Goal: Task Accomplishment & Management: Use online tool/utility

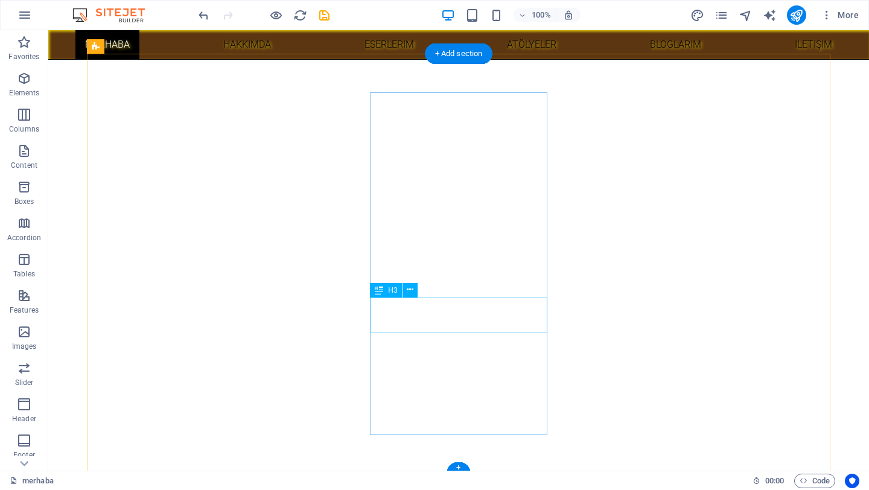
scroll to position [412, 0]
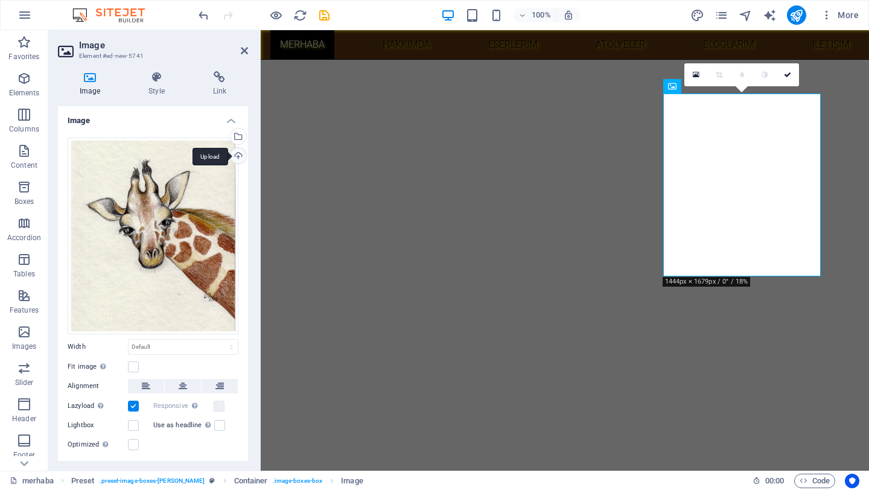
click at [237, 159] on div "Upload" at bounding box center [237, 157] width 18 height 18
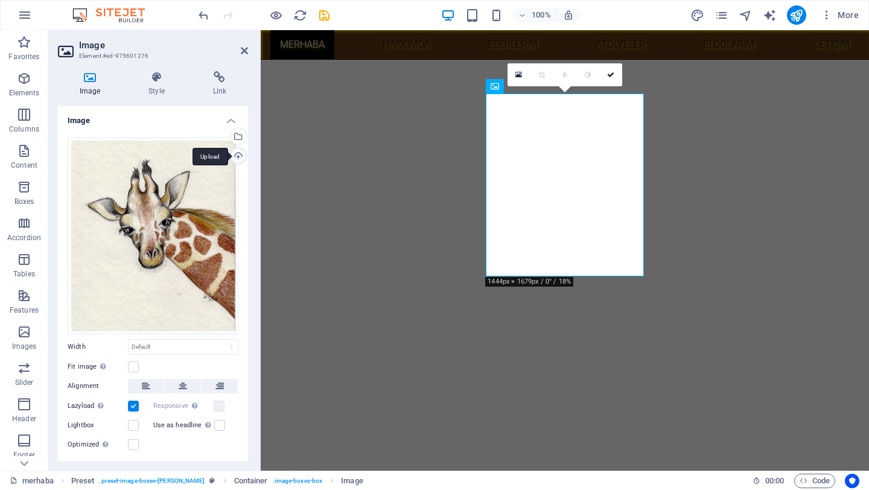
click at [235, 157] on div "Upload" at bounding box center [237, 157] width 18 height 18
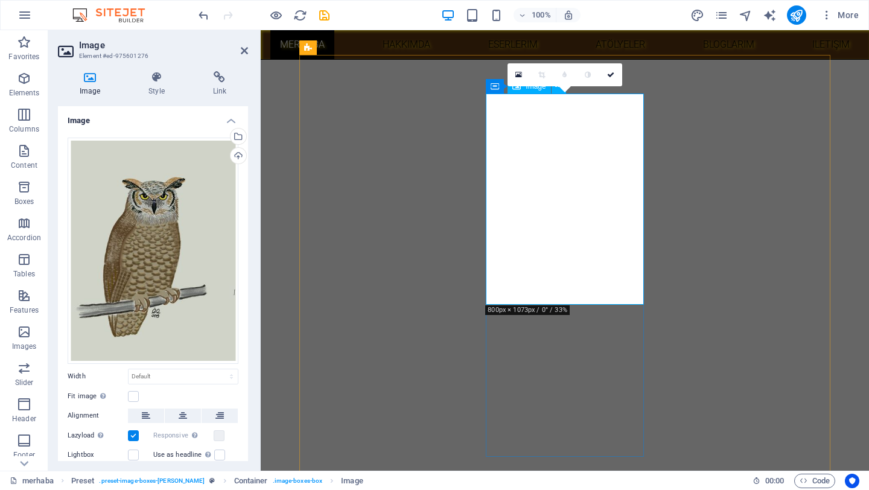
click at [519, 75] on icon at bounding box center [518, 75] width 7 height 8
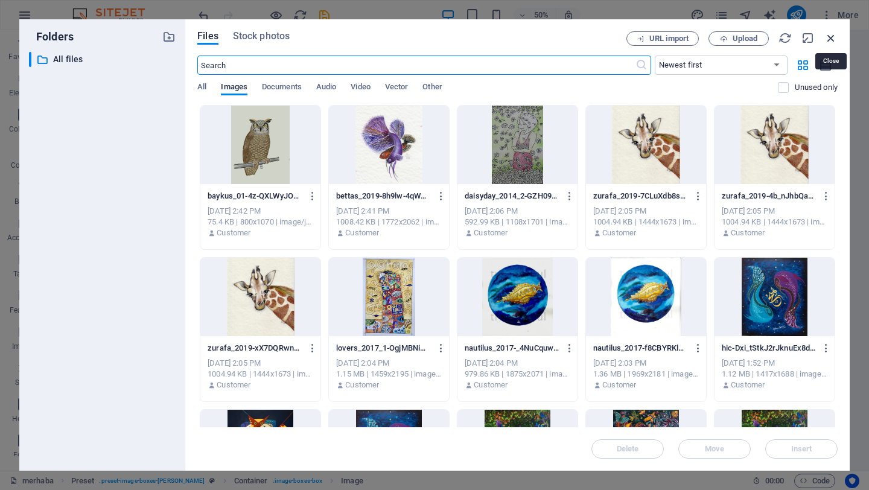
click at [828, 37] on icon "button" at bounding box center [830, 37] width 13 height 13
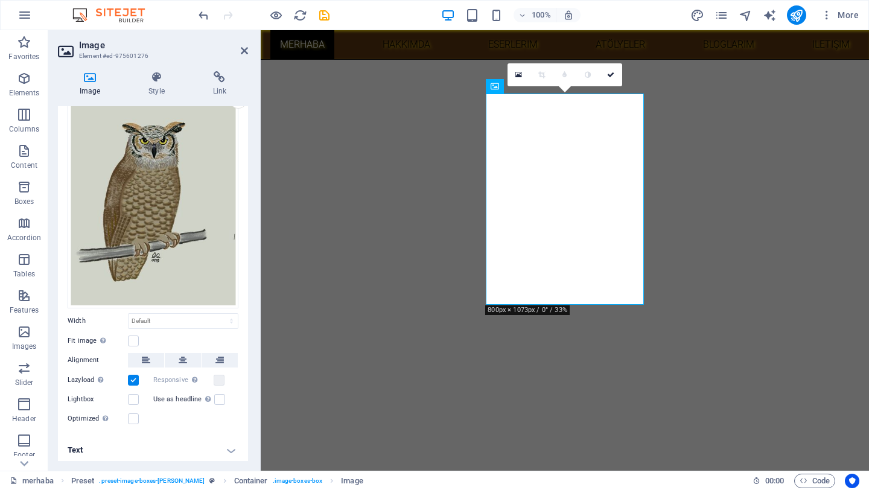
scroll to position [0, 0]
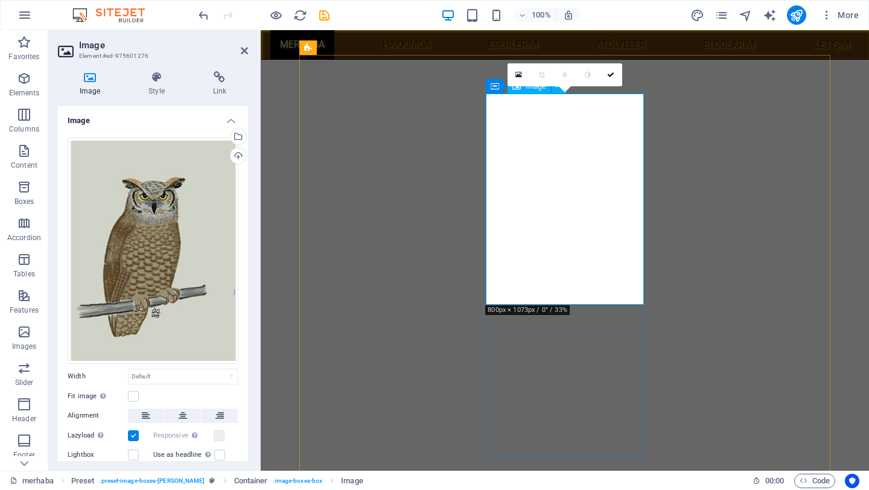
click at [611, 76] on icon at bounding box center [610, 74] width 7 height 7
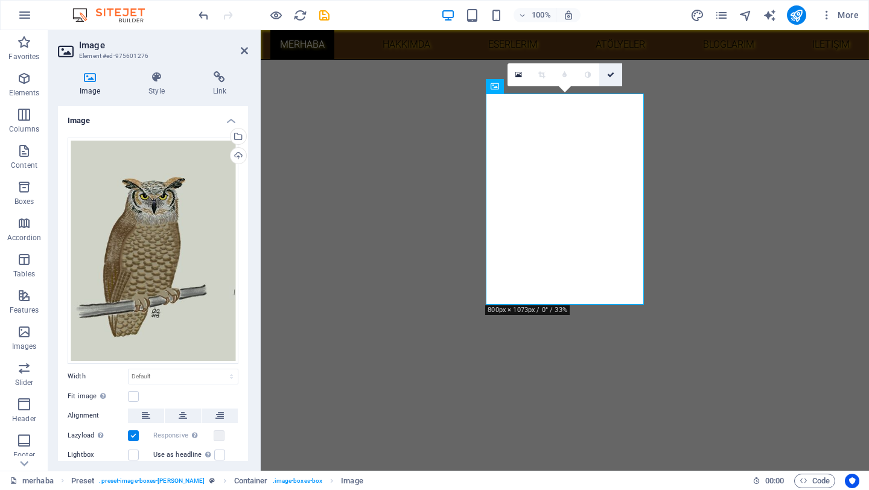
click at [613, 78] on link at bounding box center [610, 74] width 23 height 23
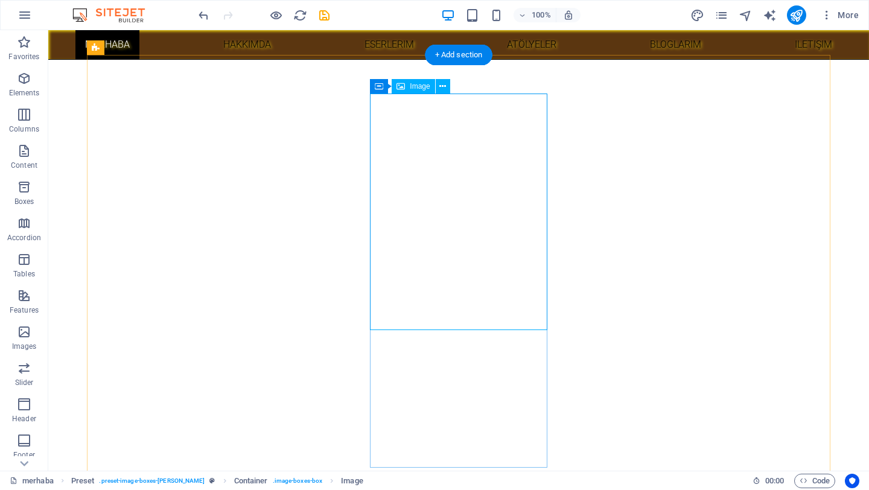
click at [446, 85] on button at bounding box center [443, 86] width 14 height 14
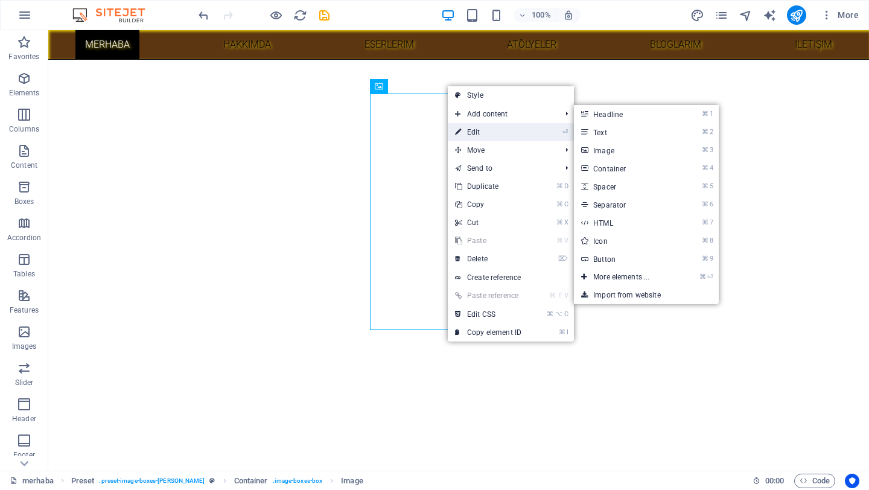
click at [477, 133] on link "⏎ Edit" at bounding box center [488, 132] width 81 height 18
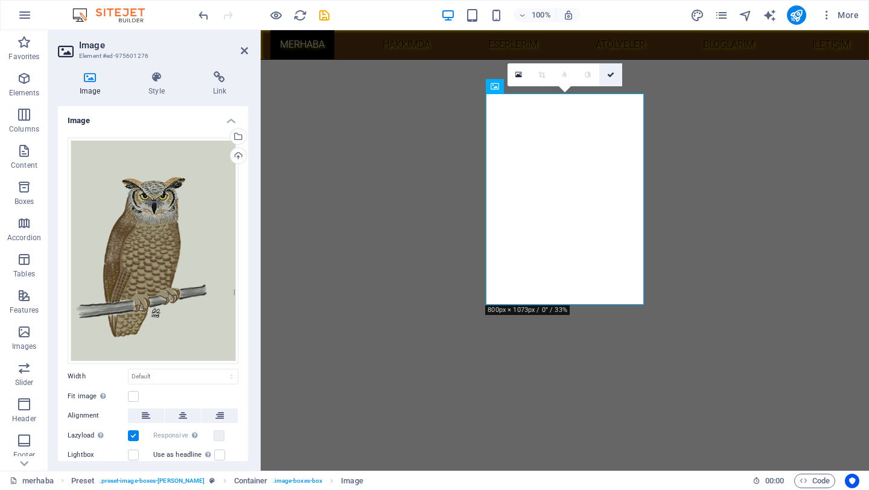
click at [612, 78] on icon at bounding box center [610, 74] width 7 height 7
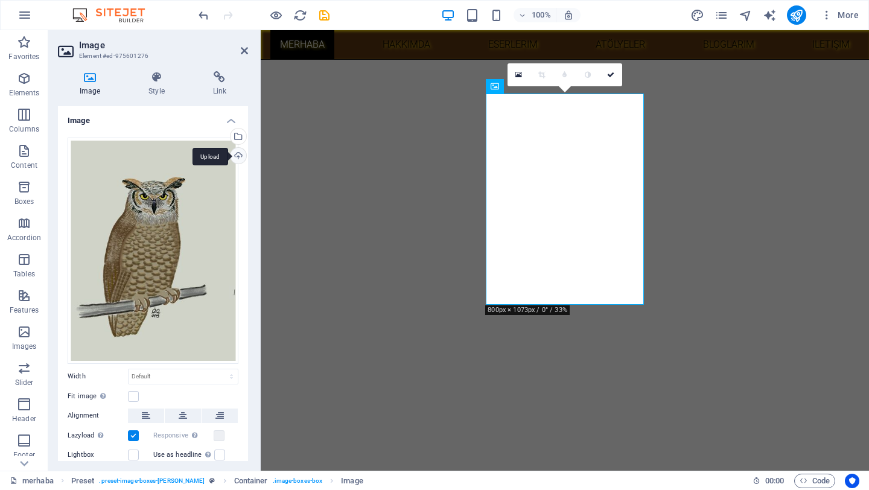
click at [238, 158] on div "Upload" at bounding box center [237, 157] width 18 height 18
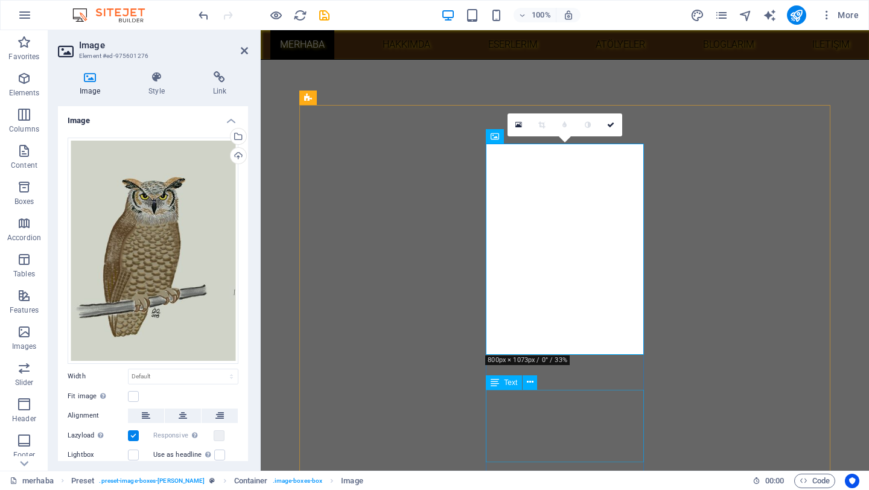
scroll to position [362, 0]
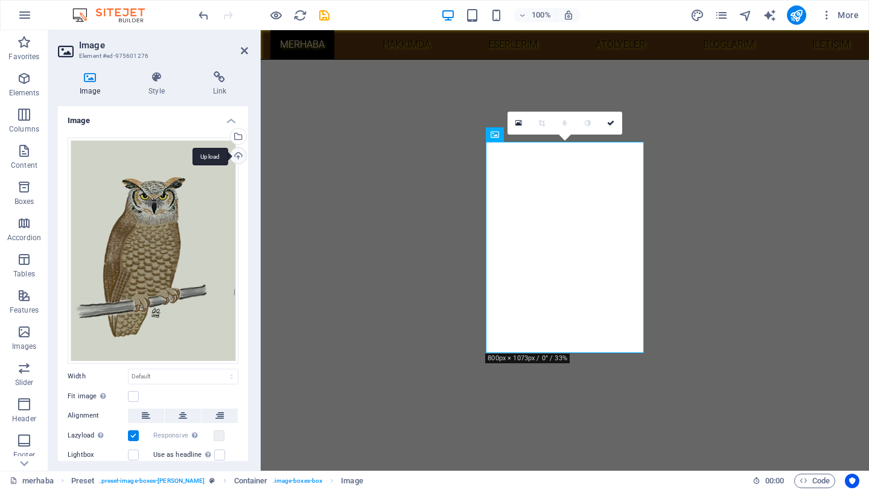
click at [238, 156] on div "Upload" at bounding box center [237, 157] width 18 height 18
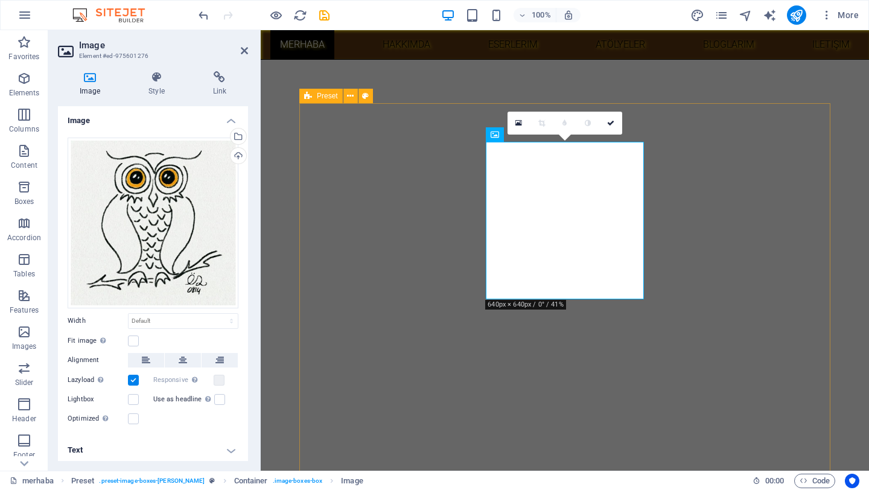
scroll to position [363, 0]
click at [241, 158] on div "Upload" at bounding box center [237, 157] width 18 height 18
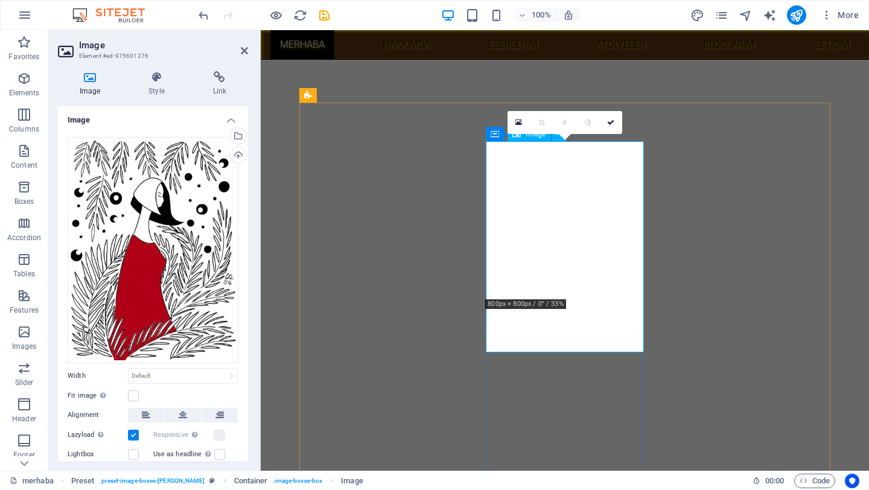
click at [613, 121] on link at bounding box center [610, 122] width 23 height 23
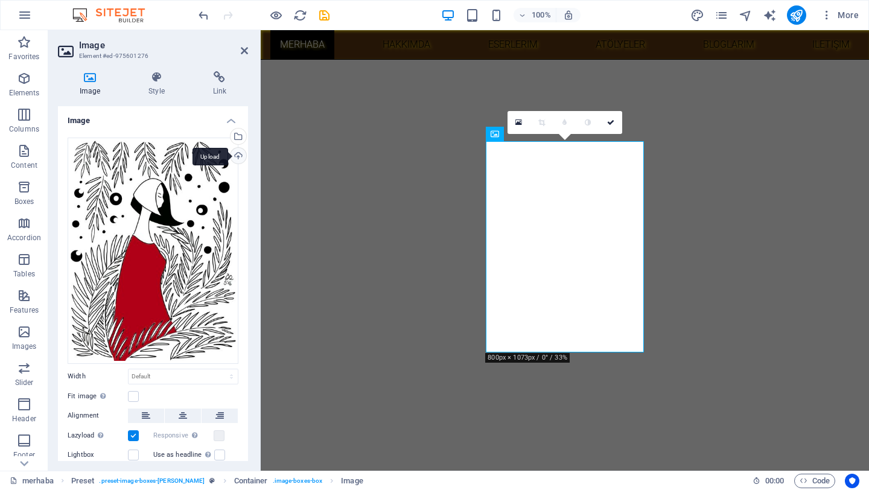
click at [233, 154] on div "Upload" at bounding box center [237, 157] width 18 height 18
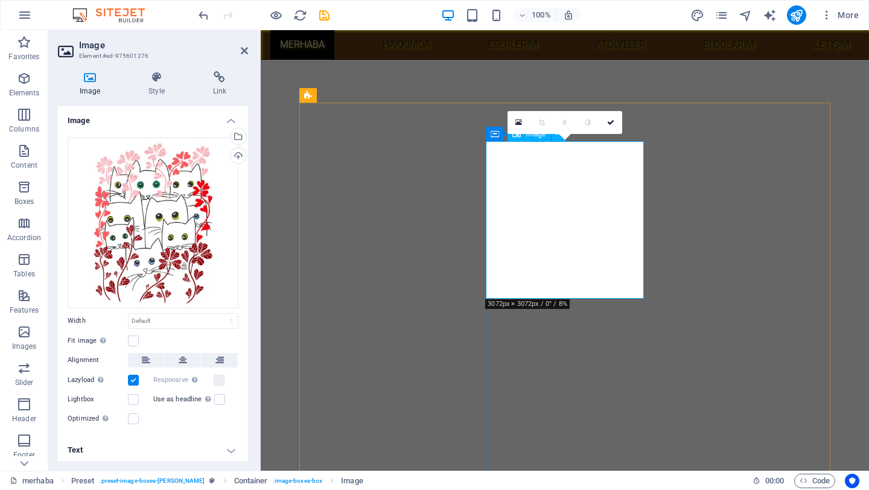
click at [232, 159] on div "Upload" at bounding box center [237, 157] width 18 height 18
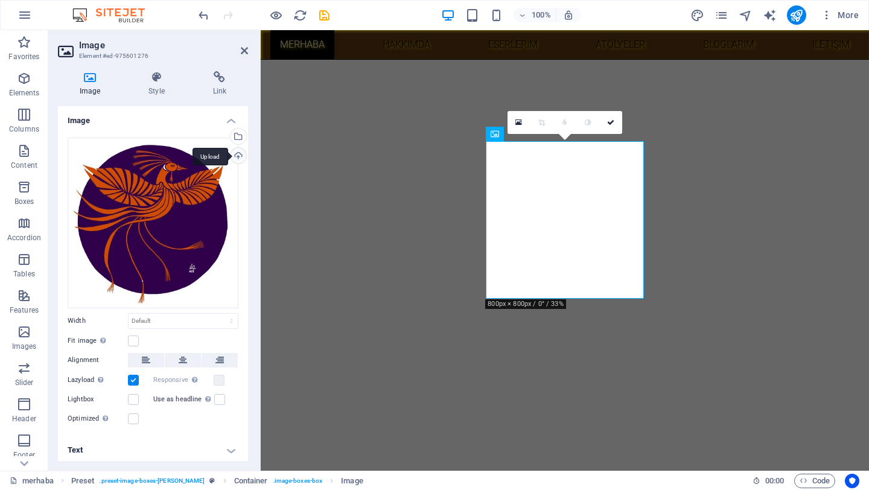
click at [239, 153] on div "Upload" at bounding box center [237, 157] width 18 height 18
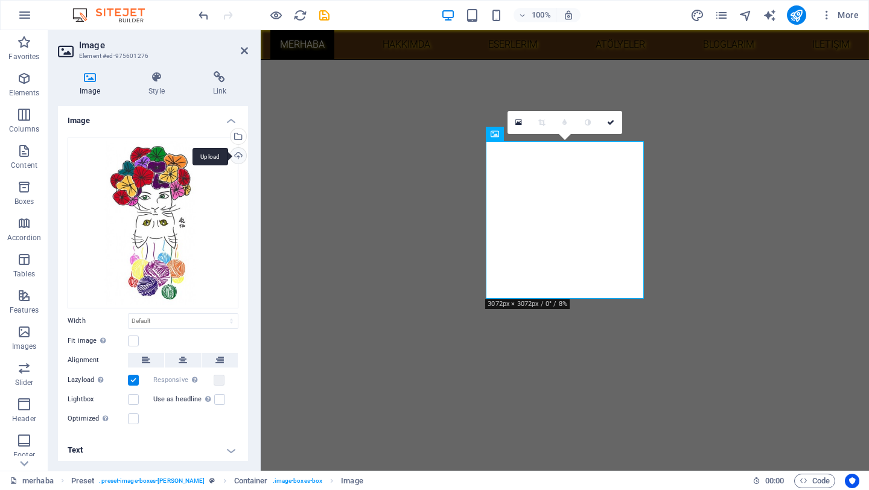
click at [236, 155] on div "Upload" at bounding box center [237, 157] width 18 height 18
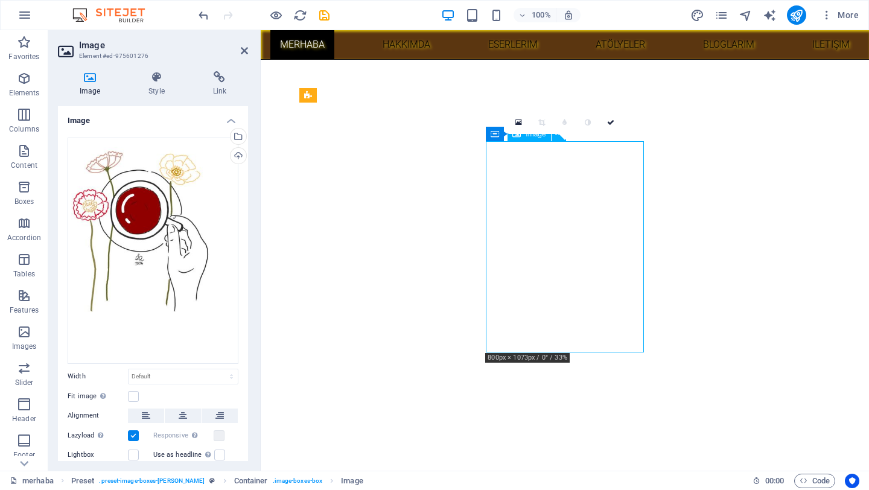
click at [541, 124] on icon at bounding box center [541, 122] width 7 height 7
click at [610, 124] on icon at bounding box center [610, 122] width 7 height 7
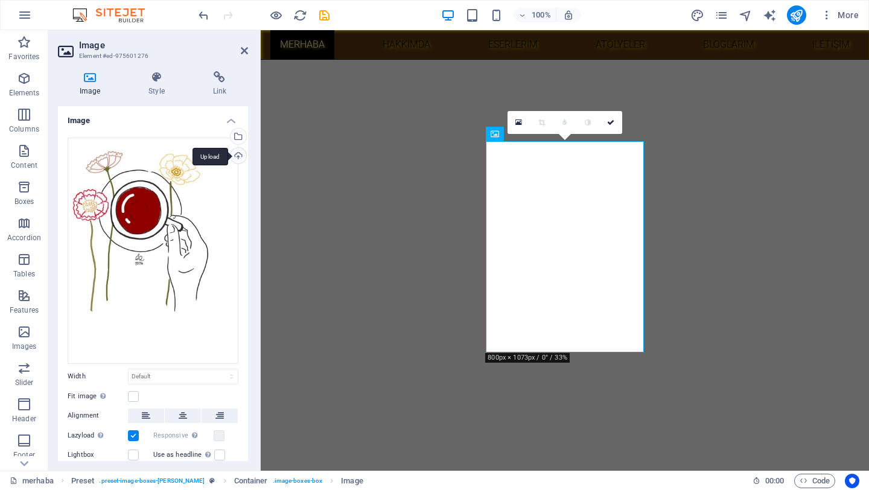
click at [236, 158] on div "Upload" at bounding box center [237, 157] width 18 height 18
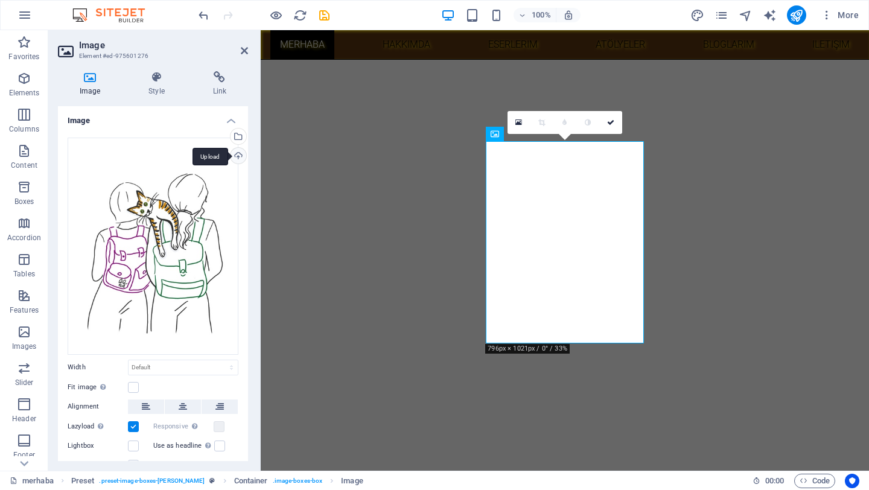
click at [238, 154] on div "Upload" at bounding box center [237, 157] width 18 height 18
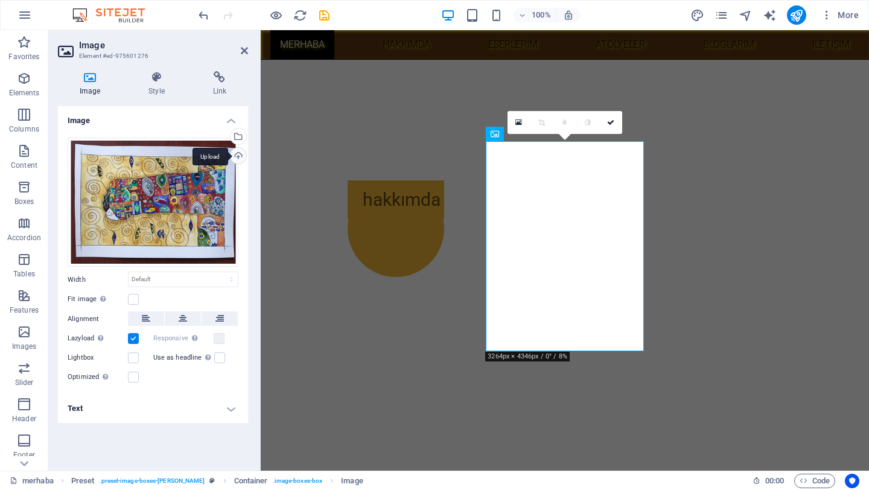
click at [236, 155] on div "Upload" at bounding box center [237, 157] width 18 height 18
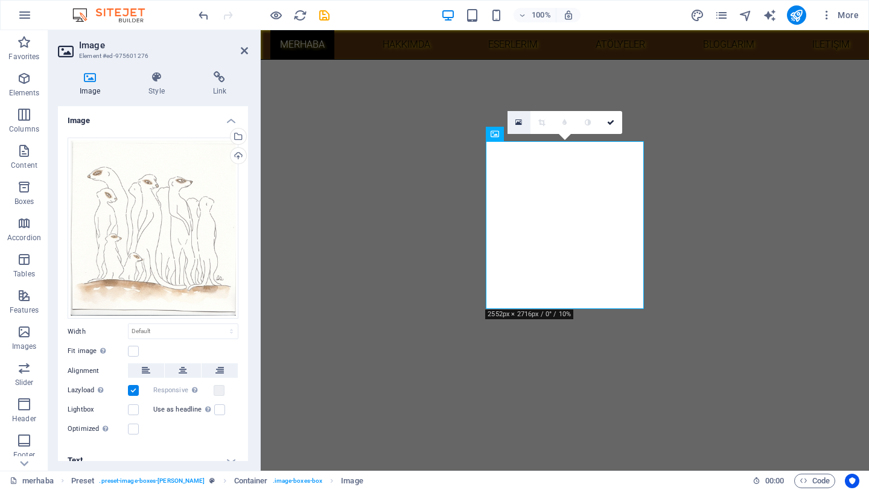
click at [520, 125] on icon at bounding box center [518, 122] width 7 height 8
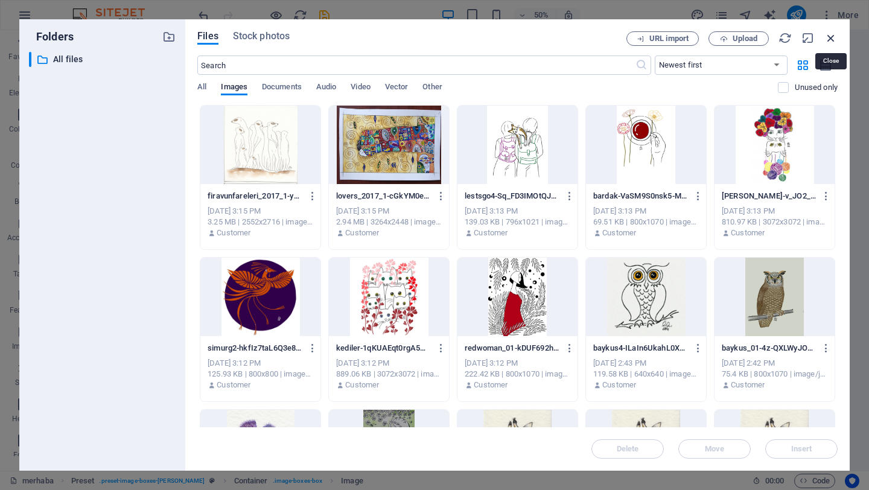
click at [829, 41] on icon "button" at bounding box center [830, 37] width 13 height 13
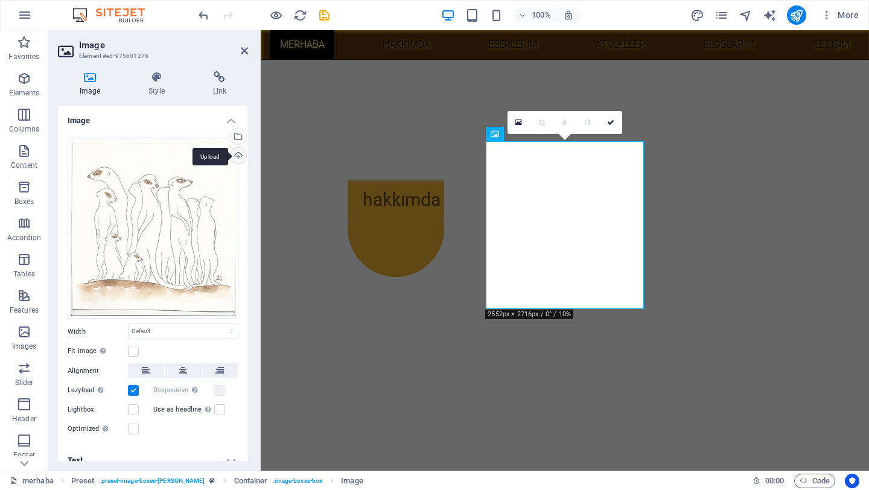
click at [235, 157] on div "Upload" at bounding box center [237, 157] width 18 height 18
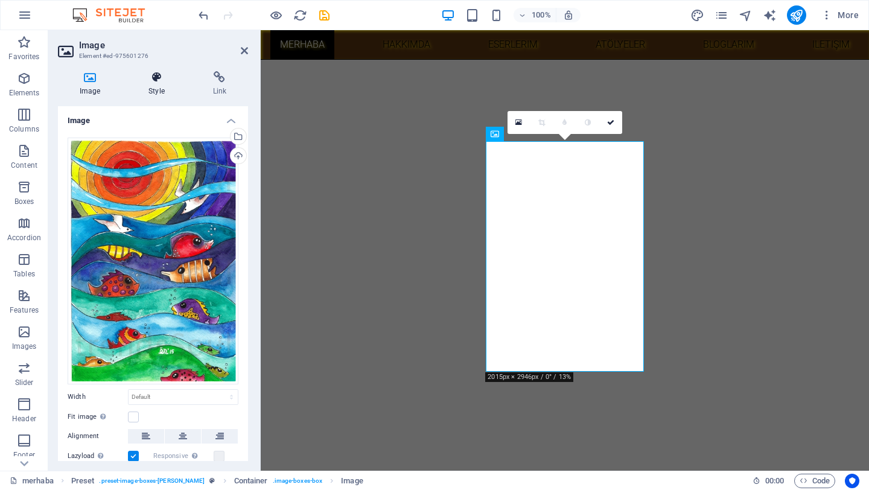
click at [156, 83] on icon at bounding box center [156, 77] width 59 height 12
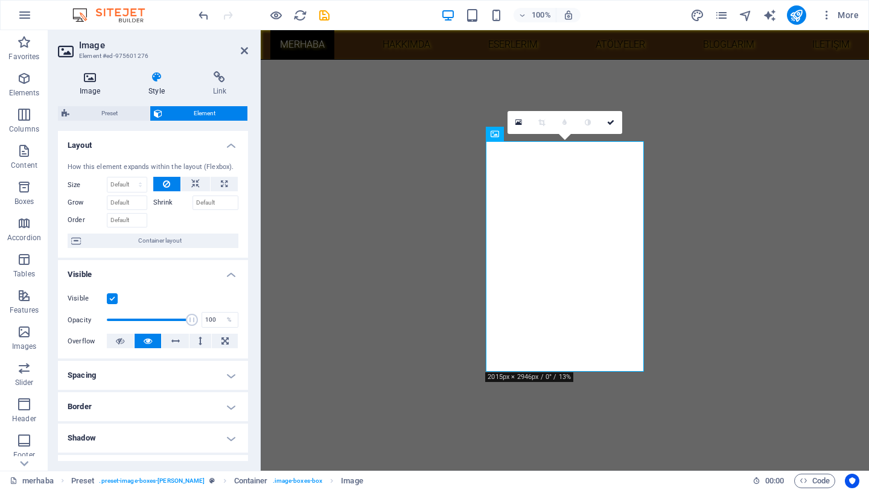
click at [96, 78] on icon at bounding box center [90, 77] width 64 height 12
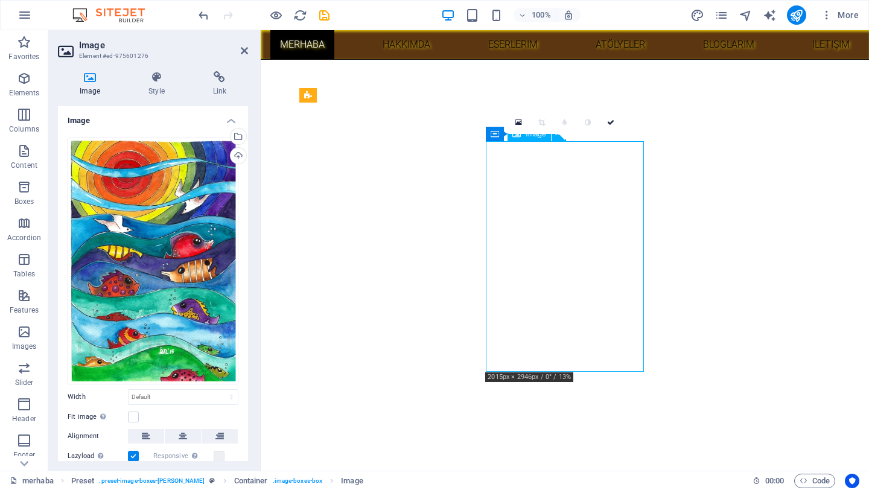
click at [519, 122] on icon at bounding box center [518, 122] width 7 height 8
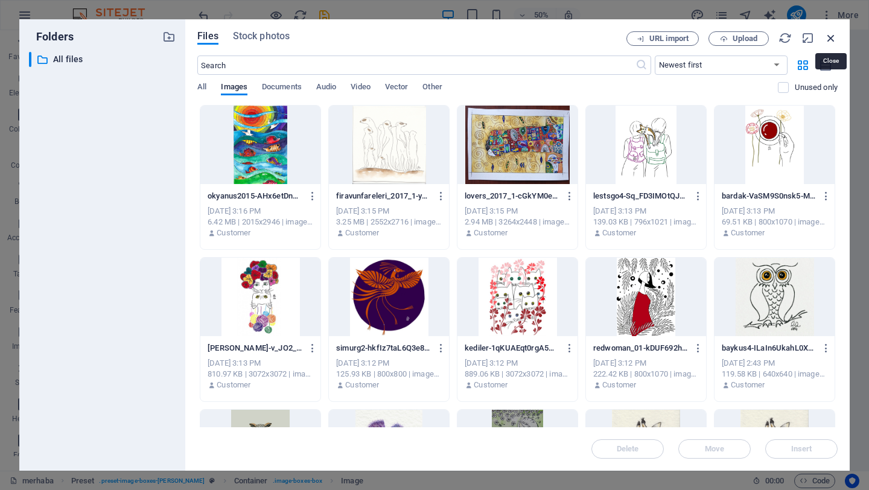
click at [832, 37] on icon "button" at bounding box center [830, 37] width 13 height 13
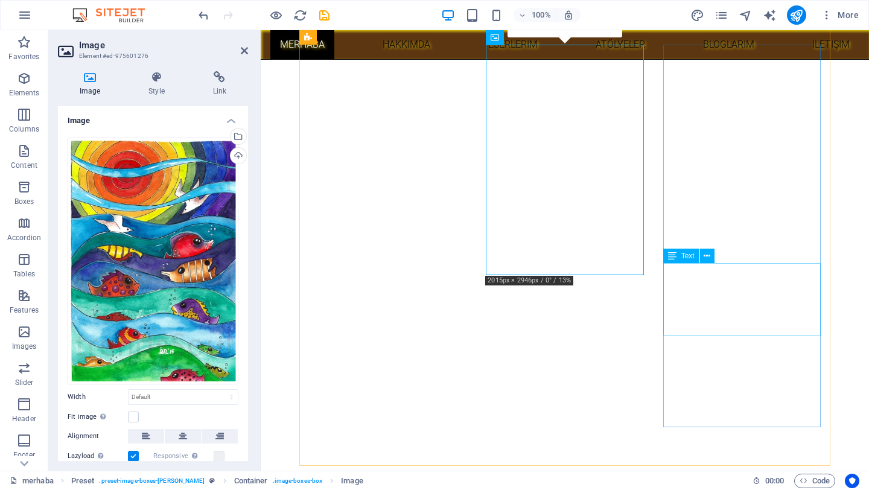
scroll to position [463, 0]
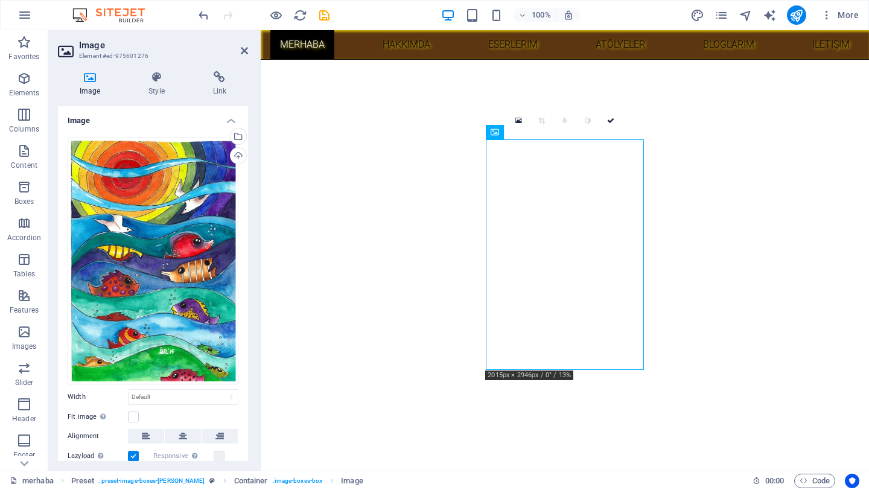
scroll to position [367, 0]
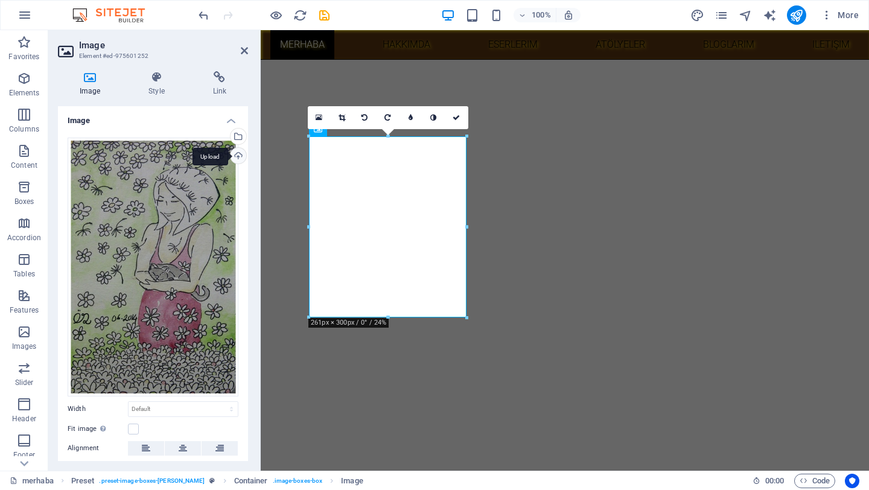
click at [237, 156] on div "Upload" at bounding box center [237, 157] width 18 height 18
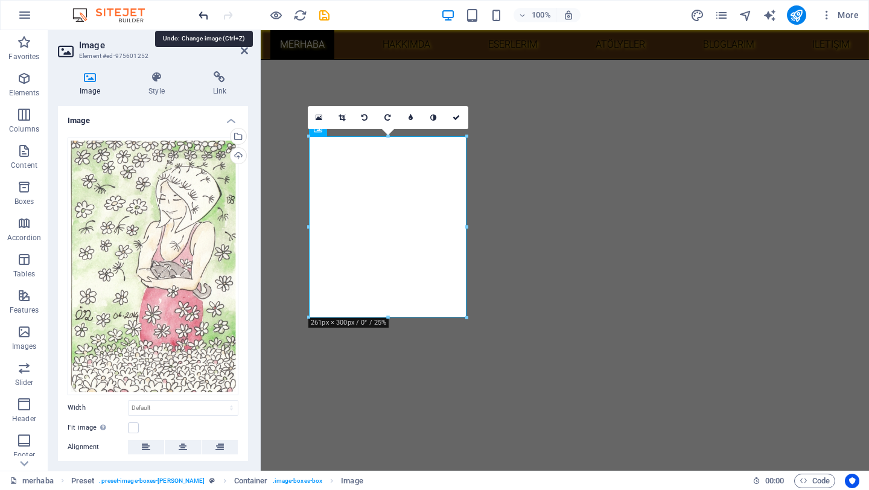
click at [206, 16] on icon "undo" at bounding box center [204, 15] width 14 height 14
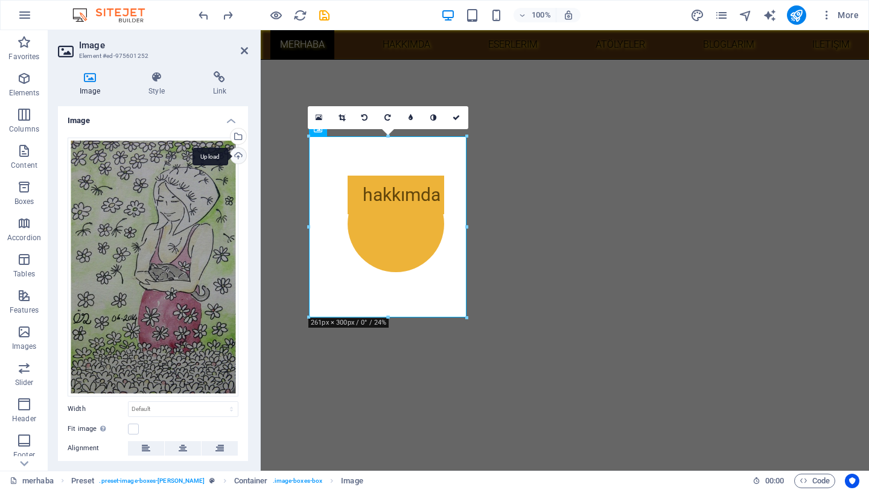
click at [235, 155] on div "Upload" at bounding box center [237, 157] width 18 height 18
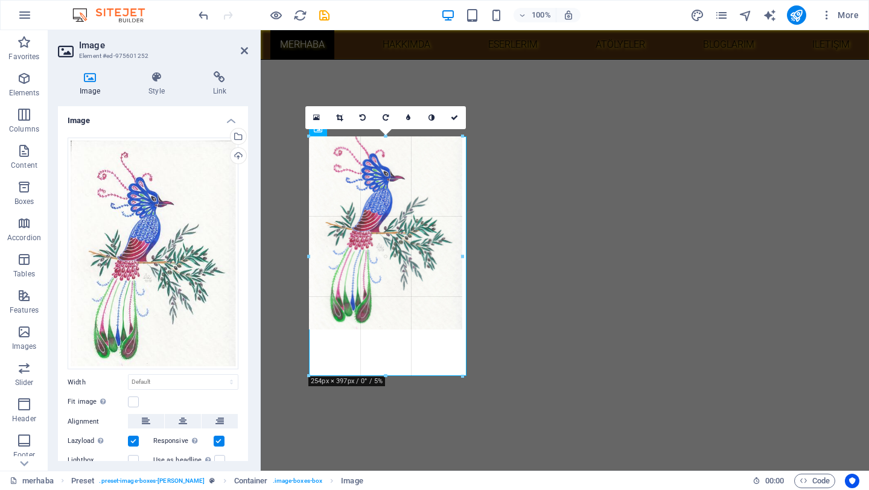
drag, startPoint x: 387, startPoint y: 316, endPoint x: 125, endPoint y: 116, distance: 329.1
type input "254"
select select "px"
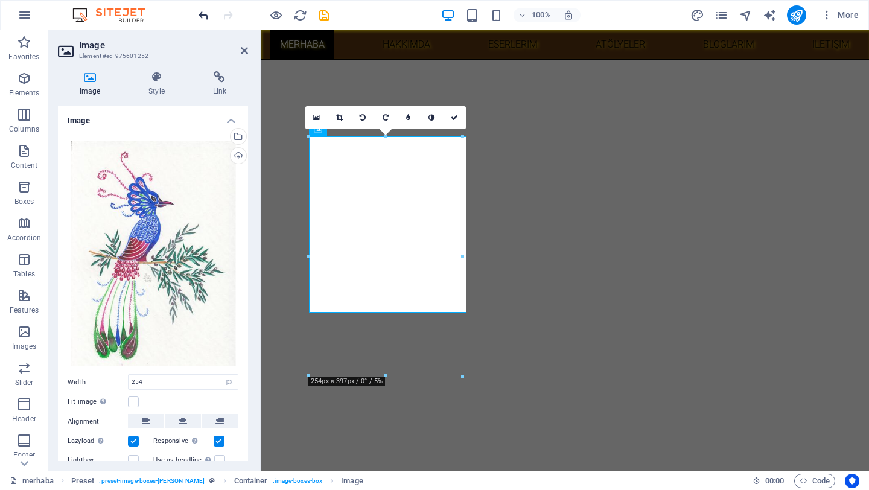
click at [208, 14] on icon "undo" at bounding box center [204, 15] width 14 height 14
select select "DISABLED_OPTION_VALUE"
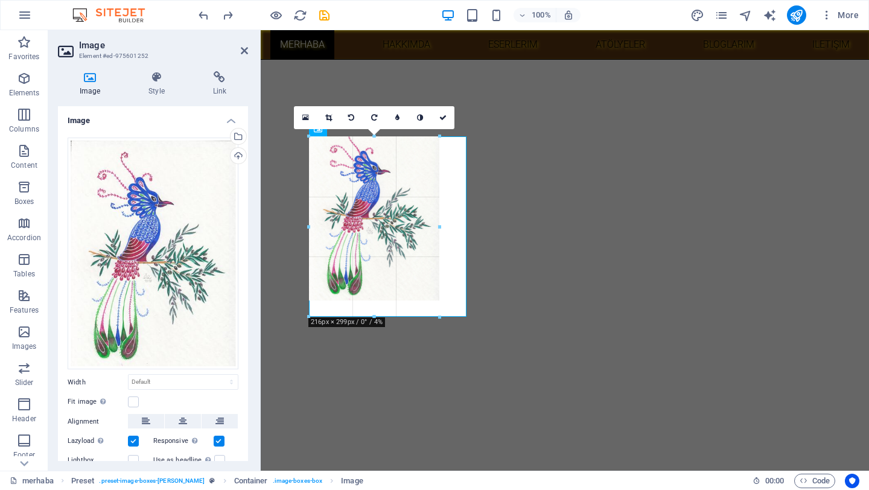
drag, startPoint x: 386, startPoint y: 317, endPoint x: 122, endPoint y: 124, distance: 326.7
type input "216"
select select "px"
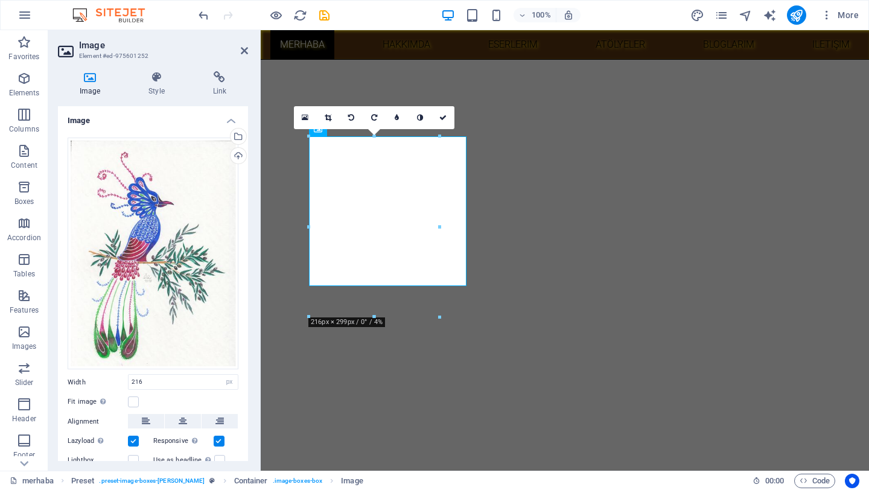
click at [192, 10] on div "100% More" at bounding box center [434, 15] width 867 height 29
click at [203, 14] on icon "undo" at bounding box center [204, 15] width 14 height 14
select select "DISABLED_OPTION_VALUE"
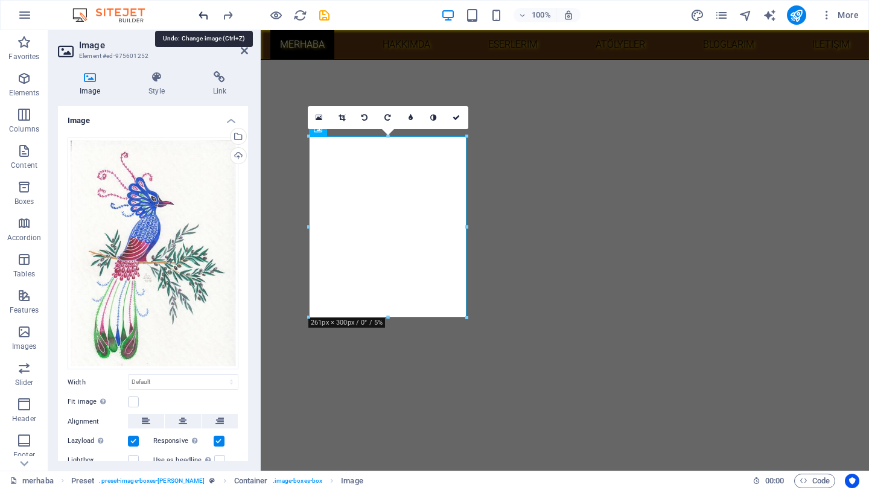
click at [203, 14] on icon "undo" at bounding box center [204, 15] width 14 height 14
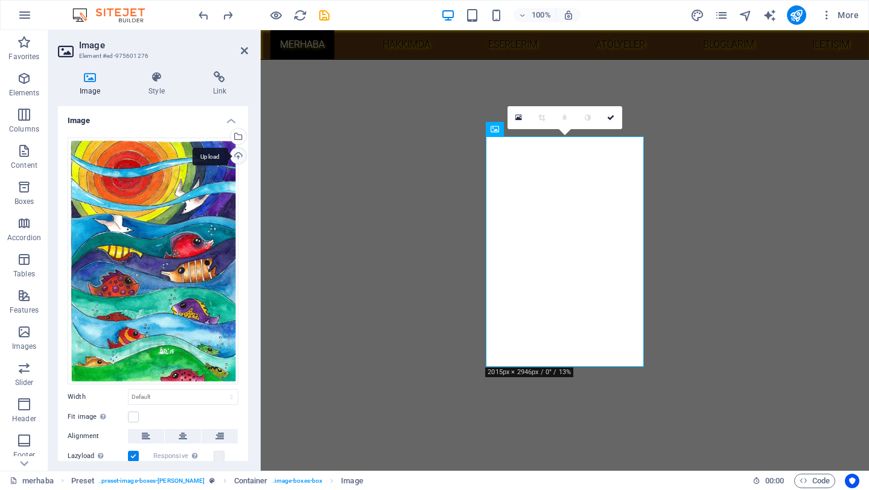
click at [238, 155] on div "Upload" at bounding box center [237, 157] width 18 height 18
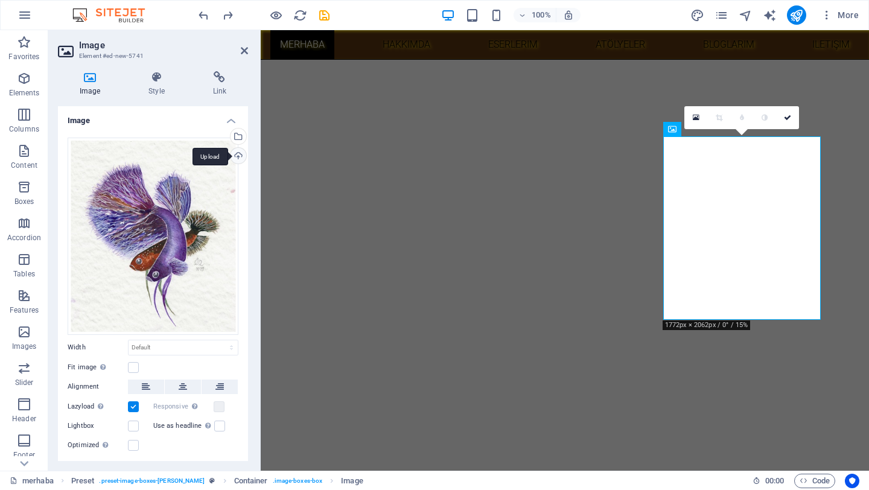
click at [234, 154] on div "Upload" at bounding box center [237, 157] width 18 height 18
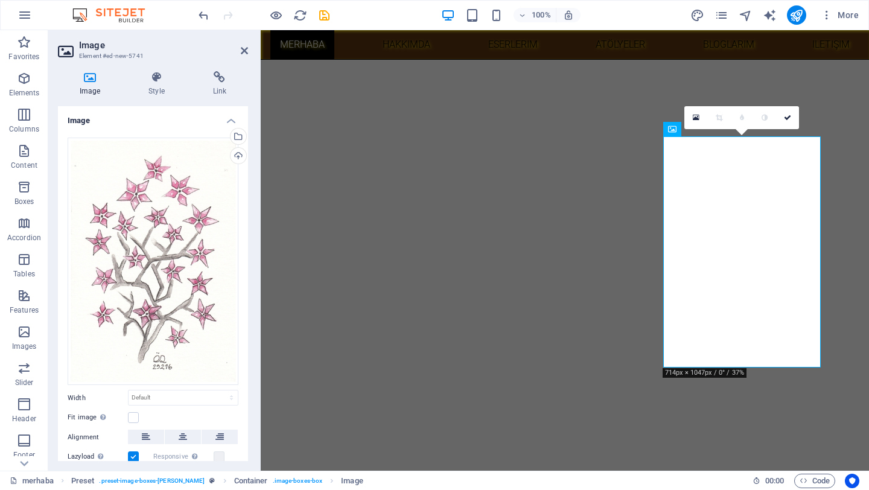
click at [238, 156] on div "Upload" at bounding box center [237, 157] width 18 height 18
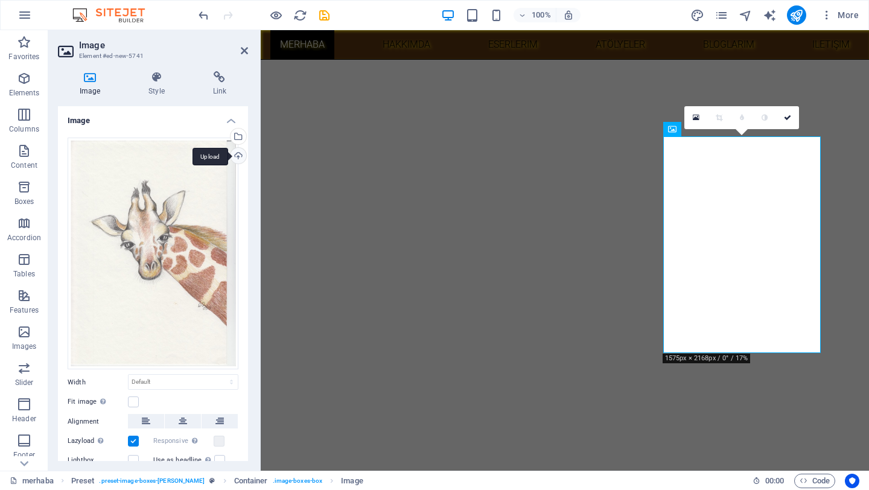
click at [235, 157] on div "Upload" at bounding box center [237, 157] width 18 height 18
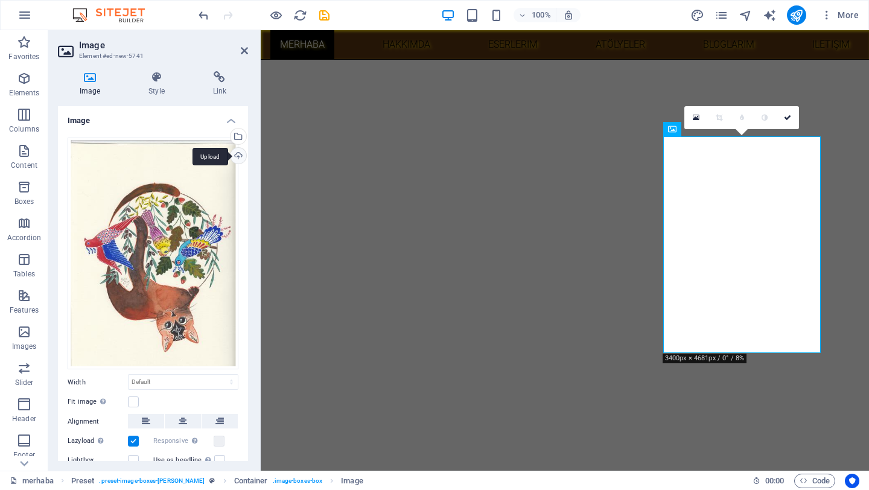
click at [237, 156] on div "Upload" at bounding box center [237, 157] width 18 height 18
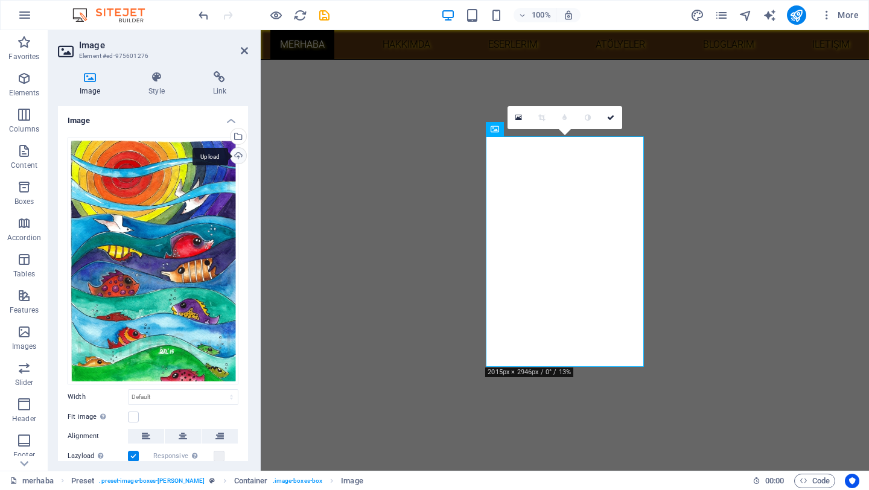
click at [235, 155] on div "Upload" at bounding box center [237, 157] width 18 height 18
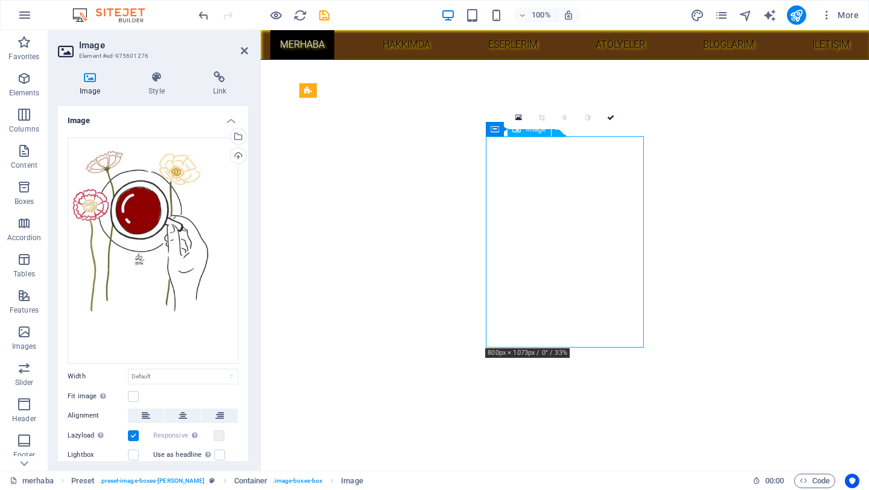
click at [237, 155] on div "Upload" at bounding box center [237, 157] width 18 height 18
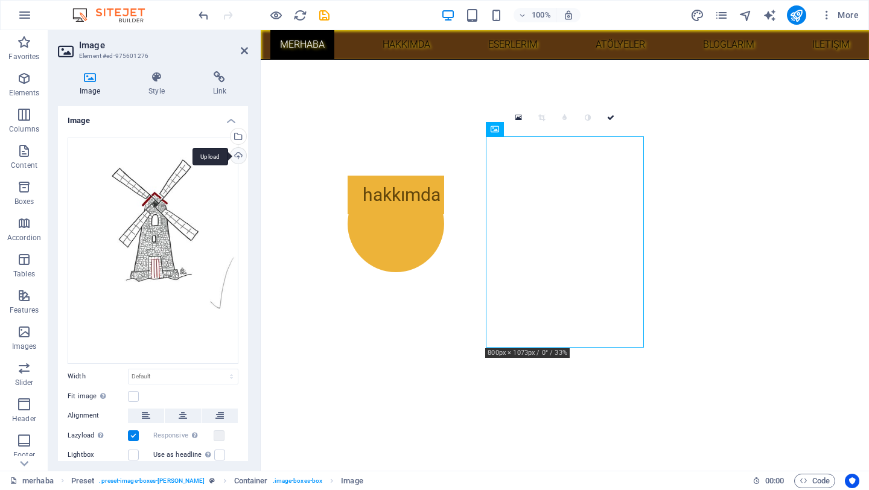
click at [236, 154] on div "Upload" at bounding box center [237, 157] width 18 height 18
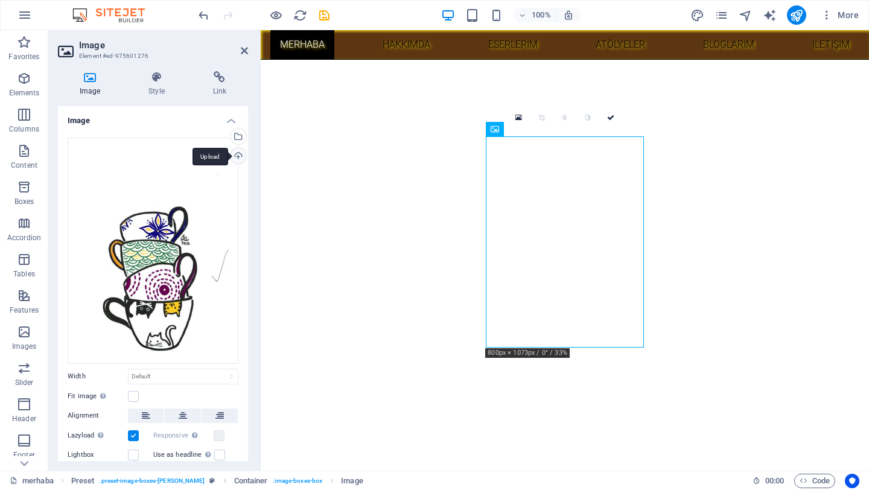
click at [233, 154] on div "Upload" at bounding box center [237, 157] width 18 height 18
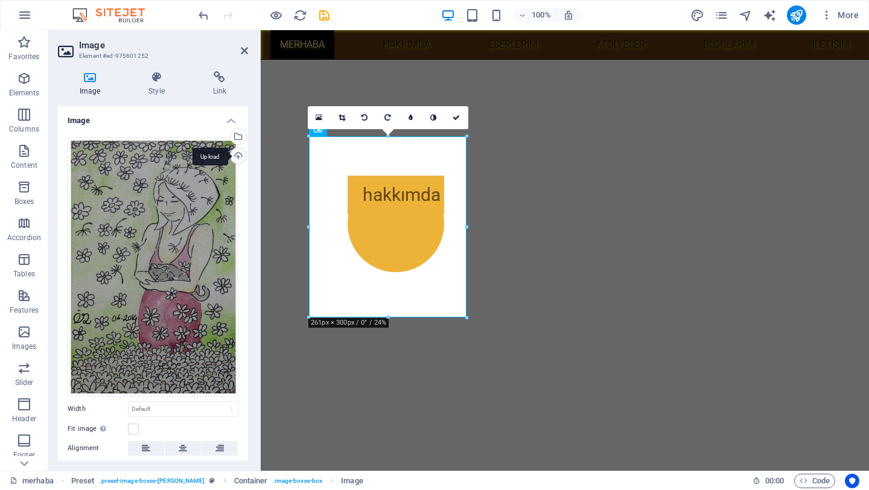
click at [235, 154] on div "Upload" at bounding box center [237, 157] width 18 height 18
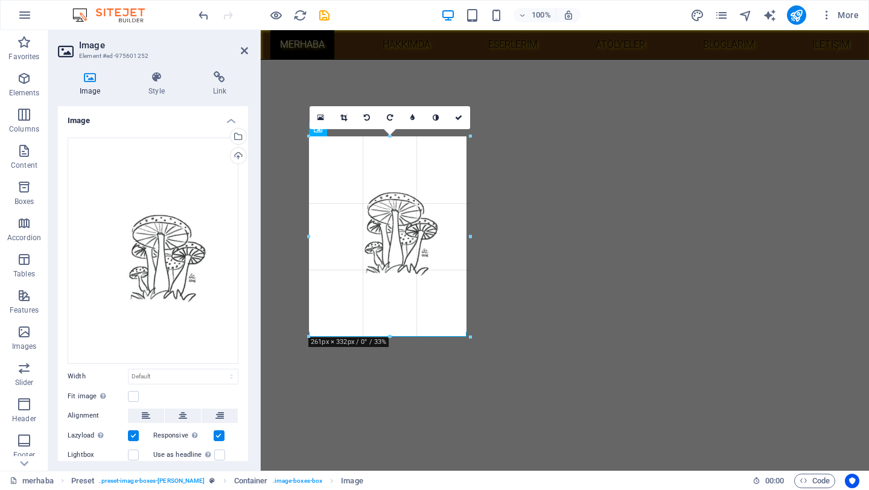
drag, startPoint x: 387, startPoint y: 317, endPoint x: 386, endPoint y: 336, distance: 19.3
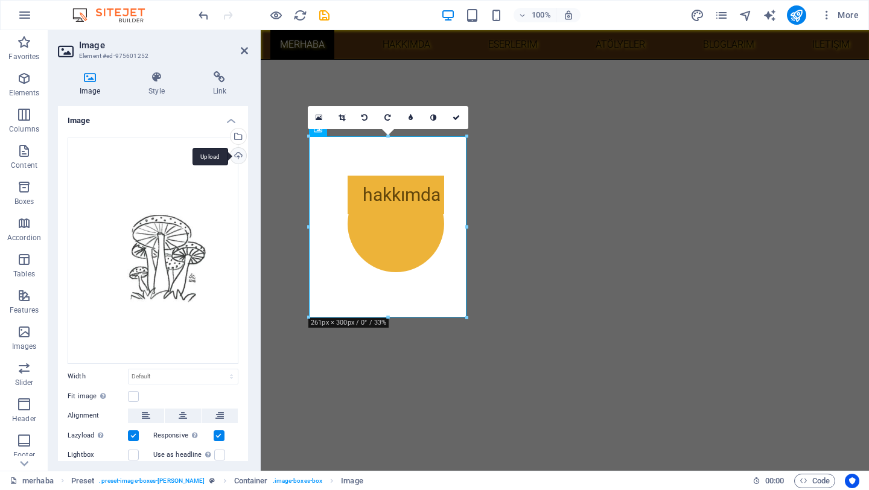
click at [238, 155] on div "Upload" at bounding box center [237, 157] width 18 height 18
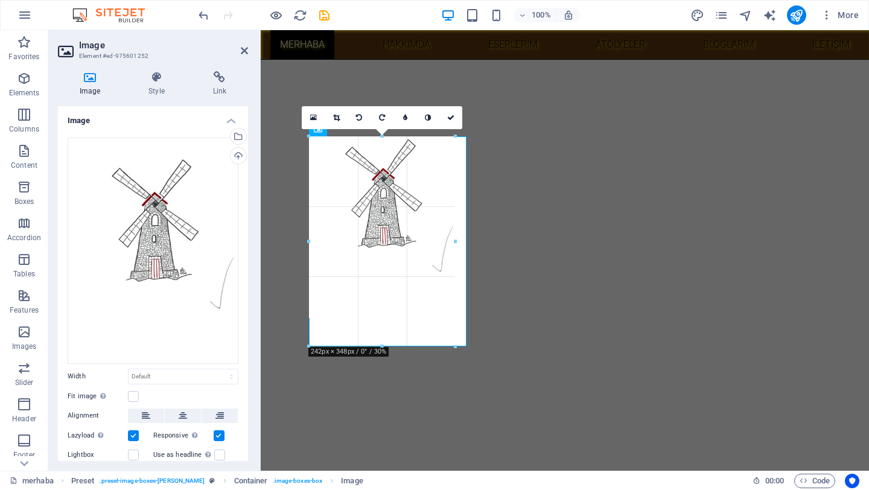
drag, startPoint x: 385, startPoint y: 317, endPoint x: 398, endPoint y: 345, distance: 31.3
type input "241"
select select "px"
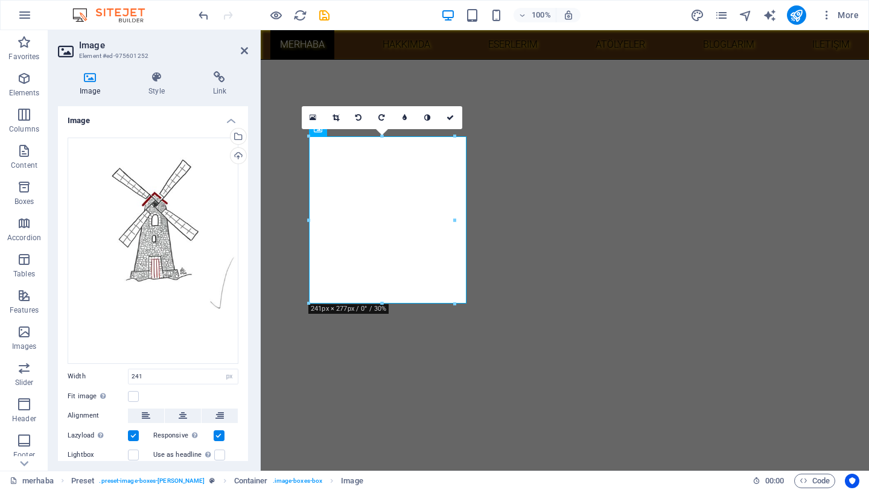
drag, startPoint x: 610, startPoint y: 363, endPoint x: 284, endPoint y: 231, distance: 351.8
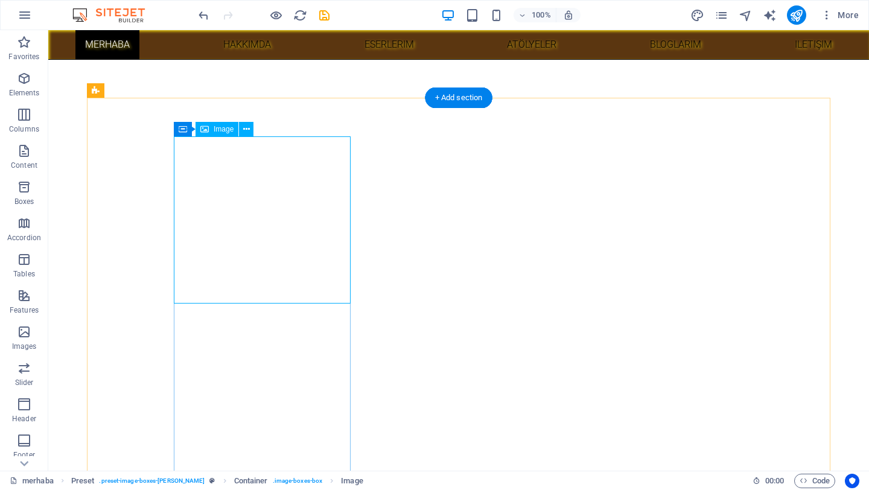
select select "px"
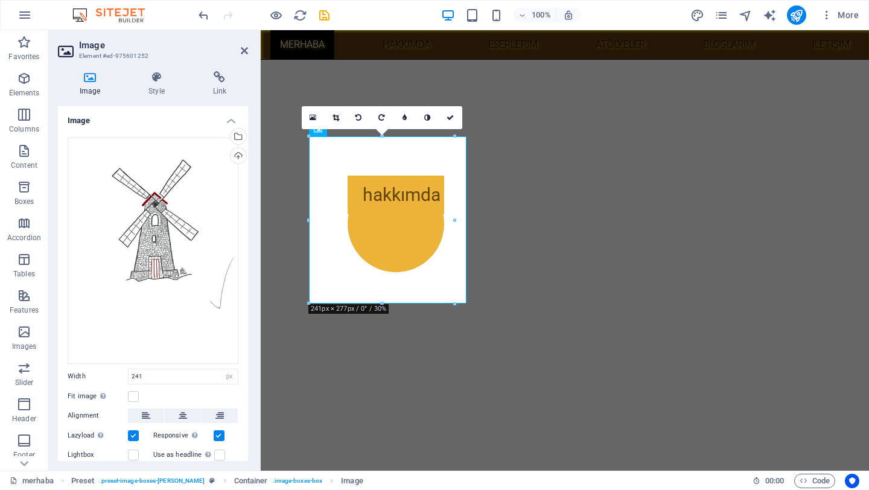
click at [337, 117] on icon at bounding box center [335, 117] width 7 height 7
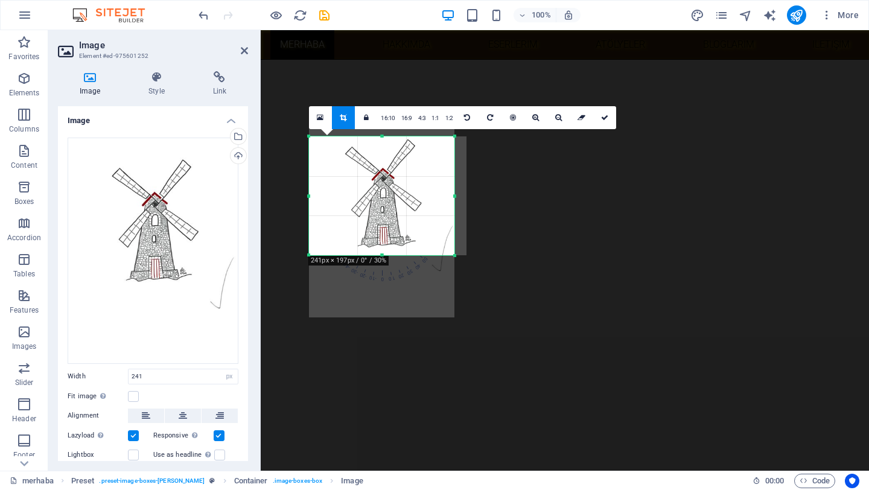
drag, startPoint x: 382, startPoint y: 302, endPoint x: 460, endPoint y: 221, distance: 112.6
click at [378, 254] on div at bounding box center [381, 255] width 145 height 4
drag, startPoint x: 454, startPoint y: 197, endPoint x: 437, endPoint y: 197, distance: 16.9
click at [440, 197] on div at bounding box center [439, 195] width 4 height 119
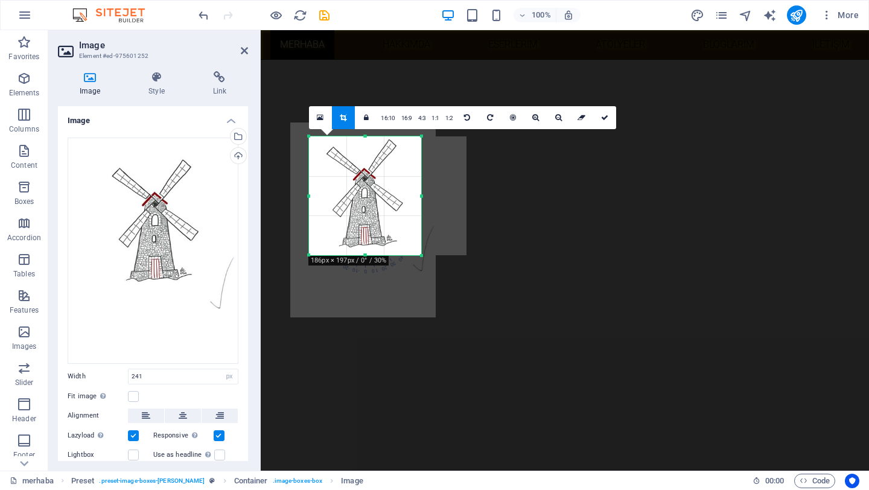
click at [322, 197] on div "180 170 160 150 140 130 120 110 100 90 80 70 60 50 40 30 20 10 0 -10 -20 -30 -4…" at bounding box center [365, 195] width 112 height 119
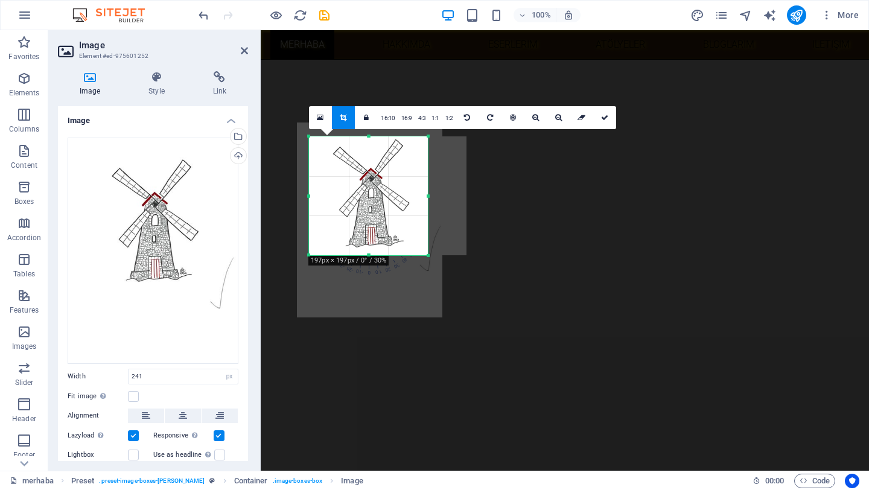
click at [309, 195] on div at bounding box center [309, 195] width 4 height 119
click at [361, 200] on div at bounding box center [369, 219] width 145 height 194
click at [365, 200] on div at bounding box center [365, 220] width 145 height 194
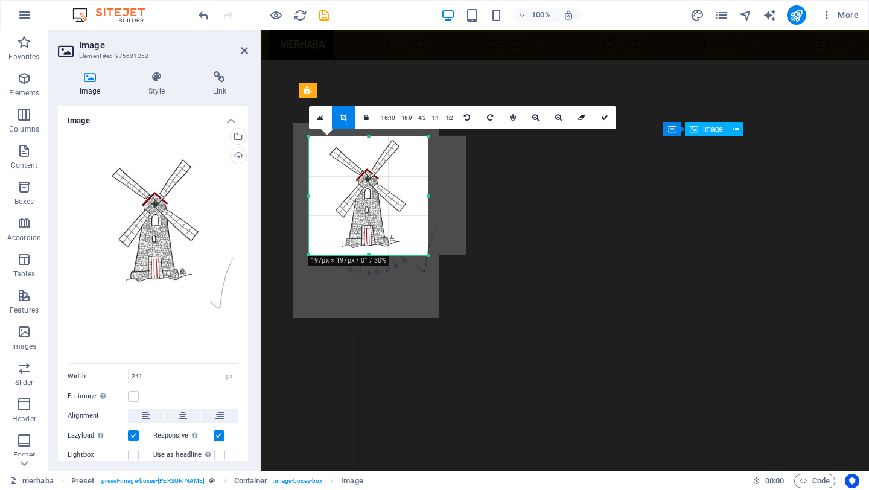
type input "197"
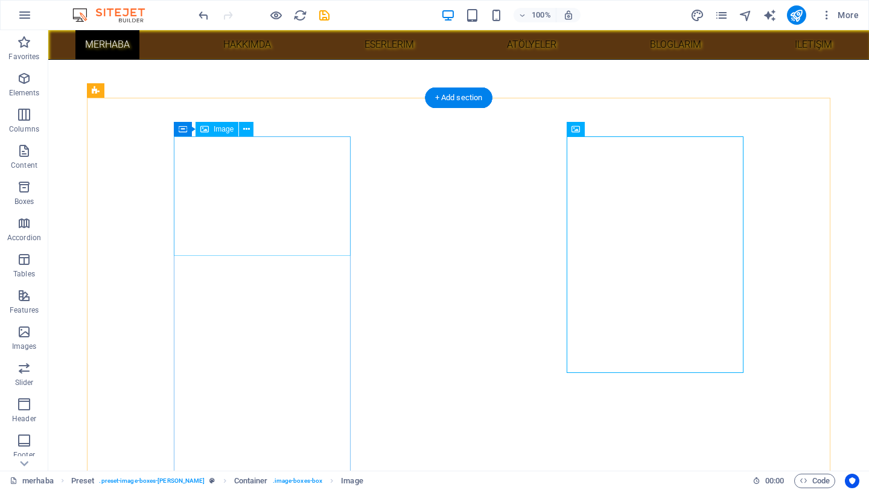
select select "px"
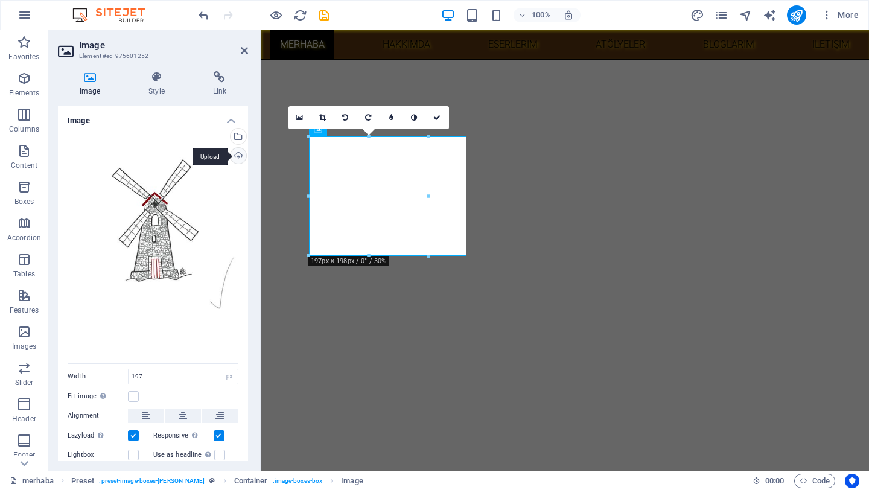
click at [235, 154] on div "Upload" at bounding box center [237, 157] width 18 height 18
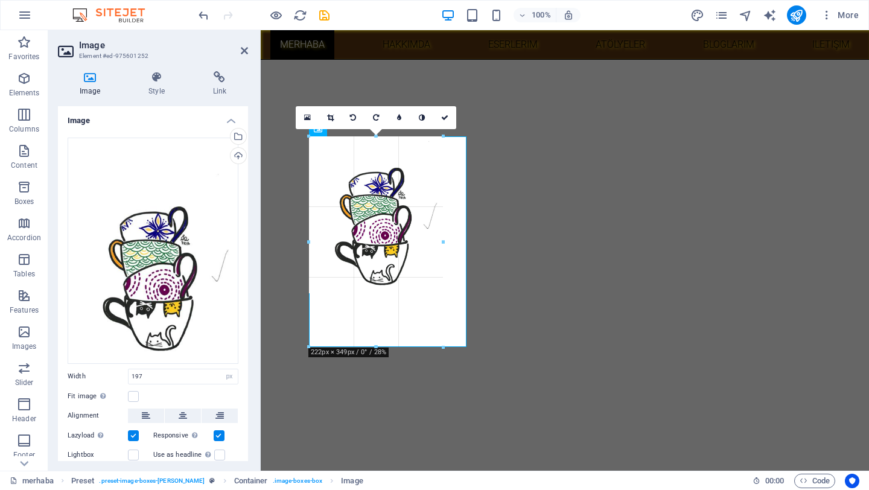
drag, startPoint x: 366, startPoint y: 255, endPoint x: 370, endPoint y: 347, distance: 91.8
type input "222"
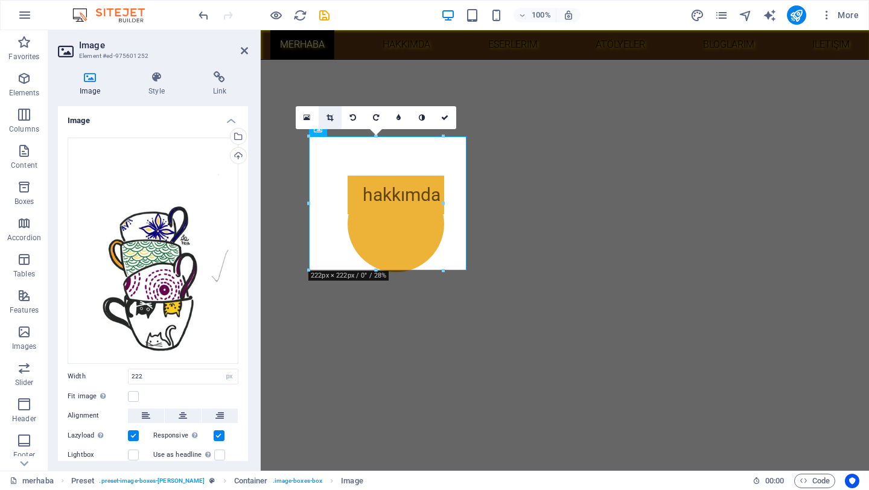
click at [330, 119] on icon at bounding box center [329, 117] width 7 height 7
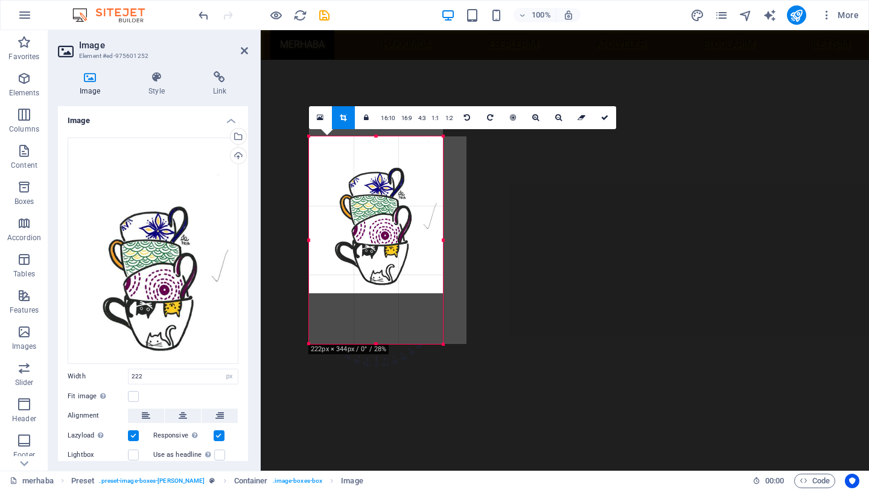
drag, startPoint x: 375, startPoint y: 269, endPoint x: 373, endPoint y: 343, distance: 73.6
click at [373, 343] on div at bounding box center [376, 344] width 134 height 4
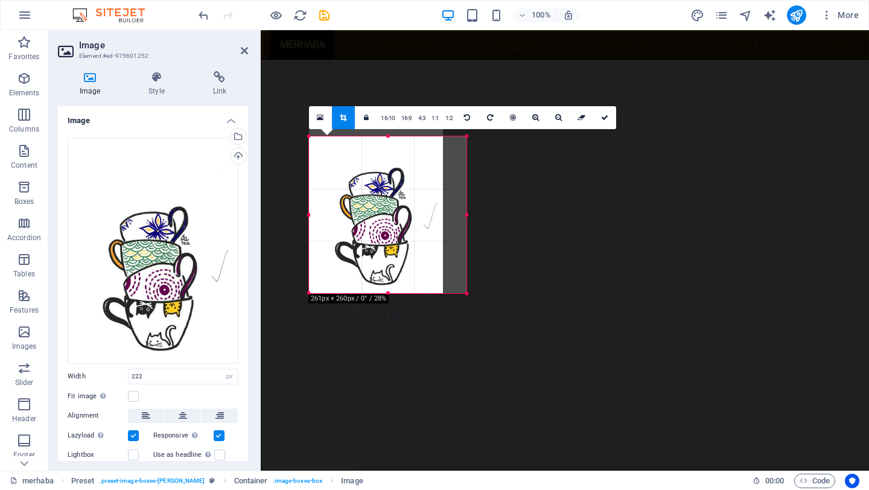
drag, startPoint x: 444, startPoint y: 217, endPoint x: 470, endPoint y: 218, distance: 26.6
click at [470, 218] on div "H3 Preset Container Menu Bar Menu Menu Bar Container Image Container H3 Contain…" at bounding box center [565, 67] width 608 height 808
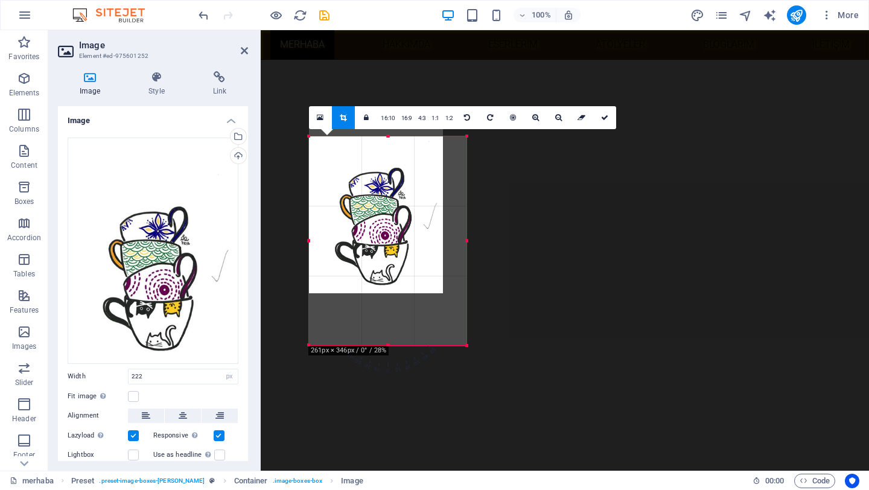
drag, startPoint x: 444, startPoint y: 296, endPoint x: 478, endPoint y: 344, distance: 59.3
click at [478, 344] on div "H3 Preset Container Menu Bar Menu Menu Bar Container Image Container H3 Contain…" at bounding box center [565, 67] width 608 height 808
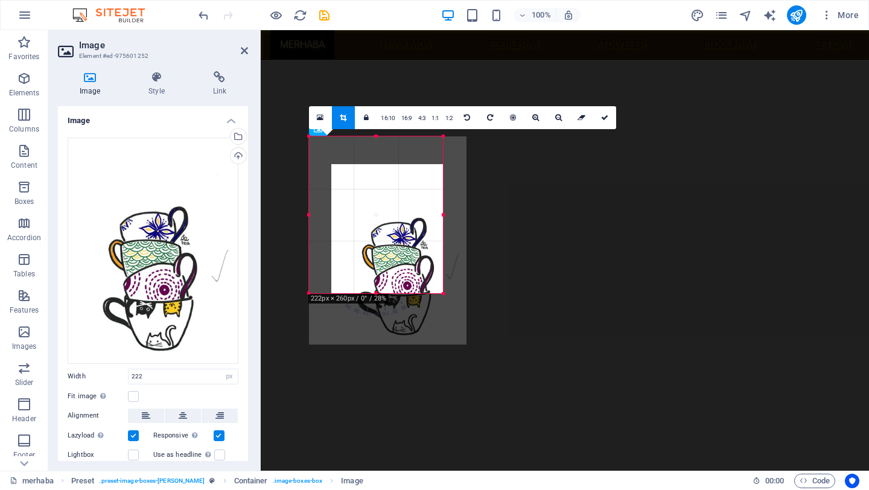
drag, startPoint x: 363, startPoint y: 189, endPoint x: 385, endPoint y: 239, distance: 54.8
click at [385, 239] on div at bounding box center [398, 253] width 134 height 179
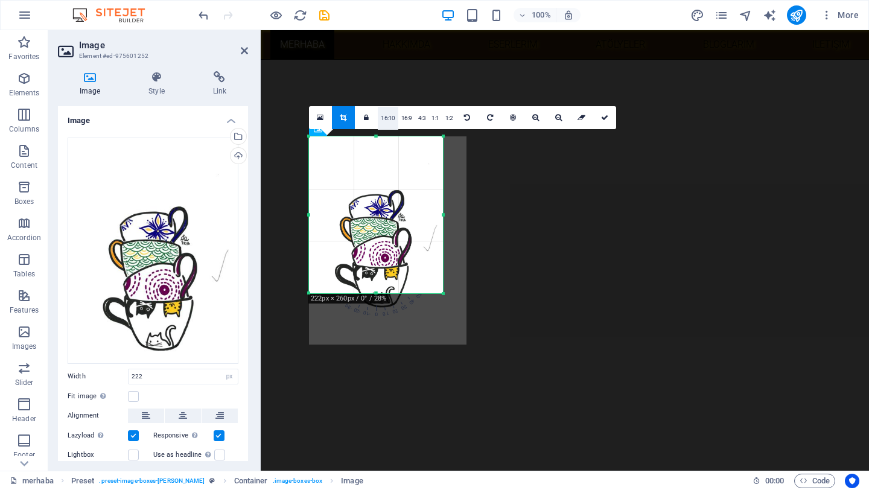
click at [394, 116] on link "16:10" at bounding box center [388, 118] width 21 height 23
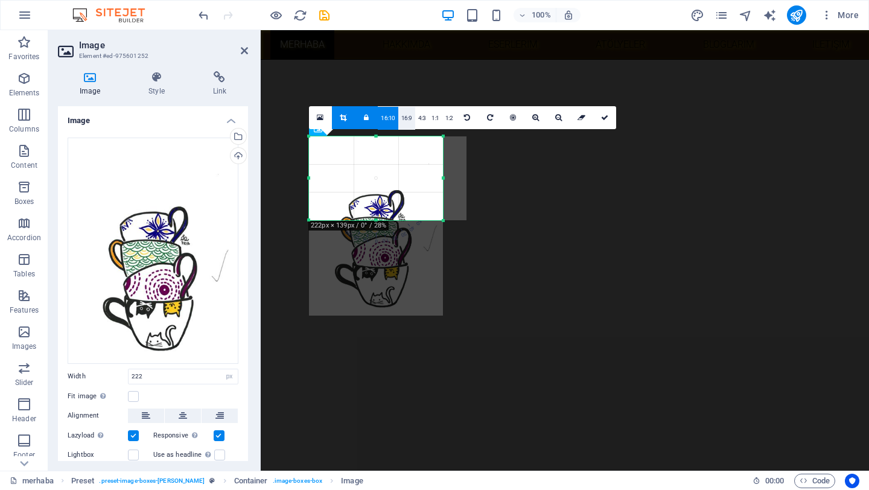
click at [404, 116] on link "16:9" at bounding box center [406, 118] width 17 height 23
click at [429, 116] on link "1:1" at bounding box center [435, 118] width 14 height 23
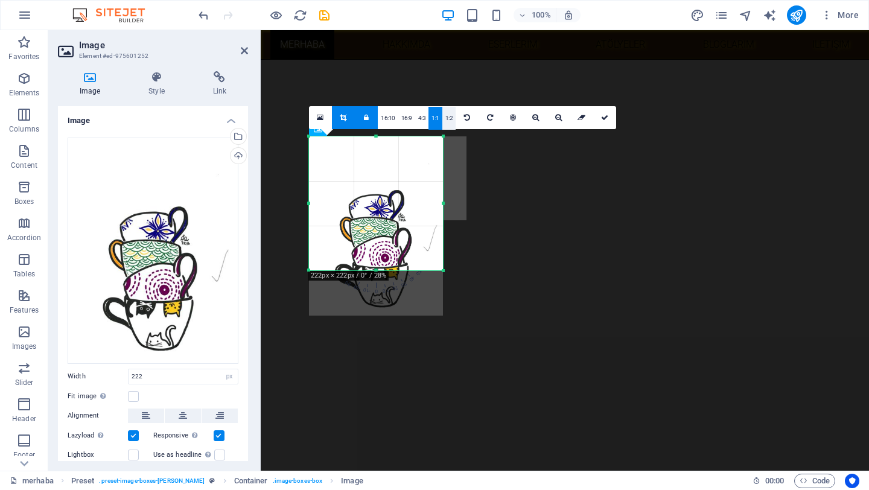
click at [445, 116] on link "1:2" at bounding box center [449, 118] width 14 height 23
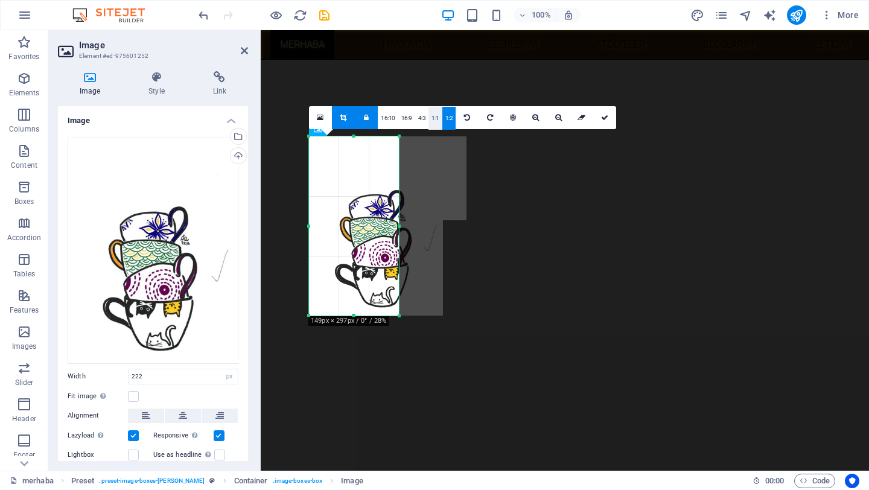
click at [435, 118] on link "1:1" at bounding box center [435, 118] width 14 height 23
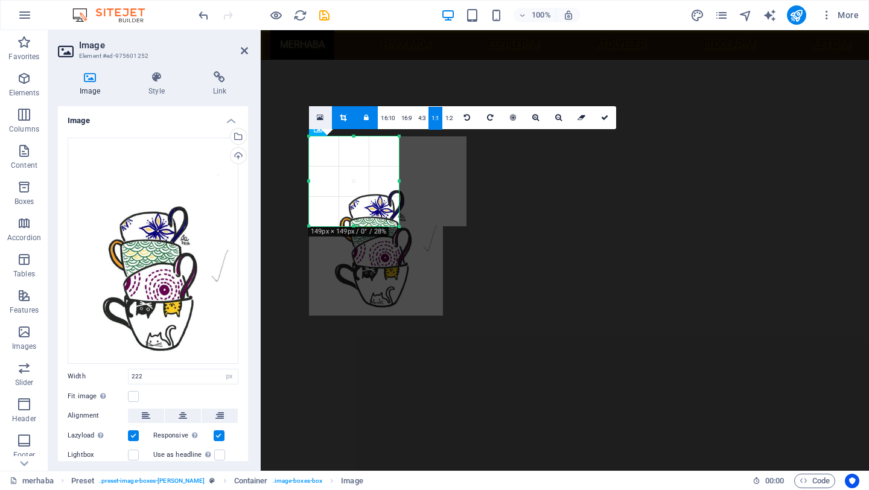
click at [321, 119] on icon at bounding box center [320, 117] width 7 height 8
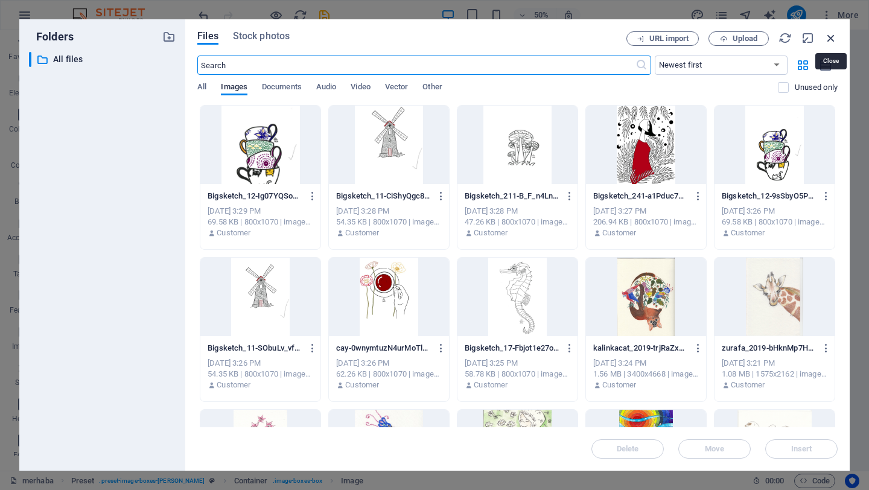
click at [830, 39] on icon "button" at bounding box center [830, 37] width 13 height 13
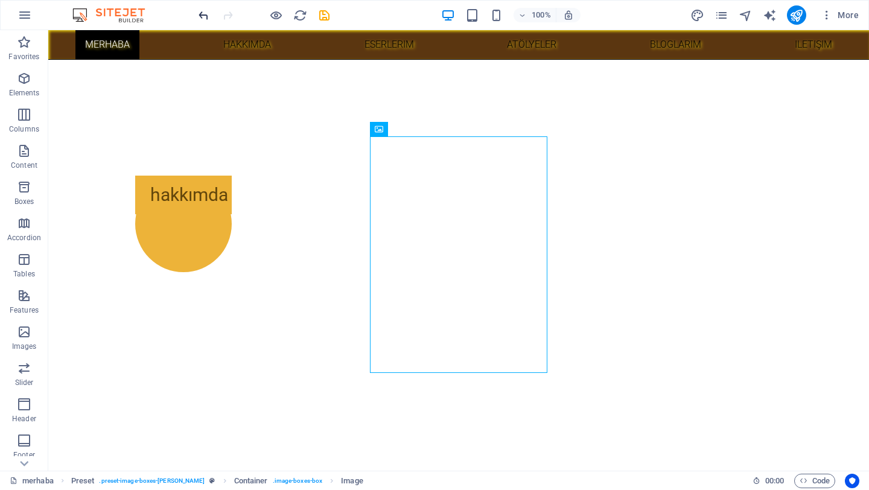
click at [208, 17] on icon "undo" at bounding box center [204, 15] width 14 height 14
click at [207, 17] on icon "undo" at bounding box center [204, 15] width 14 height 14
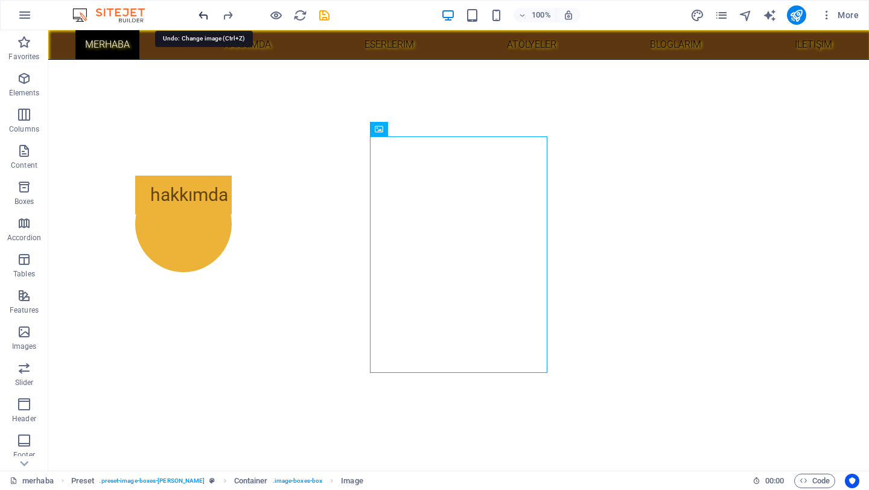
click at [207, 17] on icon "undo" at bounding box center [204, 15] width 14 height 14
click at [206, 17] on icon "undo" at bounding box center [204, 15] width 14 height 14
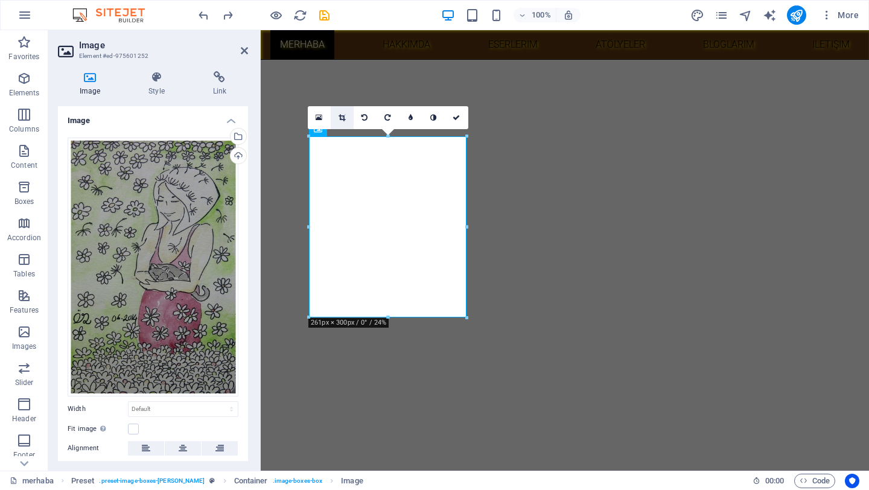
click at [340, 116] on icon at bounding box center [341, 117] width 7 height 7
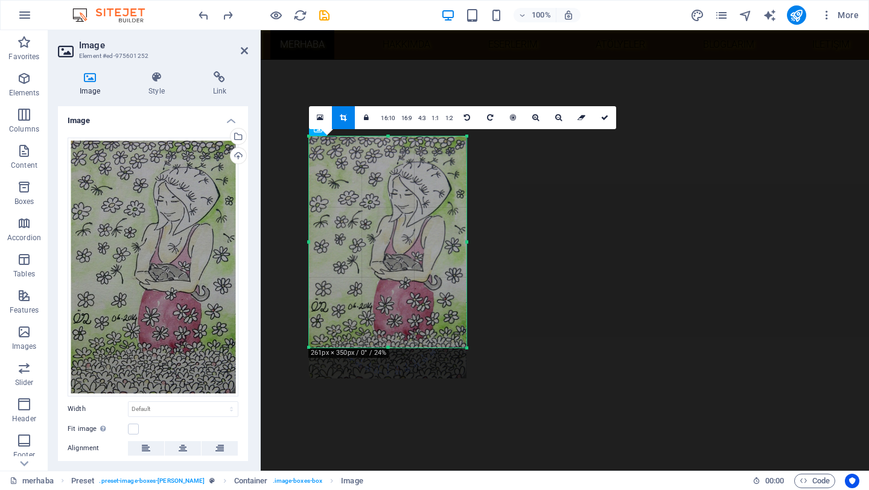
drag, startPoint x: 387, startPoint y: 328, endPoint x: 386, endPoint y: 346, distance: 18.7
click at [386, 346] on div at bounding box center [387, 348] width 157 height 4
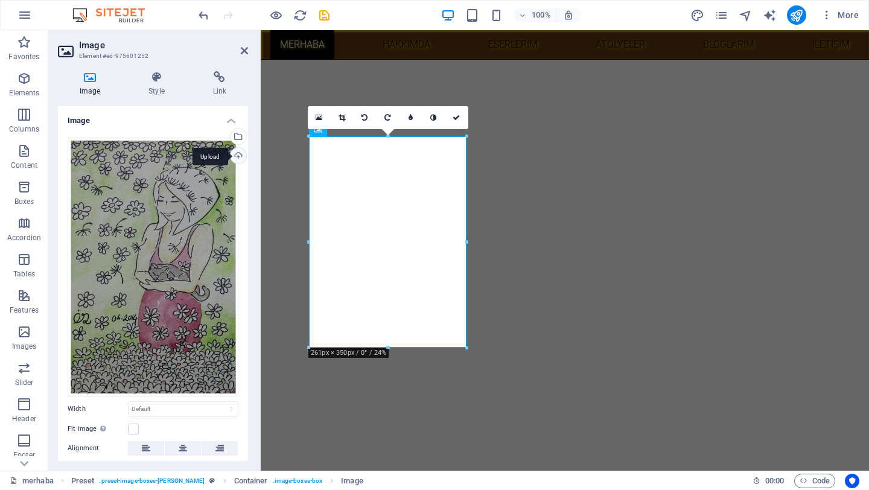
click at [235, 156] on div "Upload" at bounding box center [237, 157] width 18 height 18
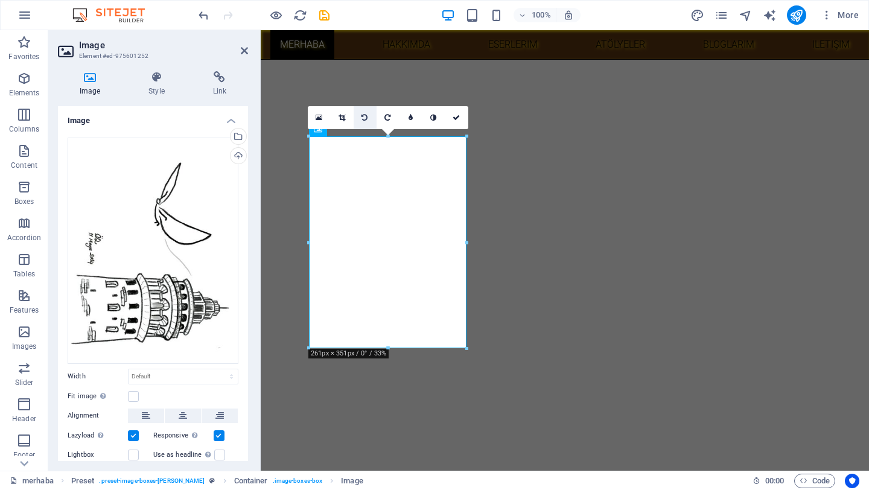
click at [364, 118] on icon at bounding box center [364, 117] width 6 height 7
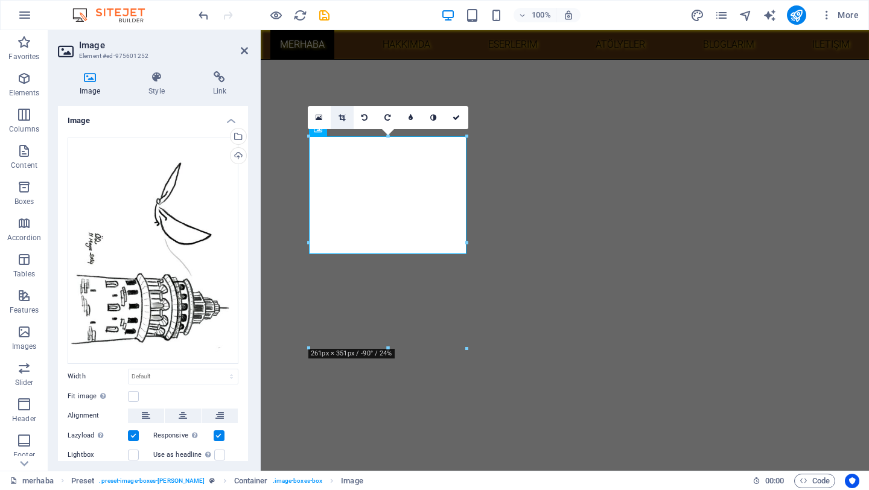
click at [340, 119] on icon at bounding box center [341, 117] width 7 height 7
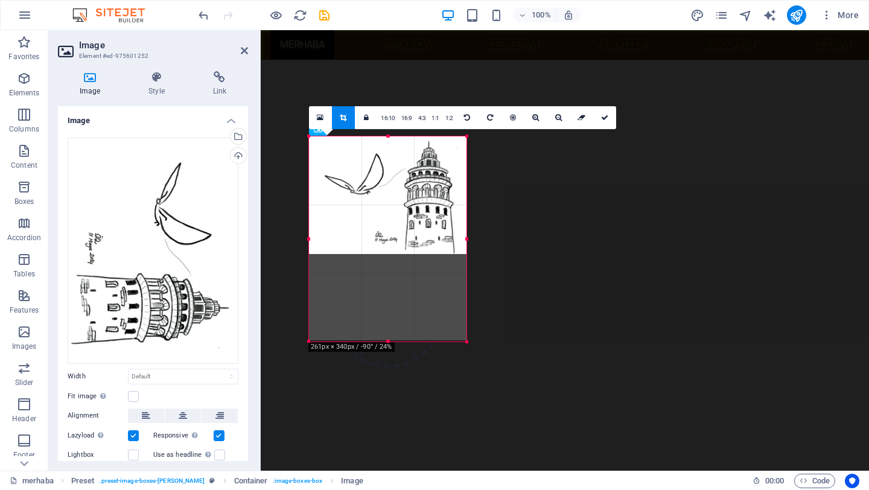
drag, startPoint x: 387, startPoint y: 260, endPoint x: 387, endPoint y: 344, distance: 83.8
click at [387, 344] on div at bounding box center [387, 342] width 157 height 4
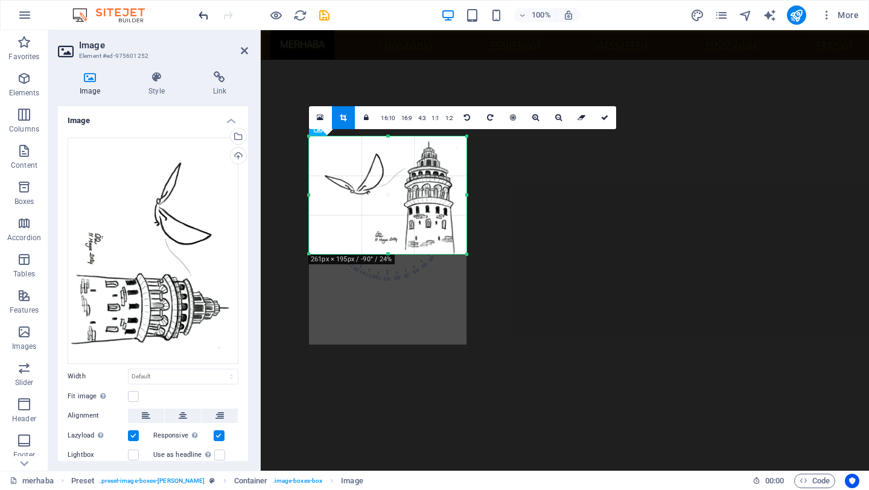
click at [204, 14] on icon "undo" at bounding box center [204, 15] width 14 height 14
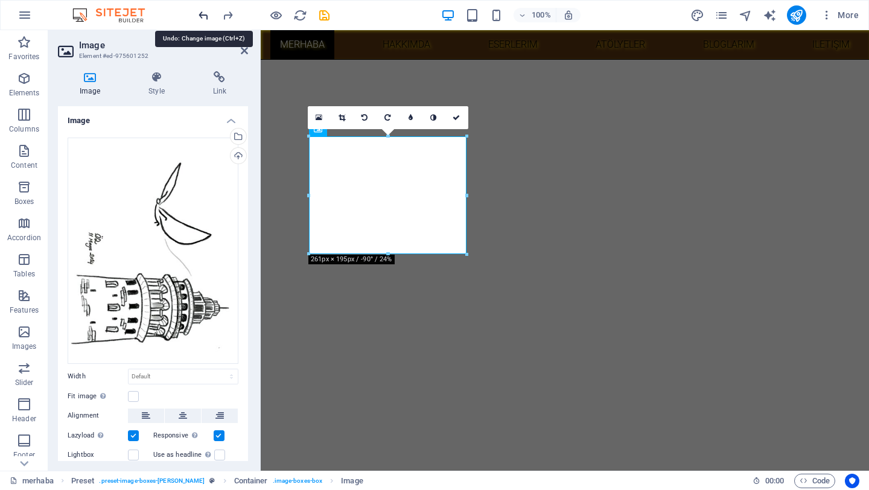
click at [204, 14] on icon "undo" at bounding box center [204, 15] width 14 height 14
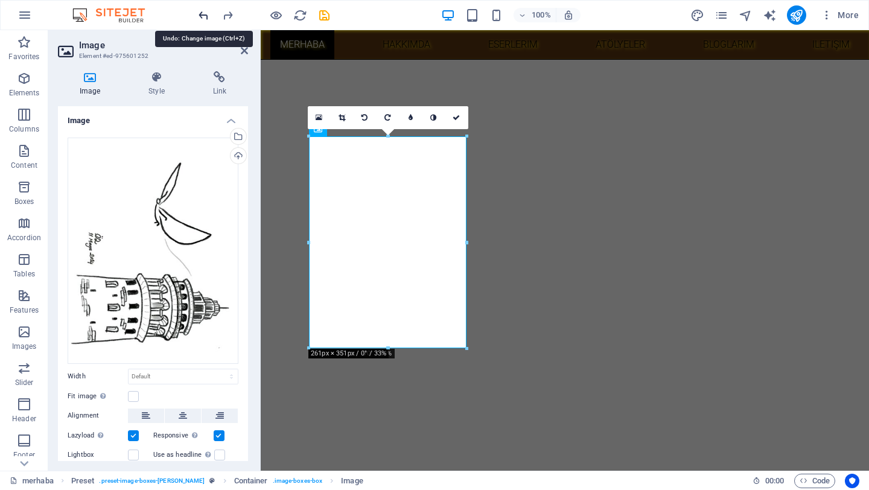
click at [204, 14] on icon "undo" at bounding box center [204, 15] width 14 height 14
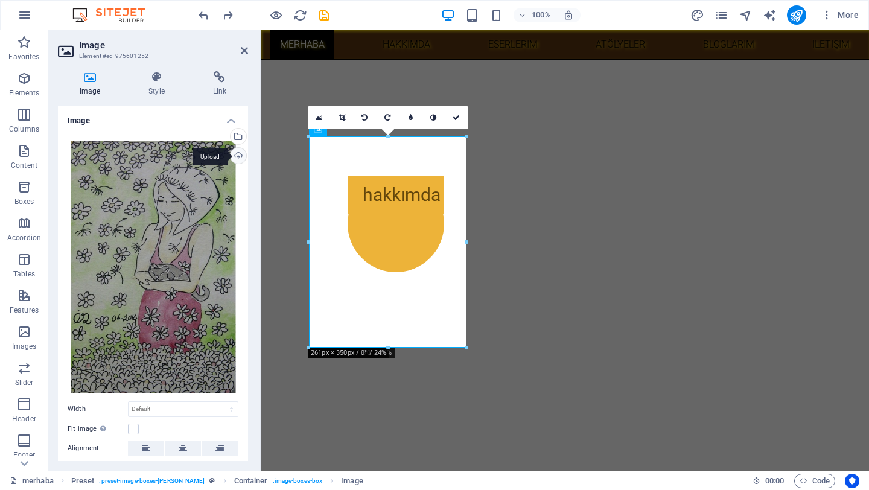
click at [239, 156] on div "Upload" at bounding box center [237, 157] width 18 height 18
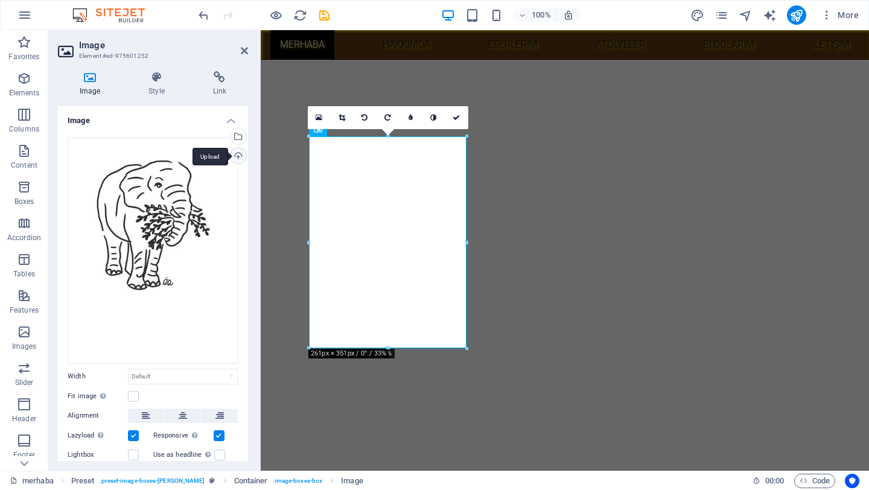
click at [236, 153] on div "Upload" at bounding box center [237, 157] width 18 height 18
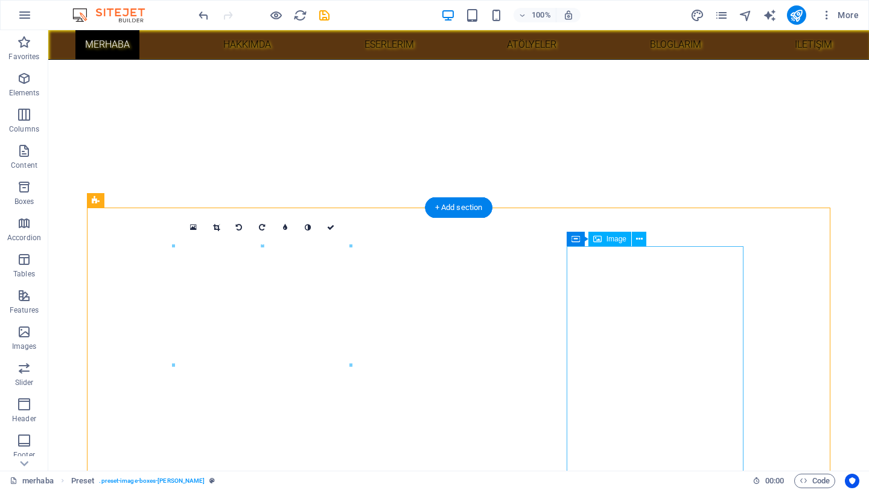
scroll to position [331, 0]
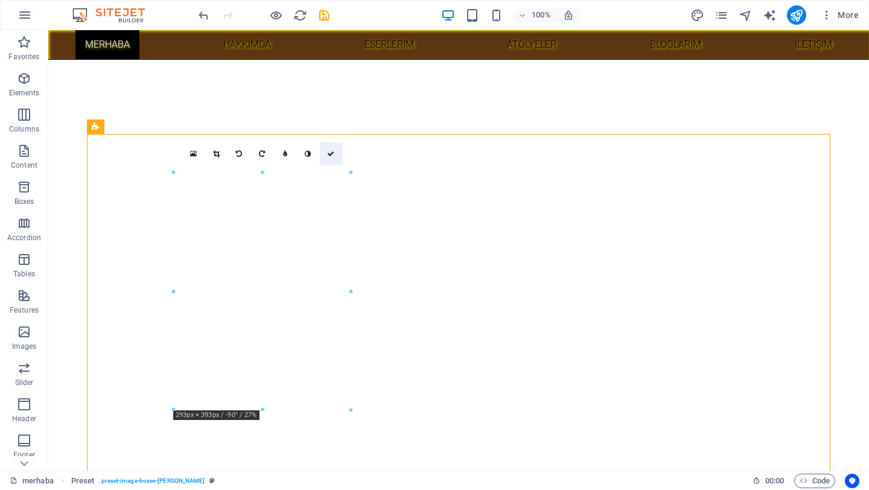
click at [332, 154] on icon at bounding box center [330, 153] width 7 height 7
click at [330, 153] on icon at bounding box center [330, 153] width 7 height 7
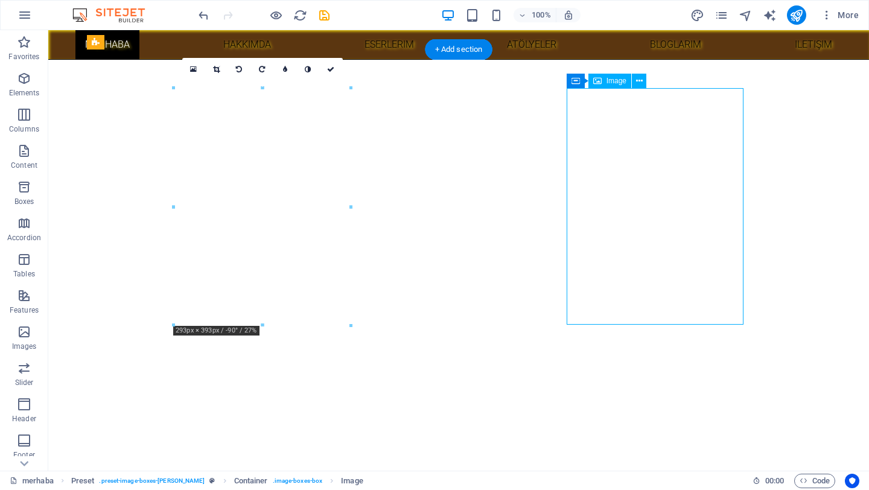
scroll to position [419, 0]
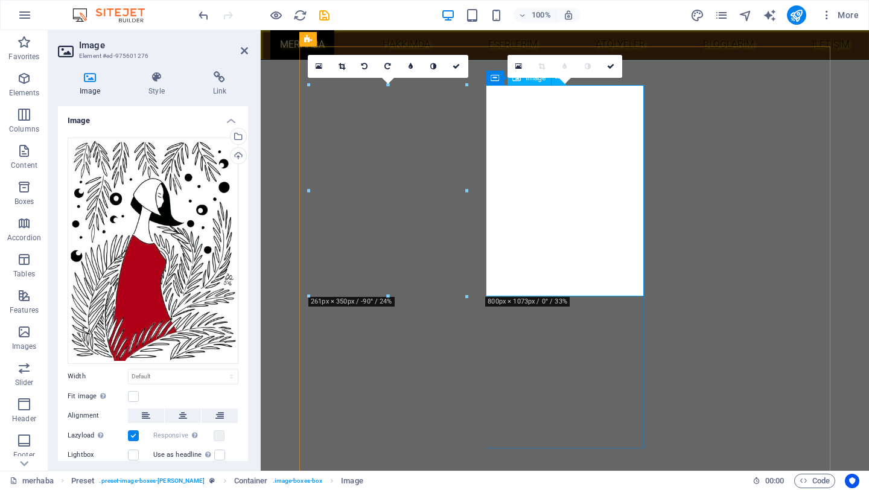
click at [452, 65] on icon at bounding box center [455, 66] width 7 height 7
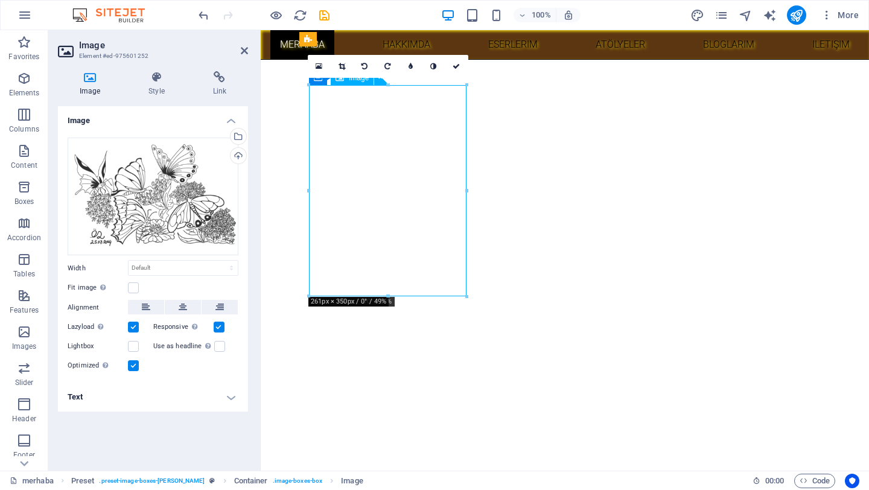
drag, startPoint x: 422, startPoint y: 215, endPoint x: 416, endPoint y: 214, distance: 6.2
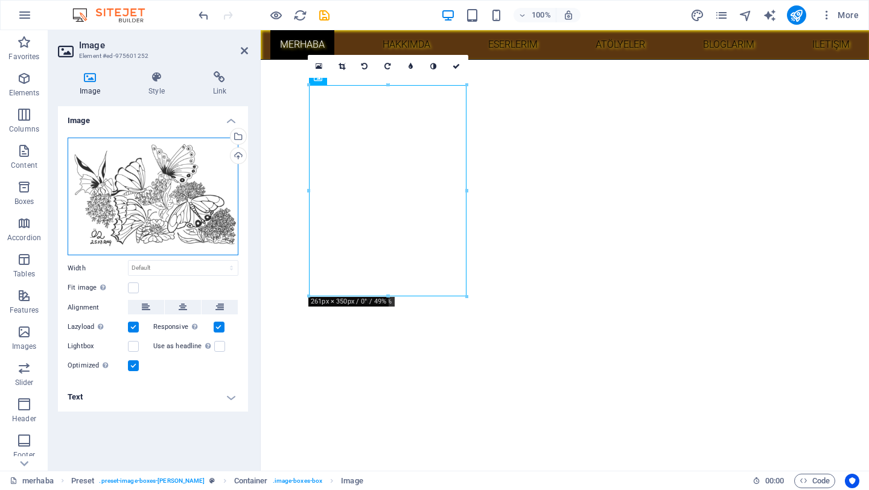
click at [196, 170] on div "Drag files here, click to choose files or select files from Files or our free s…" at bounding box center [153, 197] width 171 height 118
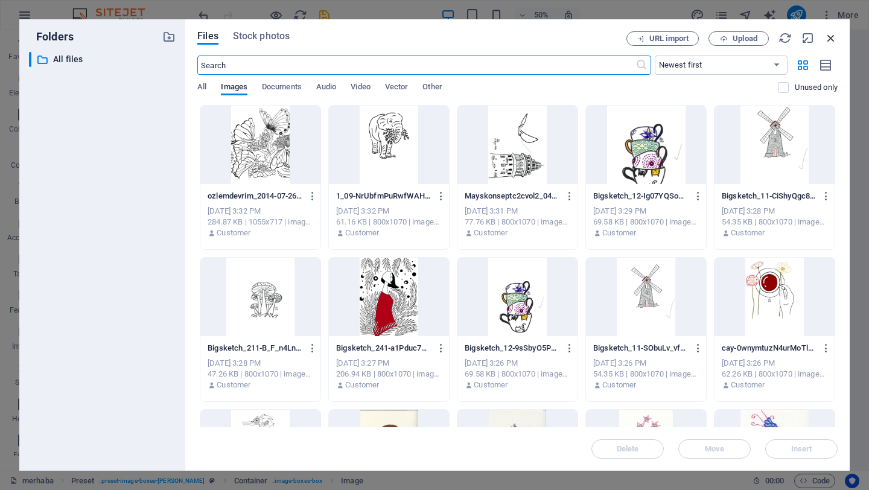
click at [829, 42] on icon "button" at bounding box center [830, 37] width 13 height 13
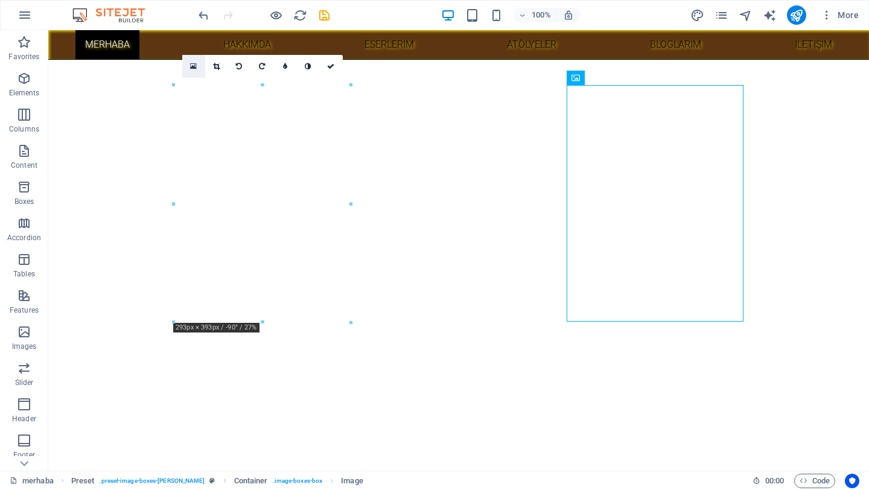
click at [196, 68] on icon at bounding box center [193, 66] width 7 height 8
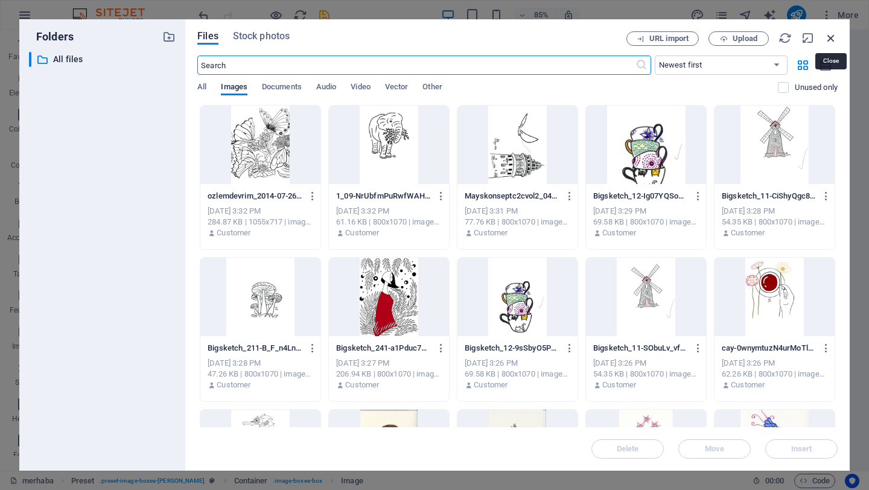
click at [829, 39] on icon "button" at bounding box center [830, 37] width 13 height 13
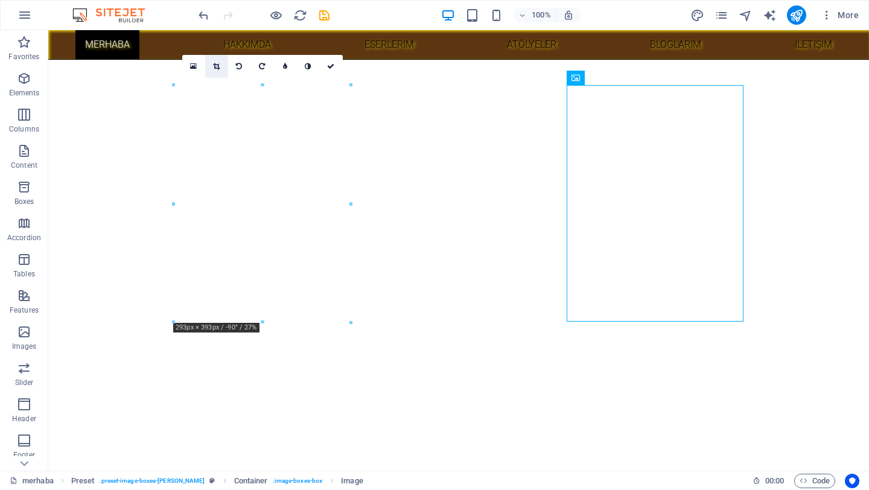
click at [217, 68] on icon at bounding box center [216, 66] width 7 height 7
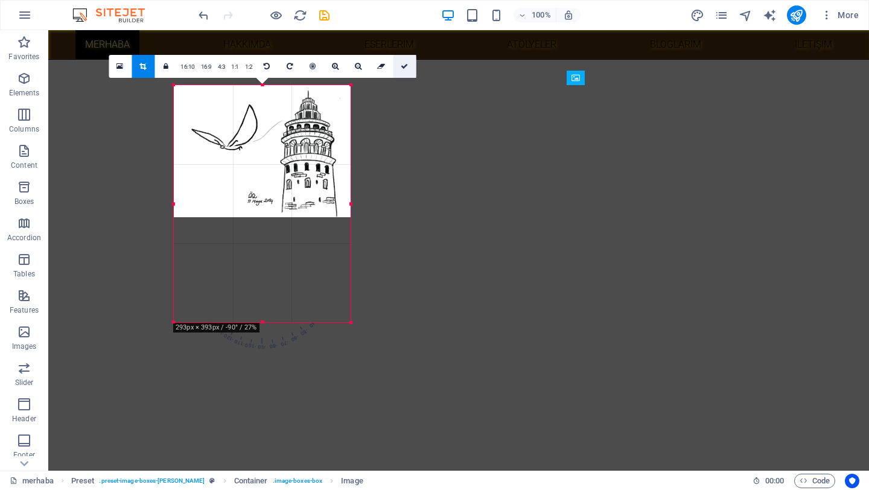
click at [407, 68] on link at bounding box center [404, 66] width 23 height 23
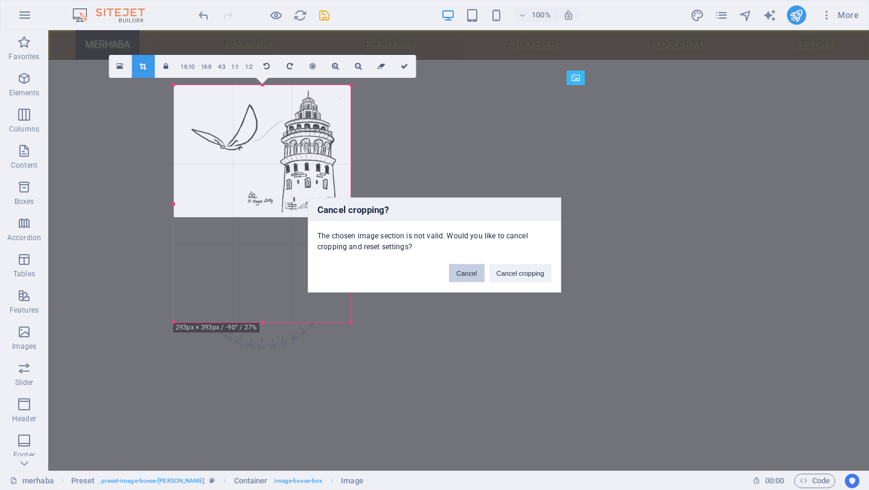
click at [480, 276] on button "Cancel" at bounding box center [466, 273] width 35 height 18
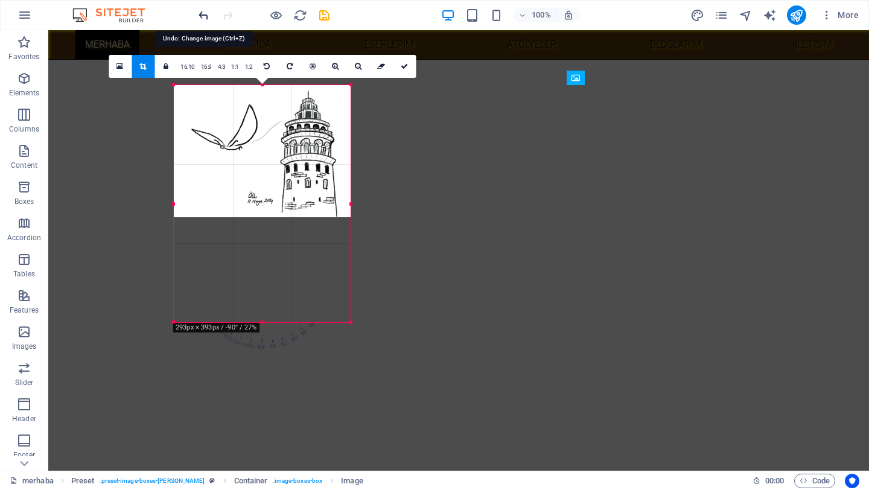
click at [207, 17] on icon "undo" at bounding box center [204, 15] width 14 height 14
click at [203, 16] on icon "undo" at bounding box center [204, 15] width 14 height 14
click at [408, 68] on link at bounding box center [404, 66] width 23 height 23
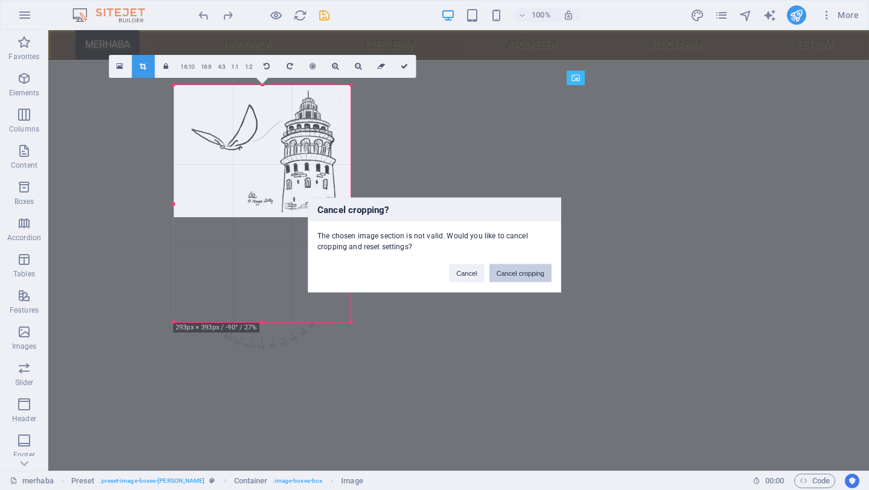
click at [516, 276] on button "Cancel cropping" at bounding box center [520, 273] width 63 height 18
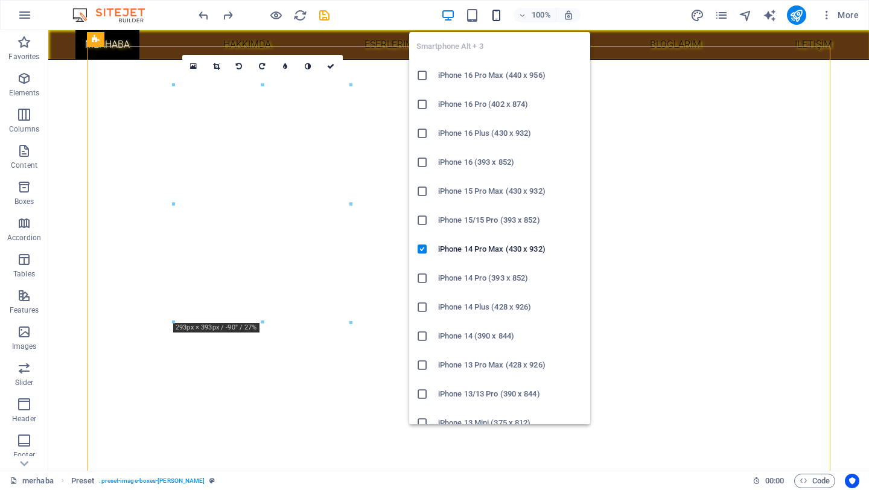
click at [496, 16] on icon "button" at bounding box center [496, 15] width 14 height 14
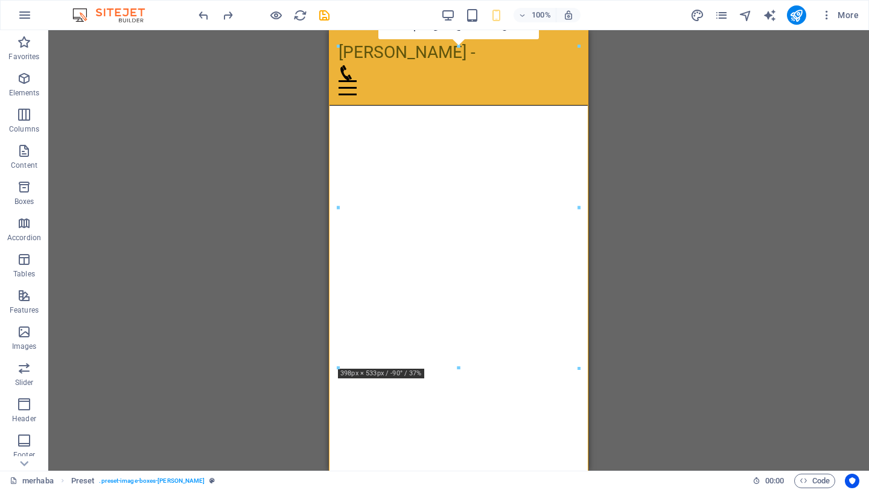
click at [726, 105] on div "H3 Preset Container Menu Menu Bar Container Image Container H3 Container Image …" at bounding box center [458, 250] width 820 height 440
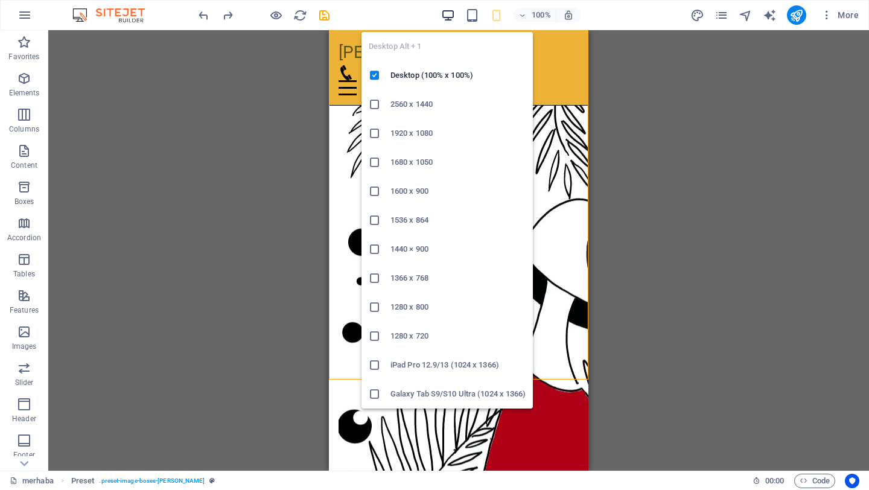
click at [452, 12] on icon "button" at bounding box center [448, 15] width 14 height 14
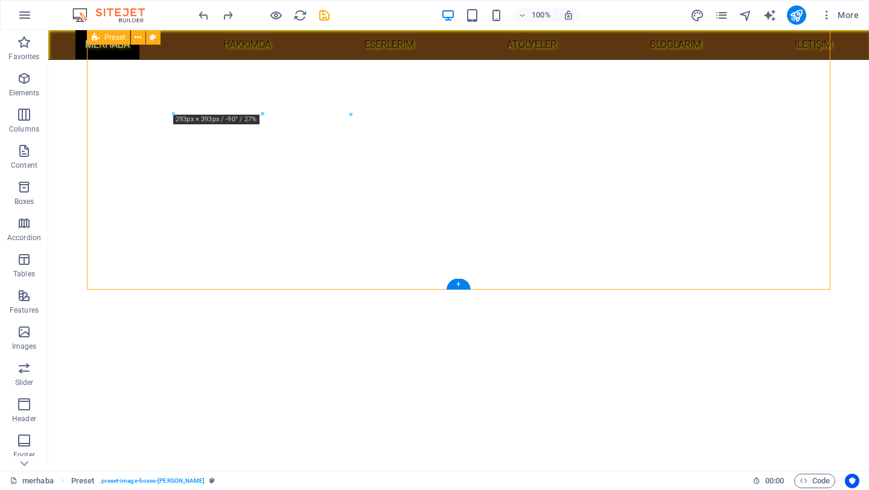
click at [322, 16] on icon "save" at bounding box center [324, 15] width 14 height 14
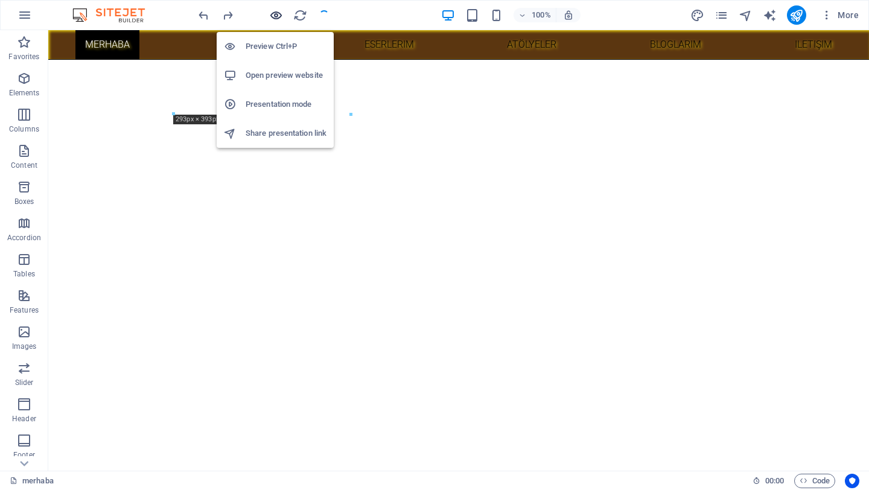
click at [277, 18] on icon "button" at bounding box center [276, 15] width 14 height 14
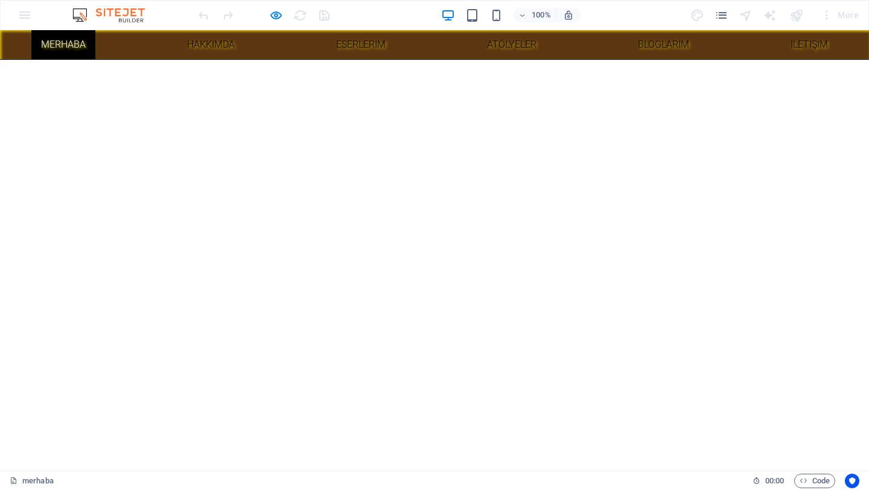
scroll to position [422, 0]
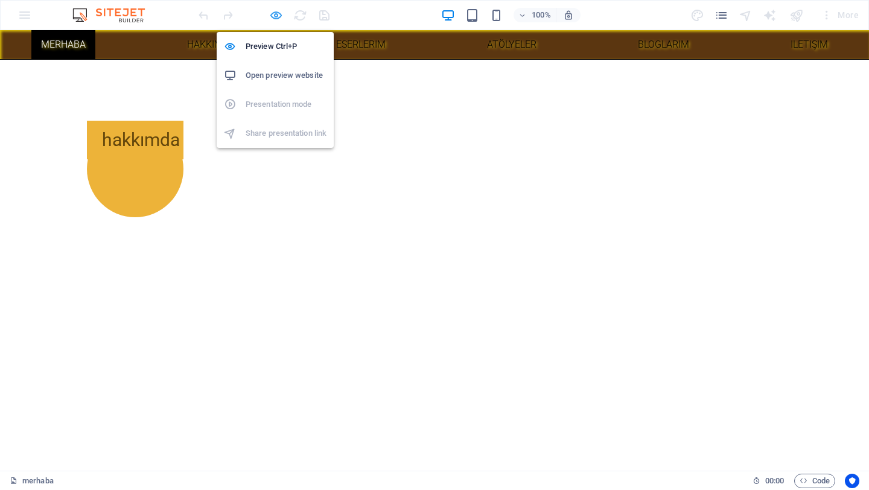
click at [274, 17] on icon "button" at bounding box center [276, 15] width 14 height 14
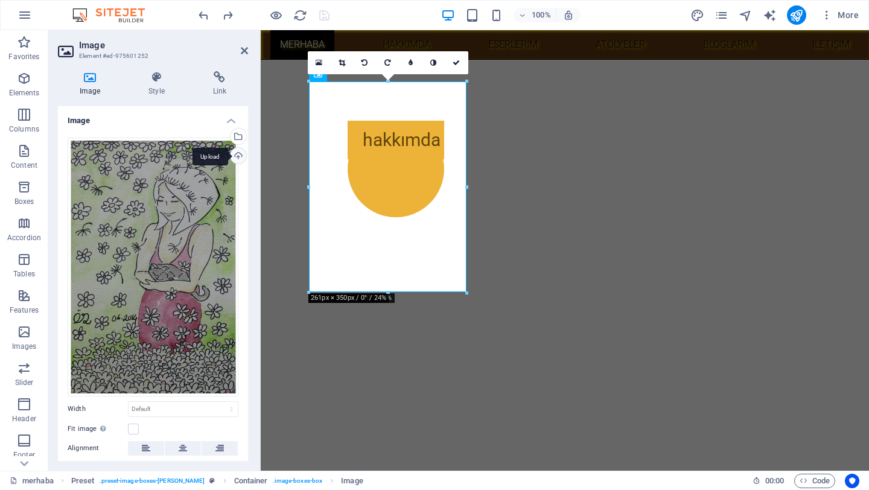
click at [237, 156] on div "Upload" at bounding box center [237, 157] width 18 height 18
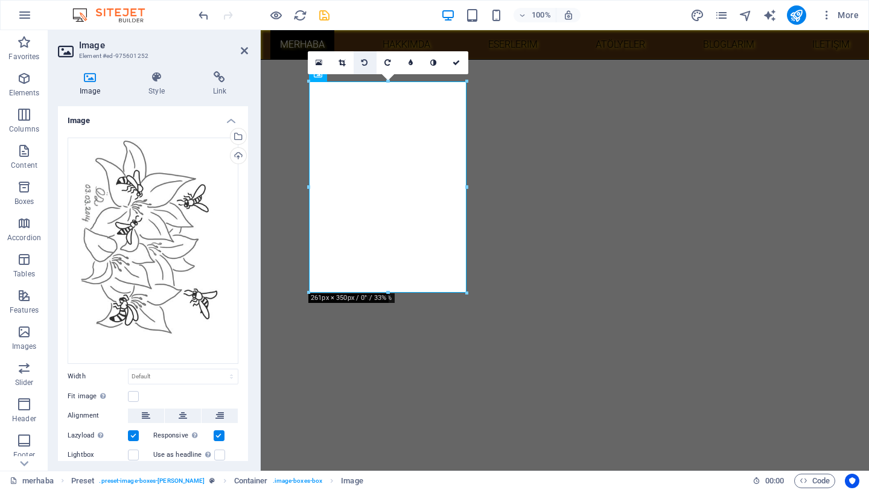
click at [366, 66] on link at bounding box center [364, 62] width 23 height 23
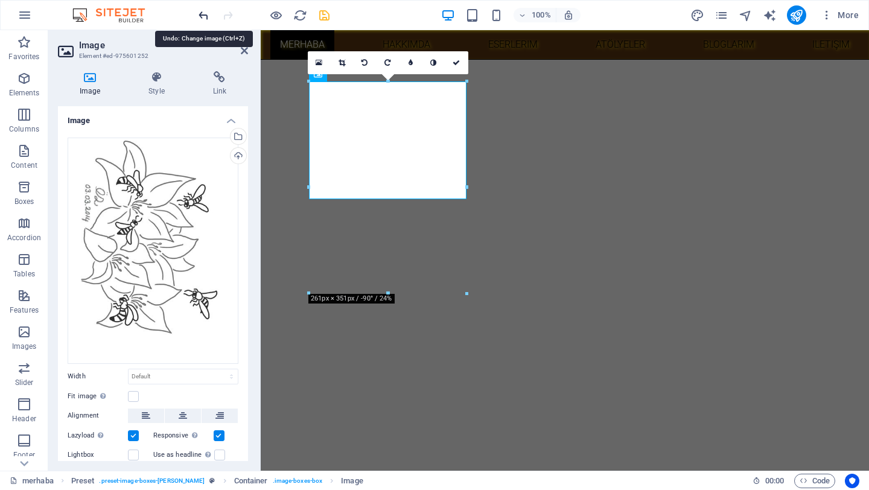
click at [207, 16] on icon "undo" at bounding box center [204, 15] width 14 height 14
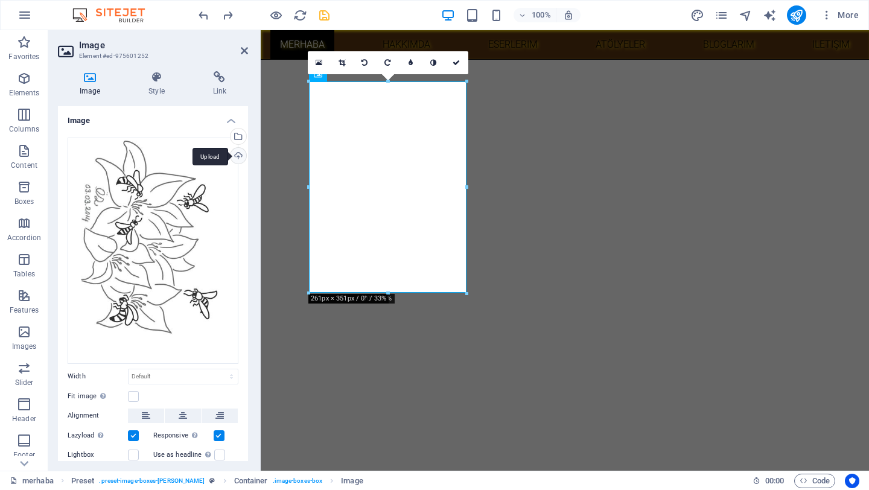
click at [232, 154] on div "Upload" at bounding box center [237, 157] width 18 height 18
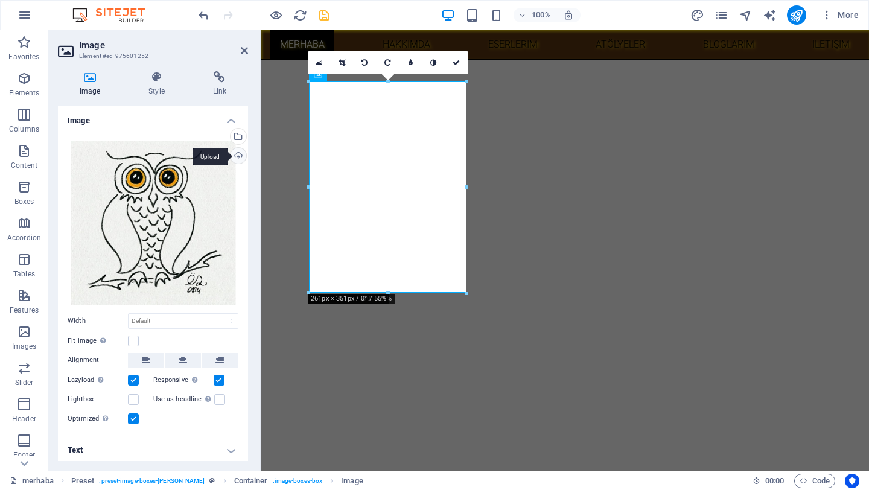
click at [236, 154] on div "Upload" at bounding box center [237, 157] width 18 height 18
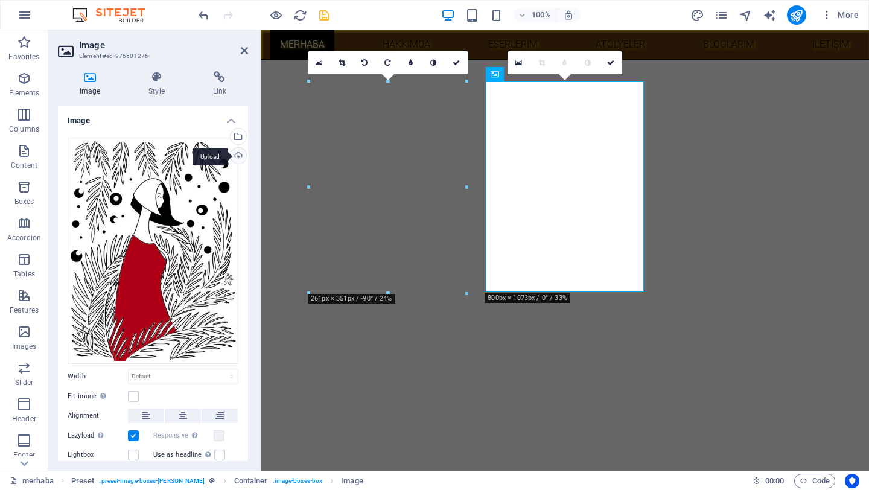
click at [236, 156] on div "Upload" at bounding box center [237, 157] width 18 height 18
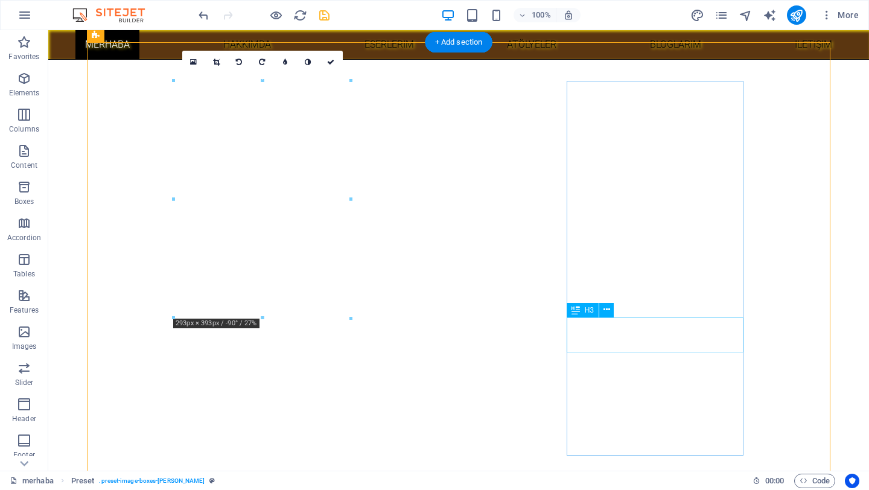
scroll to position [423, 0]
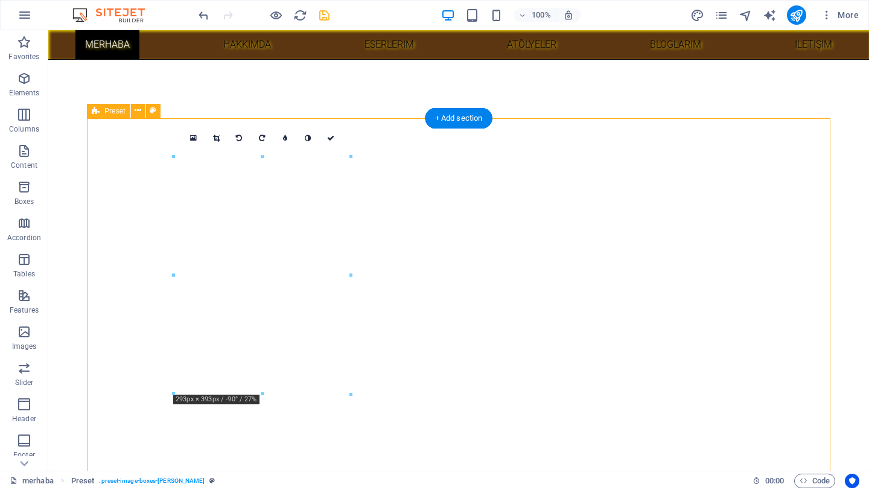
scroll to position [396, 0]
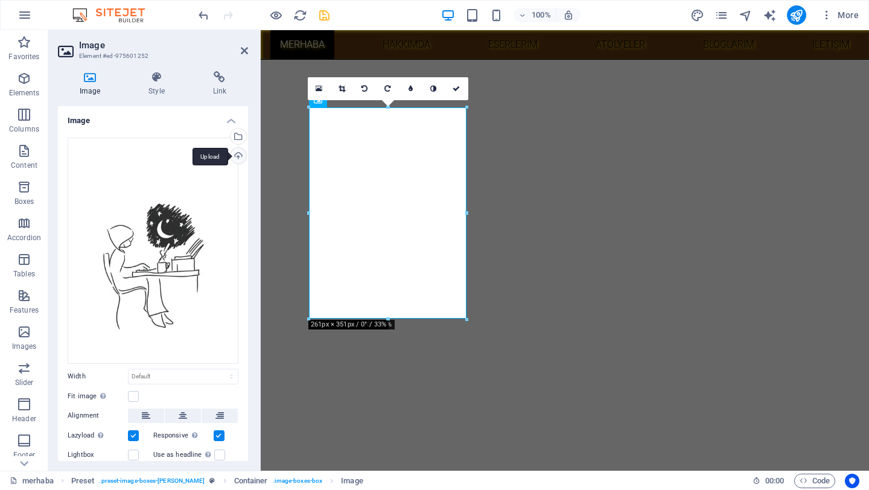
click at [232, 152] on div "Upload" at bounding box center [237, 157] width 18 height 18
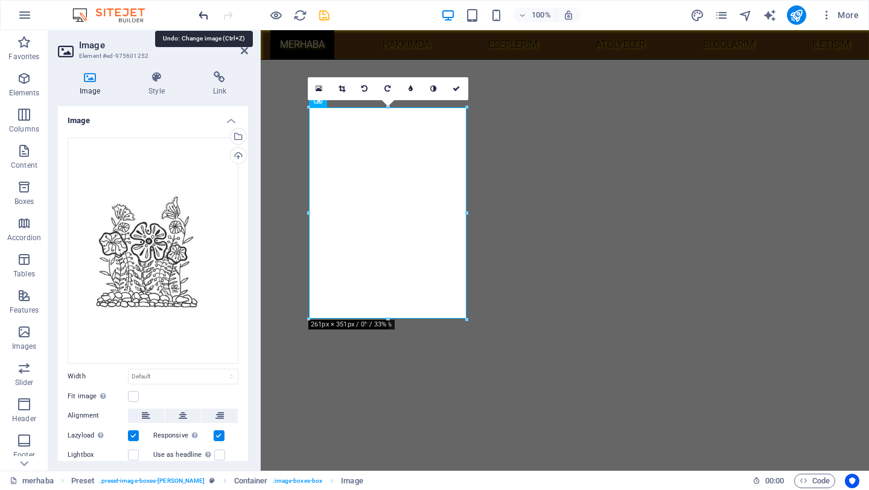
click at [203, 14] on icon "undo" at bounding box center [204, 15] width 14 height 14
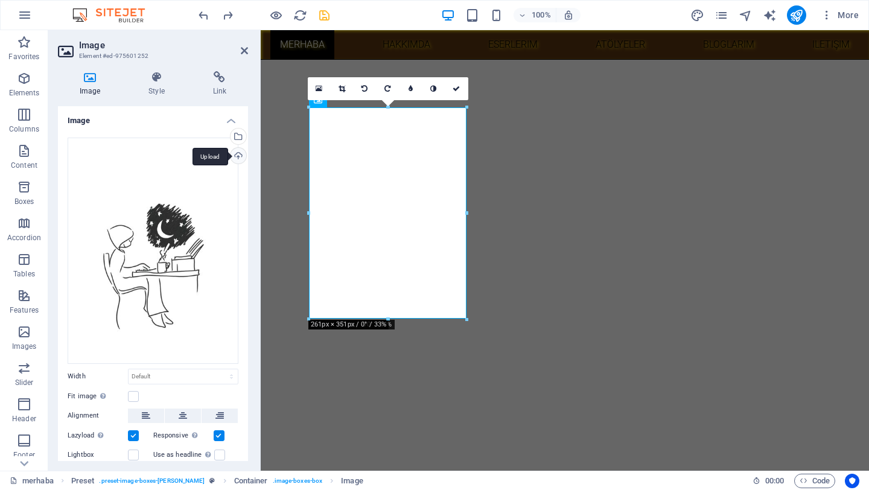
click at [236, 154] on div "Upload" at bounding box center [237, 157] width 18 height 18
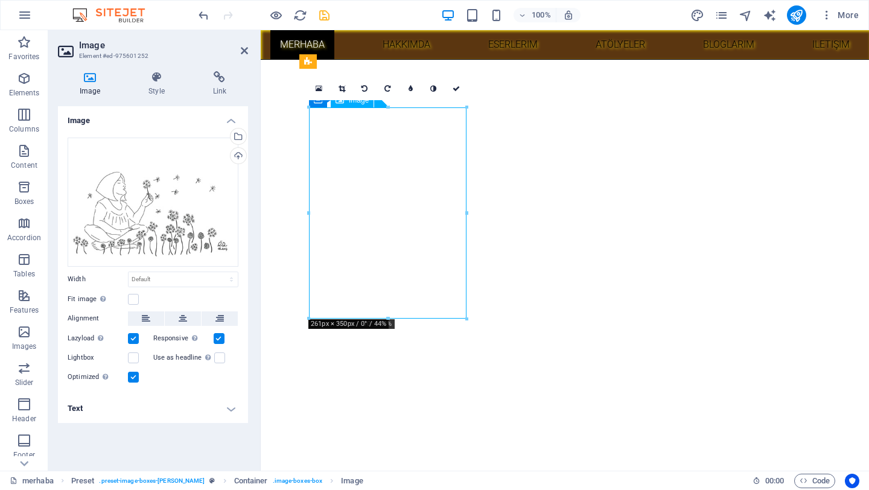
drag, startPoint x: 398, startPoint y: 261, endPoint x: 404, endPoint y: 262, distance: 6.2
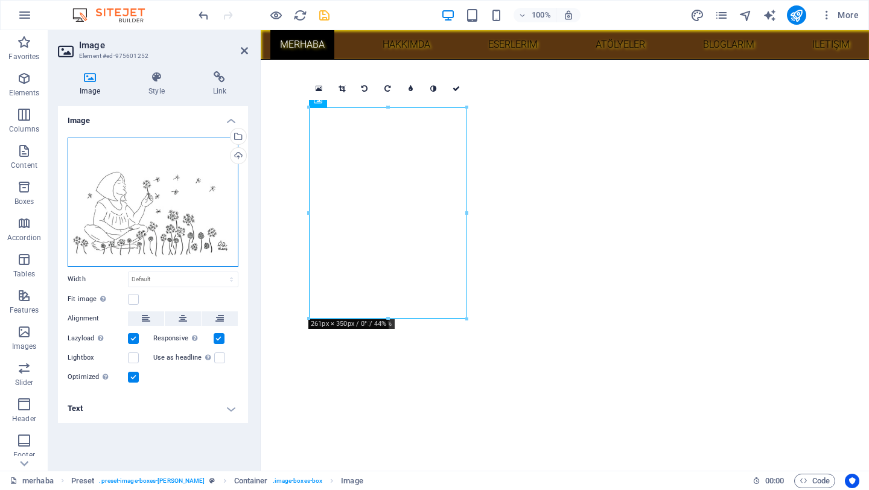
click at [163, 214] on div "Drag files here, click to choose files or select files from Files or our free s…" at bounding box center [153, 202] width 171 height 129
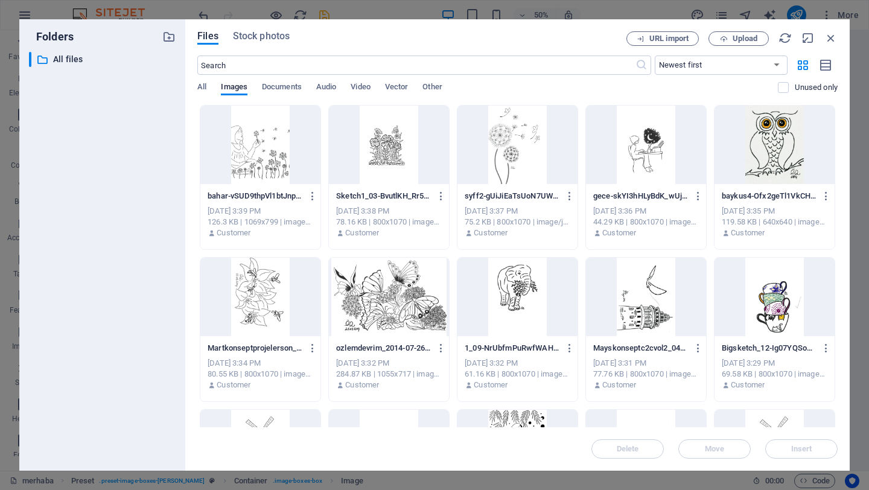
click at [527, 304] on div at bounding box center [517, 297] width 120 height 78
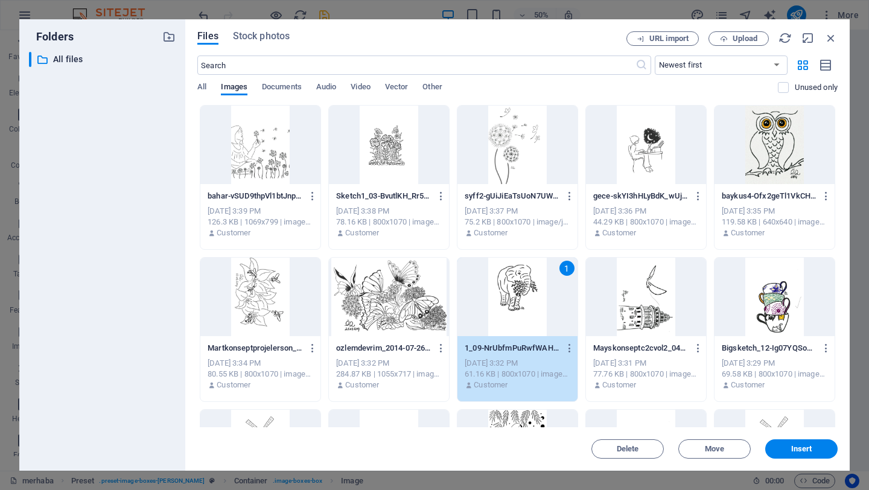
click at [667, 304] on div at bounding box center [646, 297] width 120 height 78
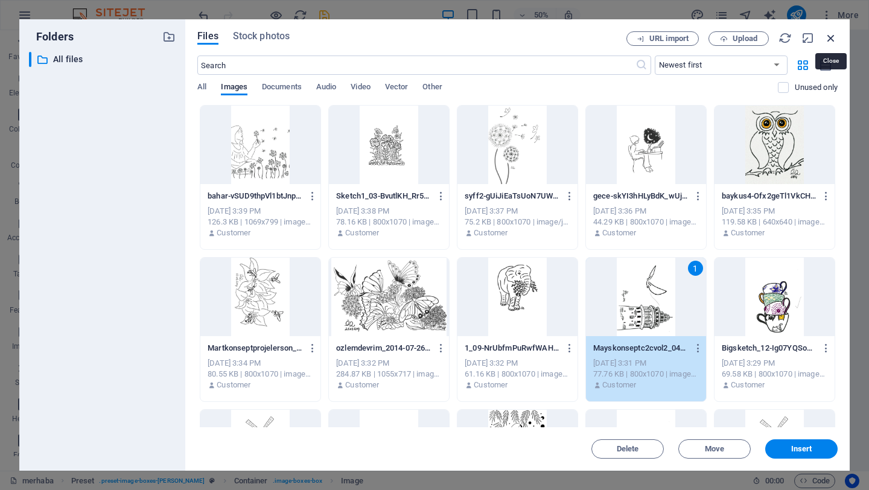
click at [827, 40] on icon "button" at bounding box center [830, 37] width 13 height 13
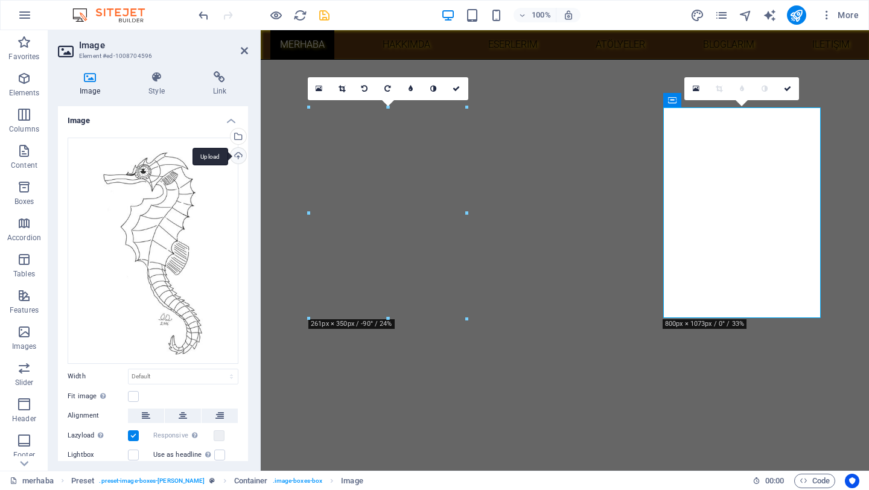
click at [233, 156] on div "Upload" at bounding box center [237, 157] width 18 height 18
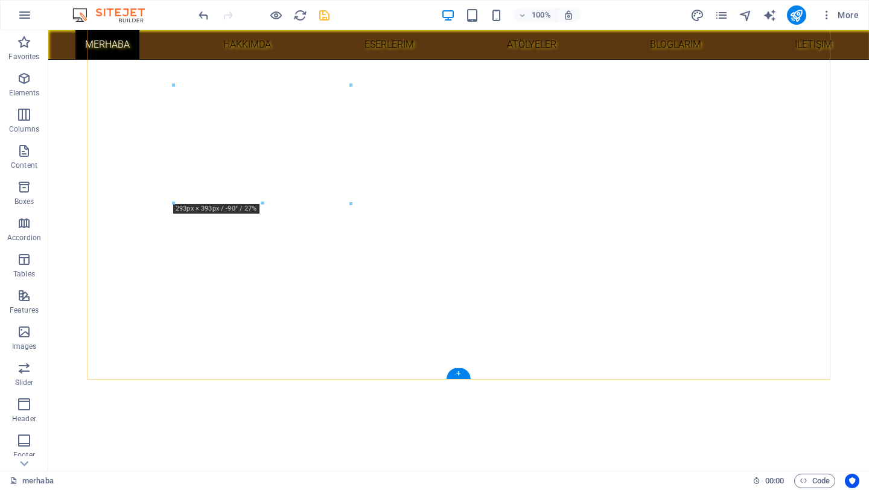
scroll to position [539, 0]
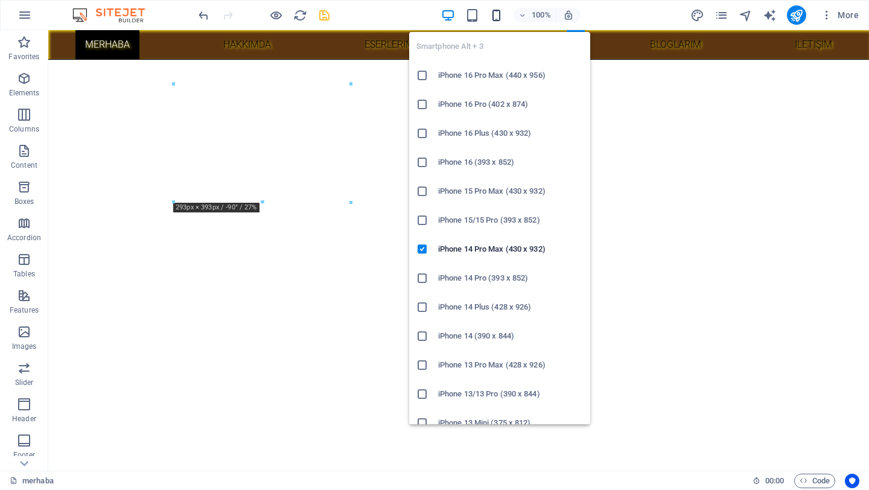
click at [498, 17] on icon "button" at bounding box center [496, 15] width 14 height 14
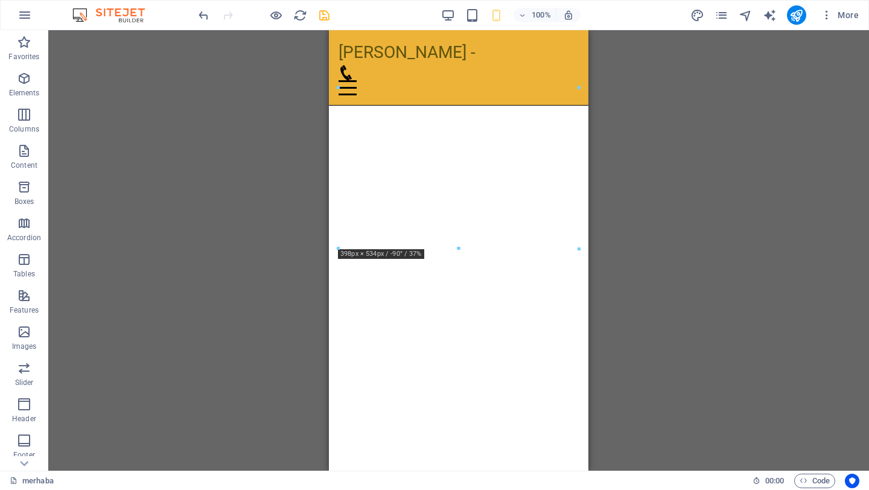
click at [770, 145] on div "H3 Preset Container Menu Bar Menu Menu Bar Container Image Container H3 Contain…" at bounding box center [458, 250] width 820 height 440
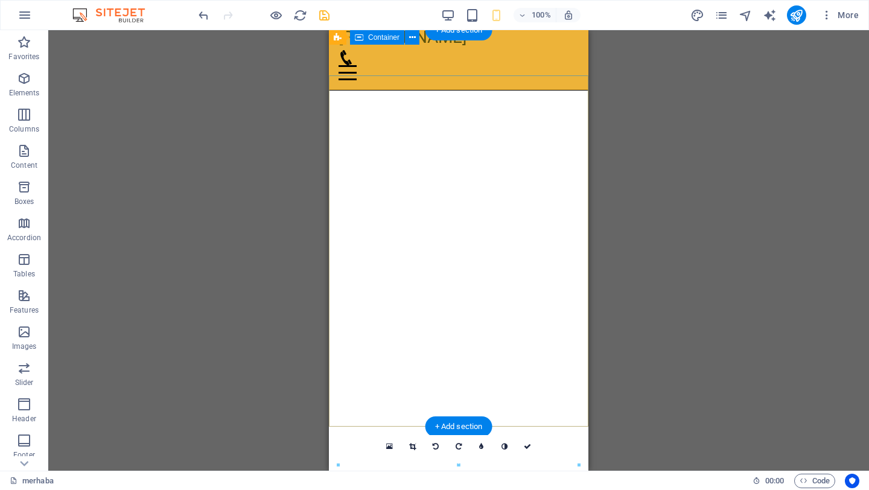
scroll to position [0, 0]
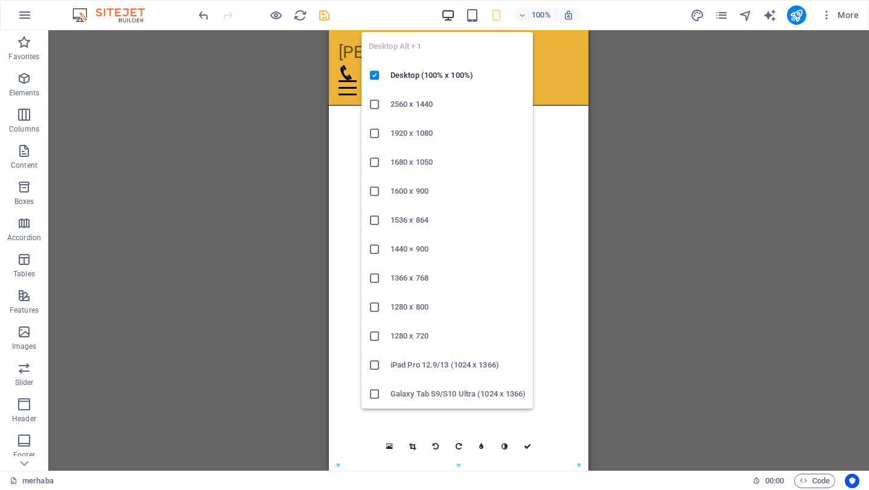
click at [452, 11] on icon "button" at bounding box center [448, 15] width 14 height 14
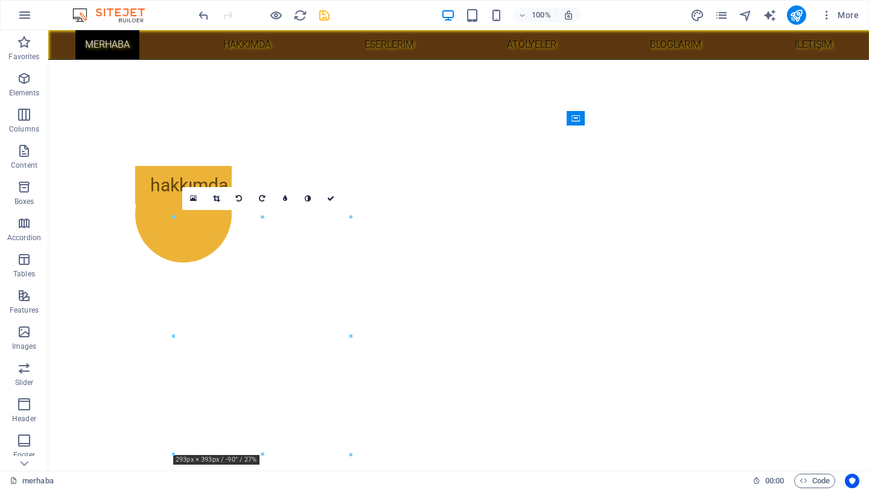
scroll to position [379, 0]
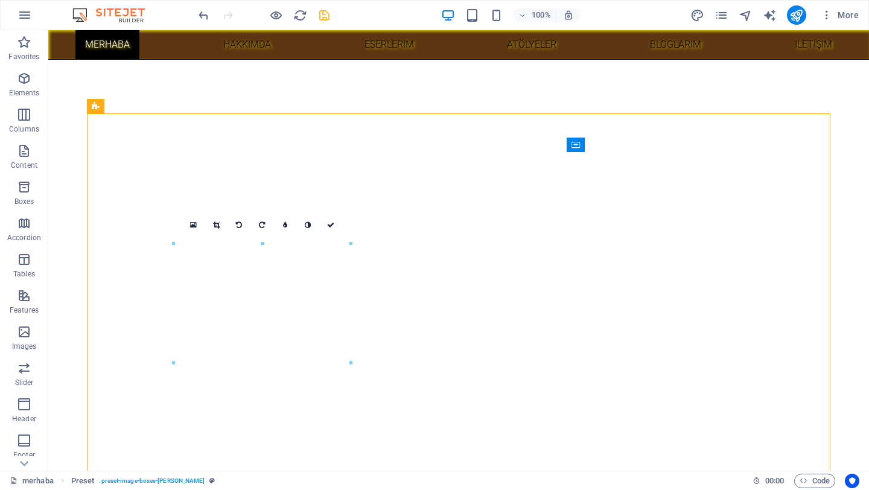
scroll to position [300, 0]
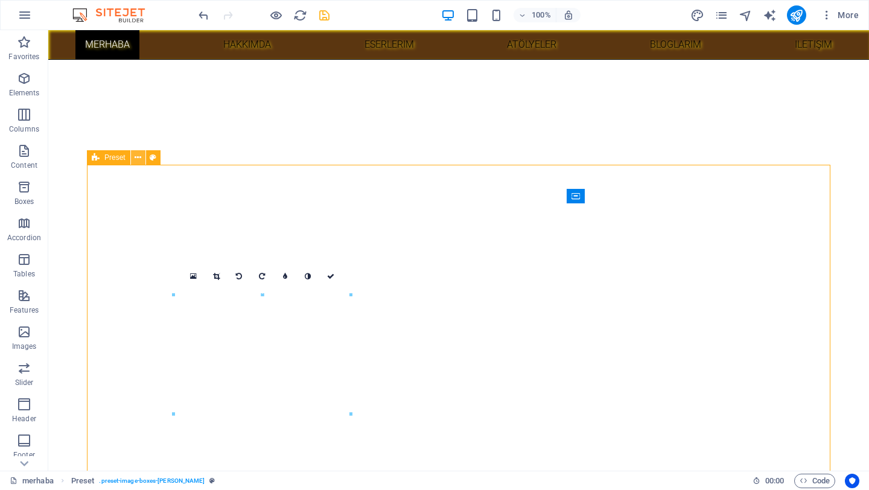
click at [138, 159] on icon at bounding box center [138, 157] width 7 height 13
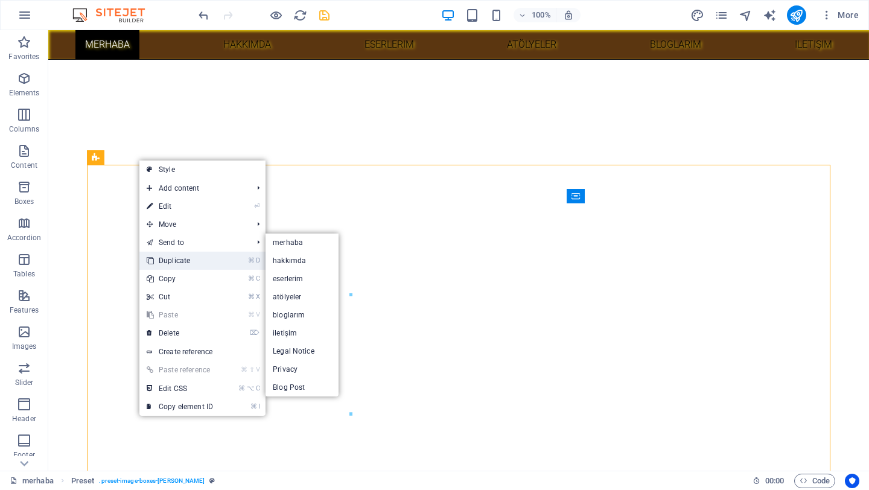
click at [198, 257] on link "⌘ D Duplicate" at bounding box center [179, 261] width 81 height 18
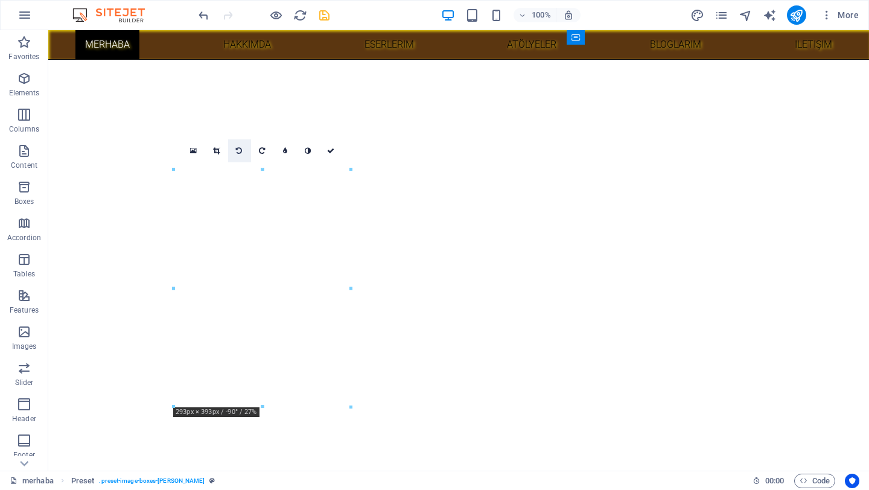
scroll to position [300, 0]
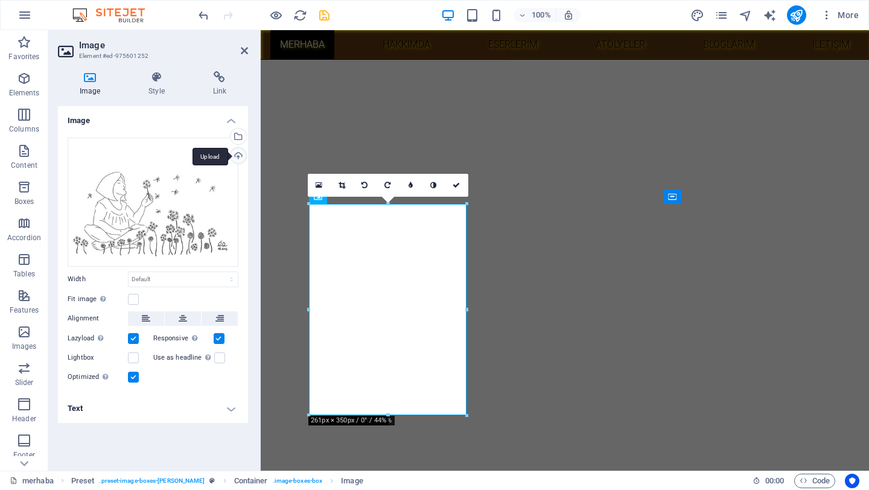
click at [239, 152] on div "Upload" at bounding box center [237, 157] width 18 height 18
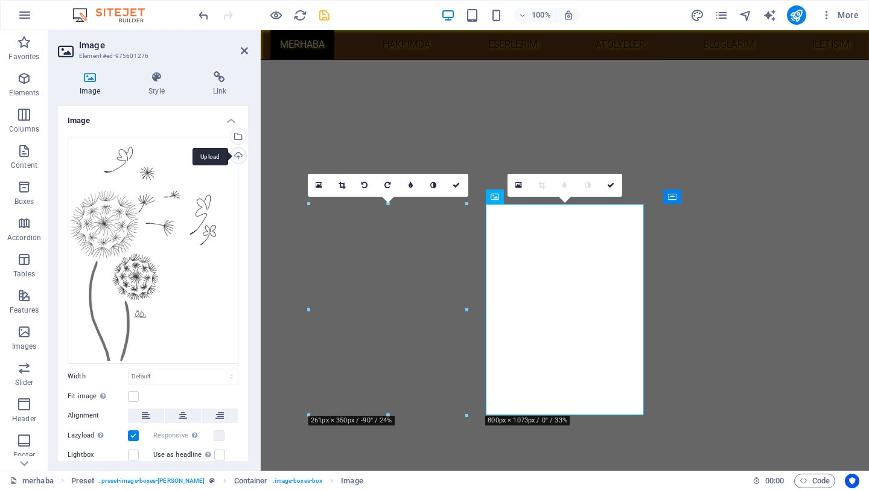
click at [235, 154] on div "Upload" at bounding box center [237, 157] width 18 height 18
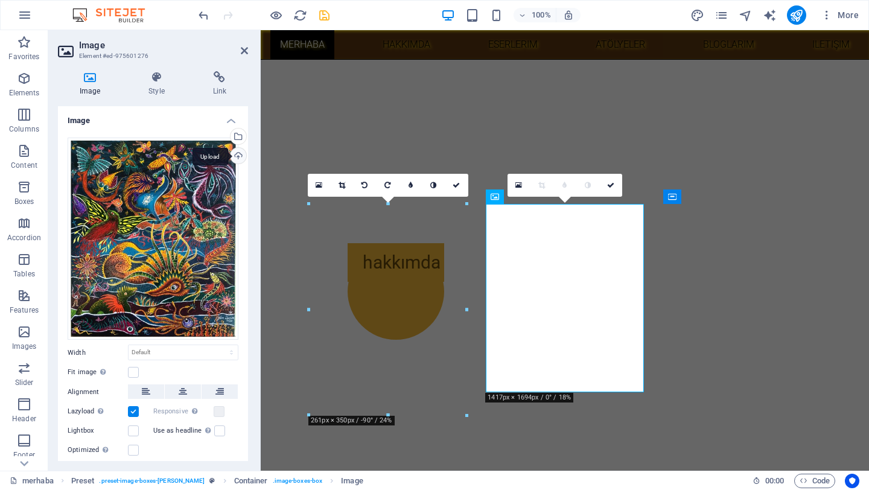
click at [233, 156] on div "Upload" at bounding box center [237, 157] width 18 height 18
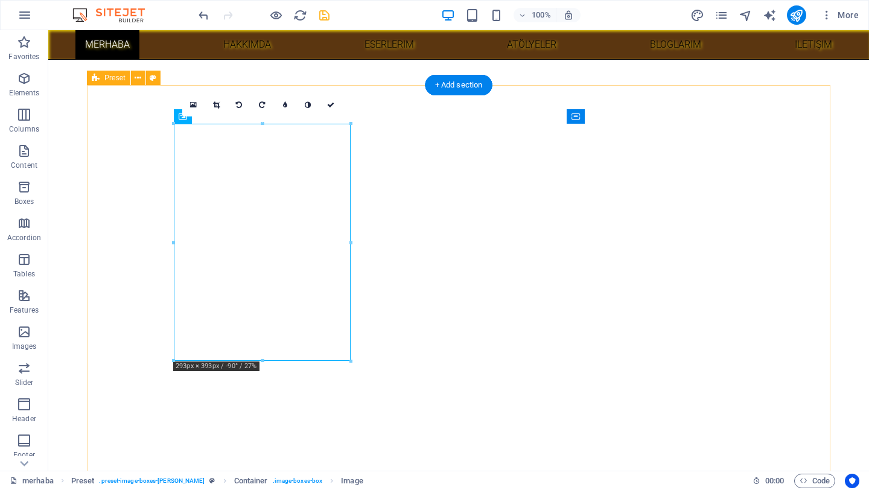
scroll to position [384, 0]
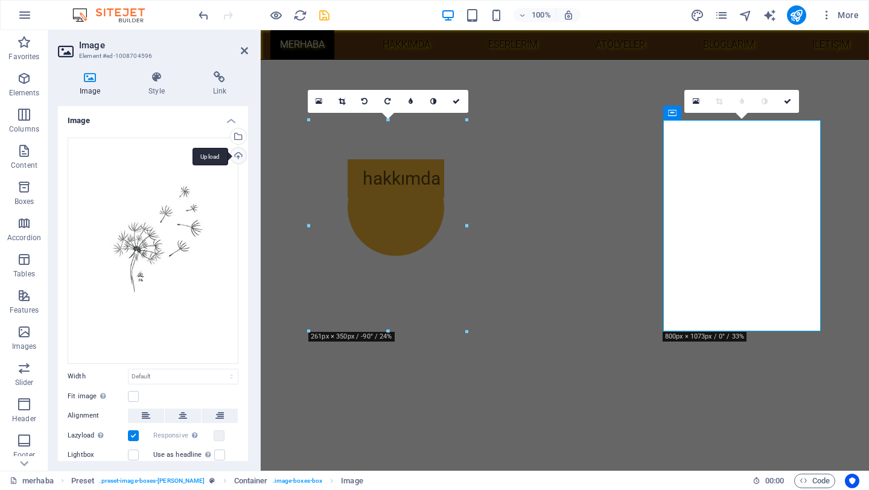
click at [236, 157] on div "Upload" at bounding box center [237, 157] width 18 height 18
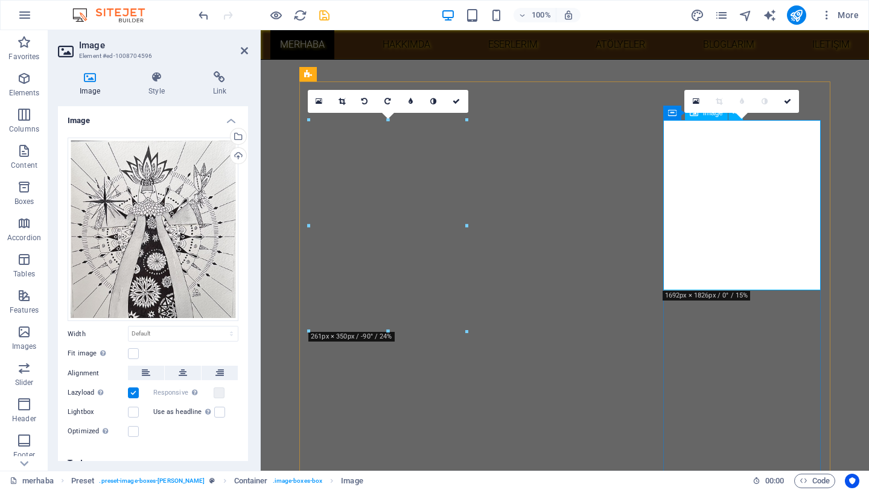
click at [708, 113] on div "0" at bounding box center [741, 101] width 115 height 23
click at [789, 104] on icon at bounding box center [787, 101] width 7 height 7
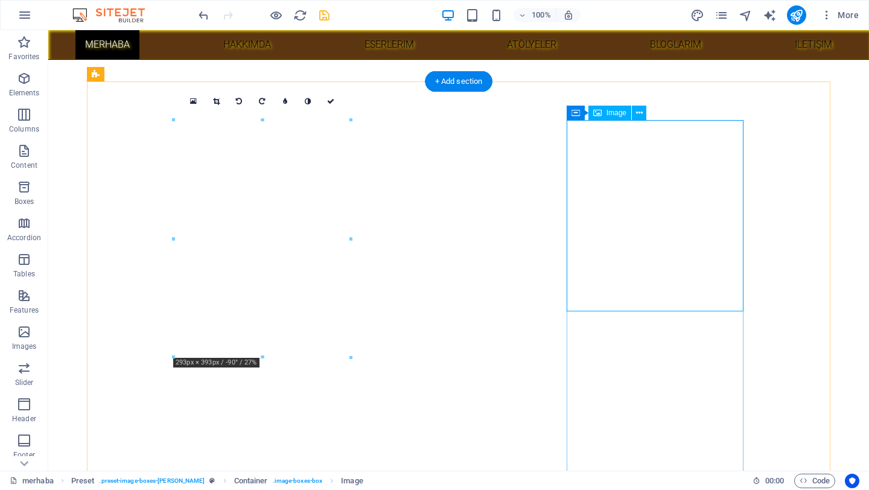
click at [639, 111] on icon at bounding box center [639, 113] width 7 height 13
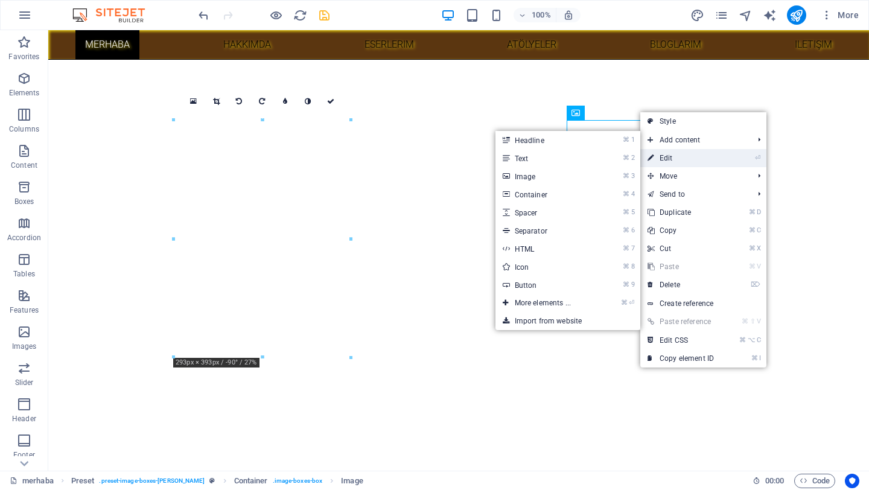
click at [673, 156] on link "⏎ Edit" at bounding box center [680, 158] width 81 height 18
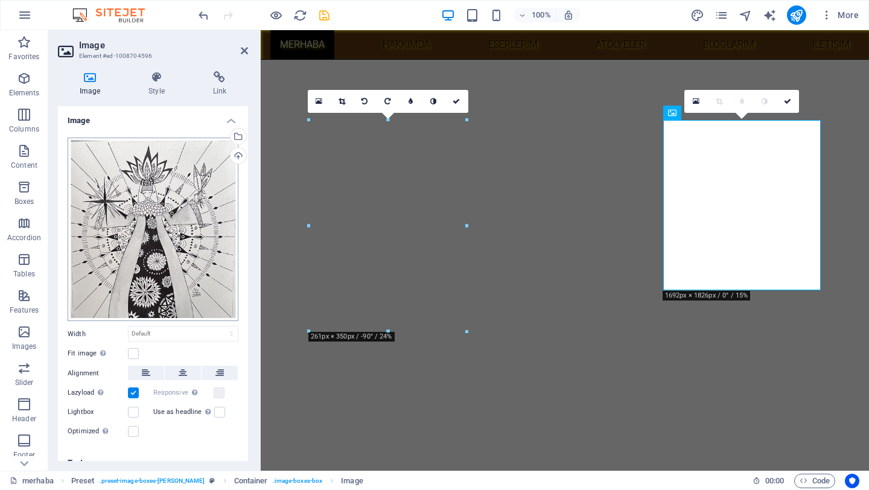
scroll to position [14, 0]
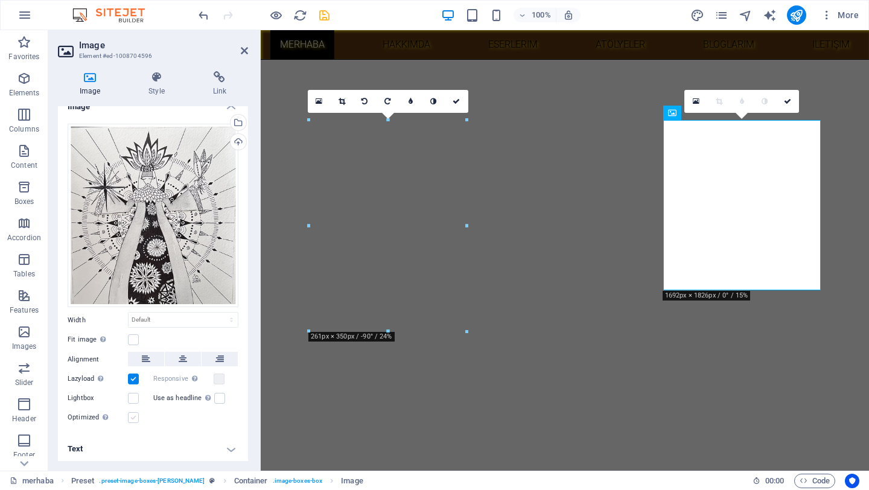
click at [136, 415] on label at bounding box center [133, 417] width 11 height 11
click at [0, 0] on input "Optimized Images are compressed to improve page speed." at bounding box center [0, 0] width 0 height 0
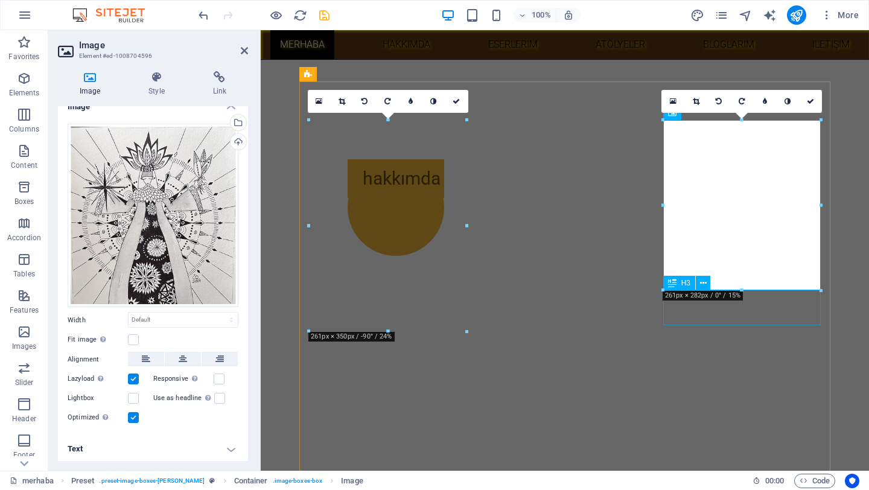
drag, startPoint x: 1001, startPoint y: 320, endPoint x: 730, endPoint y: 315, distance: 270.9
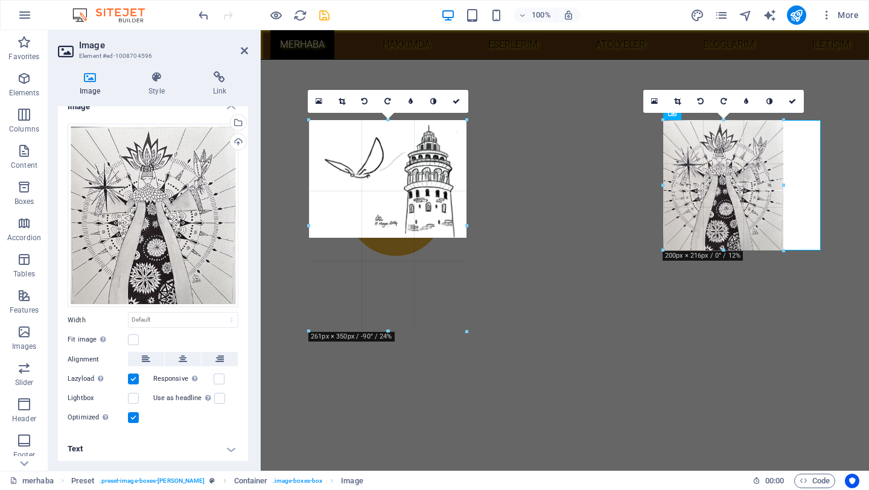
type input "200"
select select "px"
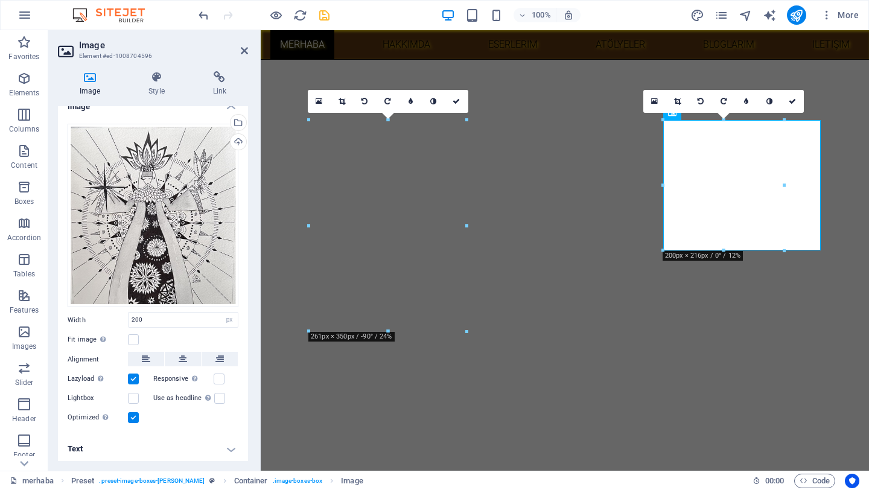
click at [206, 16] on icon "undo" at bounding box center [204, 15] width 14 height 14
select select "DISABLED_OPTION_VALUE"
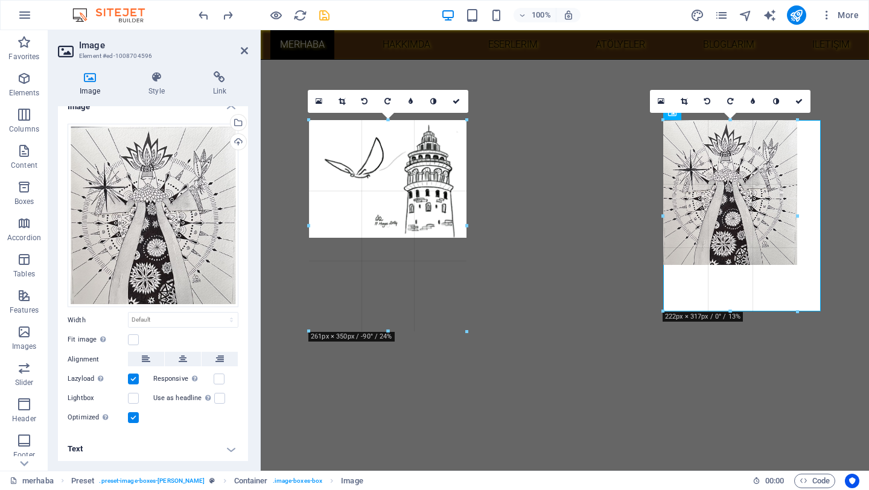
drag, startPoint x: 741, startPoint y: 290, endPoint x: 735, endPoint y: 311, distance: 22.0
type input "222"
select select "px"
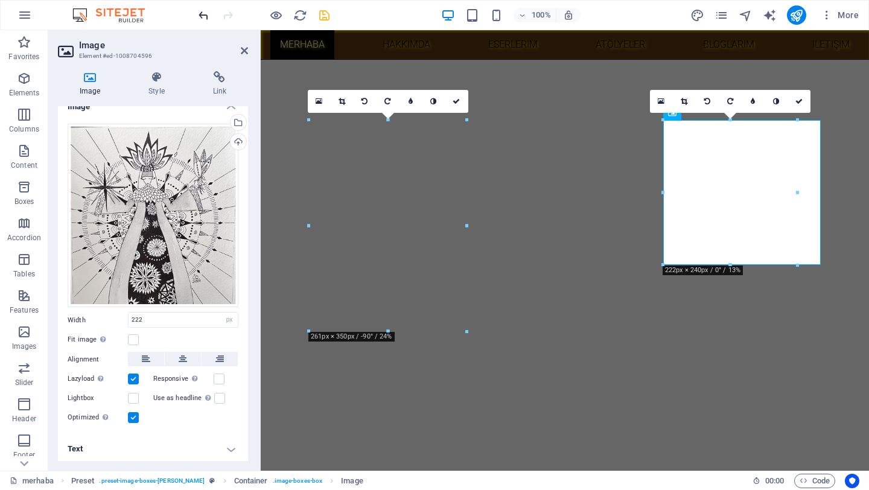
click at [204, 21] on icon "undo" at bounding box center [204, 15] width 14 height 14
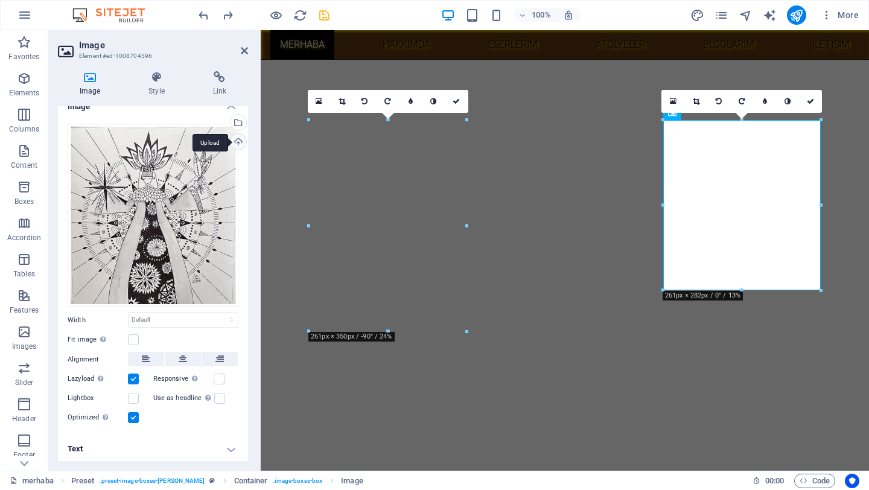
click at [235, 144] on div "Upload" at bounding box center [237, 143] width 18 height 18
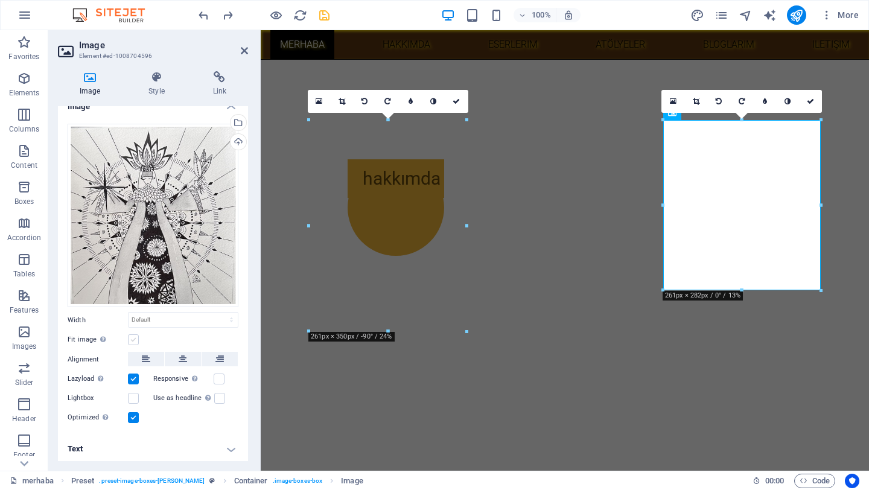
click at [130, 336] on label at bounding box center [133, 339] width 11 height 11
click at [0, 0] on input "Fit image Automatically fit image to a fixed width and height" at bounding box center [0, 0] width 0 height 0
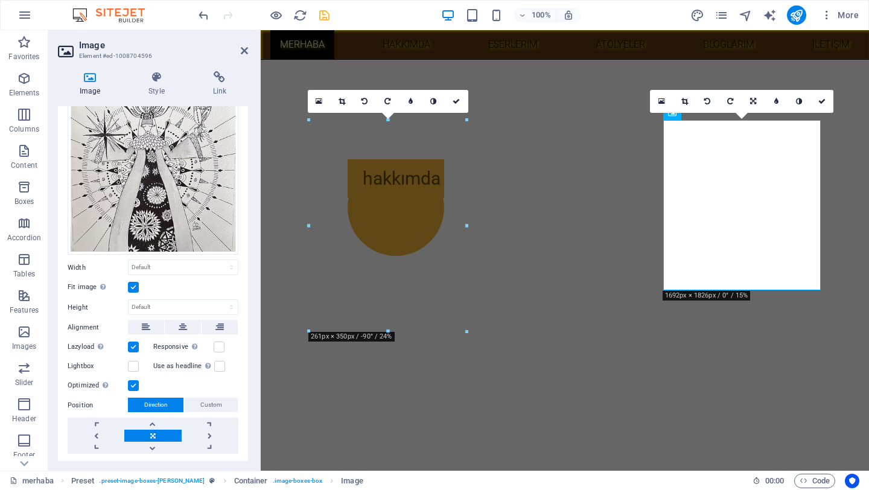
scroll to position [71, 0]
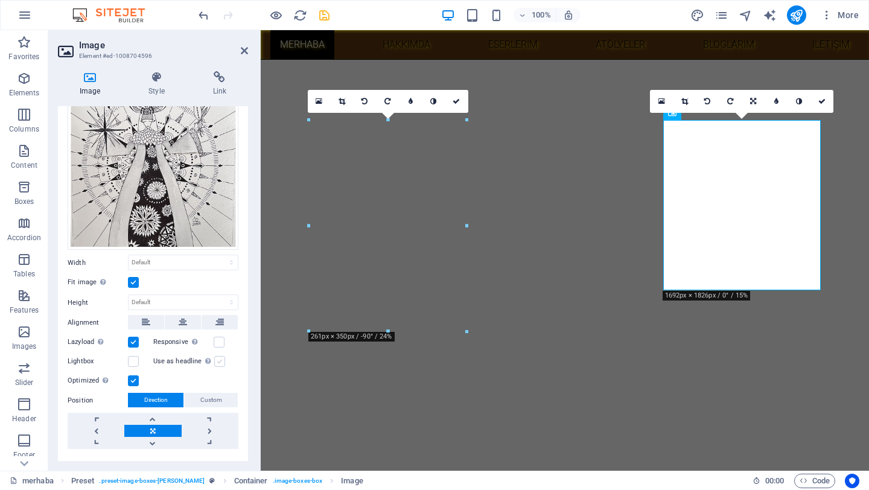
click at [221, 360] on label at bounding box center [219, 361] width 11 height 11
click at [0, 0] on input "Use as headline The image will be wrapped in an H1 headline tag. Useful for giv…" at bounding box center [0, 0] width 0 height 0
click at [221, 360] on label at bounding box center [219, 361] width 11 height 11
click at [0, 0] on input "Use as headline The image will be wrapped in an H1 headline tag. Useful for giv…" at bounding box center [0, 0] width 0 height 0
click at [133, 358] on label at bounding box center [133, 361] width 11 height 11
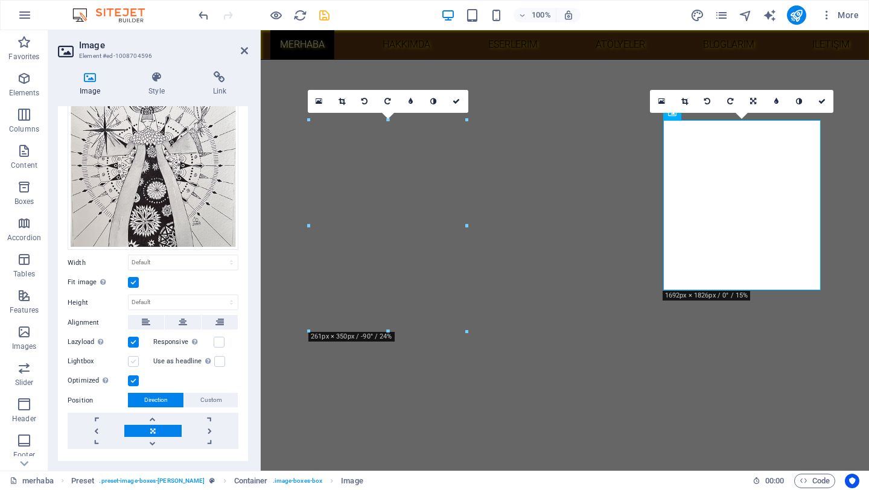
click at [0, 0] on input "Lightbox" at bounding box center [0, 0] width 0 height 0
click at [133, 358] on label at bounding box center [133, 361] width 11 height 11
click at [0, 0] on input "Lightbox" at bounding box center [0, 0] width 0 height 0
click at [191, 259] on select "Default auto px rem % em vh vw" at bounding box center [182, 262] width 109 height 14
click at [128, 255] on select "Default auto px rem % em vh vw" at bounding box center [182, 262] width 109 height 14
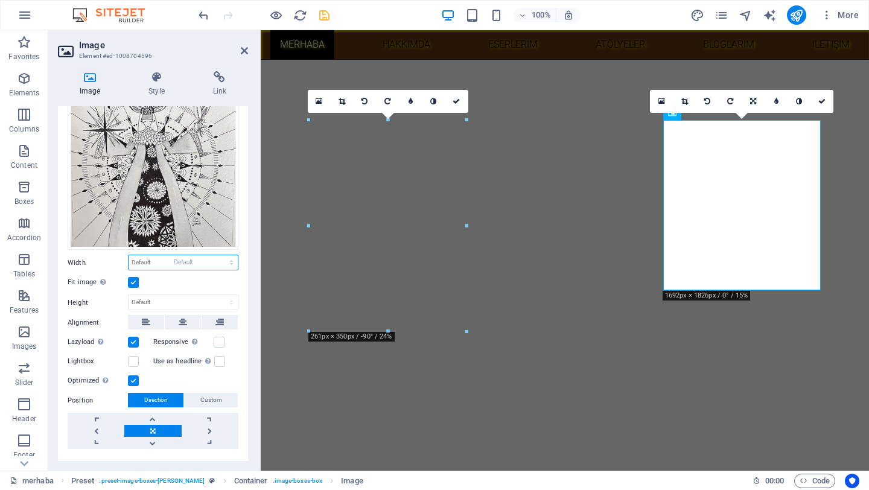
select select "DISABLED_OPTION_VALUE"
click at [180, 318] on icon at bounding box center [183, 322] width 8 height 14
click at [223, 340] on div "Responsive Automatically load retina image and smartphone optimized sizes." at bounding box center [196, 342] width 86 height 14
click at [219, 340] on label at bounding box center [219, 342] width 11 height 11
click at [0, 0] on input "Responsive Automatically load retina image and smartphone optimized sizes." at bounding box center [0, 0] width 0 height 0
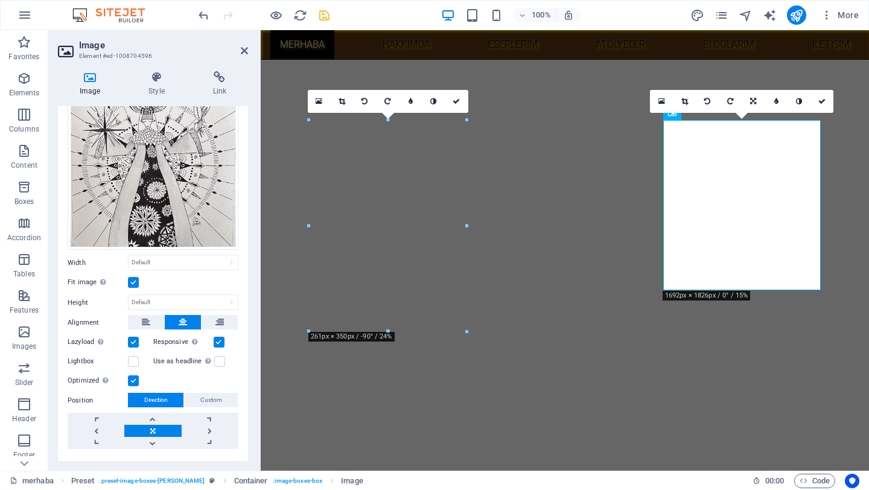
click at [219, 341] on label at bounding box center [219, 342] width 11 height 11
click at [0, 0] on input "Responsive Automatically load retina image and smartphone optimized sizes." at bounding box center [0, 0] width 0 height 0
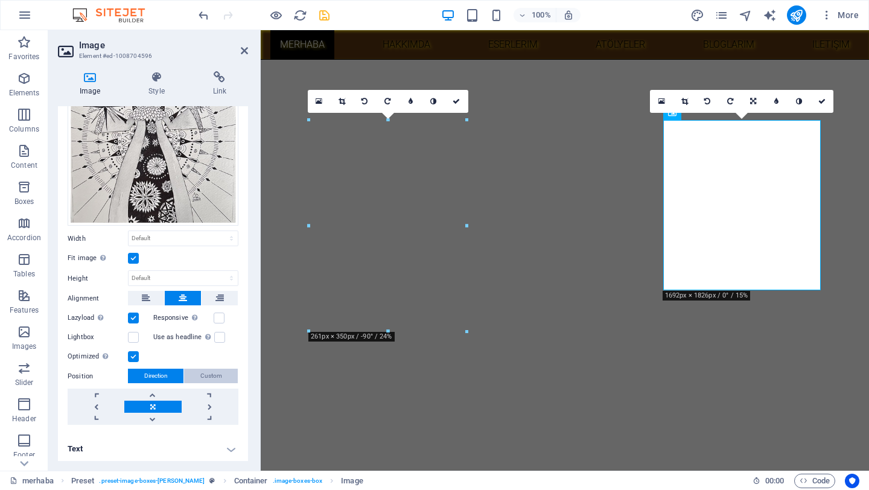
click at [211, 373] on span "Custom" at bounding box center [211, 376] width 22 height 14
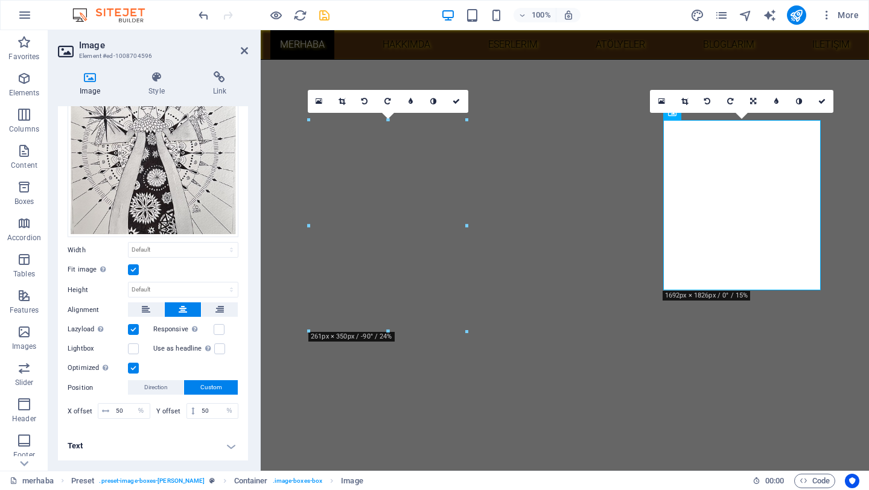
scroll to position [81, 0]
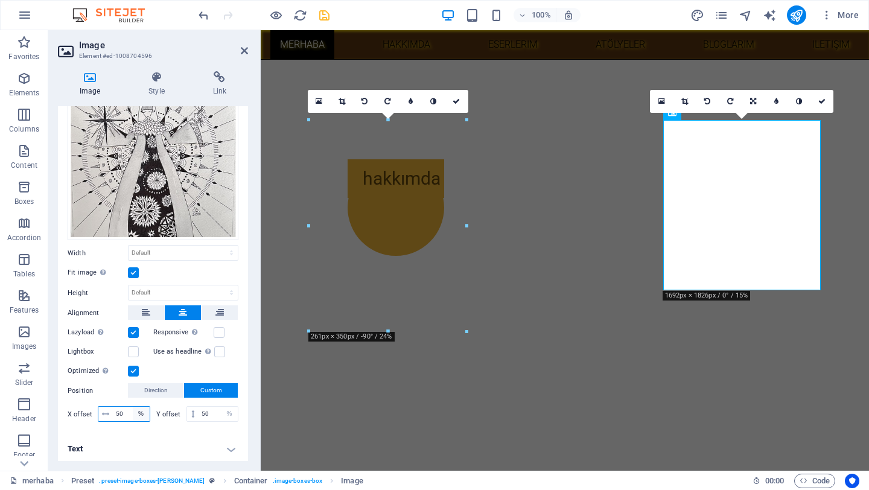
click at [135, 411] on select "px rem % vh vw" at bounding box center [141, 414] width 17 height 14
click at [119, 412] on input "50" at bounding box center [131, 414] width 37 height 14
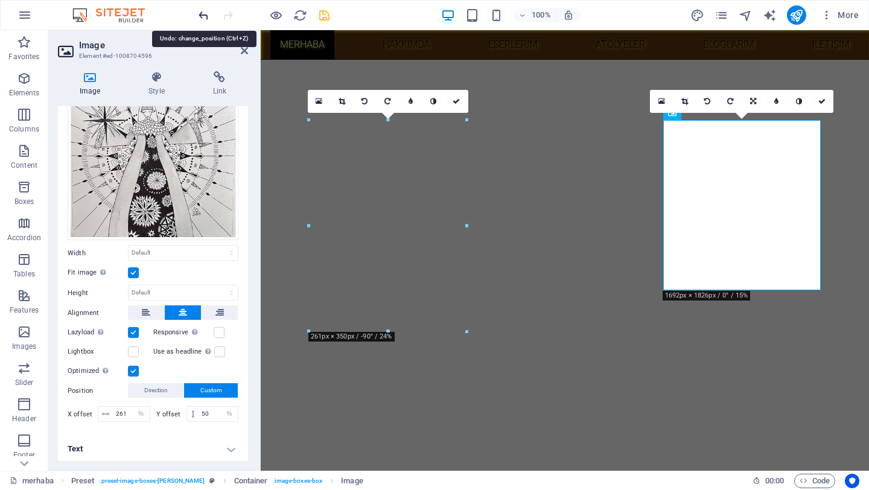
click at [203, 16] on icon "undo" at bounding box center [204, 15] width 14 height 14
type input "50"
click at [90, 80] on icon at bounding box center [90, 77] width 64 height 12
click at [162, 77] on icon at bounding box center [156, 77] width 59 height 12
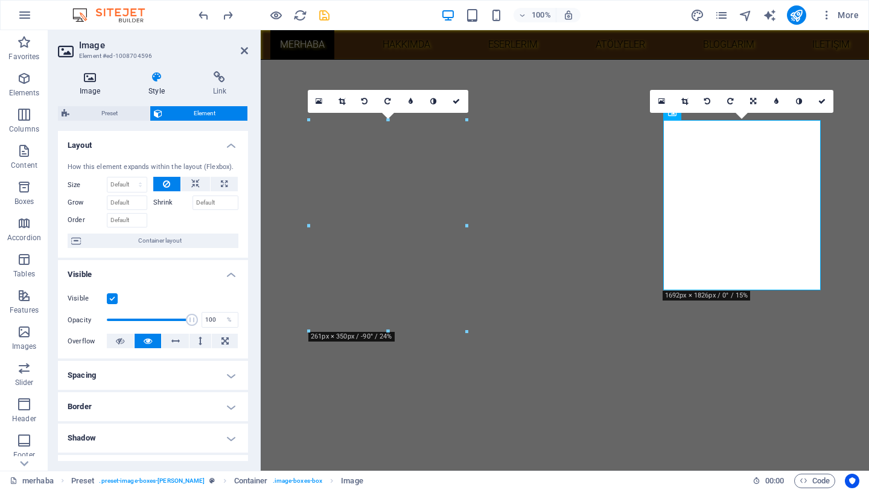
click at [89, 75] on icon at bounding box center [90, 77] width 64 height 12
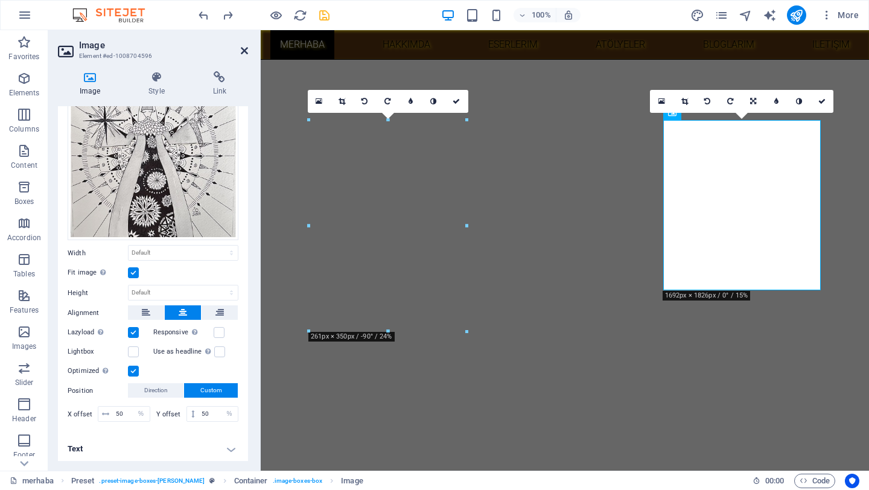
click at [246, 49] on icon at bounding box center [244, 51] width 7 height 10
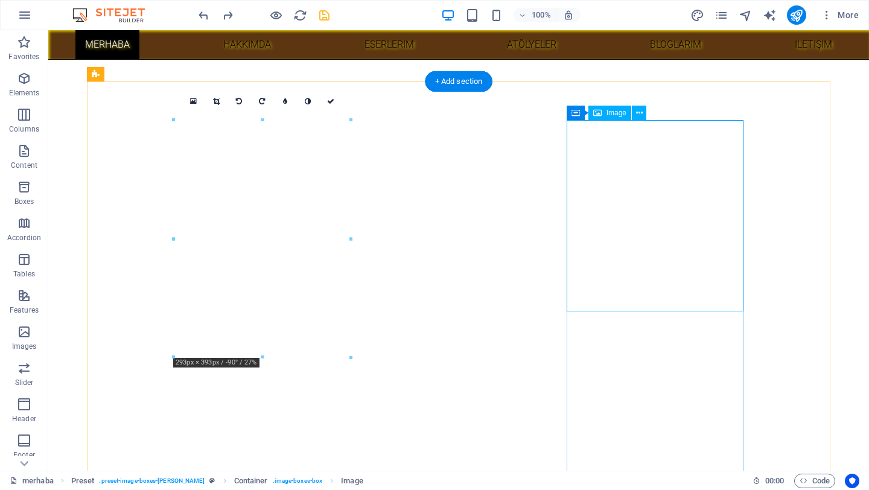
select select "%"
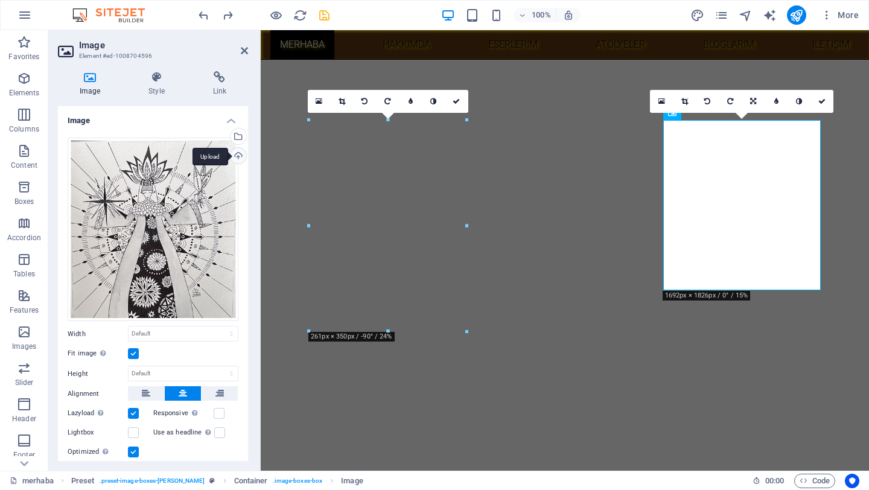
click at [240, 158] on div "Upload" at bounding box center [237, 157] width 18 height 18
click at [238, 154] on div "Upload" at bounding box center [237, 157] width 18 height 18
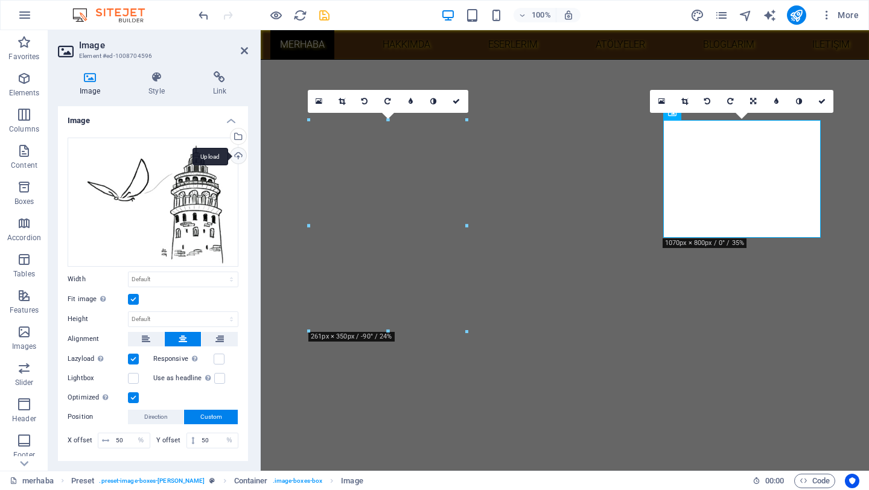
click at [234, 155] on div "Upload" at bounding box center [237, 157] width 18 height 18
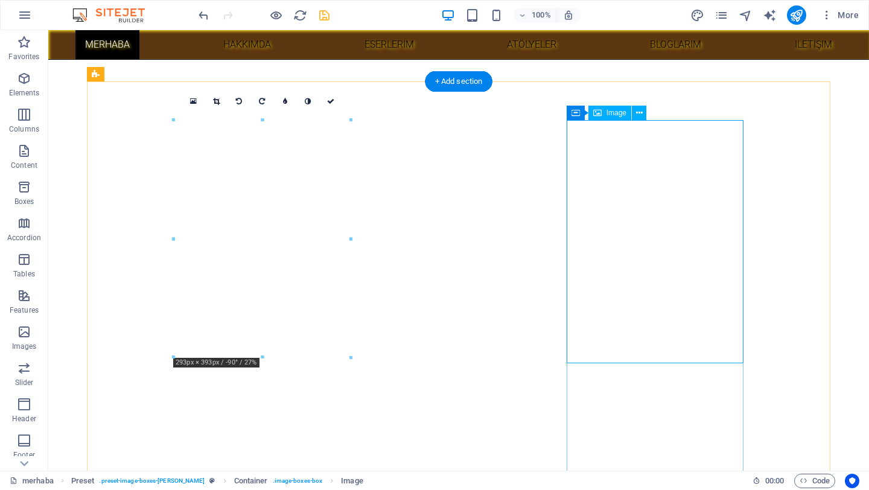
select select "%"
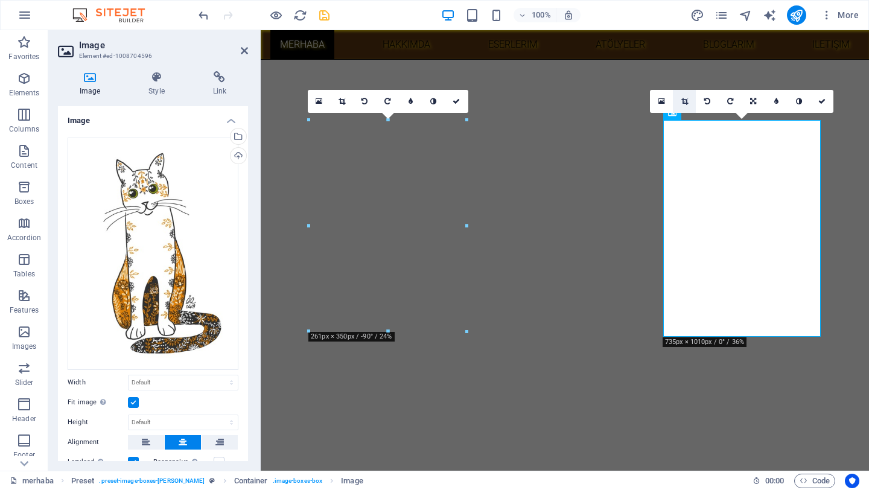
click at [687, 104] on icon at bounding box center [684, 101] width 7 height 7
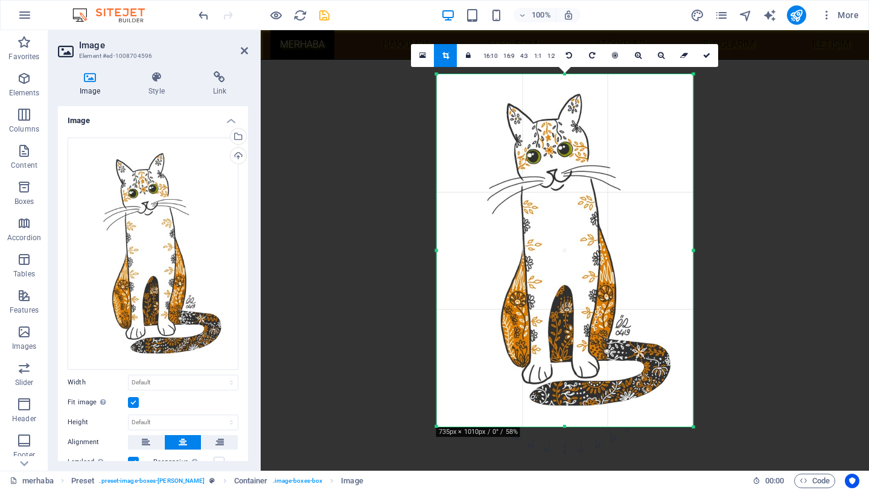
drag, startPoint x: 564, startPoint y: 424, endPoint x: 565, endPoint y: 442, distance: 18.1
click at [563, 426] on div "180 170 160 150 140 130 120 110 100 90 80 70 60 50 40 30 20 10 0 -10 -20 -30 -4…" at bounding box center [565, 250] width 256 height 352
click at [844, 298] on div at bounding box center [565, 267] width 608 height 474
click at [808, 233] on div at bounding box center [565, 267] width 608 height 474
click at [708, 54] on icon at bounding box center [706, 55] width 7 height 7
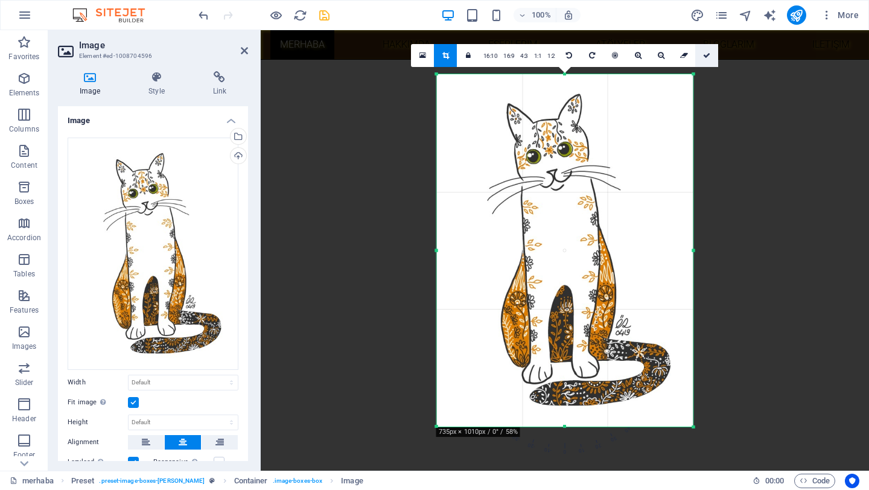
type input "424"
select select "px"
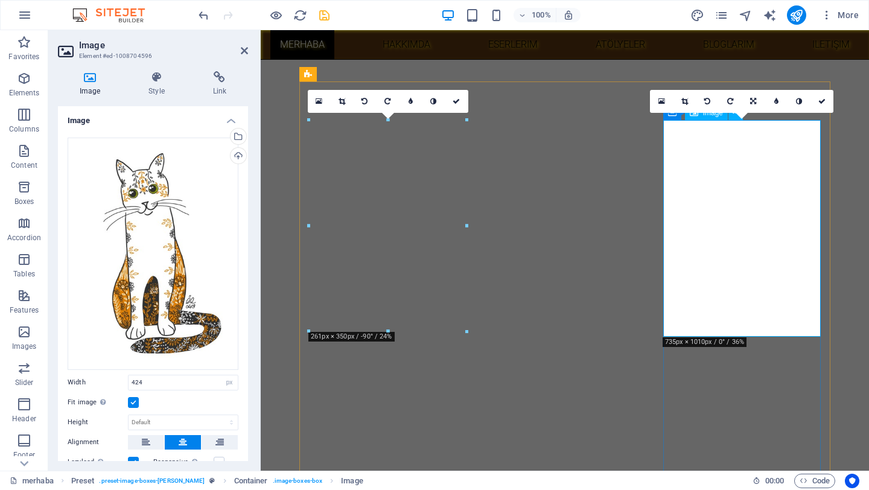
click at [684, 100] on icon at bounding box center [684, 101] width 7 height 7
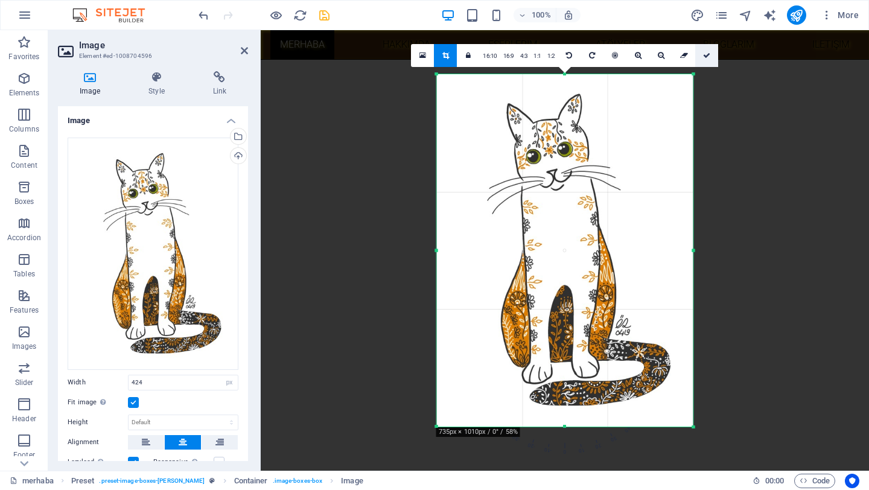
click at [708, 56] on icon at bounding box center [706, 55] width 7 height 7
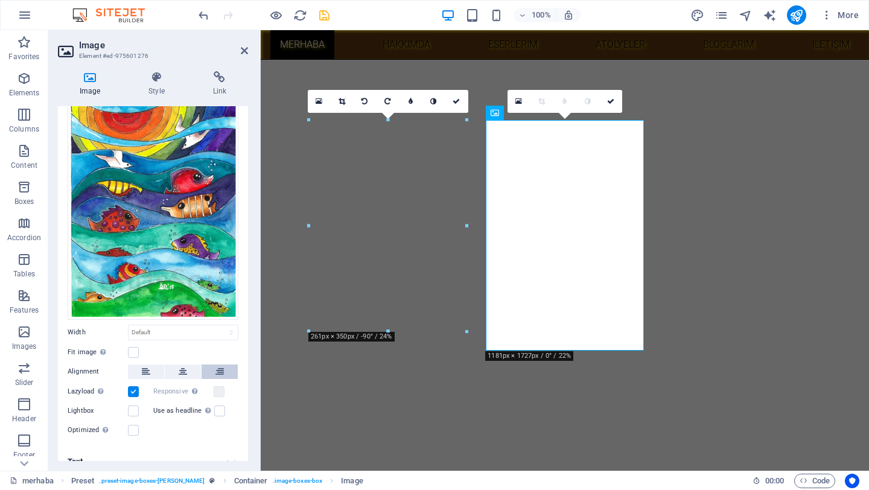
scroll to position [76, 0]
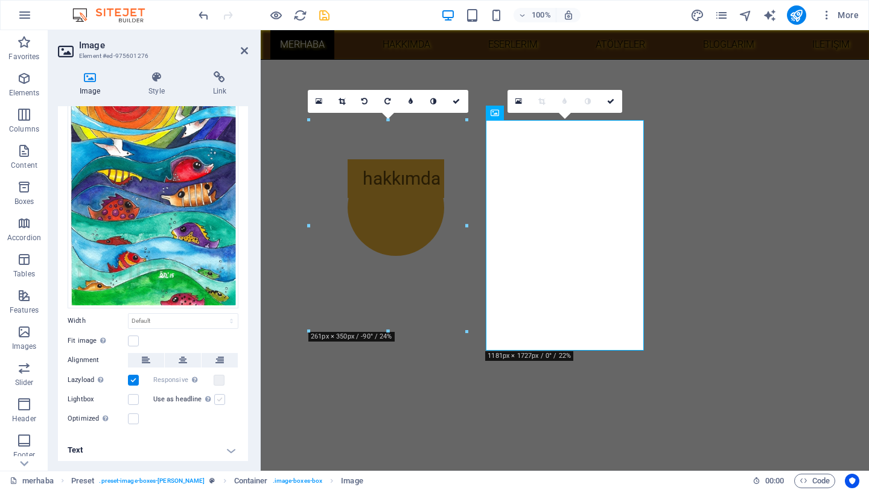
click at [218, 395] on label at bounding box center [219, 399] width 11 height 11
click at [0, 0] on input "Use as headline The image will be wrapped in an H1 headline tag. Useful for giv…" at bounding box center [0, 0] width 0 height 0
click at [216, 396] on label at bounding box center [219, 399] width 11 height 11
click at [0, 0] on input "Use as headline The image will be wrapped in an H1 headline tag. Useful for giv…" at bounding box center [0, 0] width 0 height 0
click at [135, 414] on label at bounding box center [133, 418] width 11 height 11
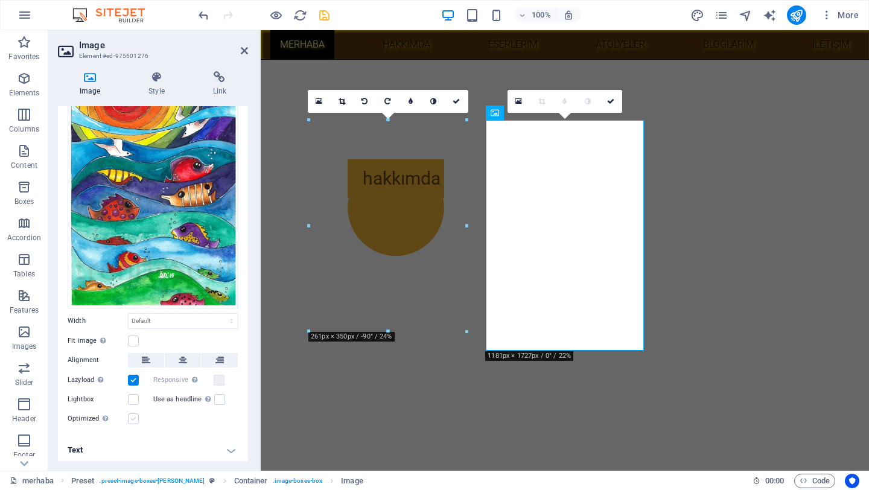
click at [0, 0] on input "Optimized Images are compressed to improve page speed." at bounding box center [0, 0] width 0 height 0
click at [518, 99] on icon at bounding box center [518, 101] width 7 height 7
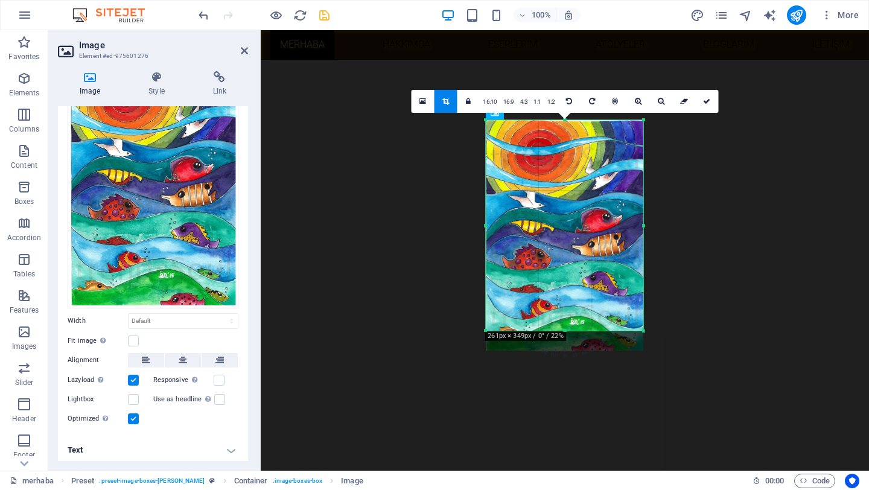
drag, startPoint x: 565, startPoint y: 350, endPoint x: 564, endPoint y: 330, distance: 19.9
click at [564, 330] on div at bounding box center [564, 331] width 157 height 4
click at [704, 99] on icon at bounding box center [706, 101] width 7 height 7
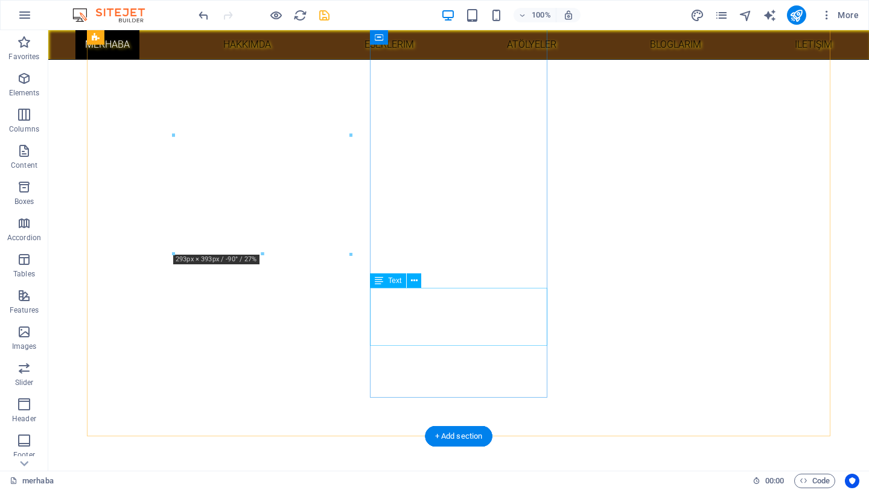
scroll to position [486, 0]
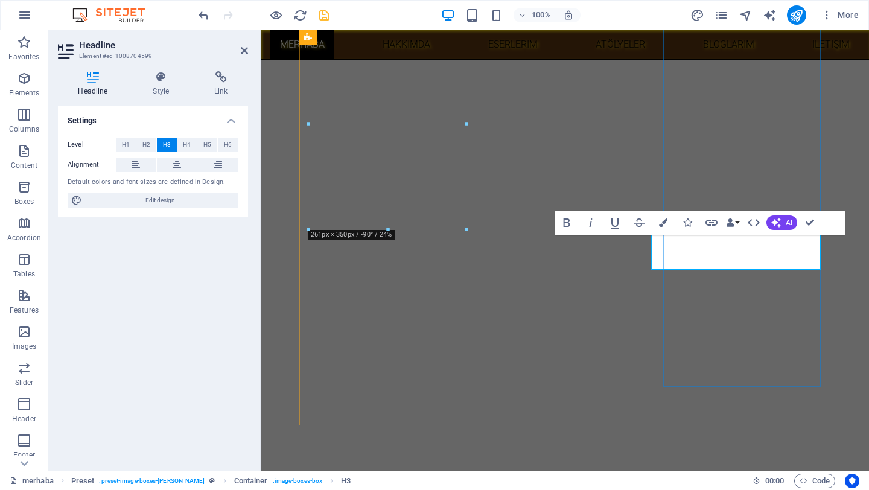
scroll to position [0, 0]
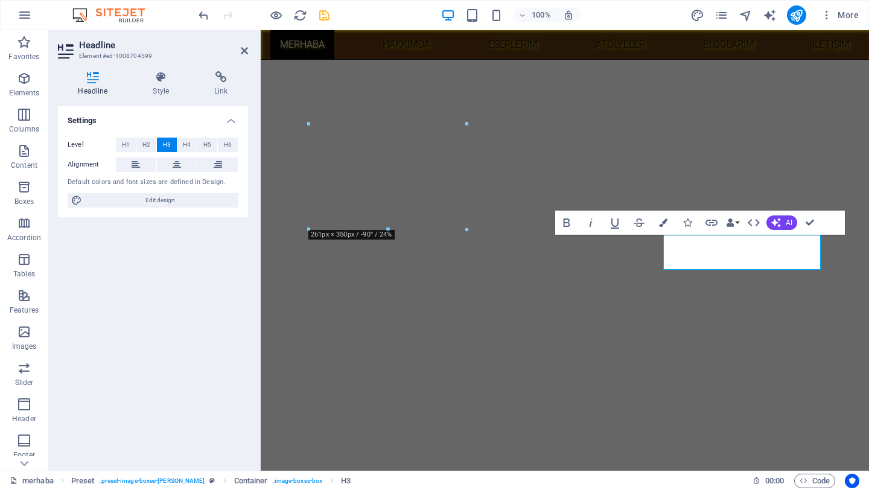
drag, startPoint x: 808, startPoint y: 221, endPoint x: 761, endPoint y: 191, distance: 56.4
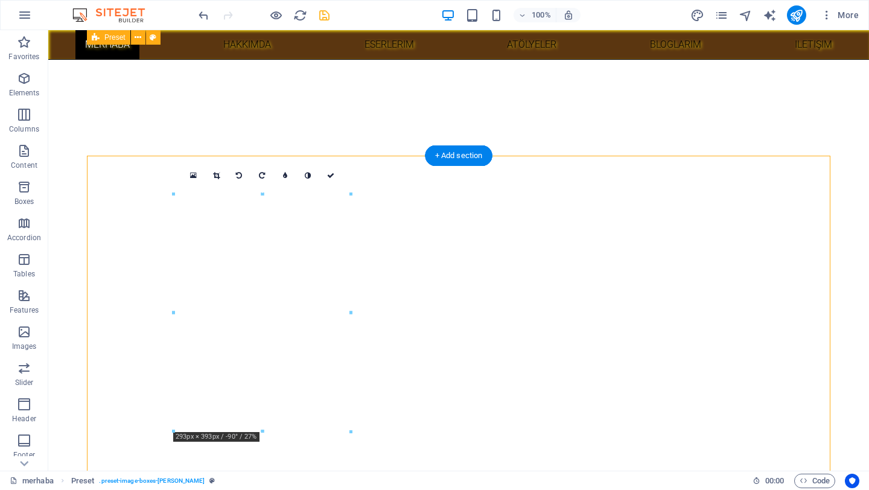
scroll to position [309, 0]
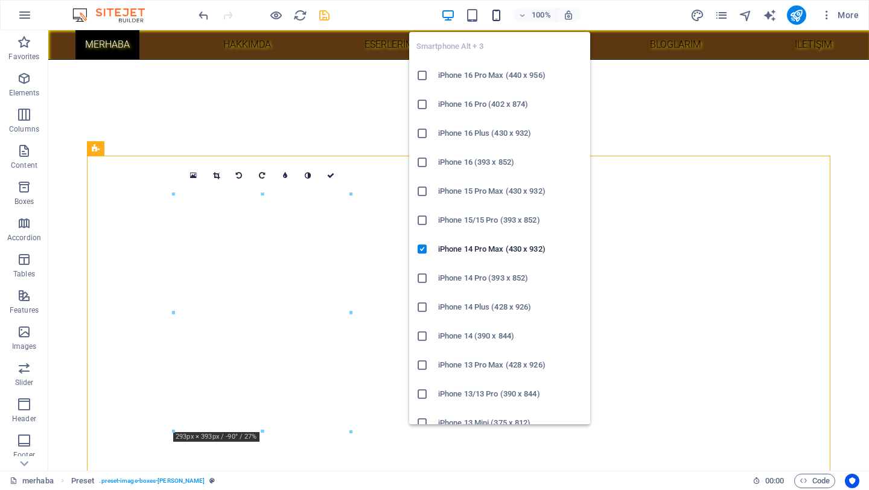
click at [492, 12] on icon "button" at bounding box center [496, 15] width 14 height 14
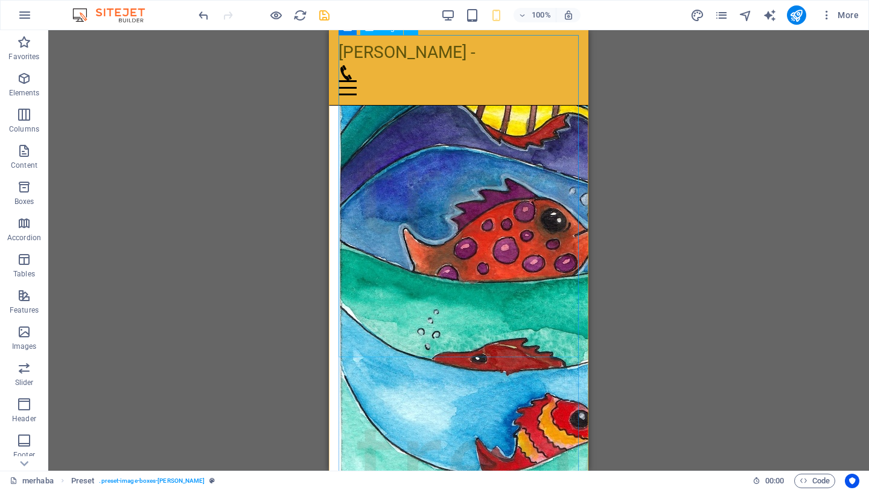
scroll to position [1870, 0]
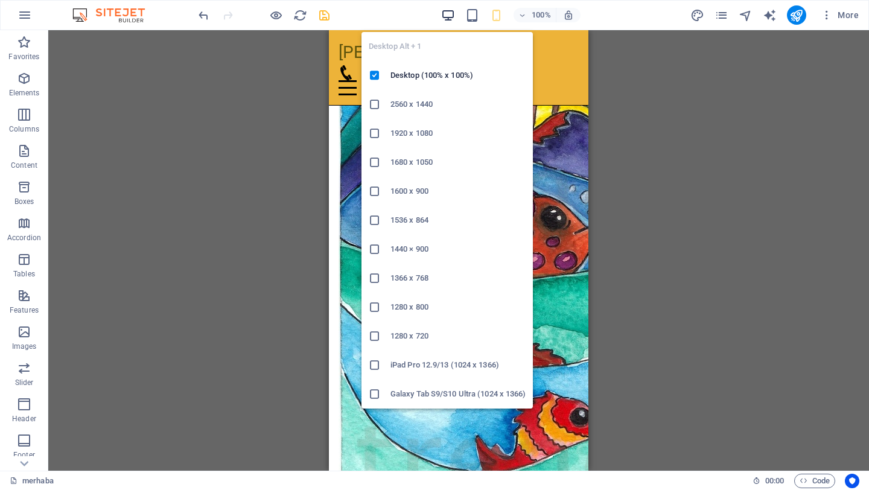
click at [448, 11] on icon "button" at bounding box center [448, 15] width 14 height 14
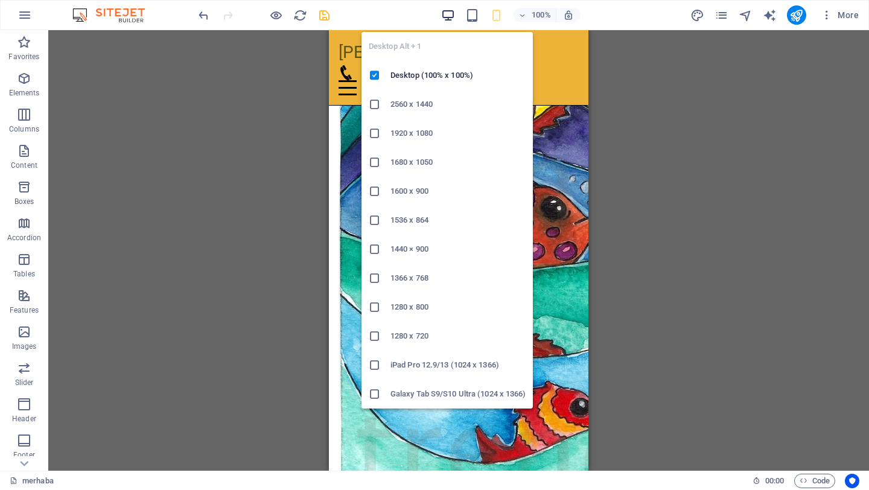
scroll to position [1085, 0]
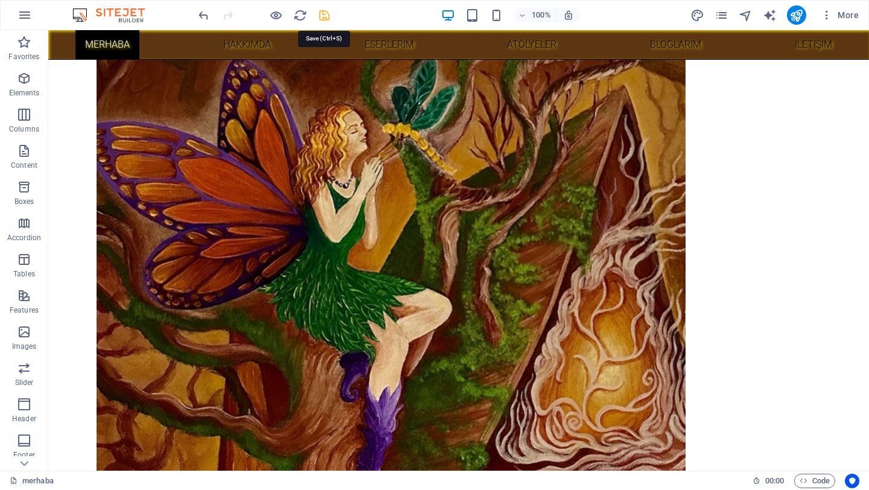
click at [324, 17] on icon "save" at bounding box center [324, 15] width 14 height 14
click at [324, 17] on div at bounding box center [263, 14] width 135 height 19
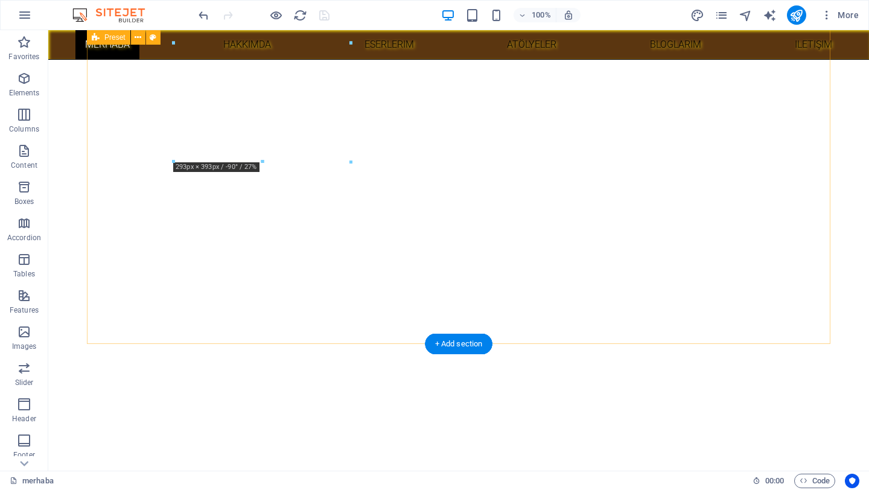
scroll to position [573, 0]
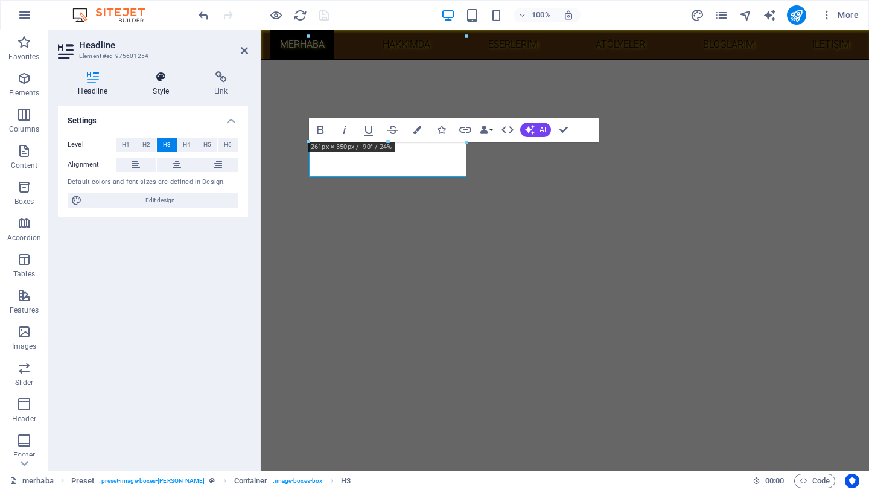
click at [158, 75] on icon at bounding box center [161, 77] width 57 height 12
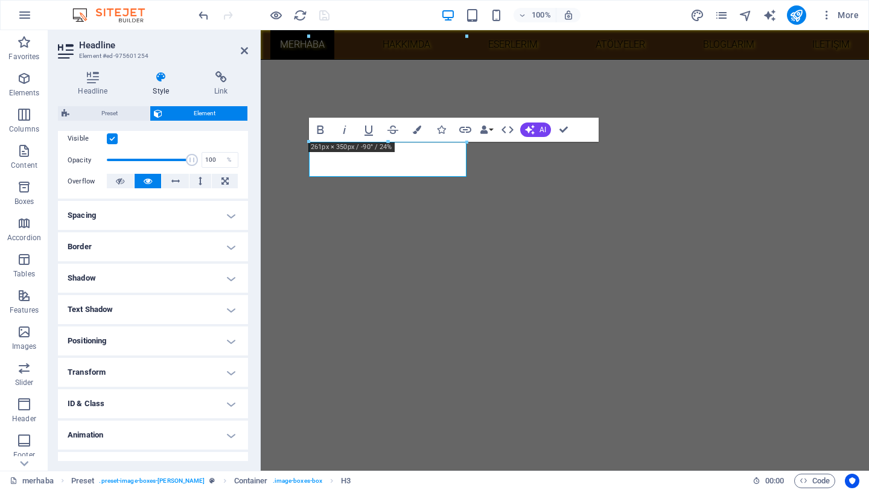
scroll to position [180, 0]
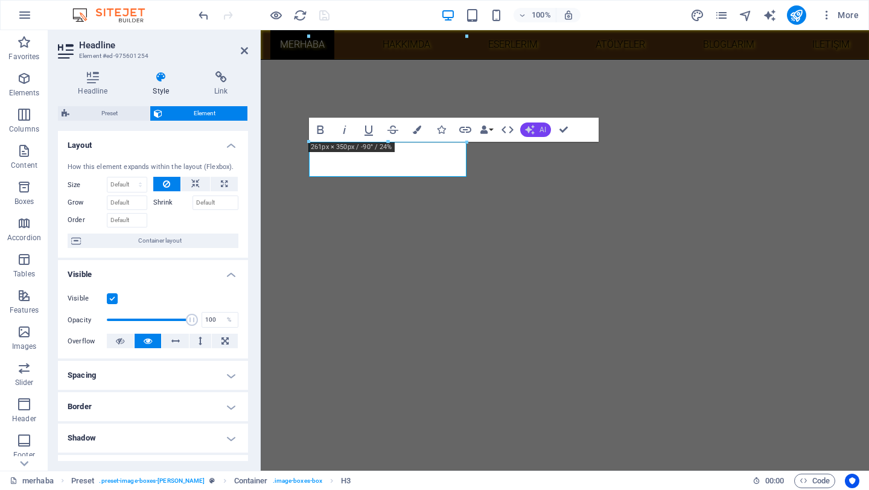
click at [545, 131] on span "AI" at bounding box center [542, 129] width 7 height 7
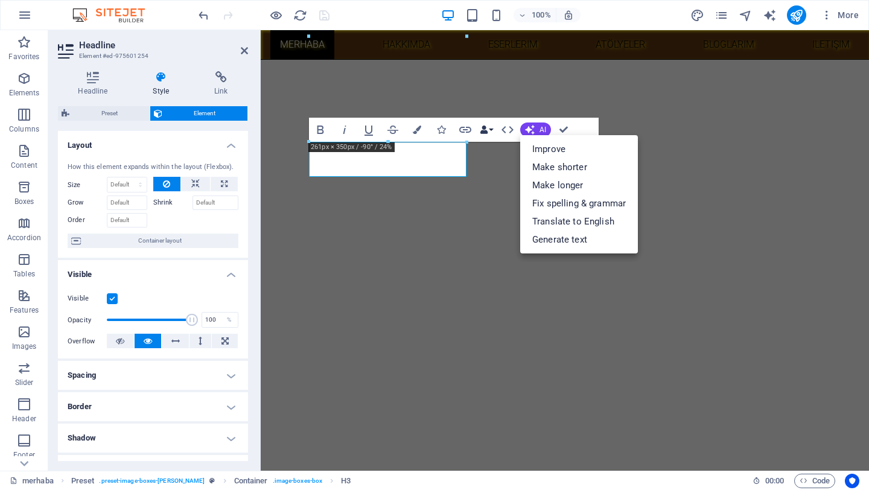
click at [489, 130] on button "Data Bindings" at bounding box center [486, 130] width 17 height 24
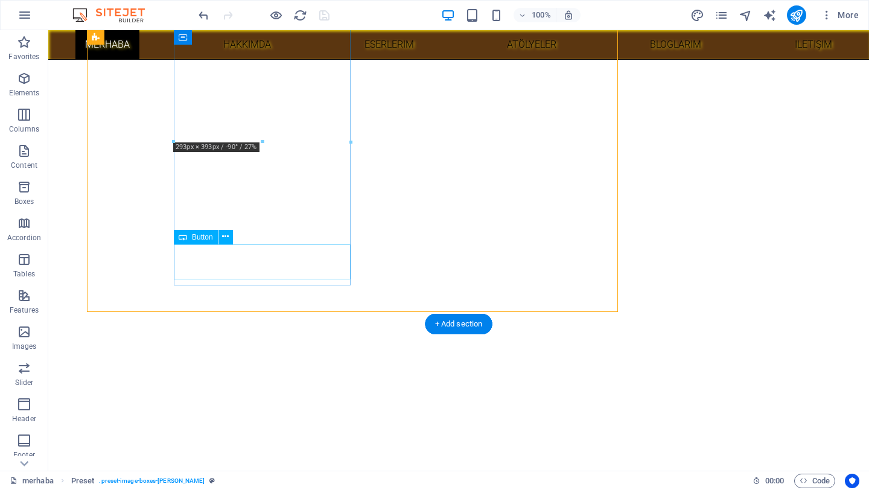
scroll to position [599, 0]
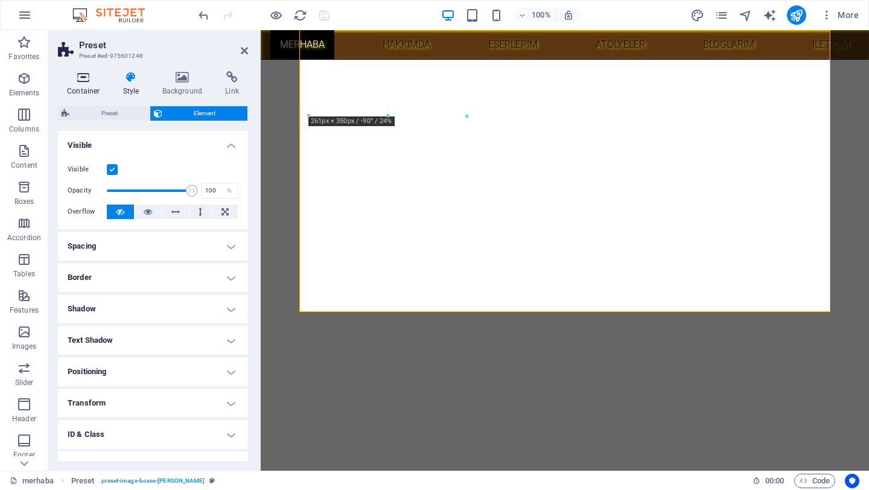
click at [83, 81] on icon at bounding box center [83, 77] width 51 height 12
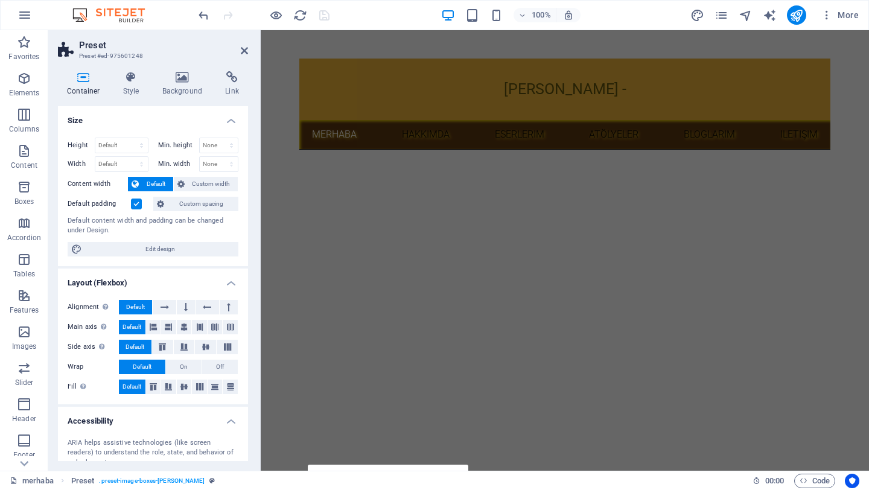
scroll to position [8, 0]
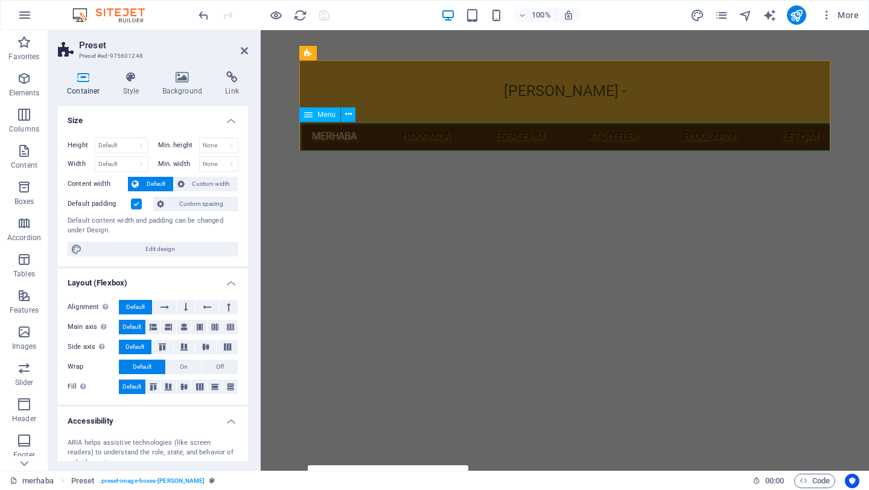
click at [574, 139] on nav "merhaba hakkımda eserlerim atölyeler bloglarım iletişim" at bounding box center [564, 136] width 531 height 29
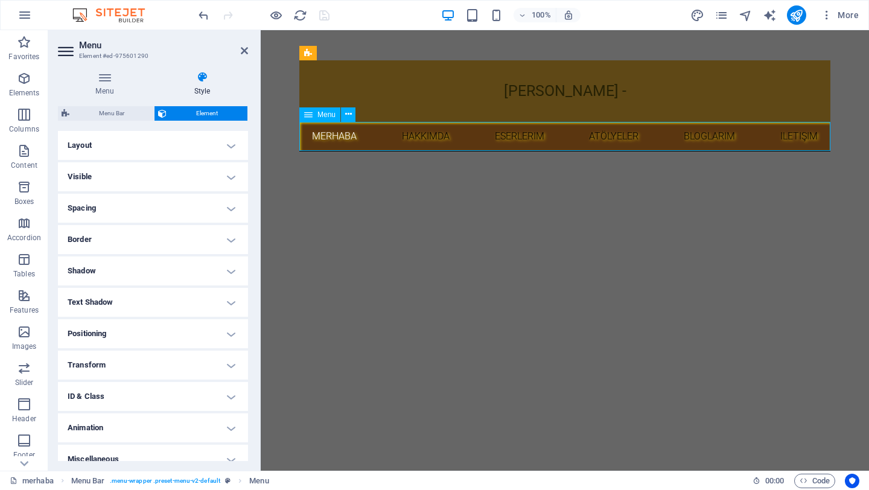
click at [567, 139] on nav "merhaba hakkımda eserlerim atölyeler bloglarım iletişim" at bounding box center [564, 136] width 531 height 29
click at [367, 131] on nav "merhaba hakkımda eserlerim atölyeler bloglarım iletişim" at bounding box center [564, 136] width 531 height 29
click at [329, 116] on span "Menu" at bounding box center [326, 114] width 18 height 7
click at [355, 113] on div "Menu" at bounding box center [331, 114] width 64 height 15
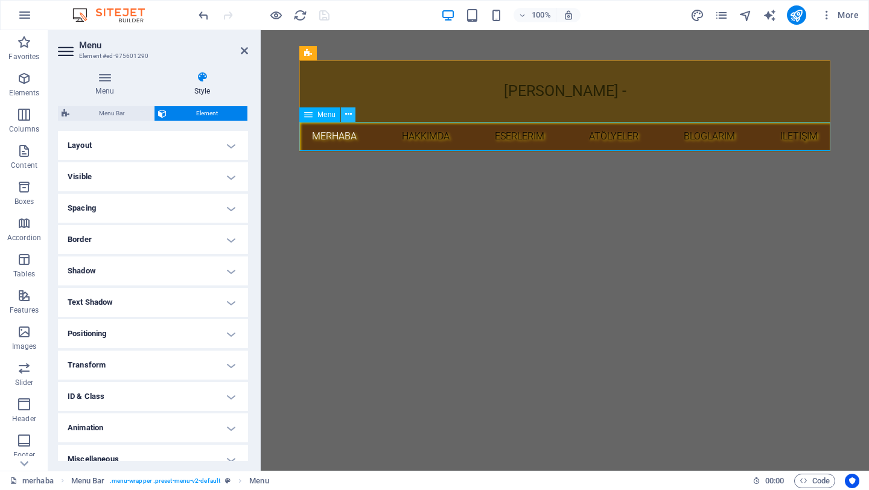
click at [350, 113] on icon at bounding box center [348, 114] width 7 height 13
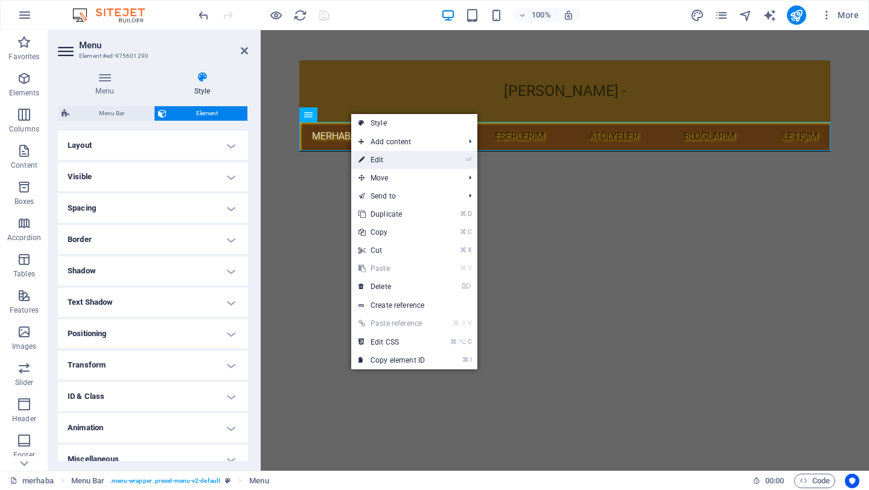
click at [394, 162] on link "⏎ Edit" at bounding box center [391, 160] width 81 height 18
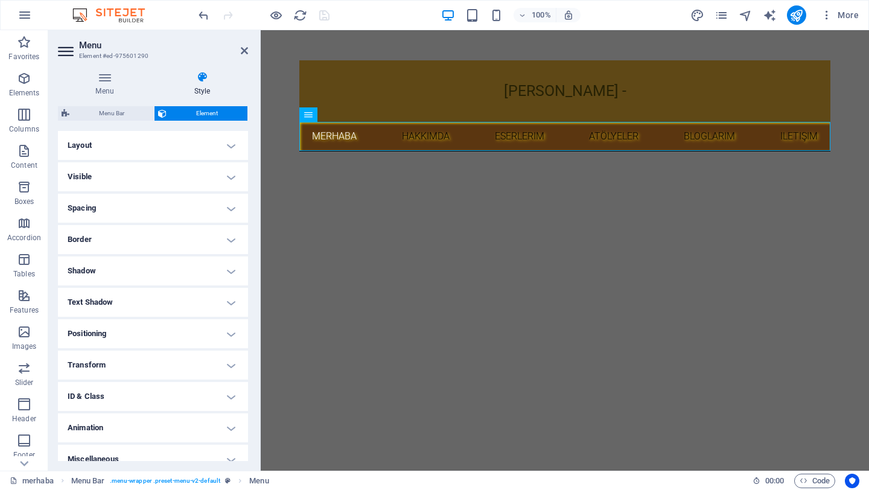
scroll to position [12, 0]
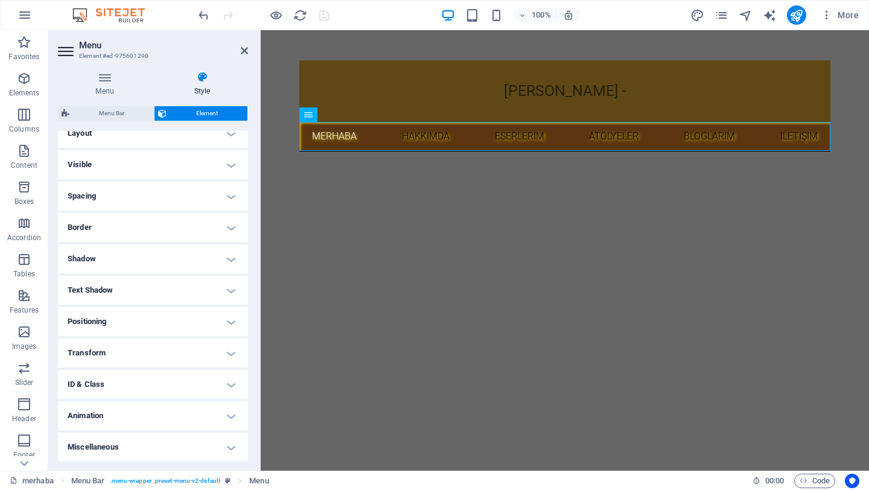
click at [141, 157] on h4 "Visible" at bounding box center [153, 164] width 190 height 29
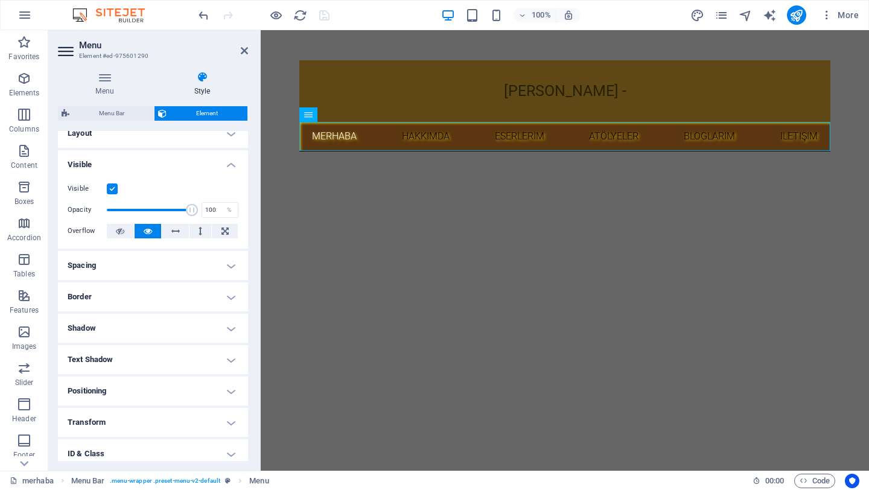
click at [133, 269] on h4 "Spacing" at bounding box center [153, 265] width 190 height 29
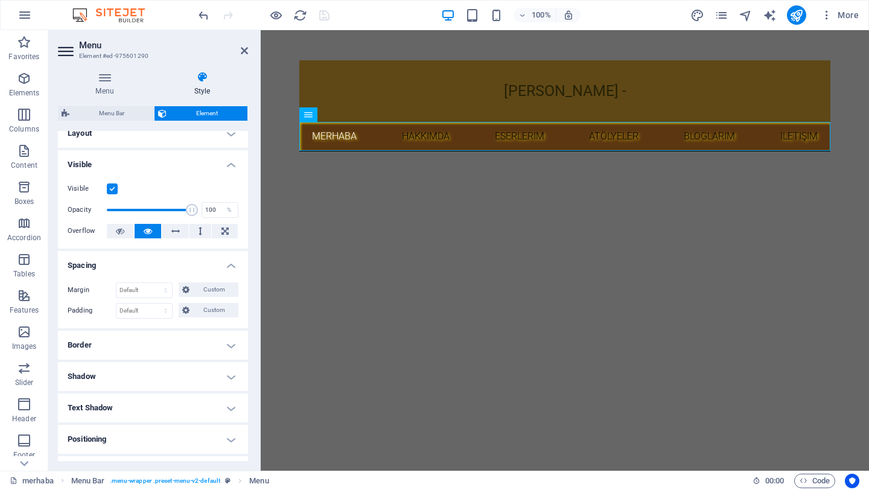
click at [133, 269] on h4 "Spacing" at bounding box center [153, 262] width 190 height 22
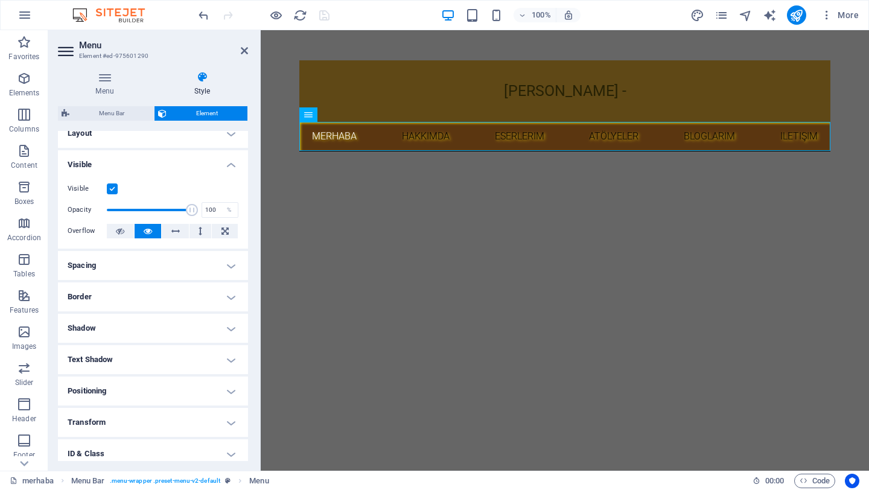
click at [169, 160] on h4 "Visible" at bounding box center [153, 161] width 190 height 22
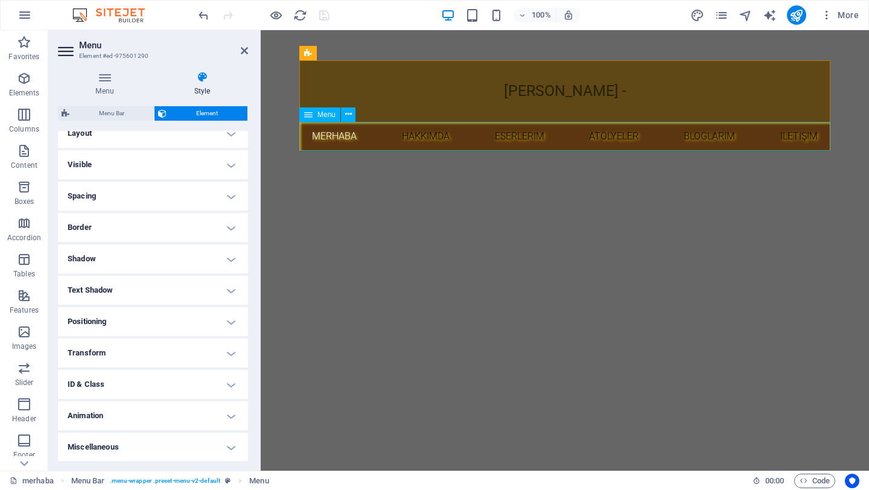
click at [472, 136] on nav "merhaba hakkımda eserlerim atölyeler bloglarım iletişim" at bounding box center [564, 136] width 531 height 29
click at [331, 133] on nav "merhaba hakkımda eserlerim atölyeler bloglarım iletişim" at bounding box center [564, 136] width 531 height 29
click at [377, 145] on nav "merhaba hakkımda eserlerim atölyeler bloglarım iletişim" at bounding box center [564, 136] width 531 height 29
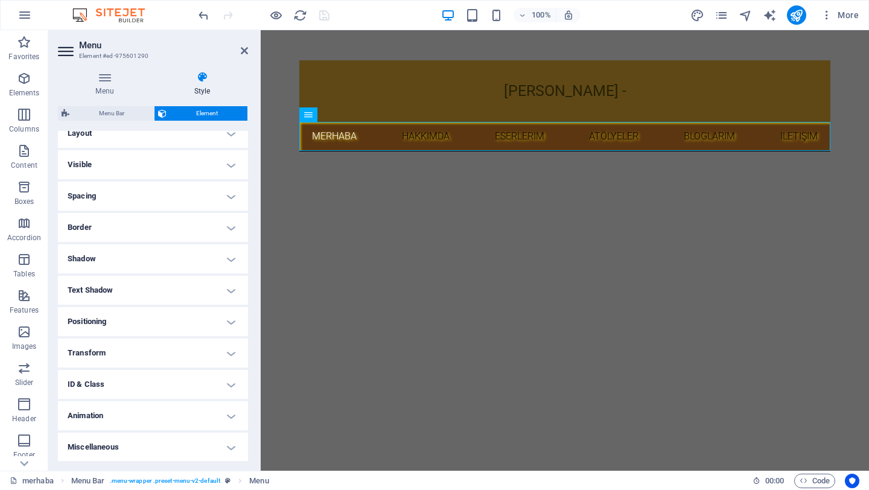
click at [114, 72] on icon at bounding box center [104, 77] width 93 height 12
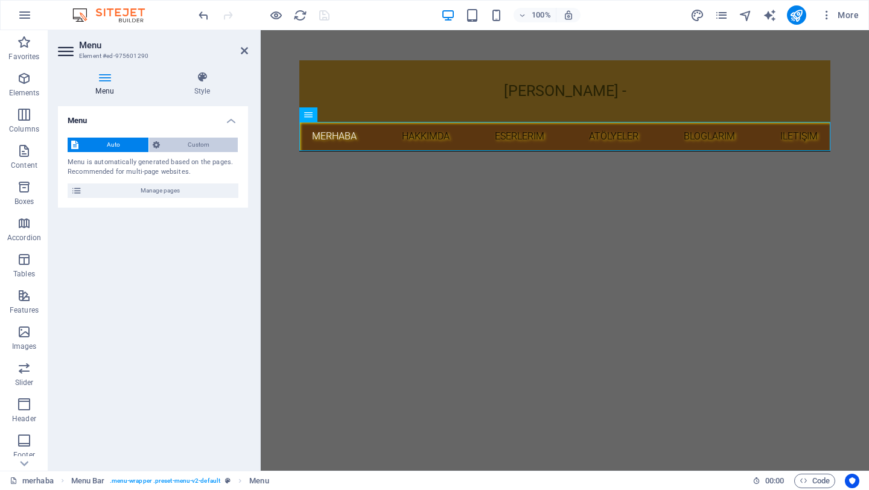
click at [207, 144] on span "Custom" at bounding box center [198, 145] width 71 height 14
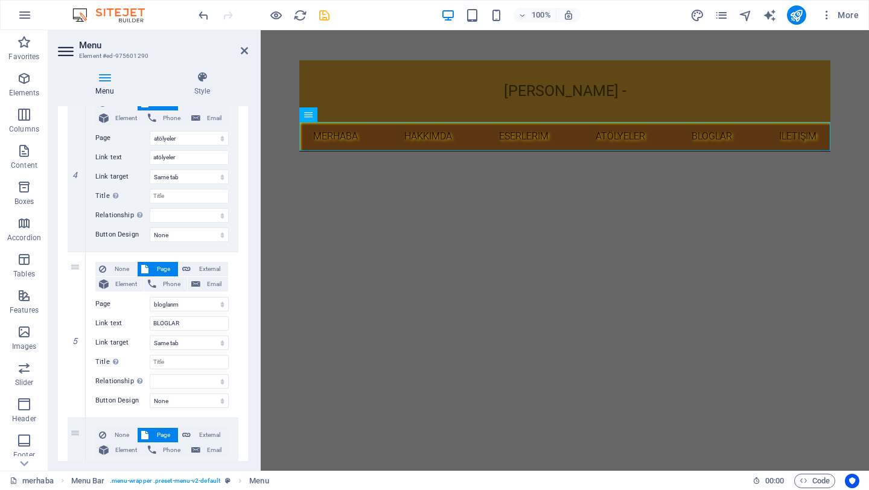
scroll to position [626, 0]
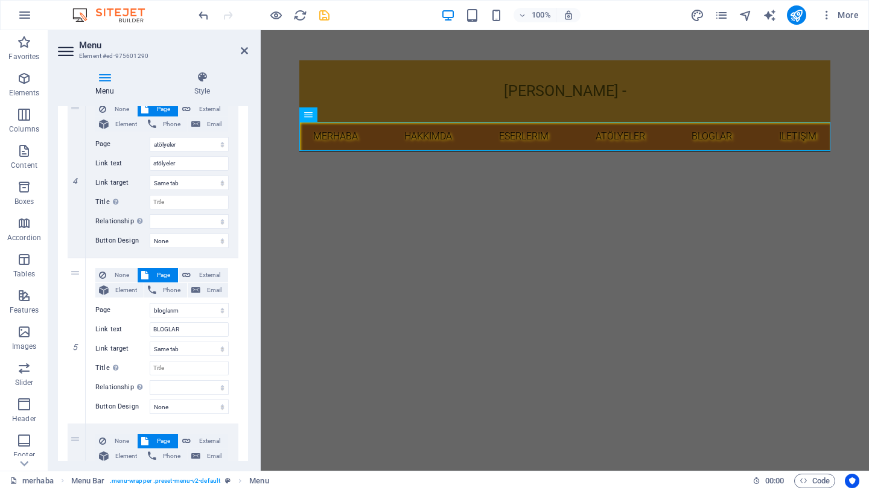
click at [822, 135] on nav "merhaba hakkımda eserlerim atölyeler BLOGLAR iletişim" at bounding box center [564, 136] width 531 height 29
click at [794, 99] on div "[PERSON_NAME] -" at bounding box center [564, 91] width 531 height 62
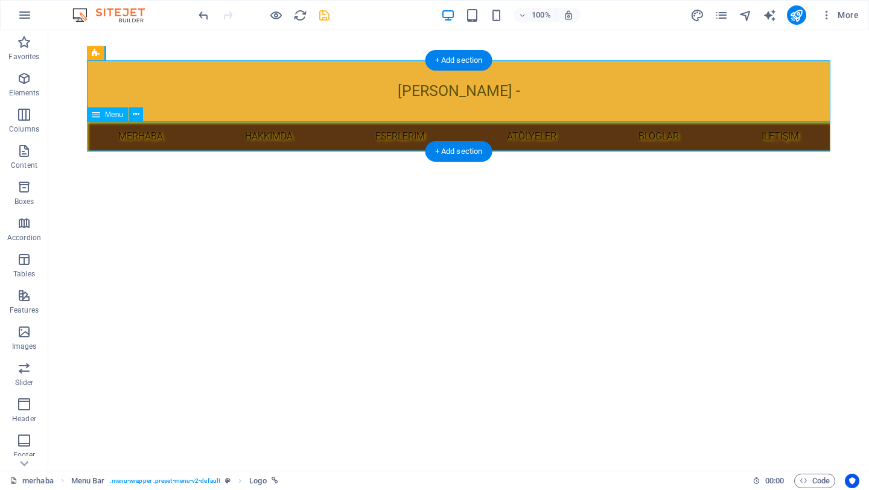
click at [474, 135] on nav "merhaba hakkımda eserlerim atölyeler BLOGLAR iletişim" at bounding box center [458, 136] width 743 height 29
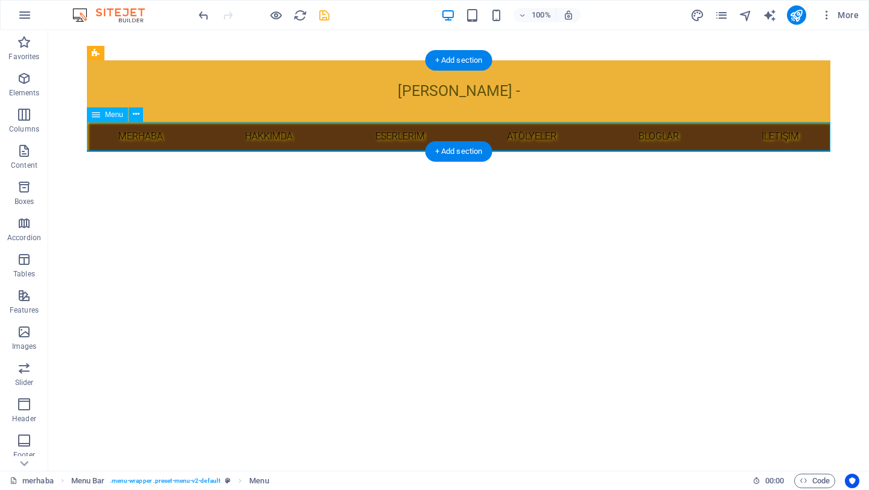
click at [476, 135] on nav "merhaba hakkımda eserlerim atölyeler BLOGLAR iletişim" at bounding box center [458, 136] width 743 height 29
select select
select select "1"
select select
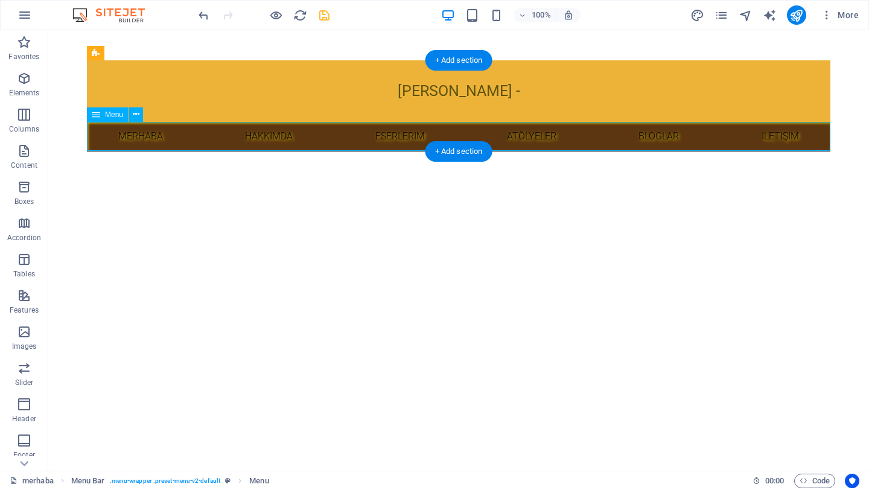
select select "2"
select select
select select "3"
select select
select select "4"
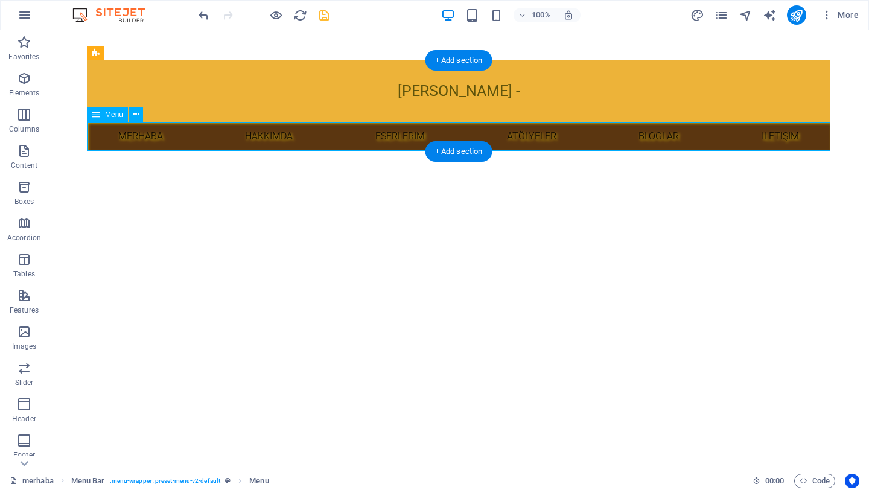
select select
select select "5"
select select
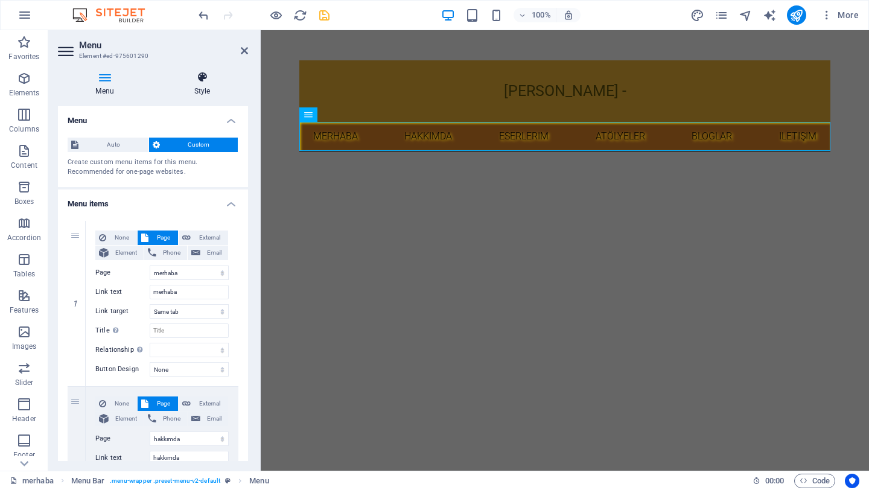
click at [201, 80] on icon at bounding box center [202, 77] width 92 height 12
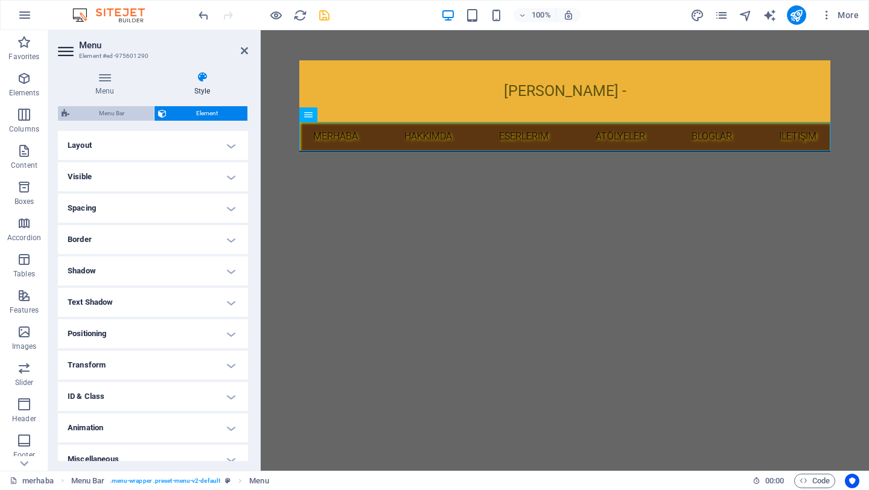
click at [127, 115] on span "Menu Bar" at bounding box center [111, 113] width 77 height 14
select select "rem"
select select "px"
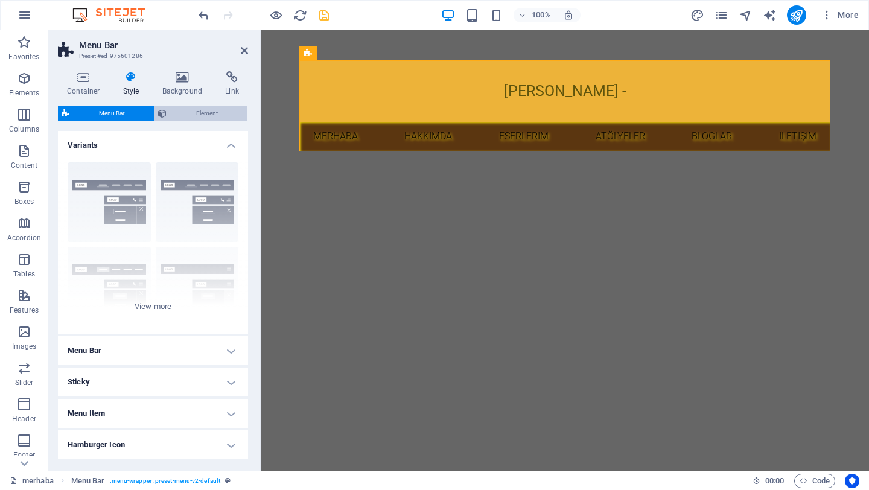
click at [195, 116] on span "Element" at bounding box center [207, 113] width 74 height 14
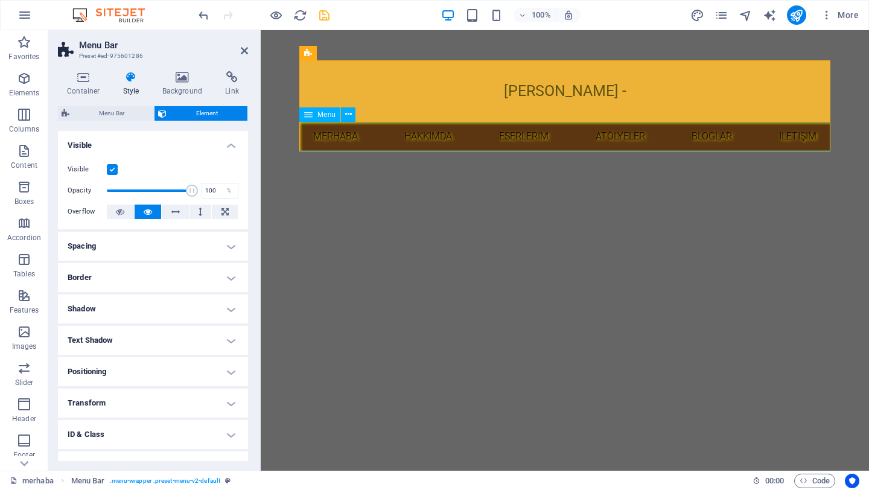
click at [397, 139] on nav "merhaba hakkımda eserlerim atölyeler BLOGLAR iletişim" at bounding box center [564, 136] width 531 height 29
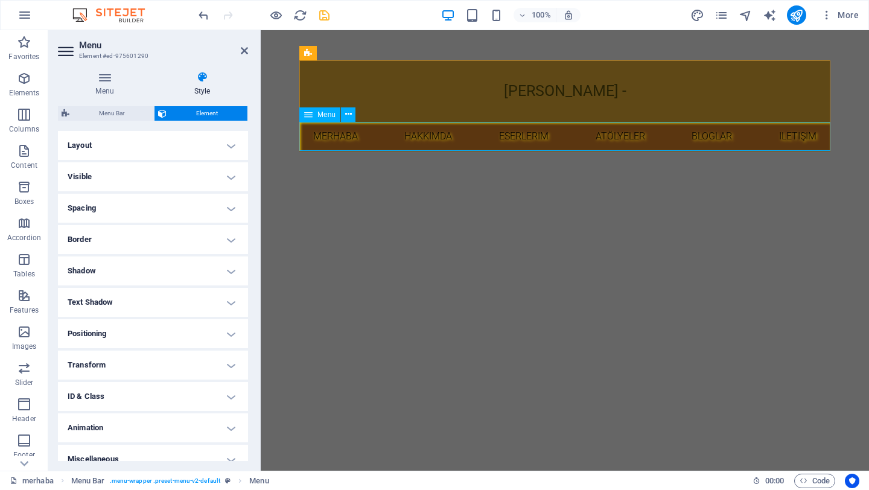
click at [329, 116] on span "Menu" at bounding box center [326, 114] width 18 height 7
click at [306, 115] on icon at bounding box center [308, 114] width 8 height 14
click at [346, 113] on icon at bounding box center [348, 114] width 7 height 13
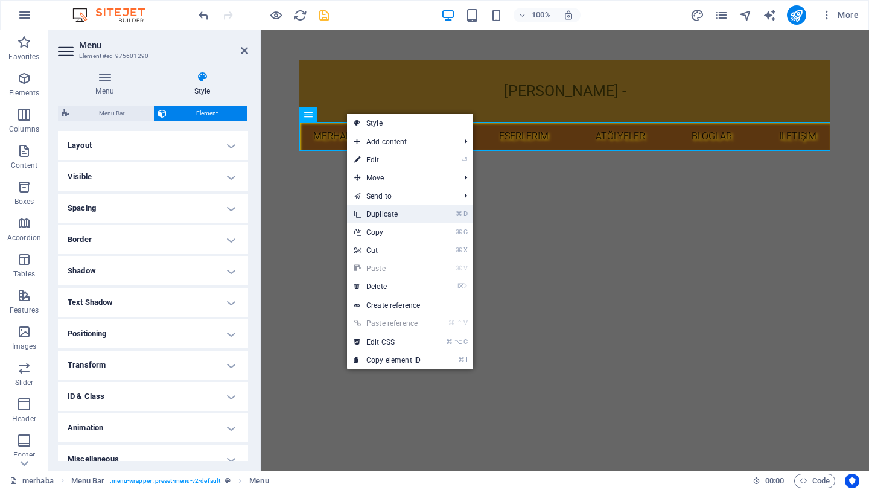
click at [404, 214] on link "⌘ D Duplicate" at bounding box center [387, 214] width 81 height 18
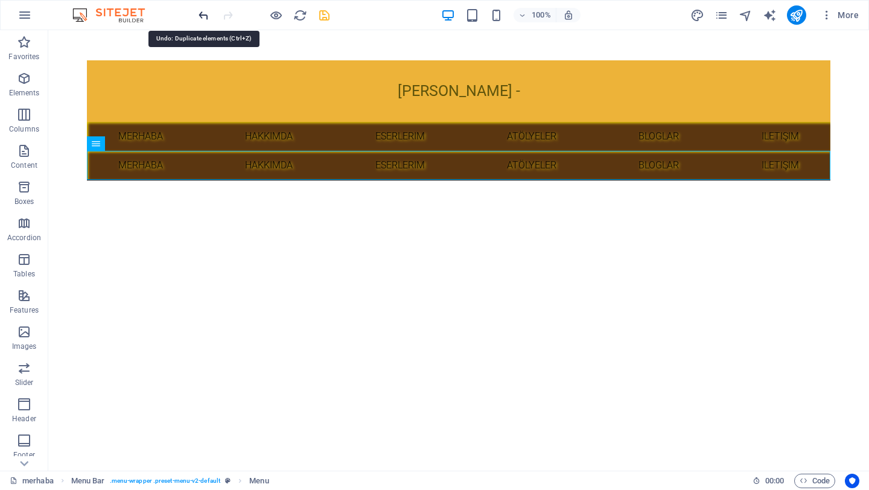
click at [200, 19] on icon "undo" at bounding box center [204, 15] width 14 height 14
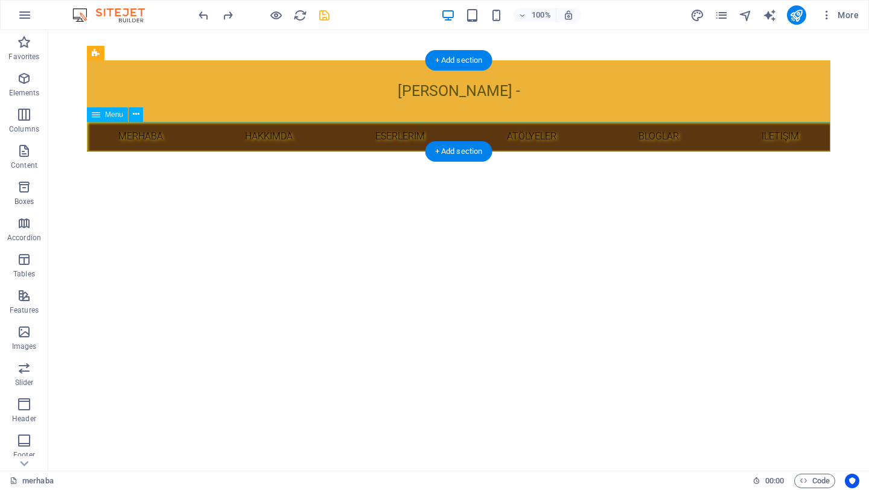
click at [210, 131] on nav "merhaba hakkımda eserlerim atölyeler BLOGLAR iletişim" at bounding box center [458, 136] width 743 height 29
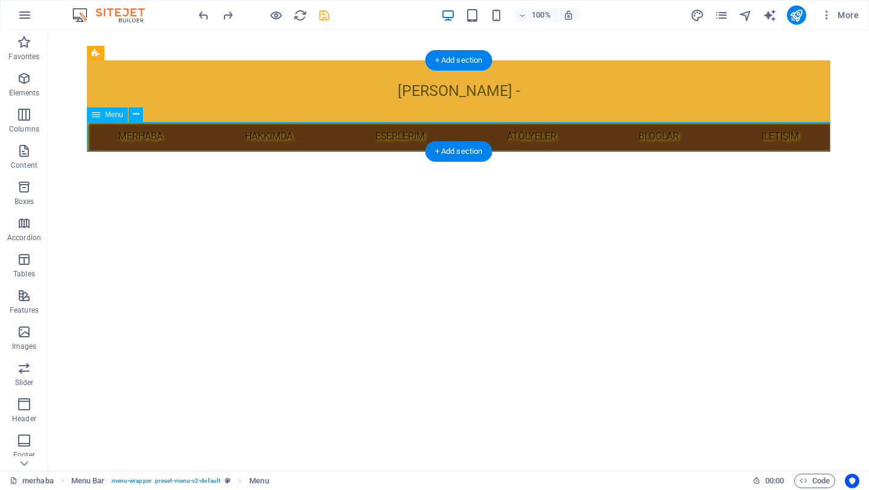
click at [210, 131] on nav "merhaba hakkımda eserlerim atölyeler BLOGLAR iletişim" at bounding box center [458, 136] width 743 height 29
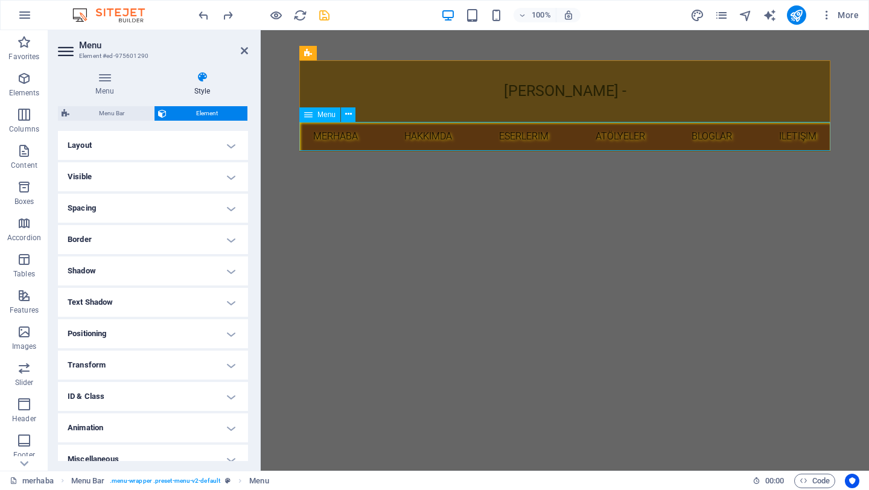
click at [380, 139] on nav "merhaba hakkımda eserlerim atölyeler BLOGLAR iletişim" at bounding box center [564, 136] width 531 height 29
click at [100, 76] on icon at bounding box center [104, 77] width 93 height 12
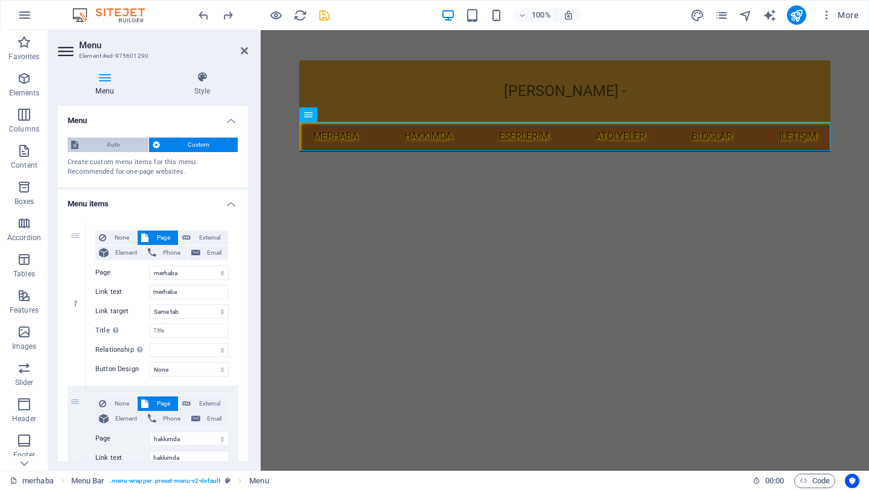
click at [128, 147] on span "Auto" at bounding box center [113, 145] width 63 height 14
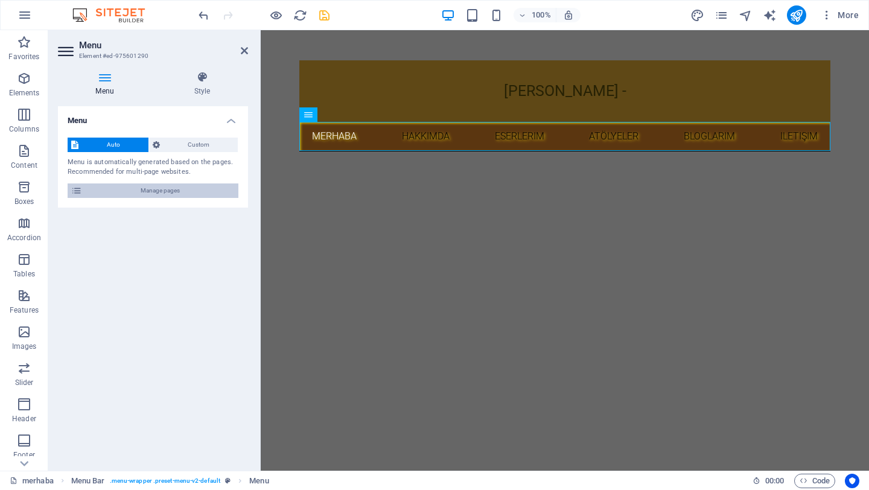
click at [169, 194] on span "Manage pages" at bounding box center [160, 190] width 149 height 14
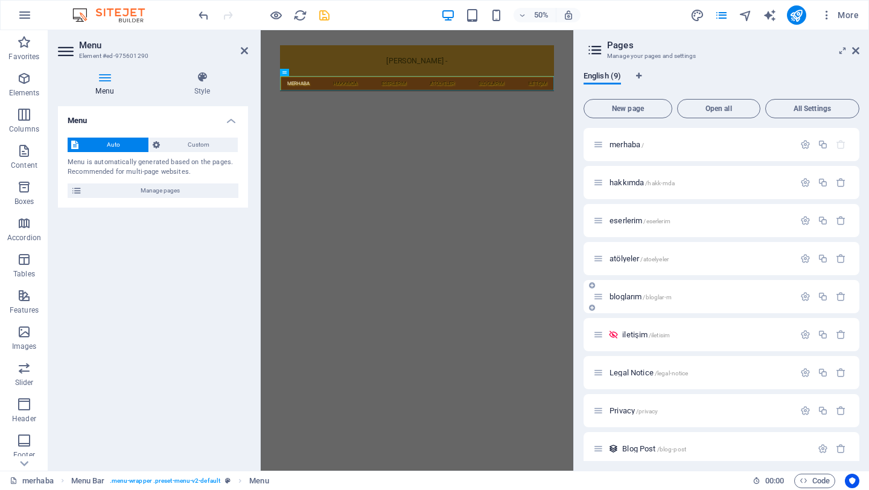
scroll to position [9, 0]
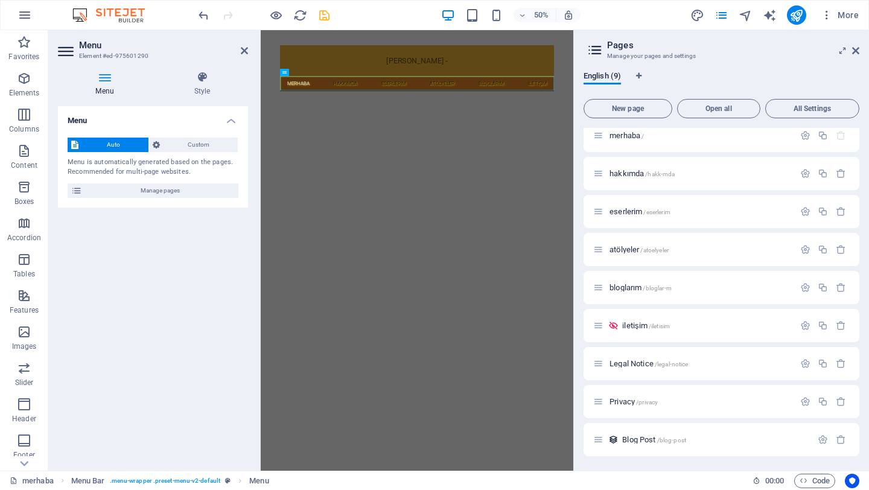
click at [598, 51] on icon at bounding box center [595, 50] width 18 height 17
click at [816, 58] on h3 "Manage your pages and settings" at bounding box center [721, 56] width 228 height 11
click at [673, 140] on div "merhaba /" at bounding box center [693, 135] width 201 height 14
click at [800, 138] on icon "button" at bounding box center [805, 135] width 10 height 10
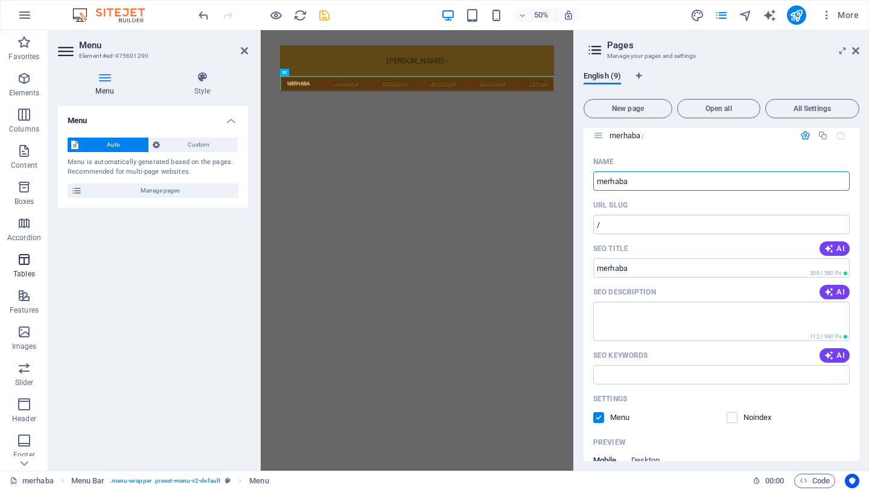
click at [31, 273] on p "Tables" at bounding box center [24, 274] width 22 height 10
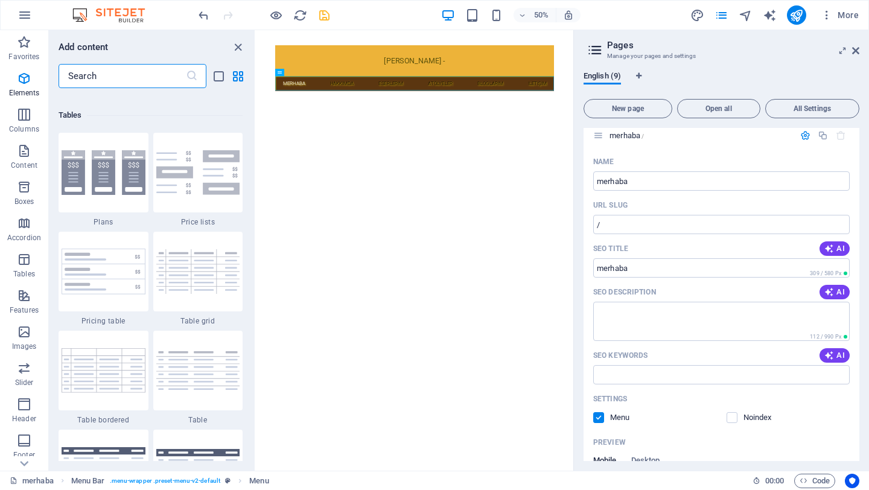
scroll to position [4178, 0]
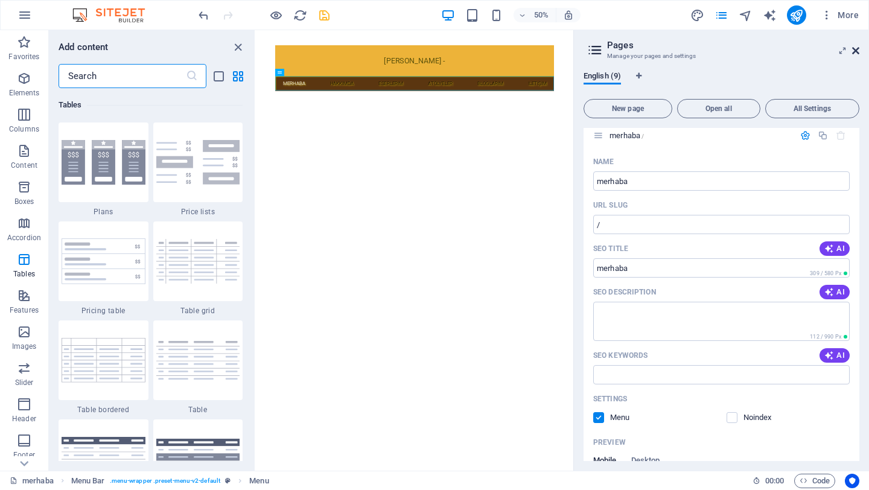
click at [857, 51] on icon at bounding box center [855, 51] width 7 height 10
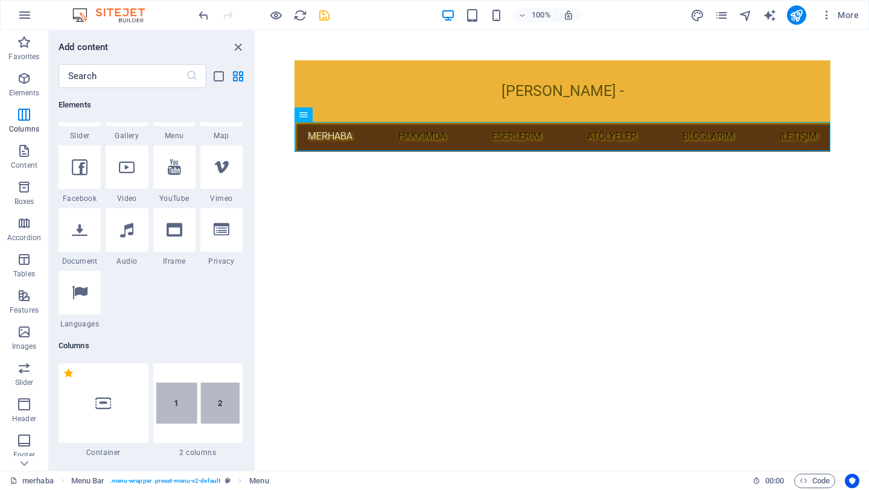
scroll to position [350, 0]
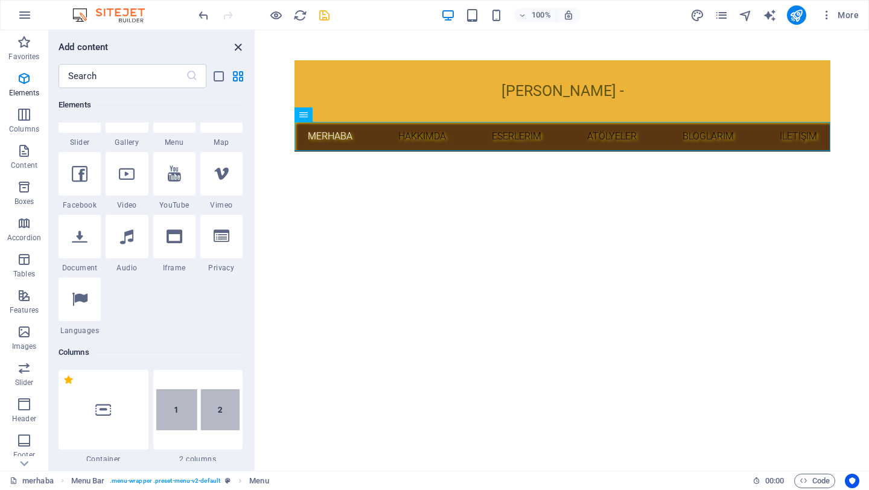
click at [236, 49] on icon "close panel" at bounding box center [238, 47] width 14 height 14
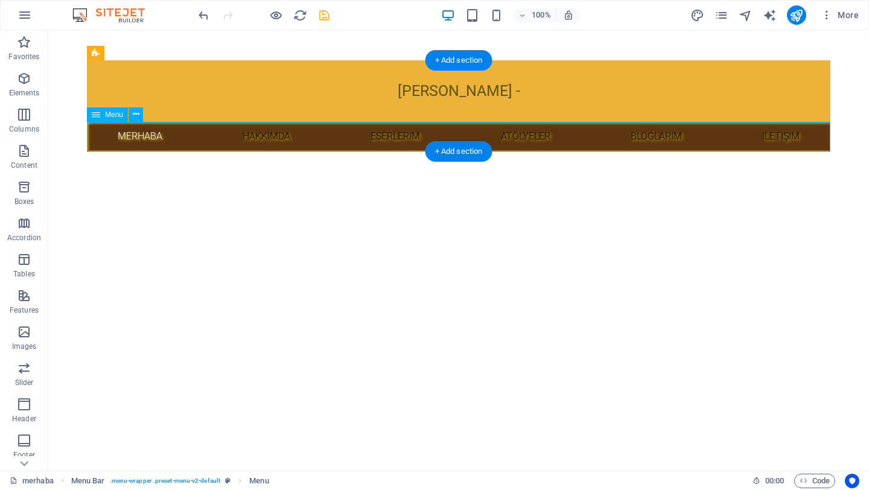
click at [345, 138] on nav "merhaba hakkımda eserlerim atölyeler bloglarım iletişim" at bounding box center [458, 136] width 743 height 29
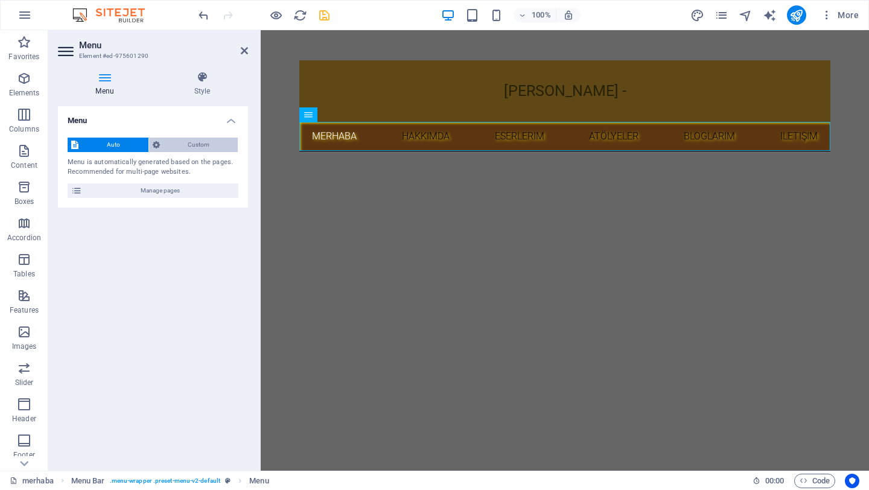
click at [200, 145] on span "Custom" at bounding box center [198, 145] width 71 height 14
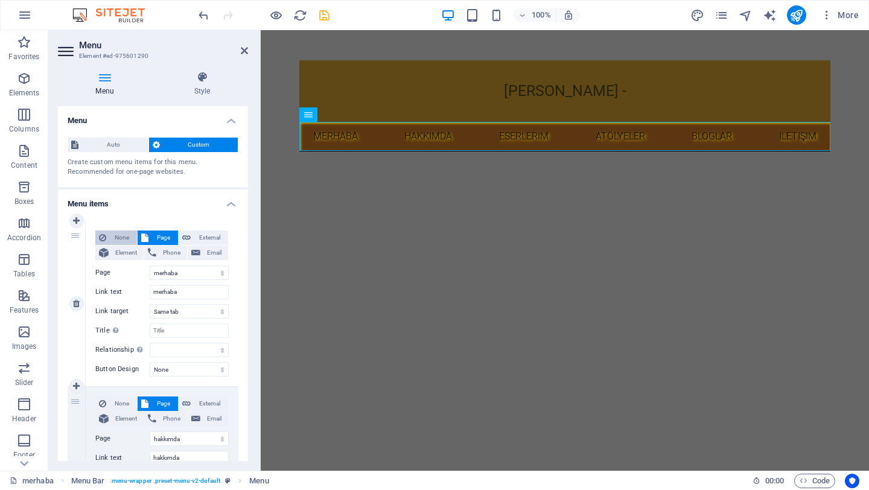
click at [117, 237] on span "None" at bounding box center [122, 237] width 24 height 14
select select
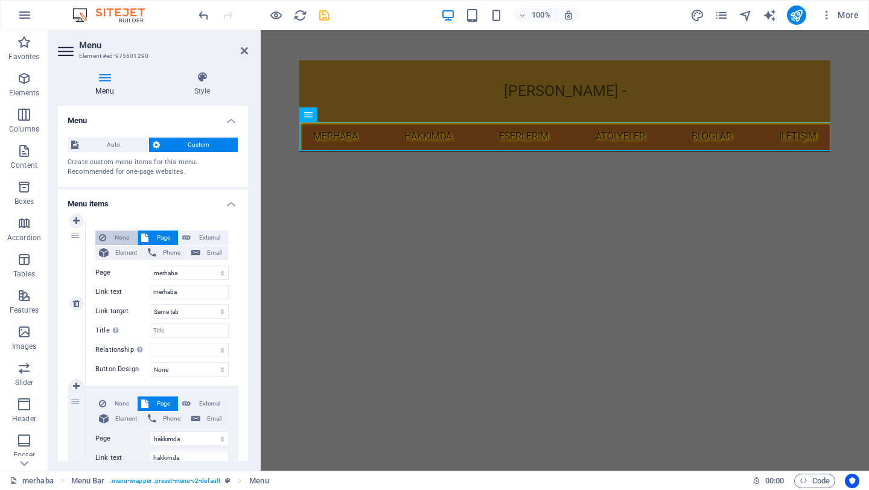
select select
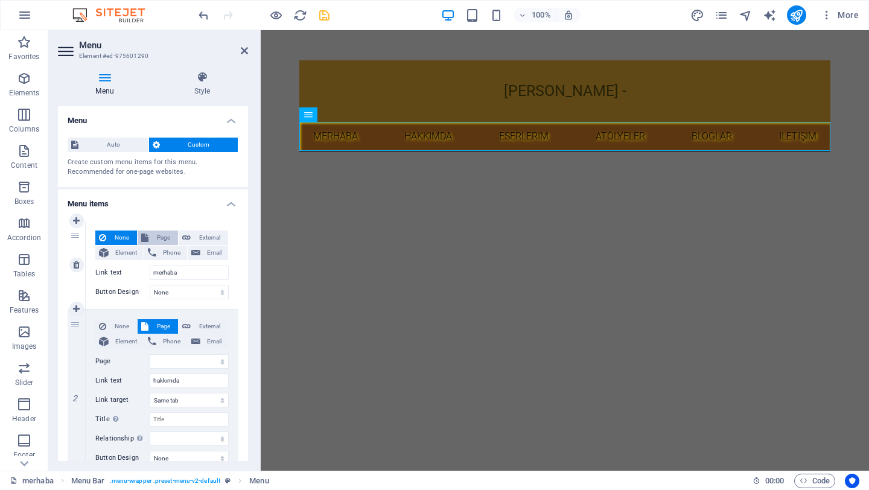
click at [165, 236] on span "Page" at bounding box center [163, 237] width 22 height 14
select select
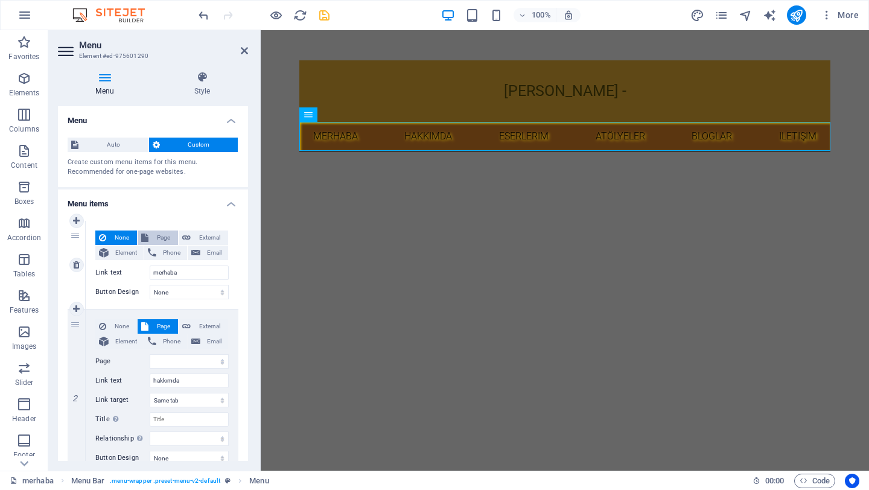
select select
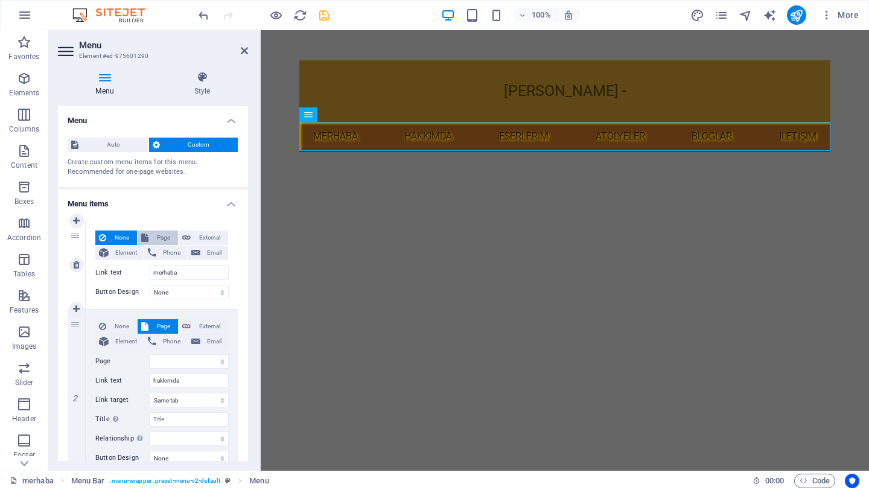
select select
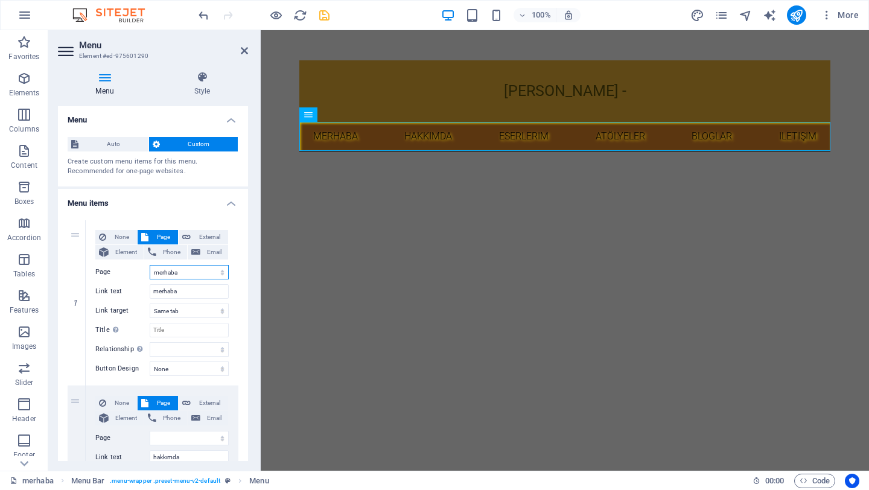
scroll to position [0, 0]
click at [200, 81] on icon at bounding box center [202, 77] width 92 height 12
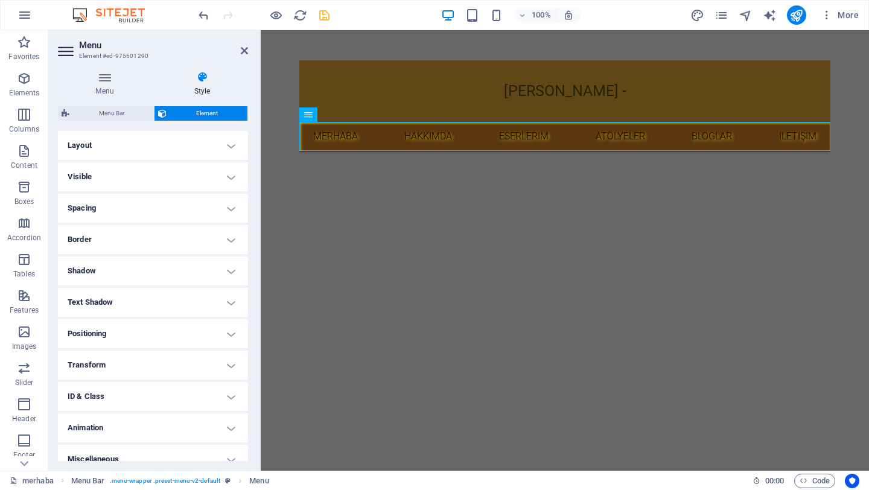
click at [205, 175] on h4 "Visible" at bounding box center [153, 176] width 190 height 29
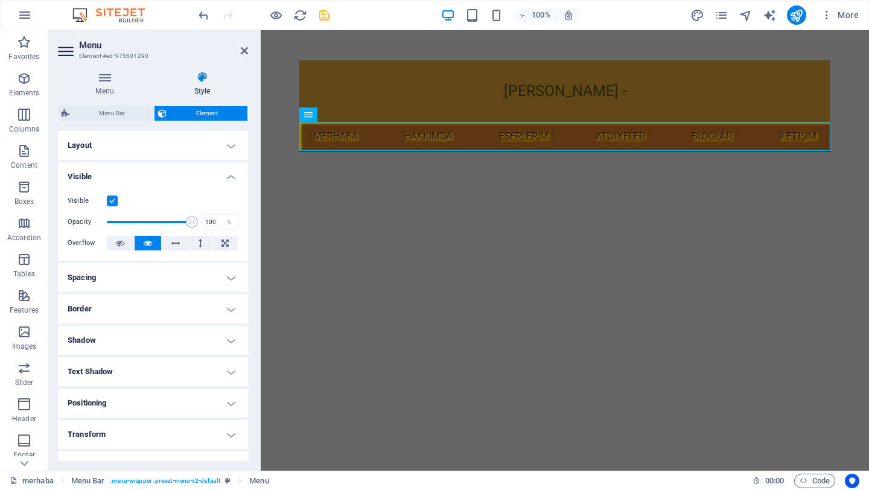
click at [205, 175] on h4 "Visible" at bounding box center [153, 173] width 190 height 22
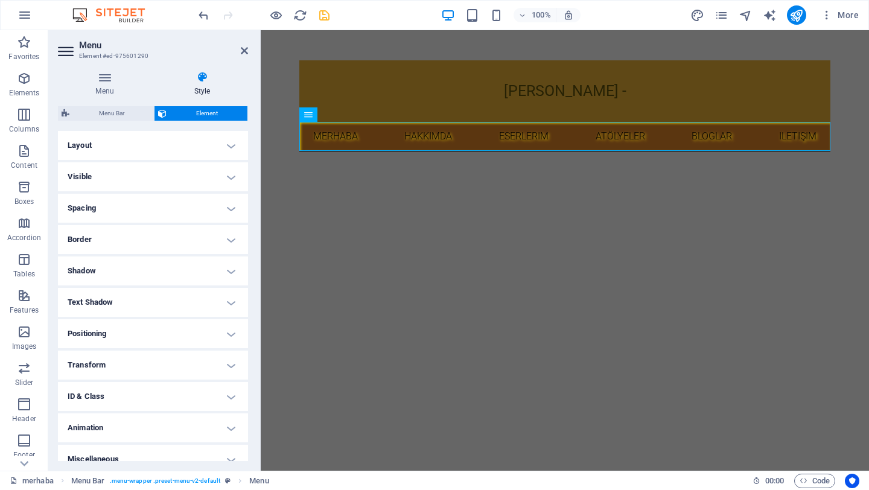
click at [209, 149] on h4 "Layout" at bounding box center [153, 145] width 190 height 29
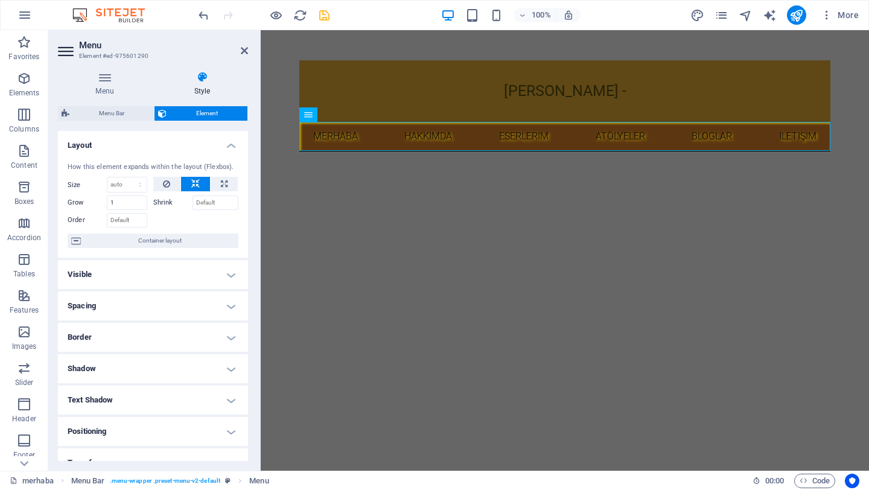
click at [211, 147] on h4 "Layout" at bounding box center [153, 142] width 190 height 22
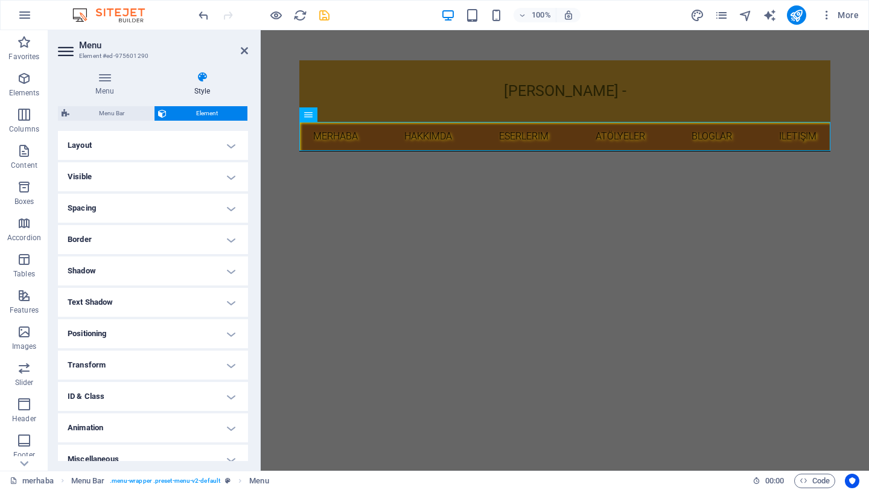
scroll to position [12, 0]
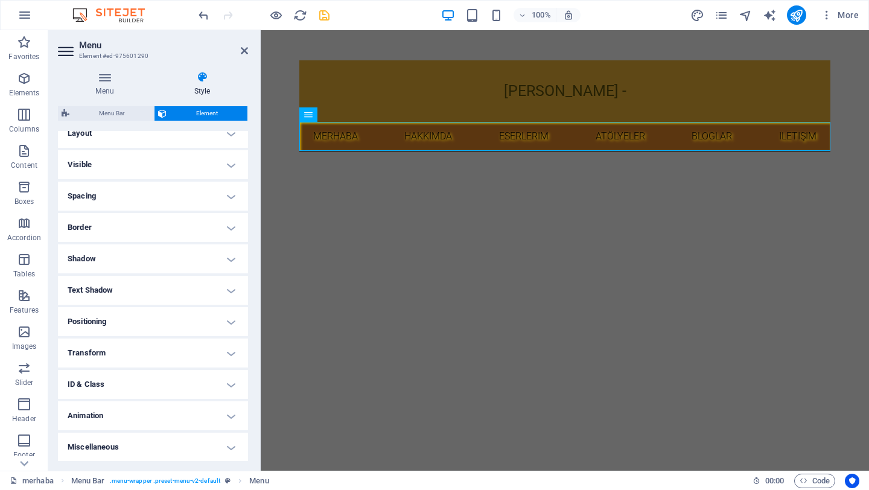
click at [221, 256] on h4 "Shadow" at bounding box center [153, 258] width 190 height 29
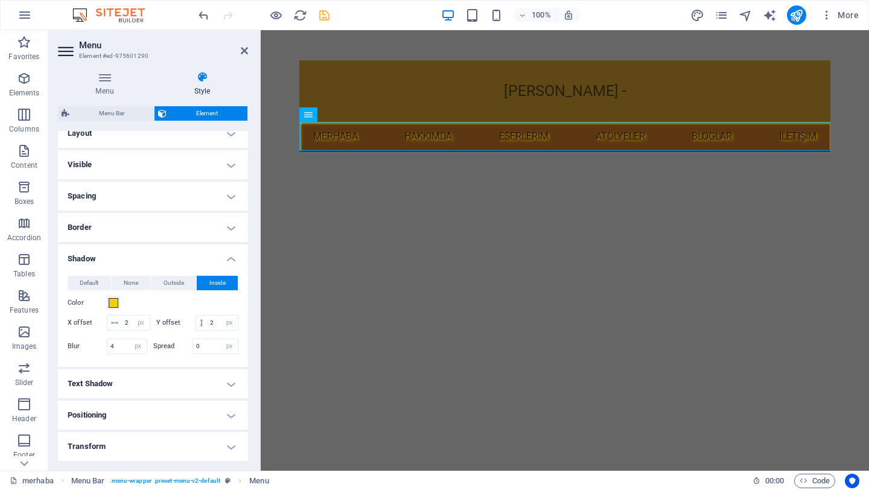
click at [221, 256] on h4 "Shadow" at bounding box center [153, 255] width 190 height 22
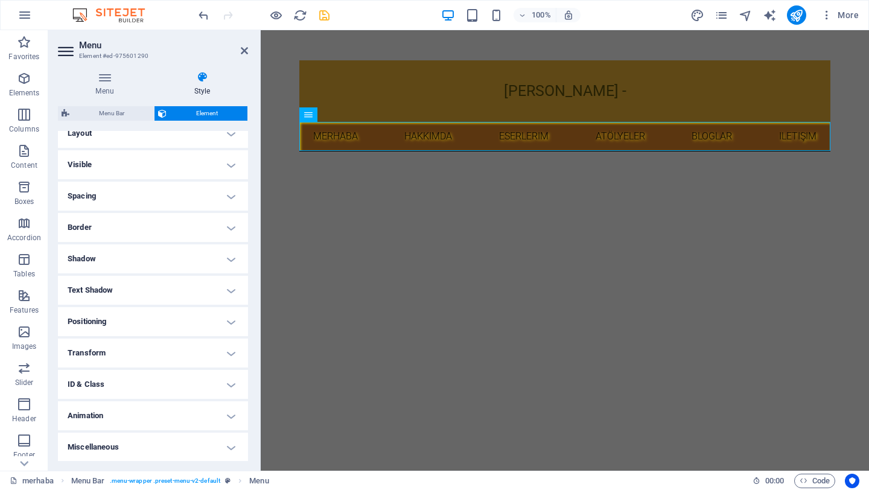
click at [209, 352] on h4 "Transform" at bounding box center [153, 352] width 190 height 29
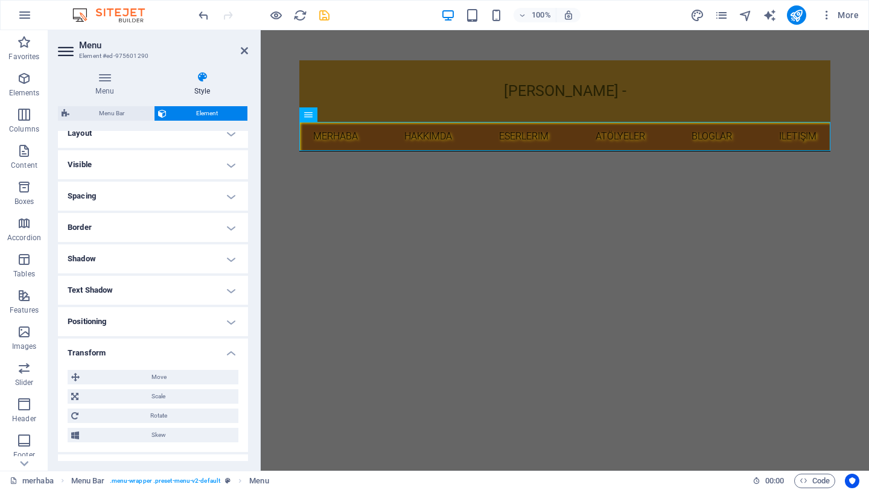
click at [209, 352] on h4 "Transform" at bounding box center [153, 349] width 190 height 22
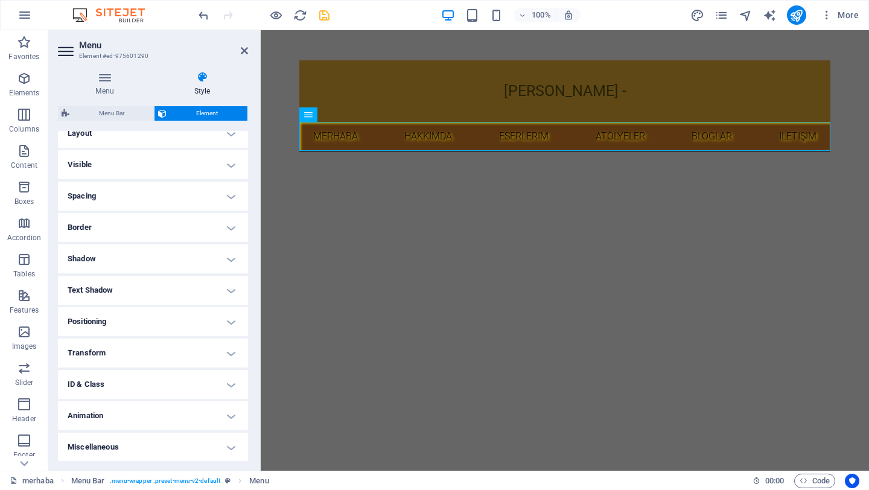
click at [217, 439] on h4 "Miscellaneous" at bounding box center [153, 446] width 190 height 29
click at [216, 442] on h4 "Miscellaneous" at bounding box center [153, 443] width 190 height 22
click at [203, 416] on h4 "Animation" at bounding box center [153, 415] width 190 height 29
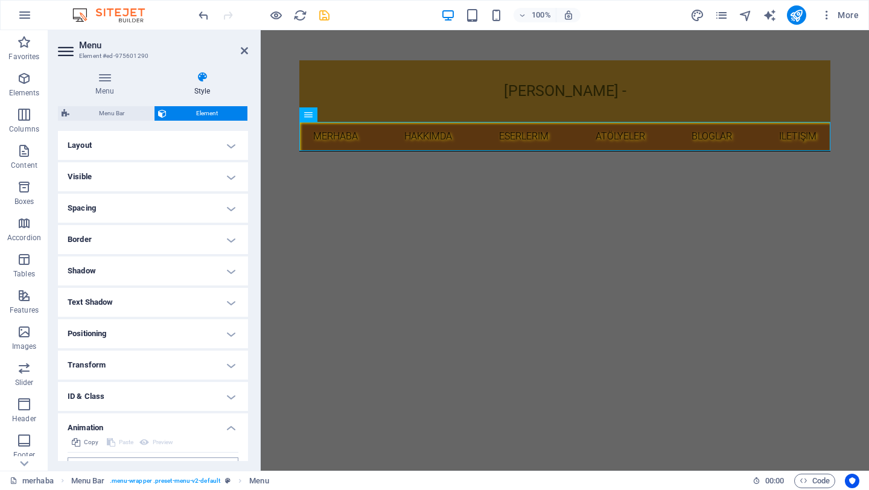
scroll to position [51, 0]
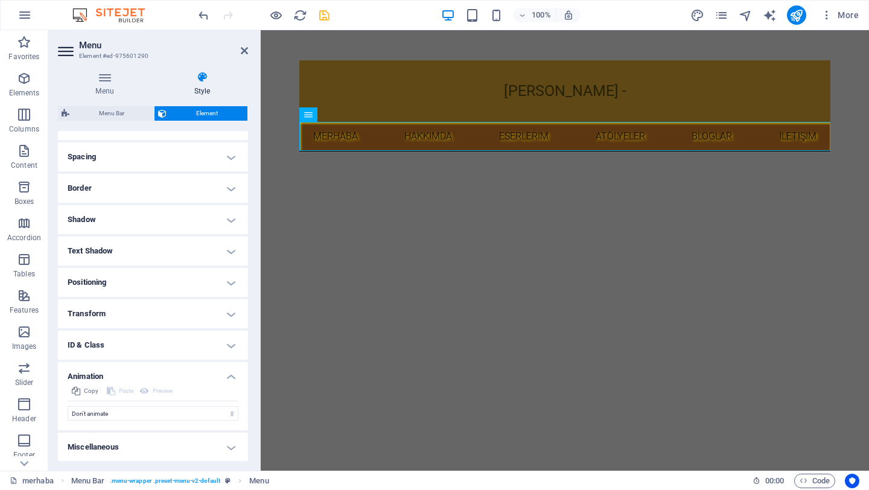
click at [203, 379] on h4 "Animation" at bounding box center [153, 373] width 190 height 22
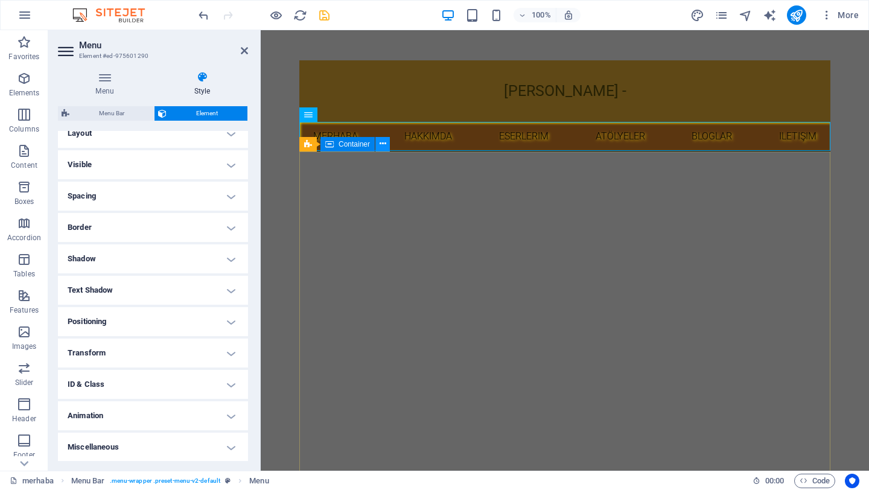
click at [382, 144] on icon at bounding box center [382, 144] width 7 height 13
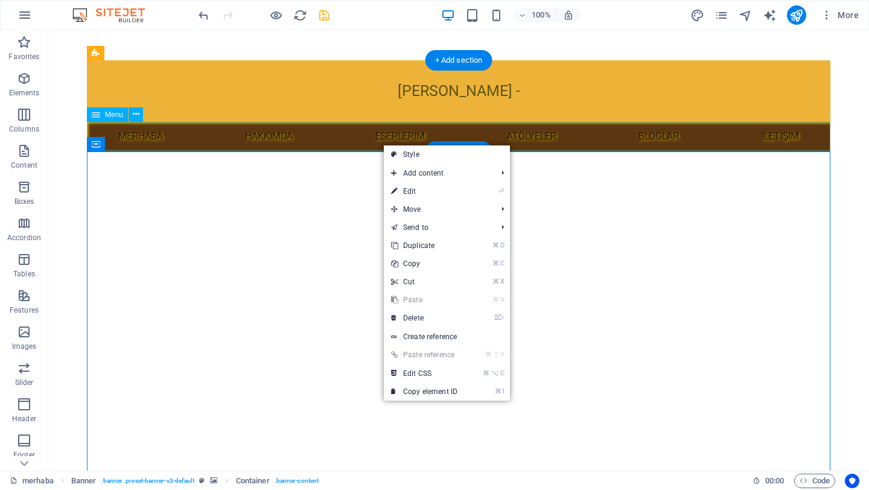
click at [340, 140] on nav "merhaba hakkımda eserlerim atölyeler BLOGLAR iletişim" at bounding box center [458, 136] width 743 height 29
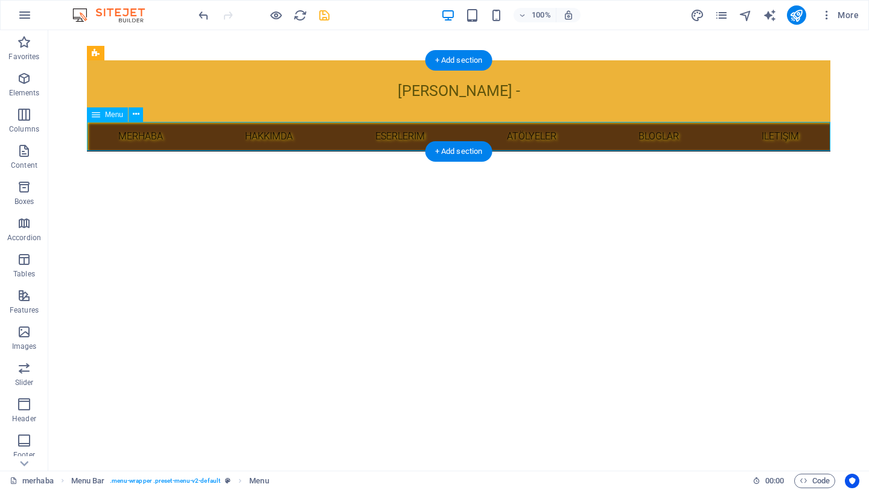
click at [334, 140] on nav "merhaba hakkımda eserlerim atölyeler BLOGLAR iletişim" at bounding box center [458, 136] width 743 height 29
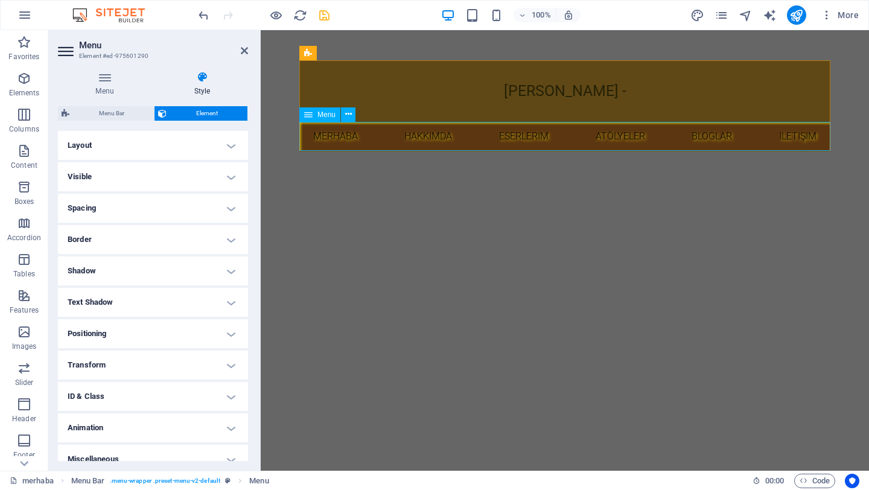
click at [308, 113] on icon at bounding box center [308, 114] width 8 height 14
click at [308, 116] on icon at bounding box center [308, 114] width 8 height 14
click at [352, 112] on button at bounding box center [348, 114] width 14 height 14
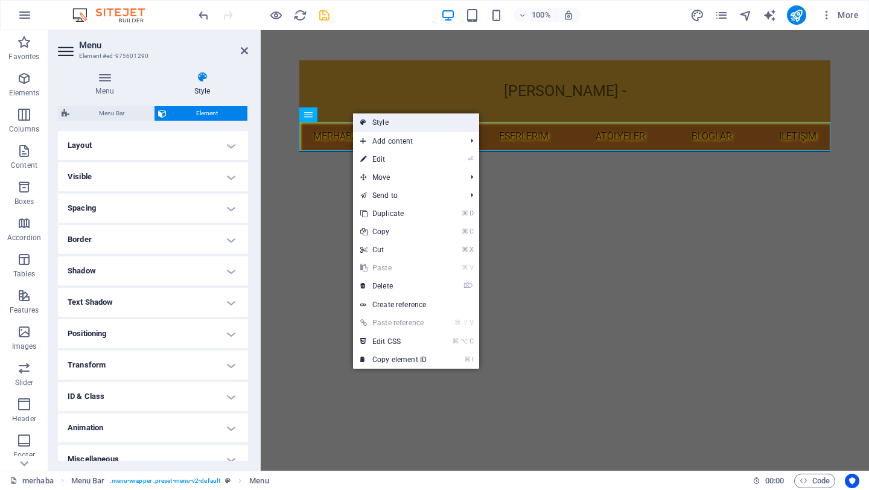
click at [384, 121] on link "Style" at bounding box center [416, 122] width 126 height 18
select select "rem"
select select "px"
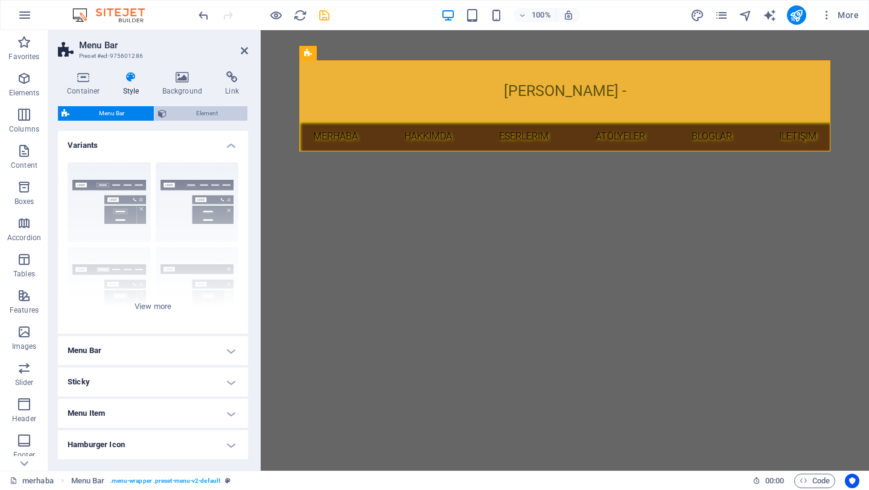
click at [221, 116] on span "Element" at bounding box center [207, 113] width 74 height 14
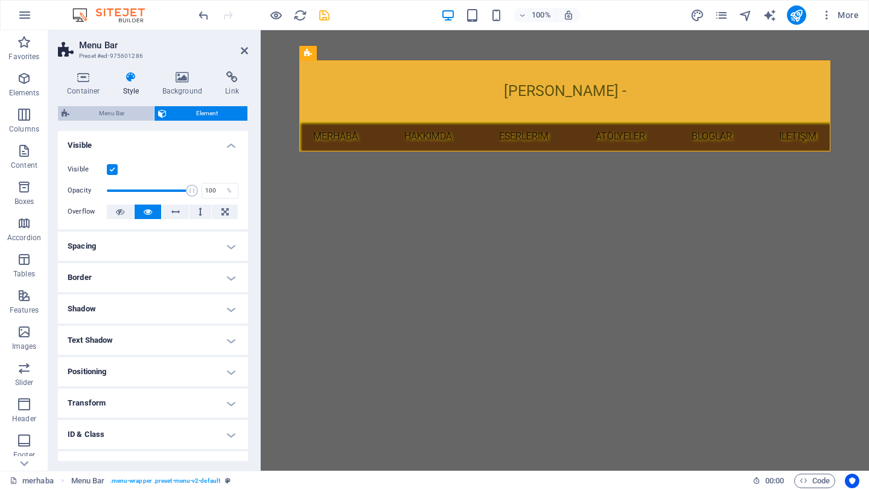
click at [120, 112] on span "Menu Bar" at bounding box center [111, 113] width 77 height 14
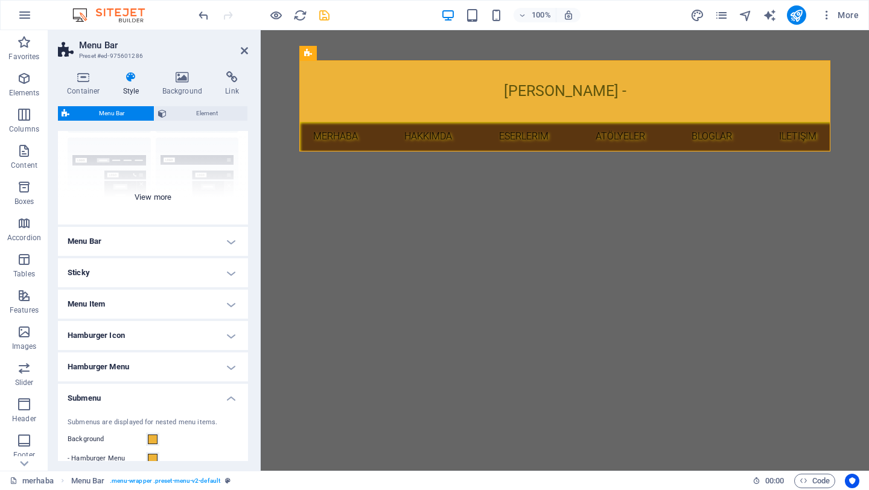
scroll to position [110, 0]
click at [164, 196] on div "Border Centered Default Fixed Loki Trigger Wide XXL" at bounding box center [153, 133] width 190 height 181
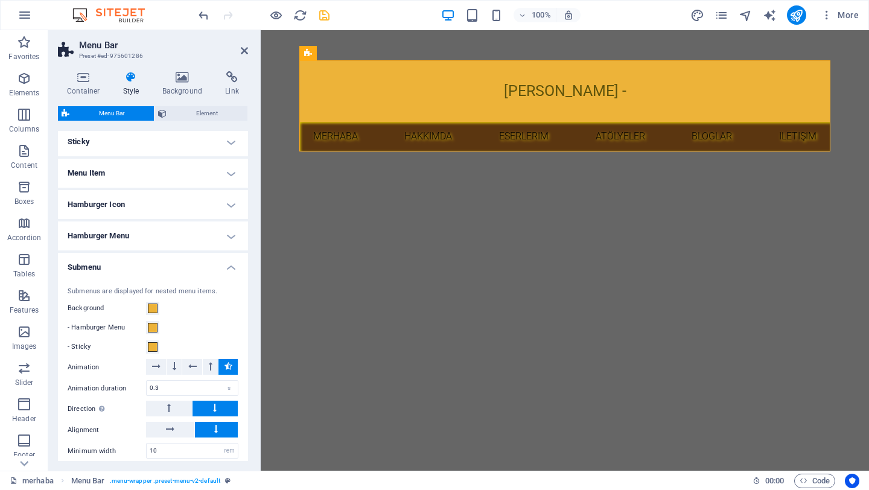
scroll to position [409, 0]
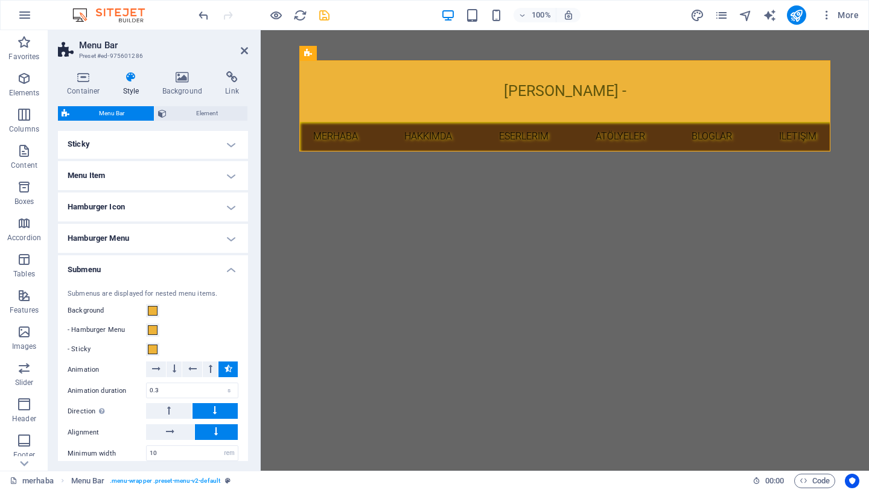
click at [229, 270] on h4 "Submenu" at bounding box center [153, 266] width 190 height 22
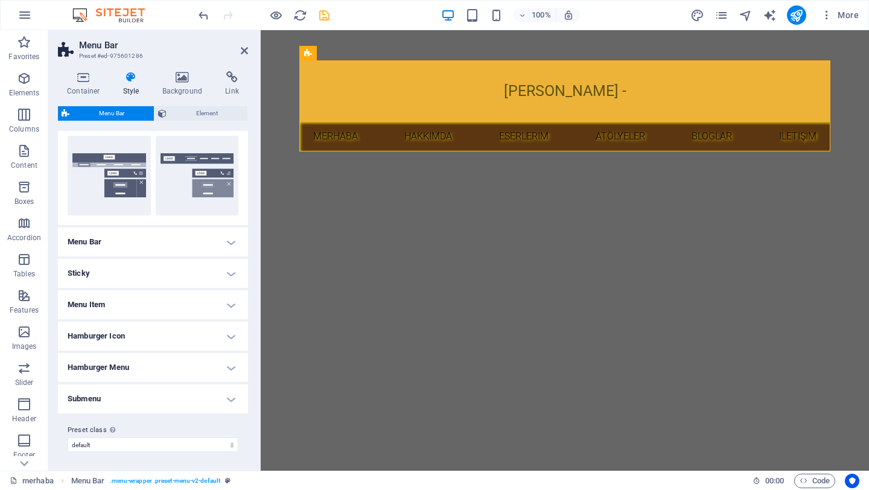
click at [230, 399] on h4 "Submenu" at bounding box center [153, 398] width 190 height 29
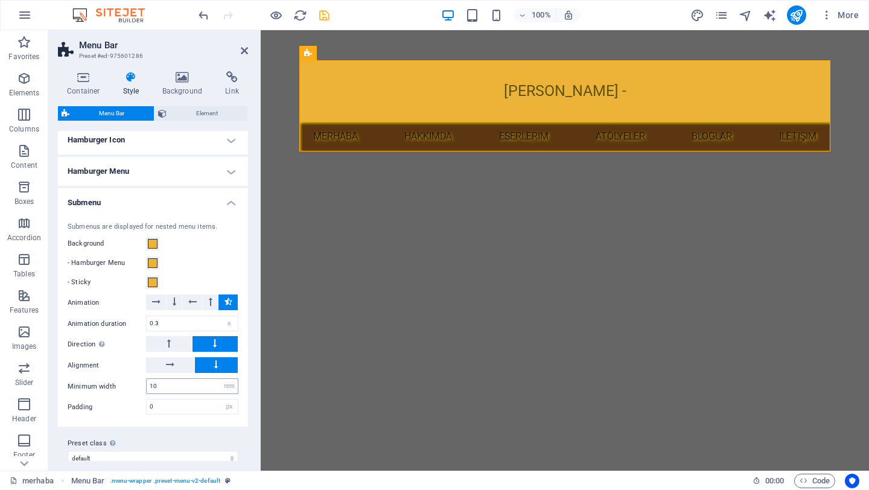
scroll to position [489, 0]
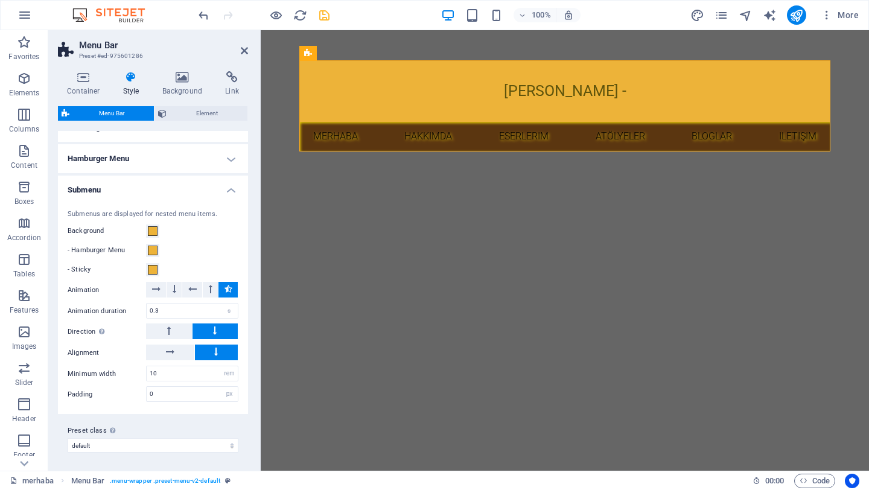
click at [229, 189] on h4 "Submenu" at bounding box center [153, 187] width 190 height 22
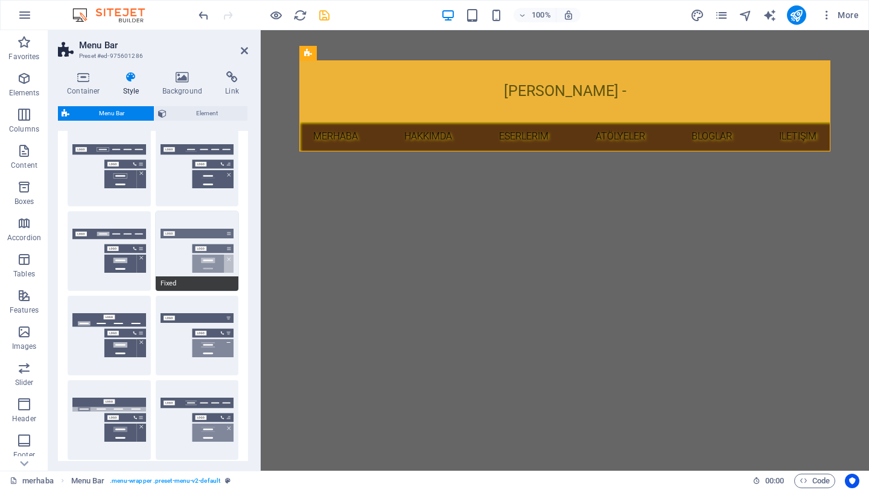
scroll to position [0, 0]
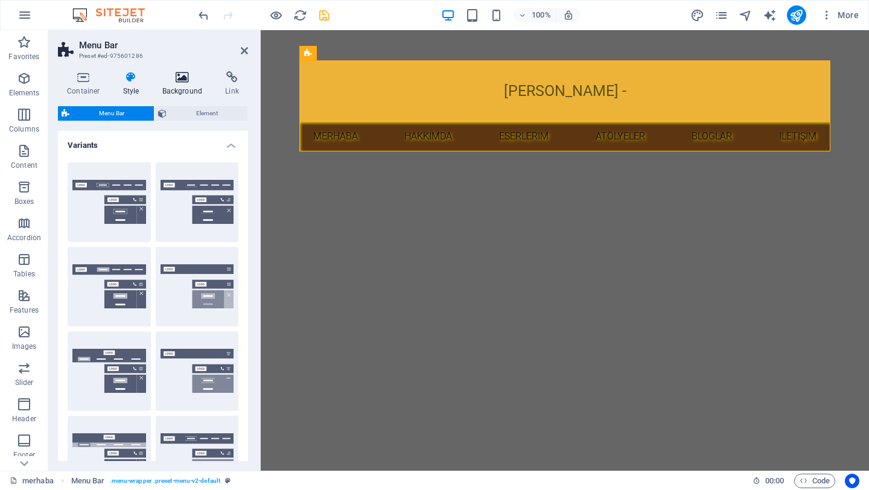
click at [191, 80] on icon at bounding box center [182, 77] width 59 height 12
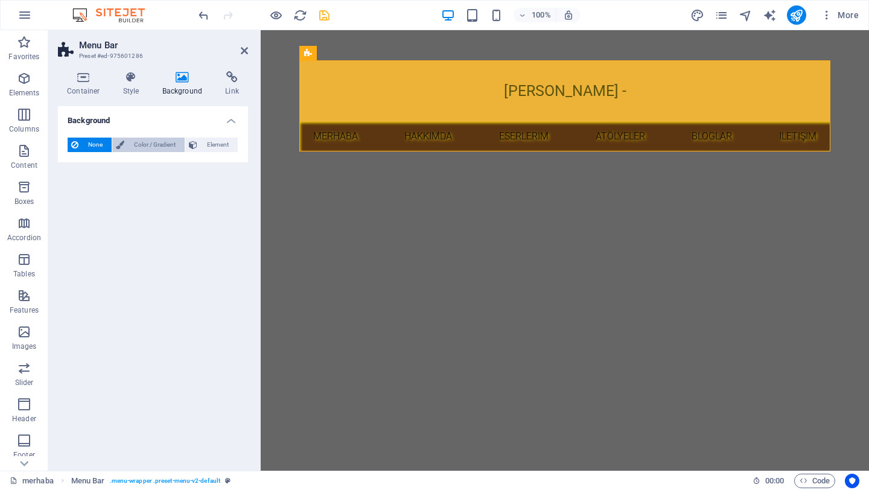
click at [150, 147] on span "Color / Gradient" at bounding box center [154, 145] width 53 height 14
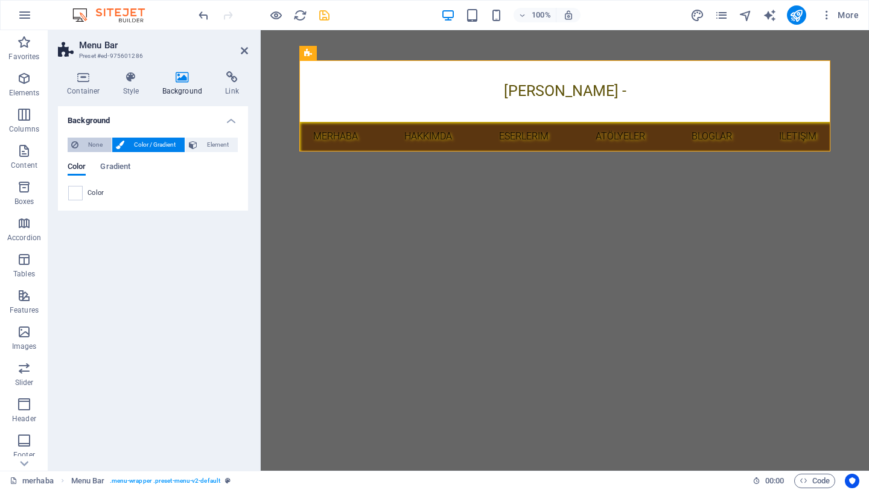
click at [101, 145] on span "None" at bounding box center [95, 145] width 26 height 14
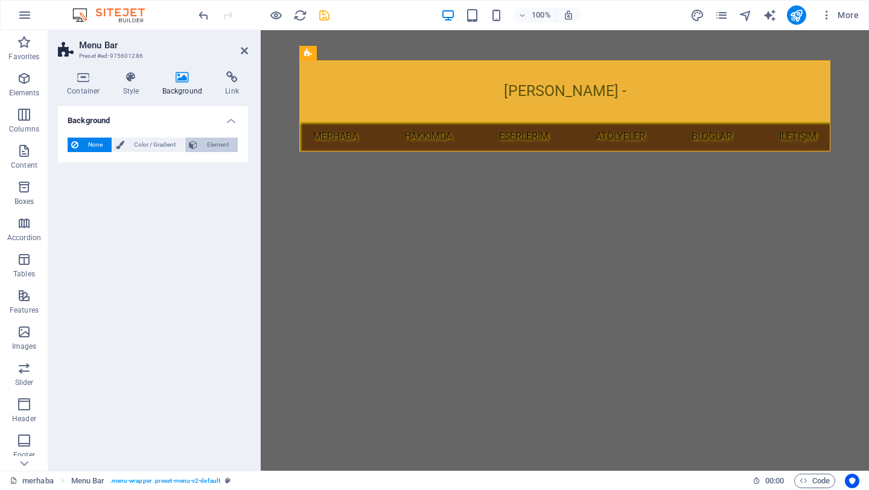
click at [218, 147] on span "Element" at bounding box center [217, 145] width 33 height 14
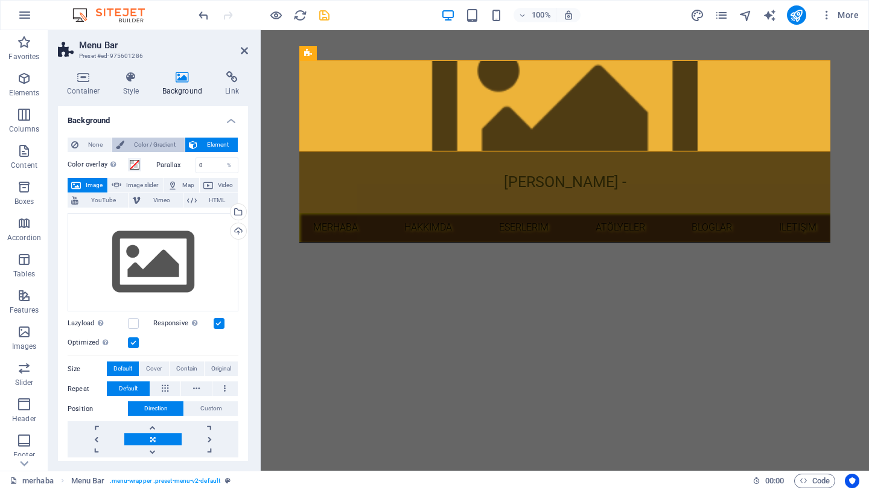
click at [128, 144] on span "Color / Gradient" at bounding box center [154, 145] width 53 height 14
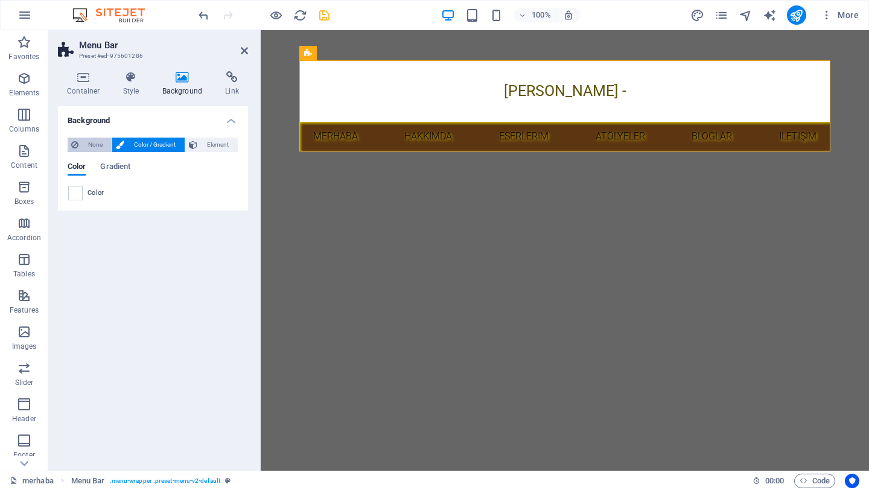
click at [88, 144] on span "None" at bounding box center [95, 145] width 26 height 14
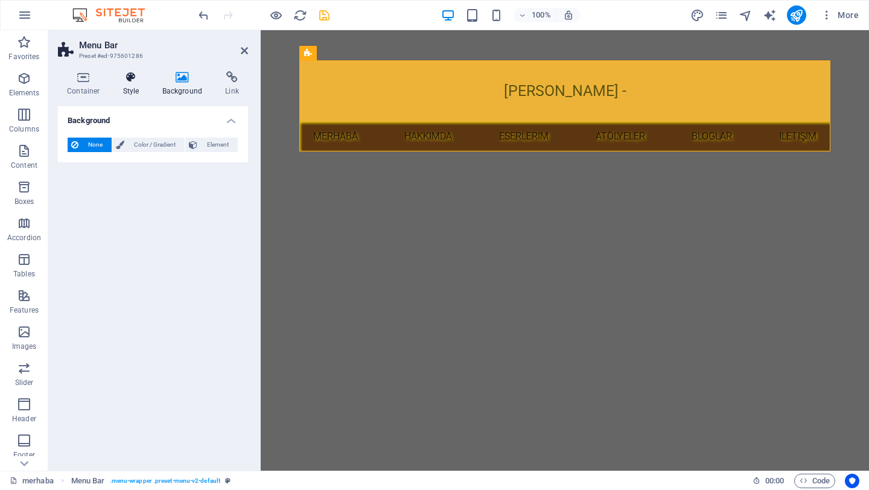
click at [119, 75] on icon at bounding box center [131, 77] width 34 height 12
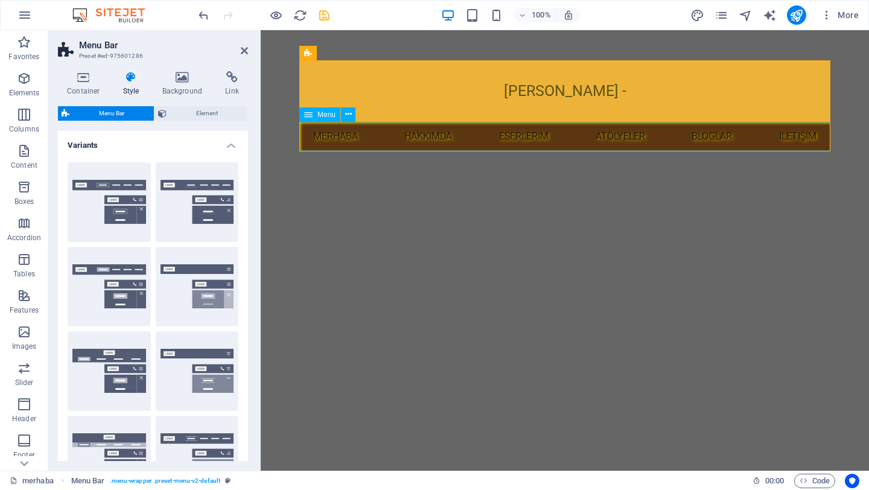
click at [310, 115] on icon at bounding box center [308, 114] width 8 height 14
click at [317, 115] on span "Menu" at bounding box center [326, 114] width 18 height 7
click at [349, 113] on icon at bounding box center [348, 114] width 7 height 13
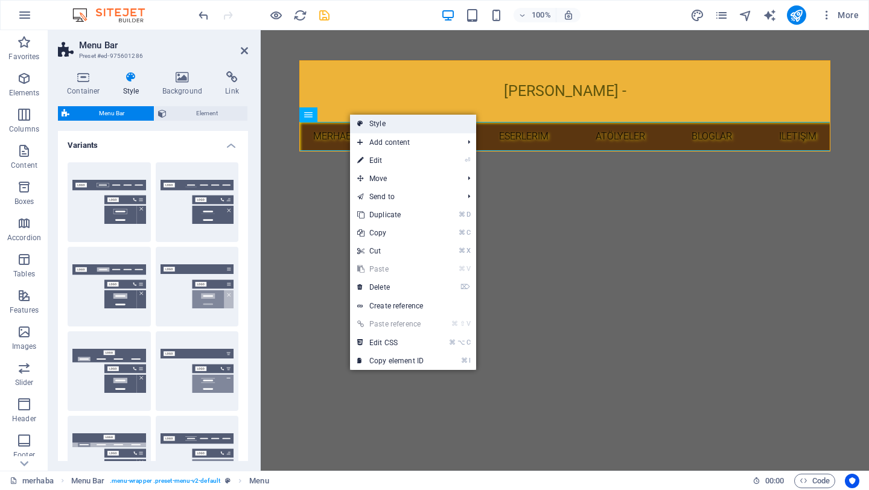
click at [385, 122] on link "Style" at bounding box center [413, 124] width 126 height 18
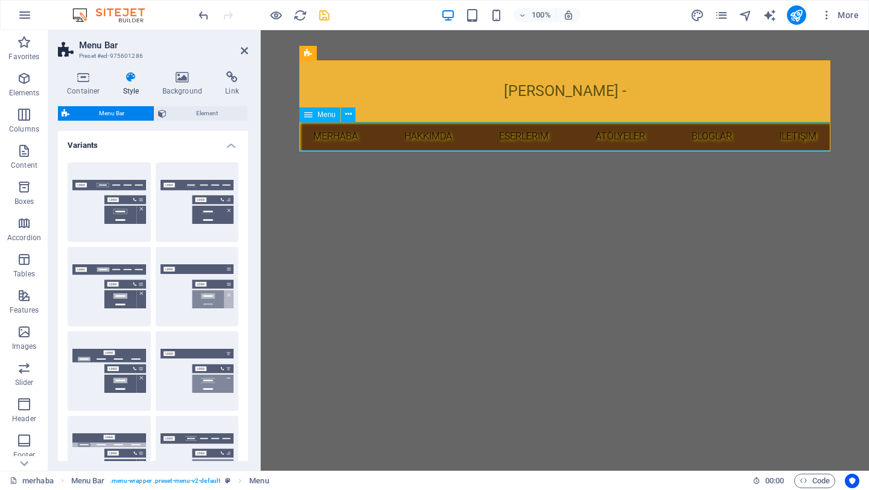
click at [309, 147] on nav "merhaba hakkımda eserlerim atölyeler BLOGLAR iletişim" at bounding box center [564, 136] width 531 height 29
click at [350, 115] on icon at bounding box center [348, 114] width 7 height 13
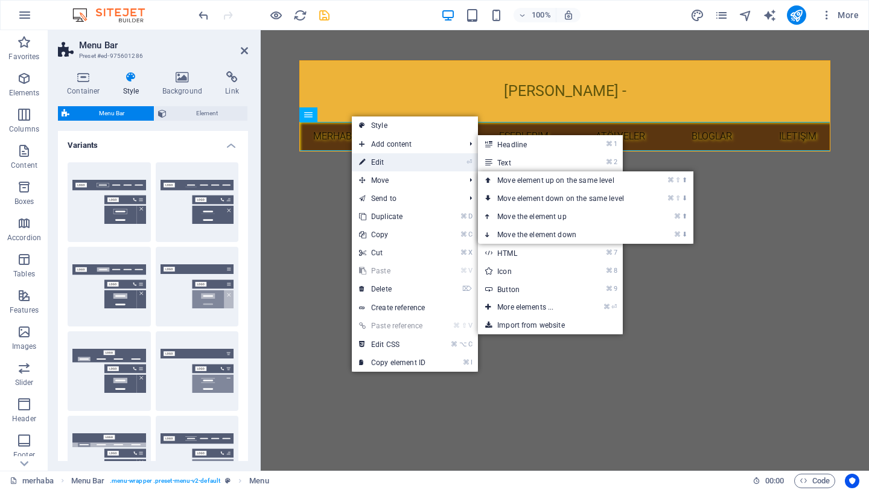
click at [400, 159] on link "⏎ Edit" at bounding box center [392, 162] width 81 height 18
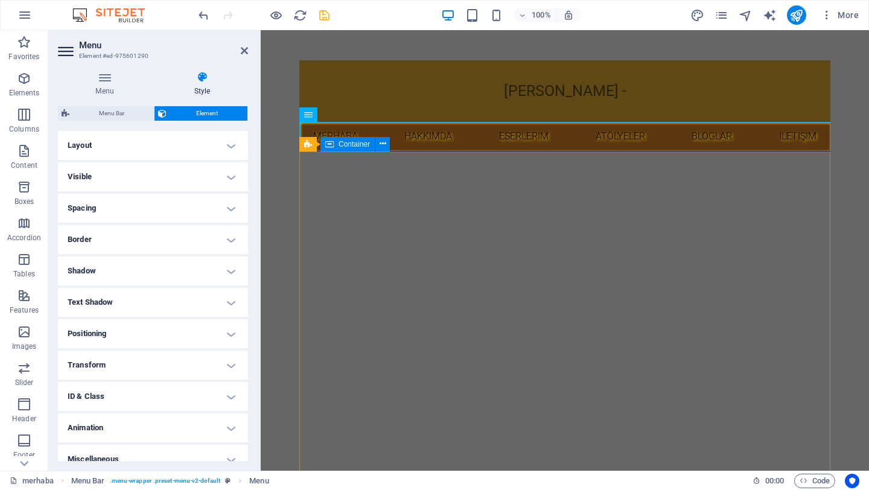
scroll to position [9, 0]
click at [350, 114] on icon at bounding box center [348, 113] width 7 height 13
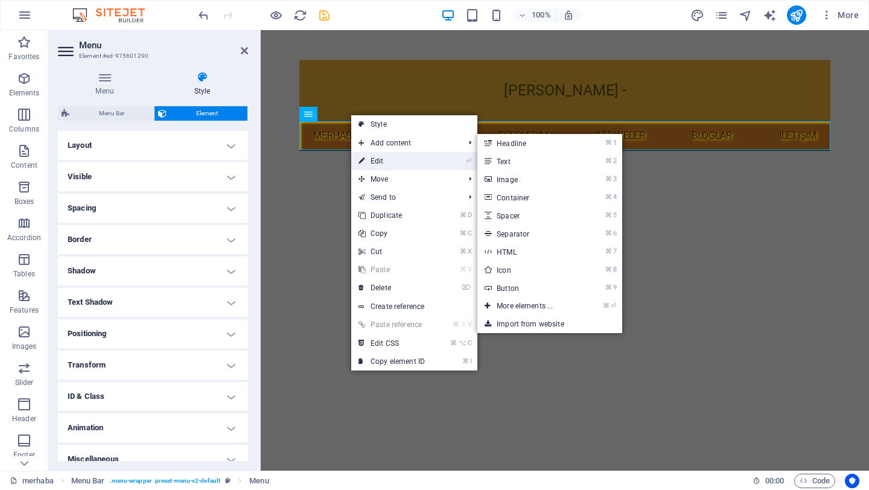
click at [395, 163] on link "⏎ Edit" at bounding box center [391, 161] width 81 height 18
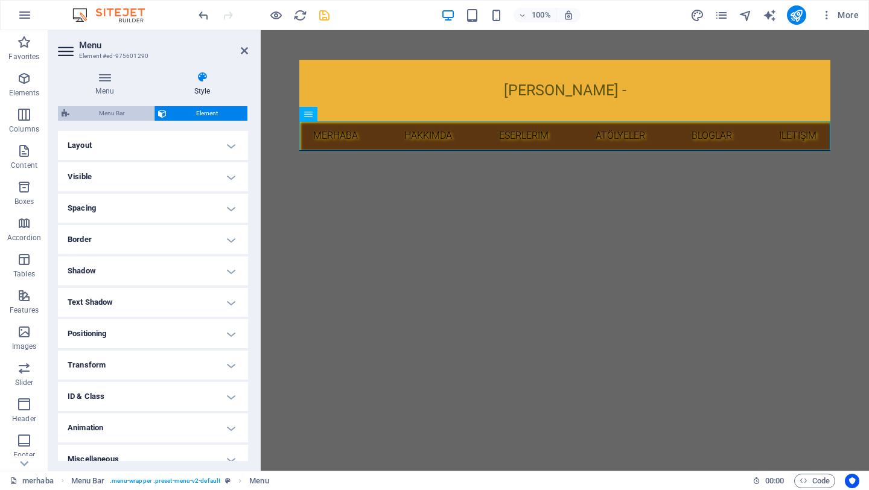
click at [122, 113] on span "Menu Bar" at bounding box center [111, 113] width 77 height 14
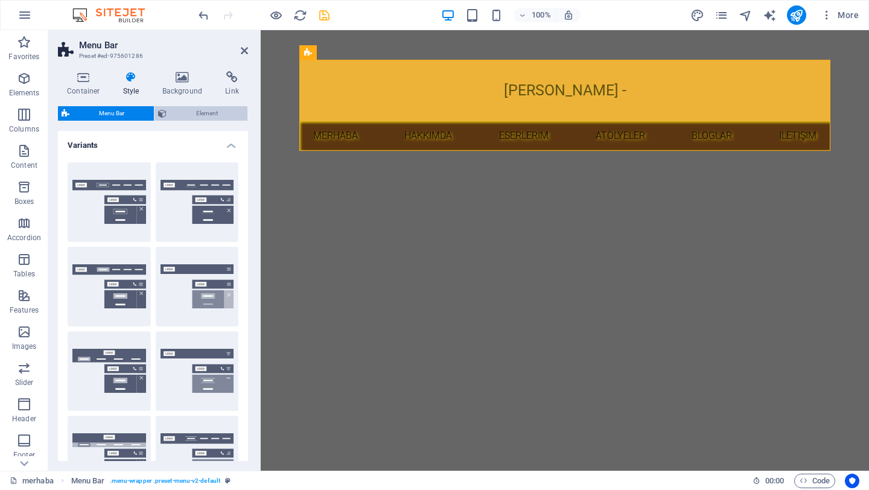
click at [180, 115] on span "Element" at bounding box center [207, 113] width 74 height 14
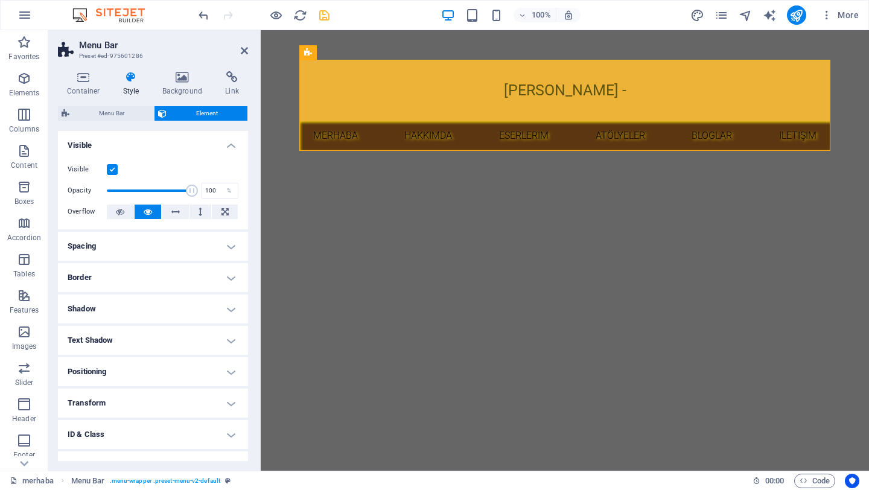
click at [231, 147] on h4 "Visible" at bounding box center [153, 142] width 190 height 22
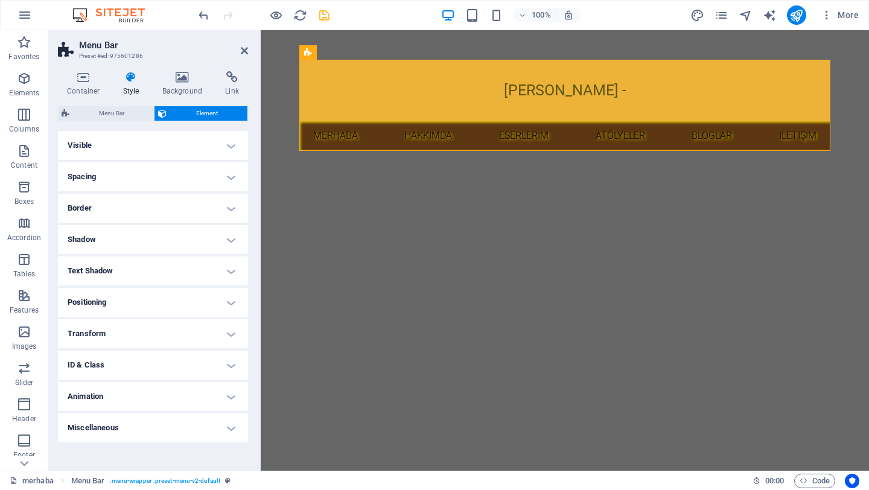
click at [231, 147] on h4 "Visible" at bounding box center [153, 145] width 190 height 29
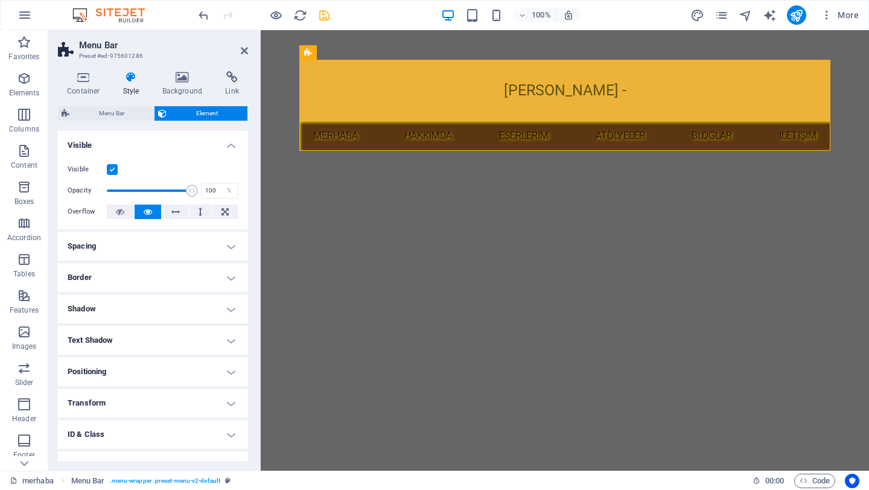
click at [109, 171] on label at bounding box center [112, 169] width 11 height 11
click at [0, 0] on input "Visible" at bounding box center [0, 0] width 0 height 0
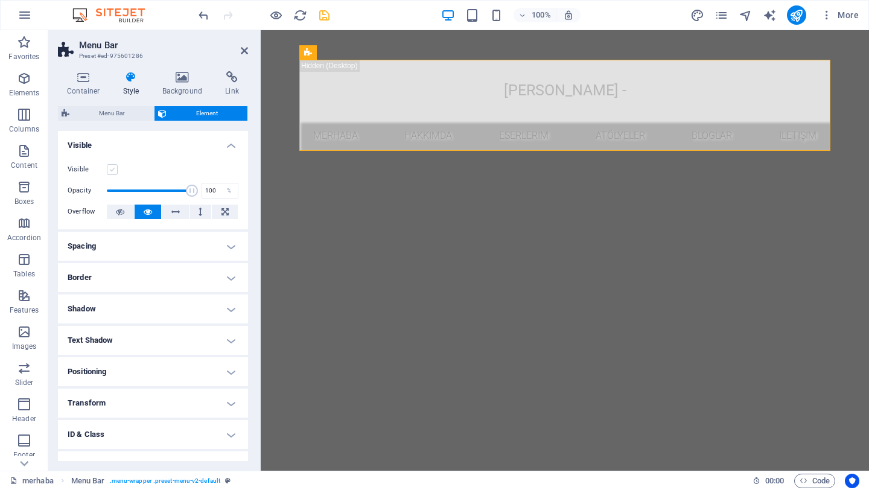
click at [109, 171] on label at bounding box center [112, 169] width 11 height 11
click at [0, 0] on input "Visible" at bounding box center [0, 0] width 0 height 0
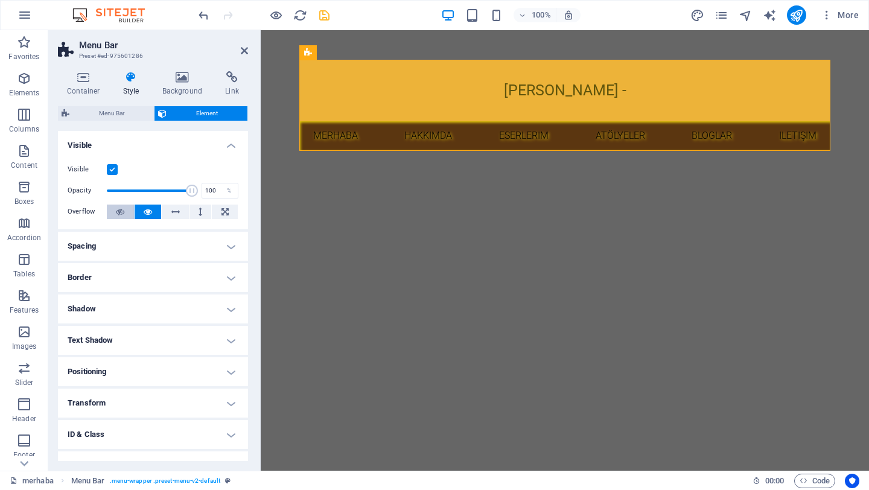
click at [122, 211] on icon at bounding box center [120, 211] width 8 height 14
click at [144, 212] on icon at bounding box center [148, 211] width 8 height 14
click at [170, 251] on h4 "Spacing" at bounding box center [153, 246] width 190 height 29
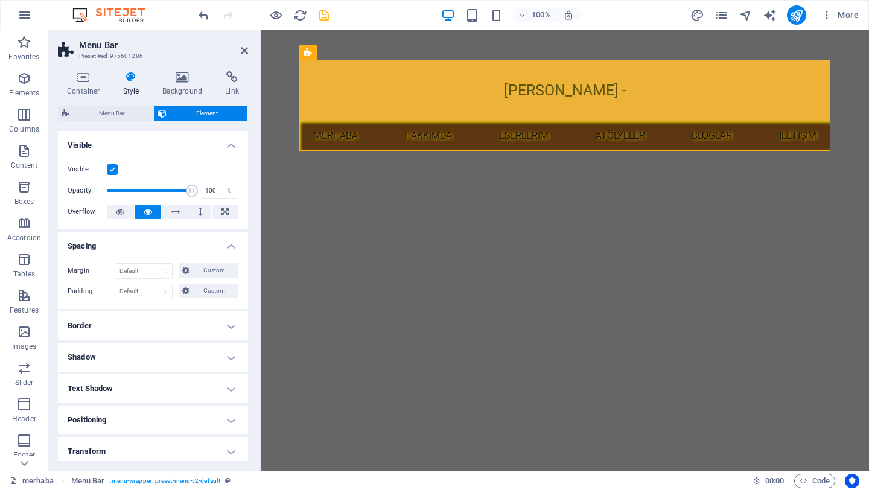
click at [170, 251] on h4 "Spacing" at bounding box center [153, 243] width 190 height 22
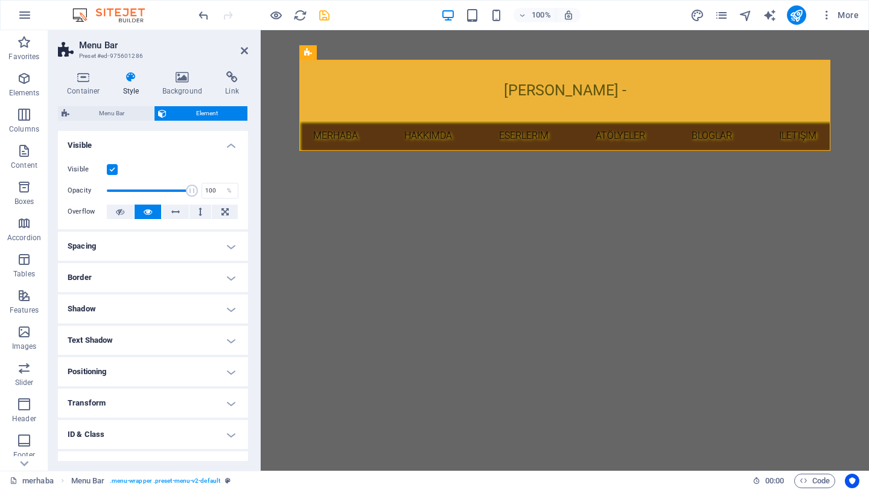
click at [177, 280] on h4 "Border" at bounding box center [153, 277] width 190 height 29
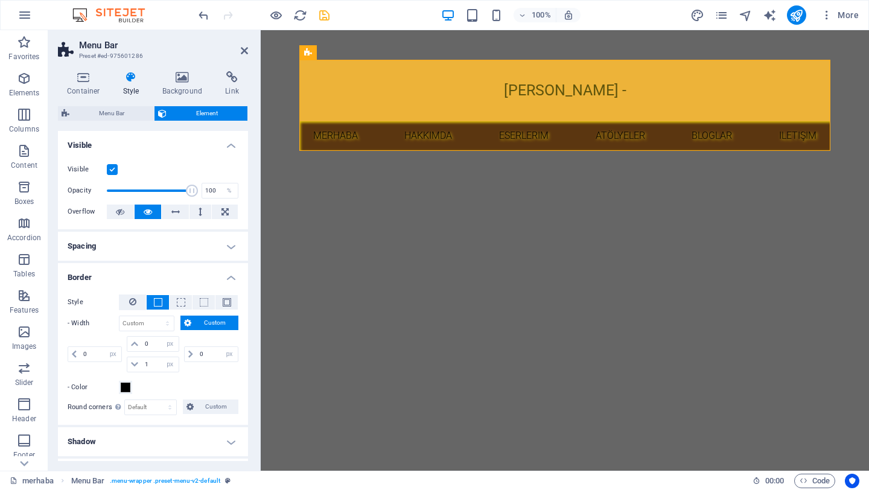
click at [225, 277] on h4 "Border" at bounding box center [153, 274] width 190 height 22
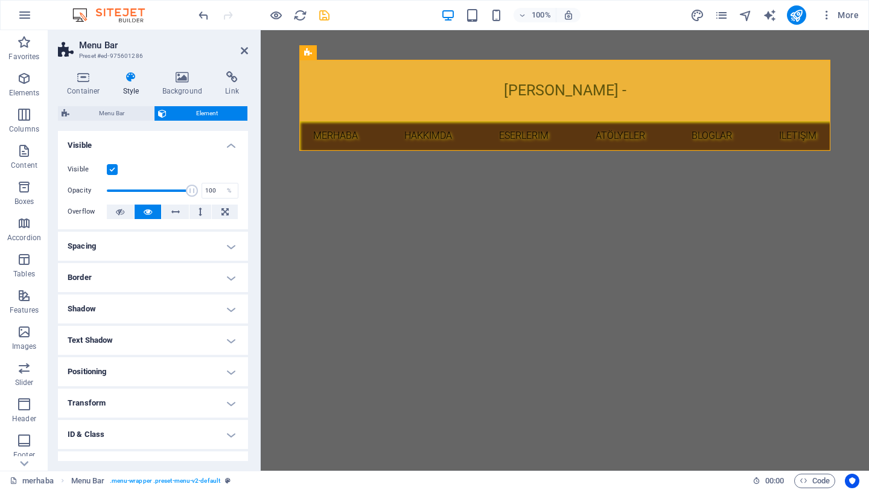
click at [221, 306] on h4 "Shadow" at bounding box center [153, 308] width 190 height 29
click at [227, 305] on ul "Layout How this element expands within the layout (Flexbox). Size Default auto …" at bounding box center [153, 335] width 190 height 408
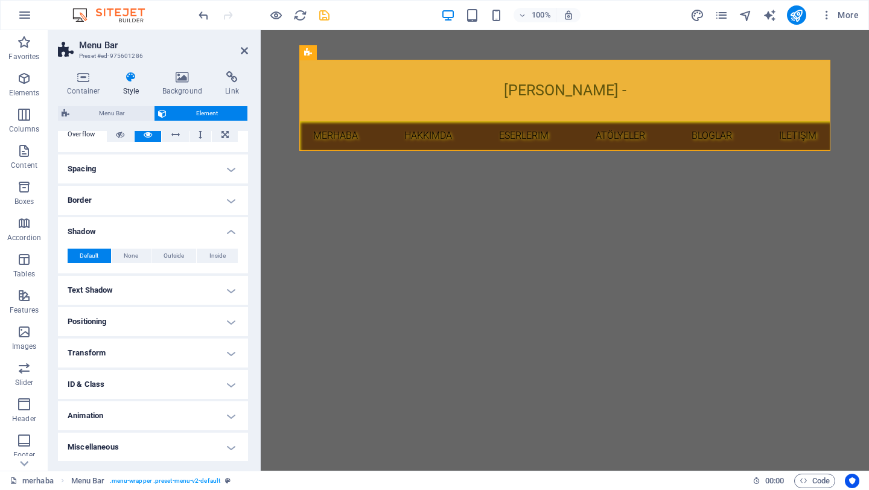
click at [223, 320] on h4 "Positioning" at bounding box center [153, 321] width 190 height 29
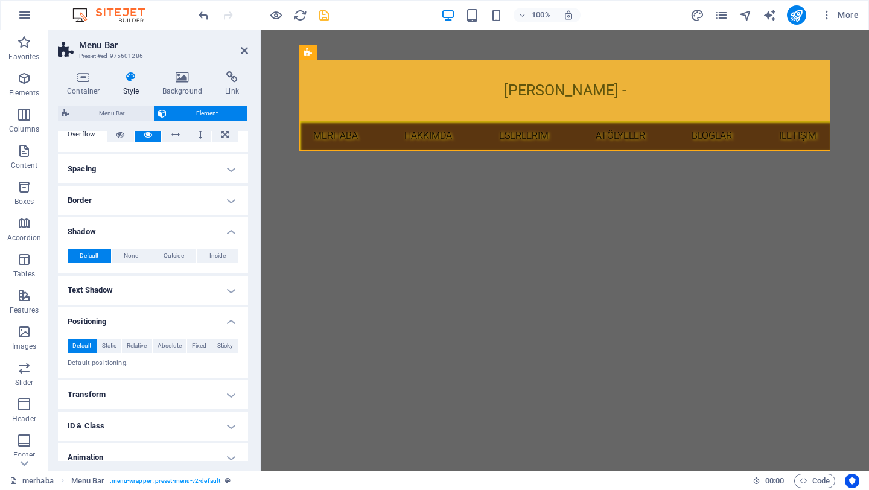
click at [223, 320] on h4 "Positioning" at bounding box center [153, 318] width 190 height 22
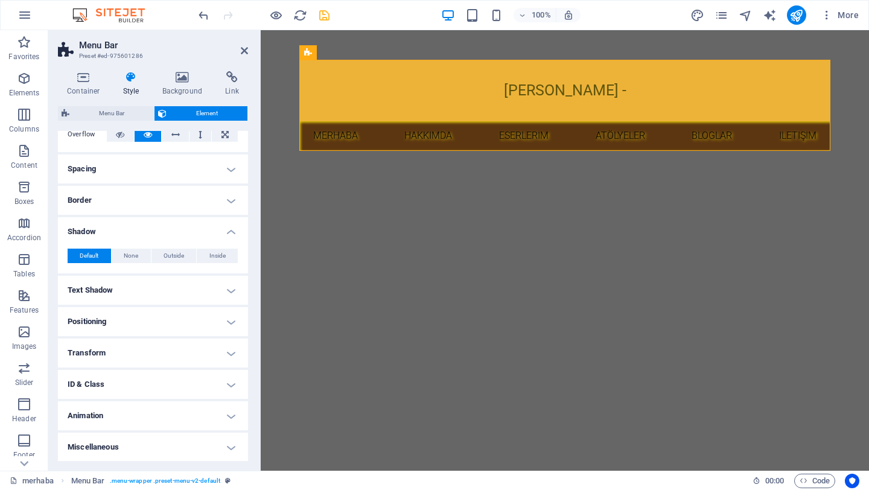
click at [224, 363] on h4 "Transform" at bounding box center [153, 352] width 190 height 29
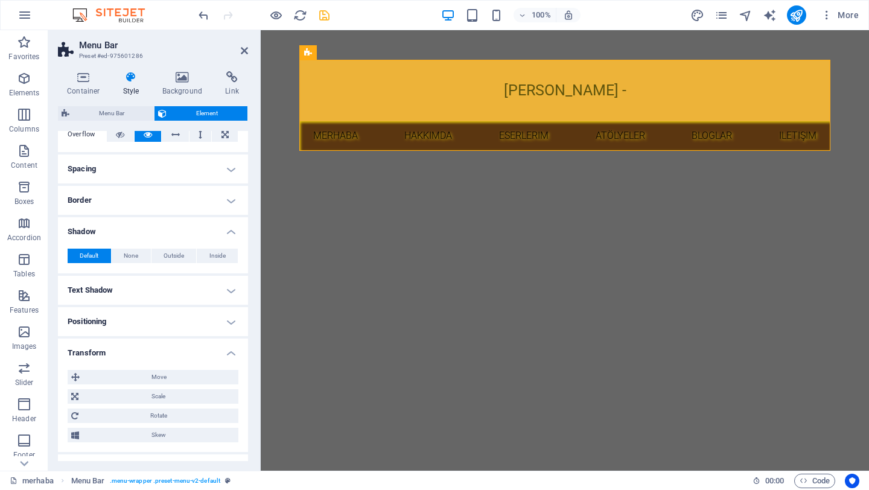
click at [227, 356] on h4 "Transform" at bounding box center [153, 349] width 190 height 22
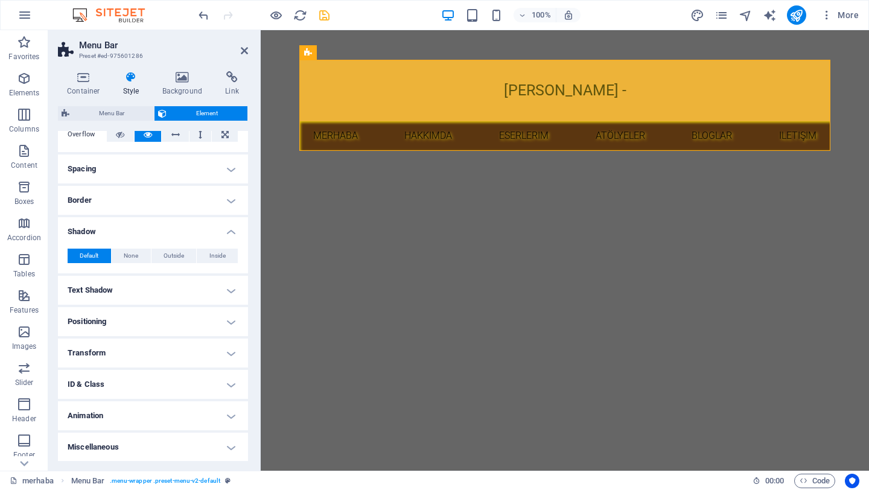
click at [231, 384] on h4 "ID & Class" at bounding box center [153, 384] width 190 height 29
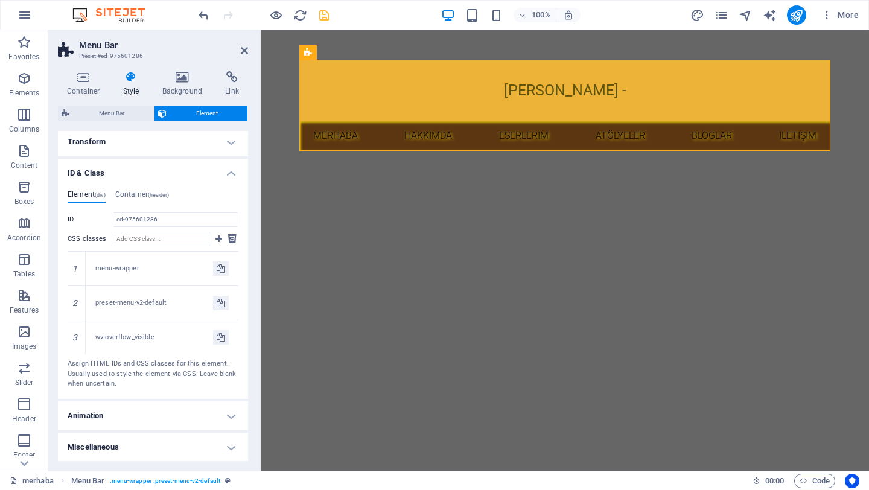
click at [227, 171] on h4 "ID & Class" at bounding box center [153, 170] width 190 height 22
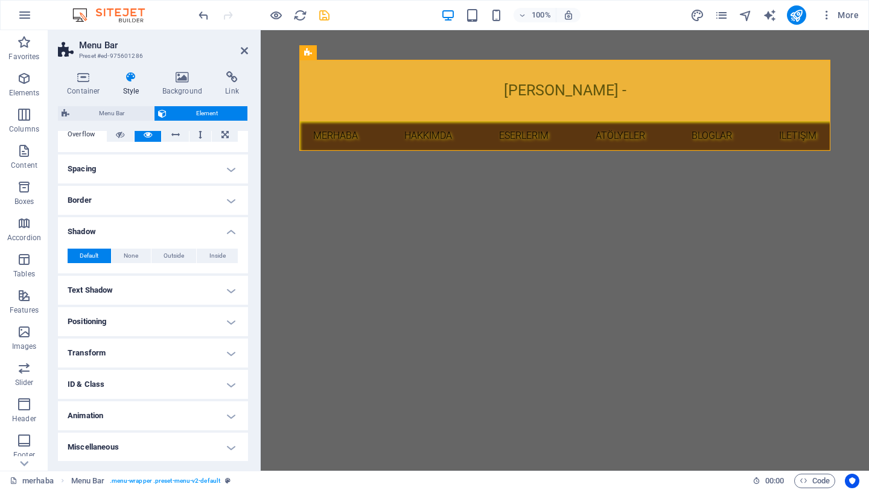
click at [214, 422] on h4 "Animation" at bounding box center [153, 415] width 190 height 29
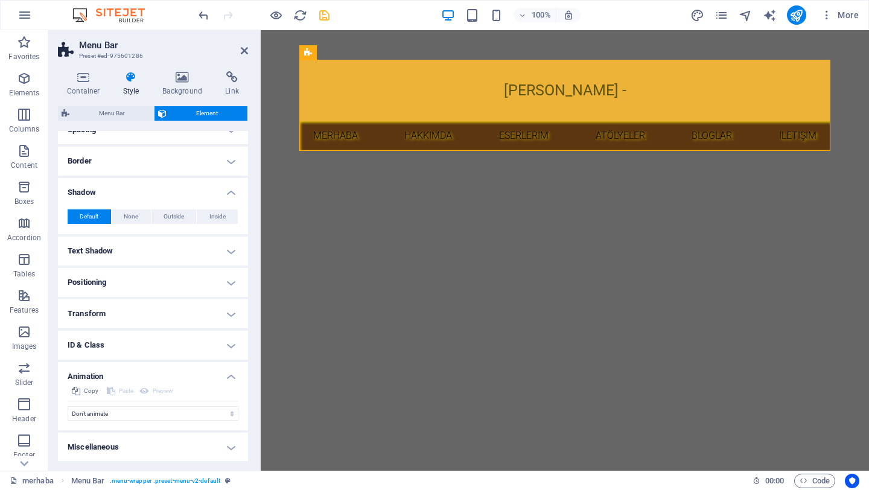
click at [233, 378] on h4 "Animation" at bounding box center [153, 373] width 190 height 22
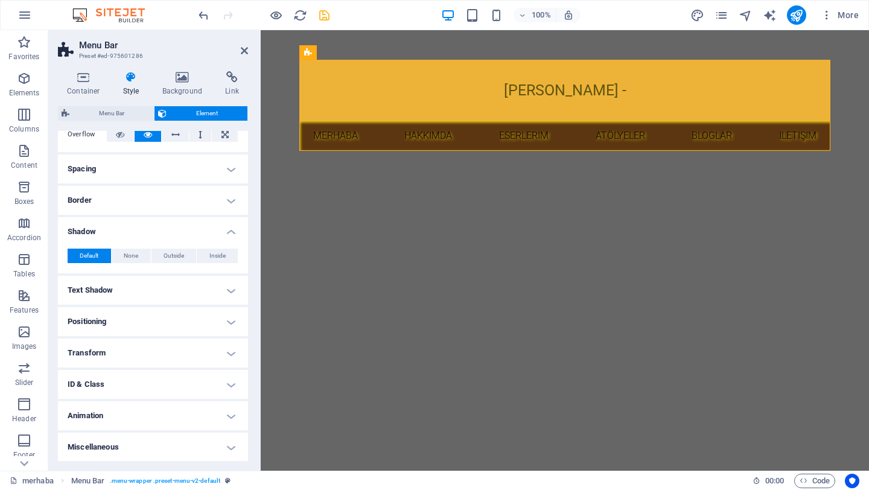
click at [224, 452] on h4 "Miscellaneous" at bounding box center [153, 446] width 190 height 29
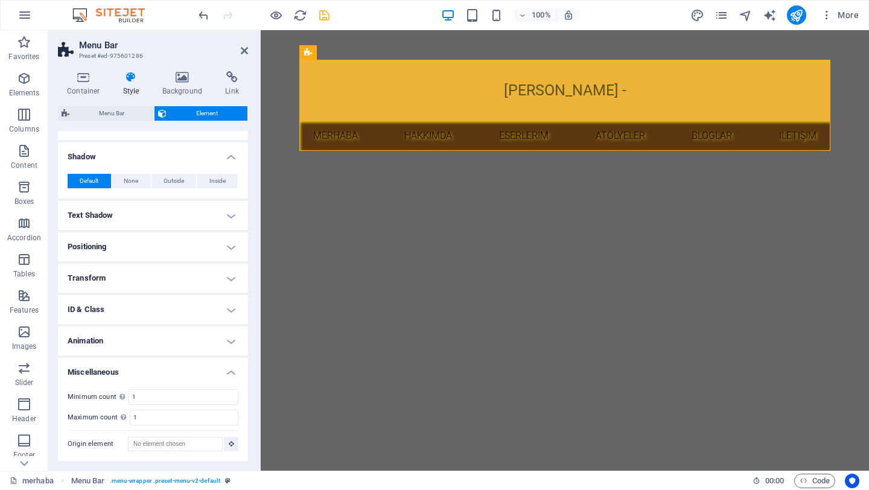
click at [232, 373] on h4 "Miscellaneous" at bounding box center [153, 369] width 190 height 22
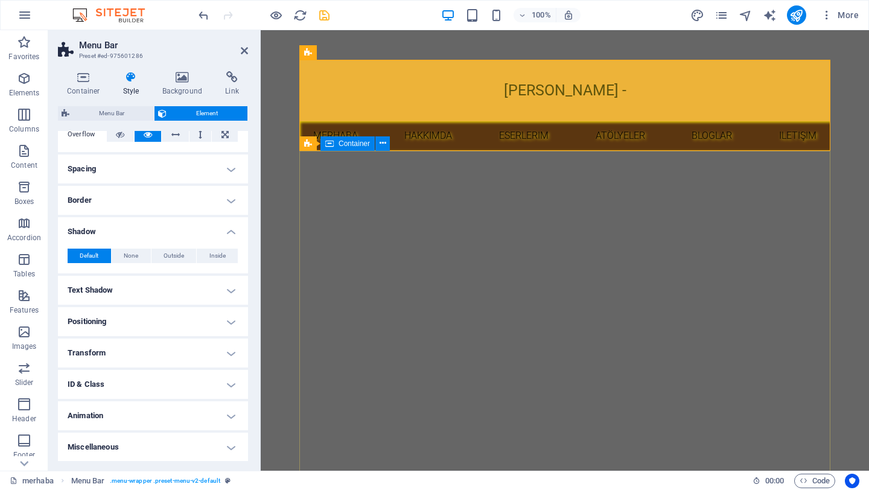
click at [338, 135] on nav "merhaba hakkımda eserlerim atölyeler BLOGLAR iletişim" at bounding box center [564, 135] width 531 height 29
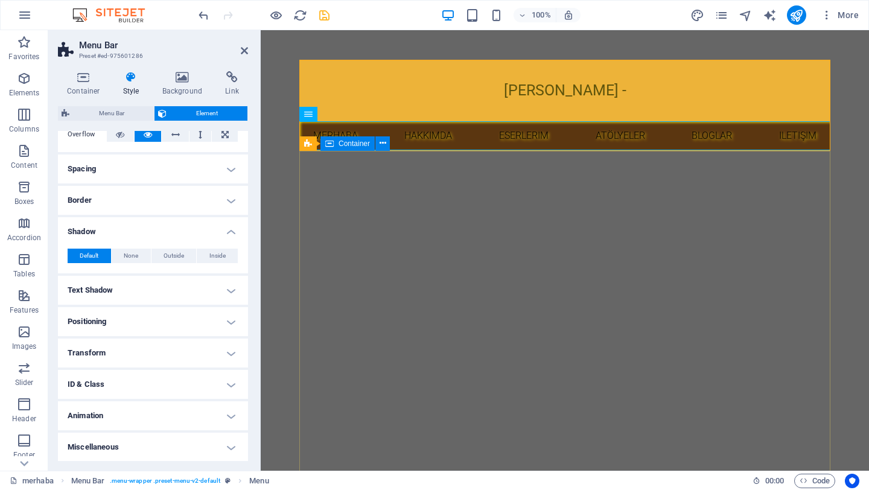
click at [356, 144] on span "Container" at bounding box center [353, 143] width 31 height 7
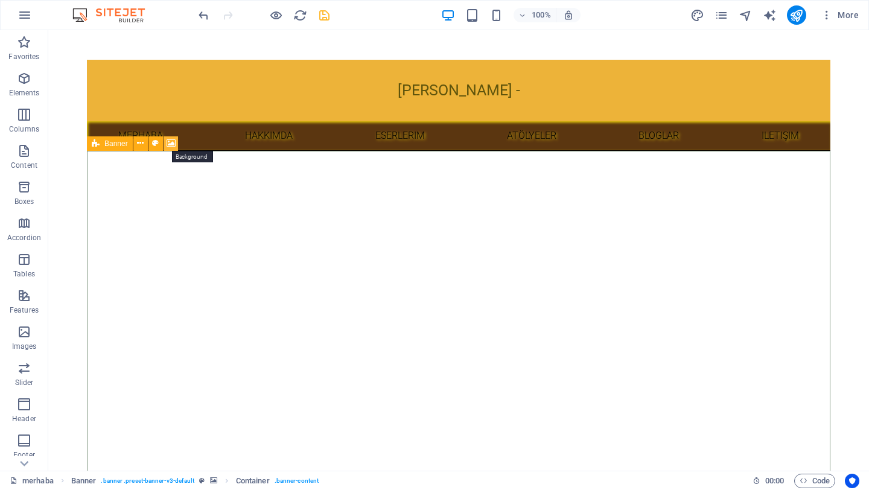
click at [170, 144] on icon at bounding box center [170, 143] width 9 height 13
select select "ms"
select select "s"
select select "ondemand"
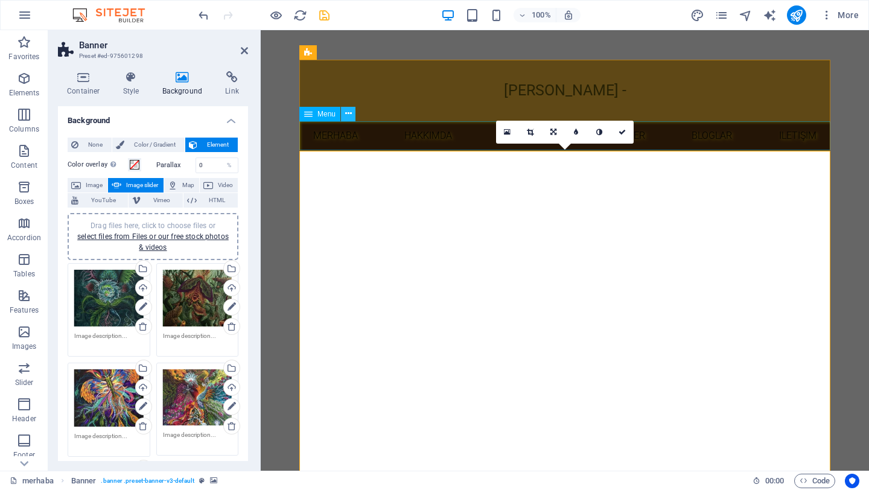
click at [351, 116] on icon at bounding box center [348, 113] width 7 height 13
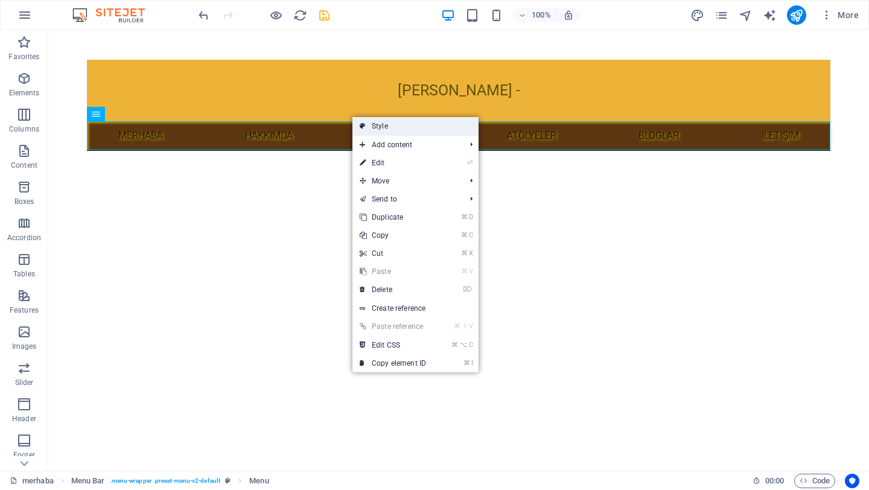
click at [391, 121] on link "Style" at bounding box center [415, 126] width 126 height 18
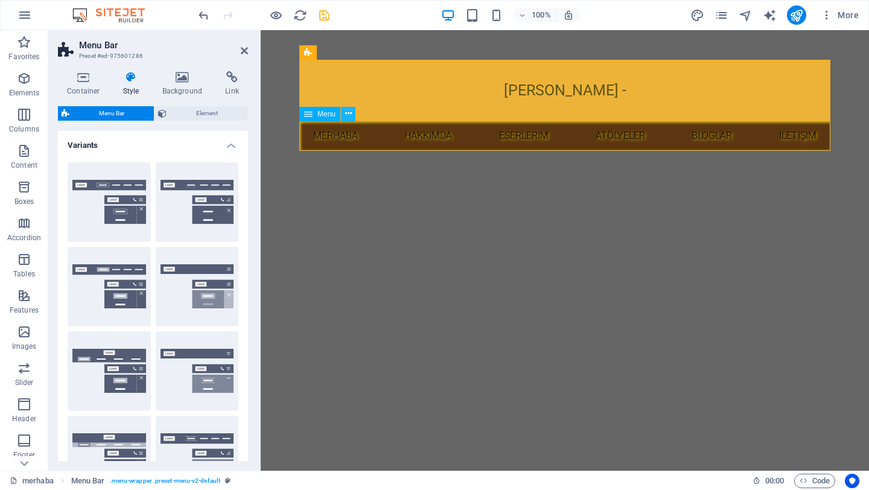
click at [347, 113] on icon at bounding box center [348, 113] width 7 height 13
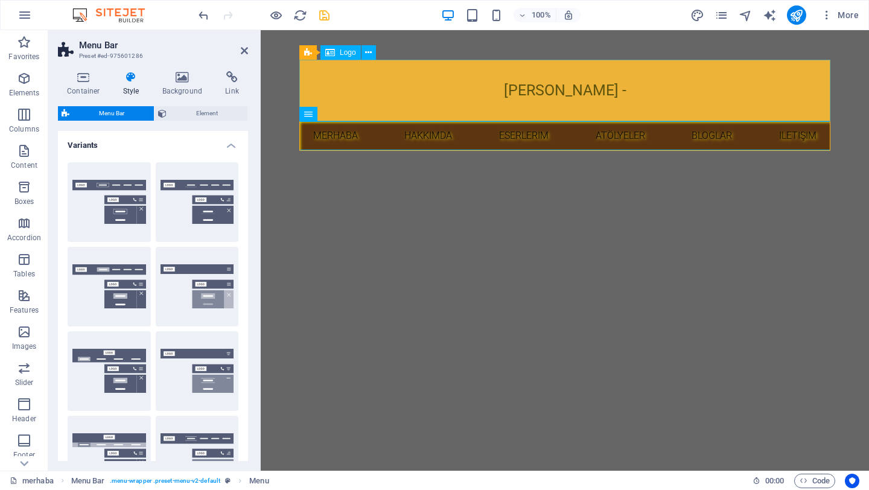
click at [703, 93] on div "[PERSON_NAME] -" at bounding box center [564, 91] width 531 height 62
click at [683, 139] on nav "merhaba hakkımda eserlerim atölyeler BLOGLAR iletişim" at bounding box center [564, 135] width 531 height 29
click at [682, 135] on nav "merhaba hakkımda eserlerim atölyeler BLOGLAR iletişim" at bounding box center [564, 135] width 531 height 29
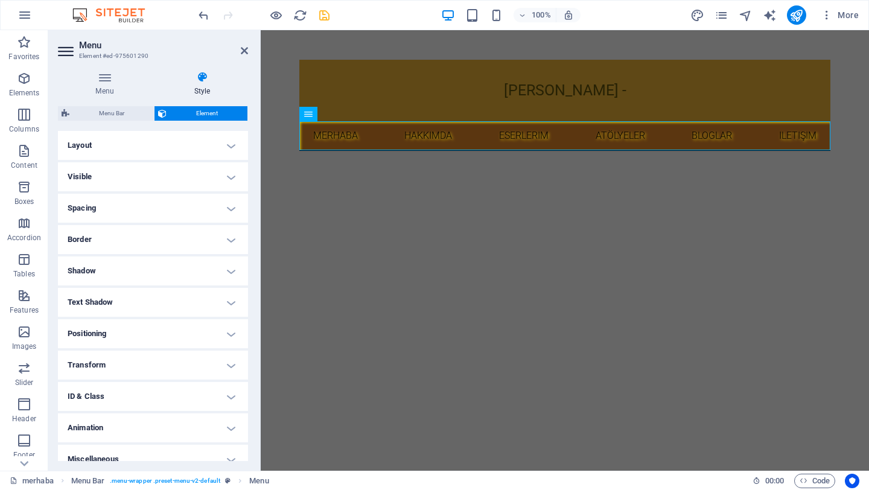
click at [200, 78] on icon at bounding box center [202, 77] width 92 height 12
click at [111, 77] on icon at bounding box center [104, 77] width 93 height 12
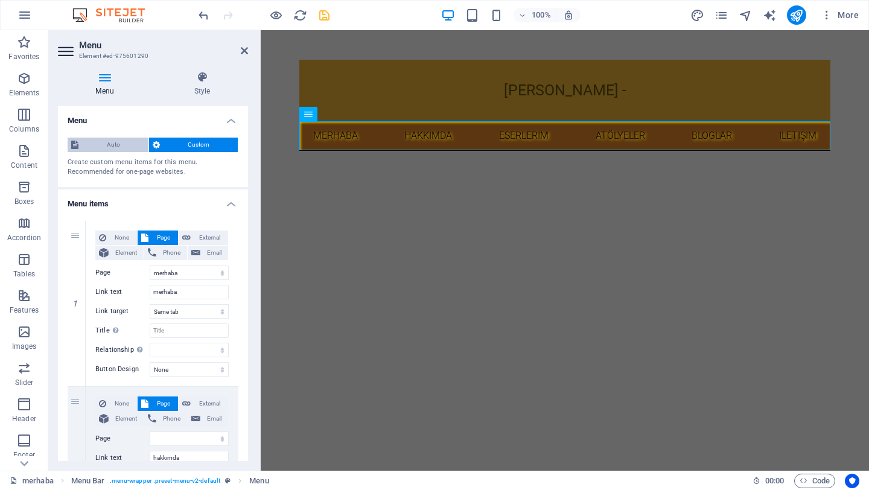
click at [118, 142] on span "Auto" at bounding box center [113, 145] width 63 height 14
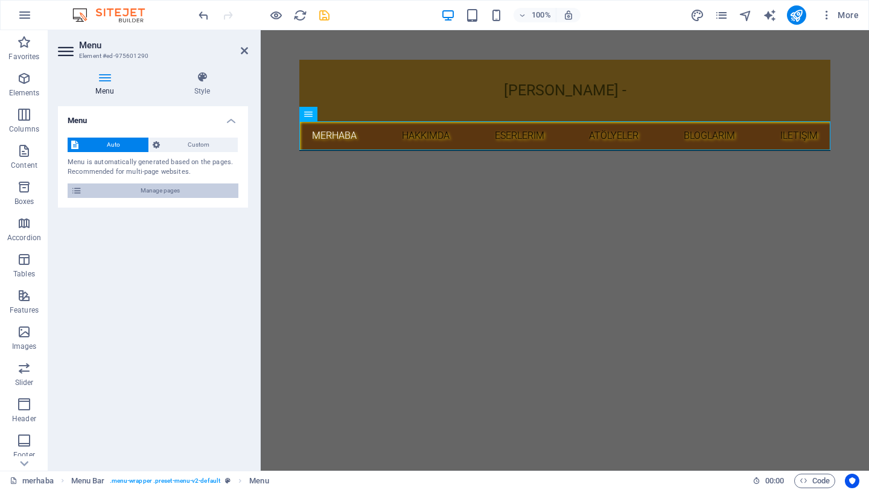
click at [128, 193] on span "Manage pages" at bounding box center [160, 190] width 149 height 14
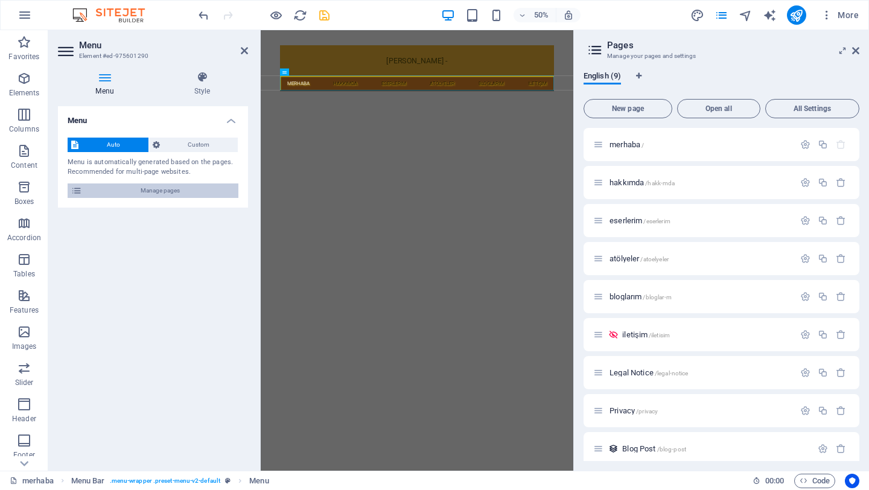
click at [128, 193] on span "Manage pages" at bounding box center [160, 190] width 149 height 14
click at [852, 49] on icon at bounding box center [855, 51] width 7 height 10
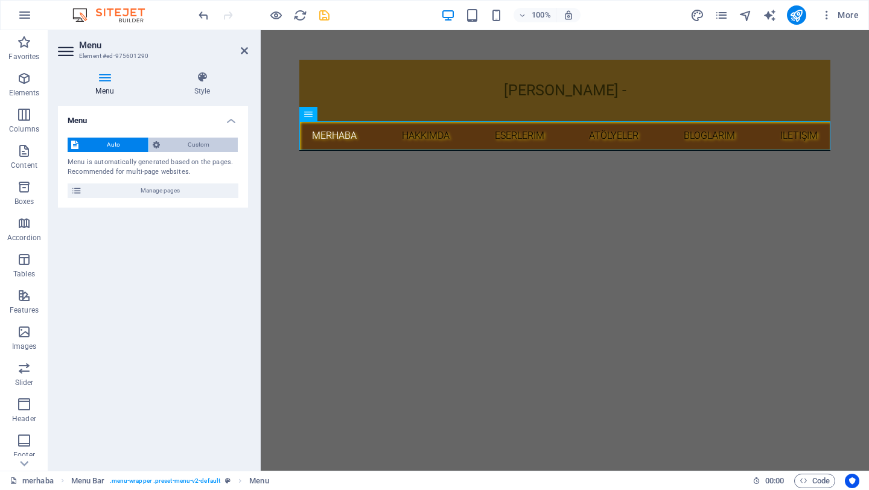
click at [200, 148] on span "Custom" at bounding box center [198, 145] width 71 height 14
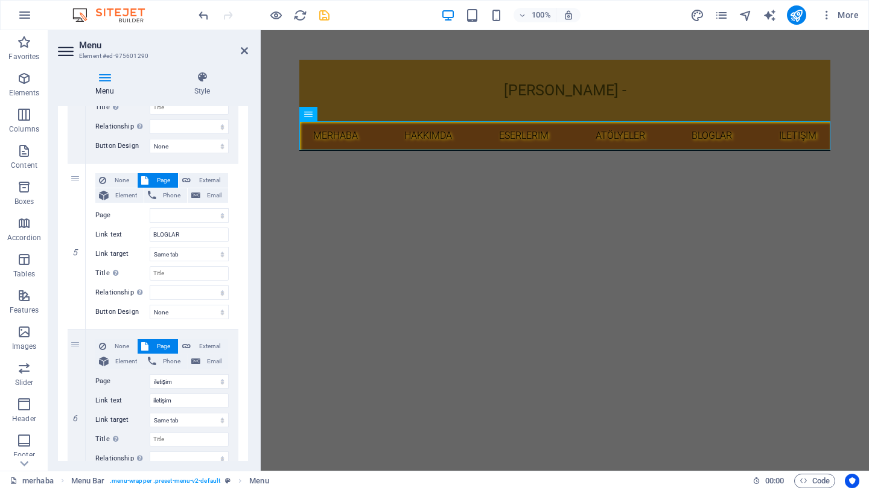
scroll to position [788, 0]
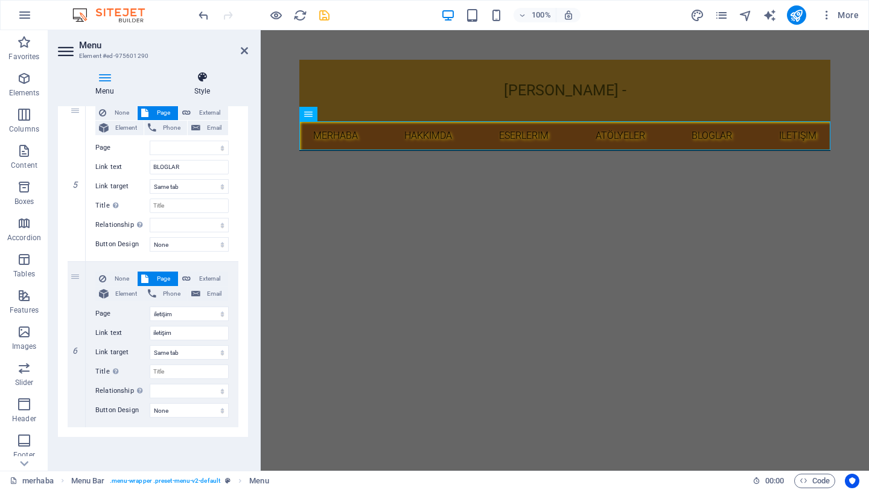
click at [205, 77] on icon at bounding box center [202, 77] width 92 height 12
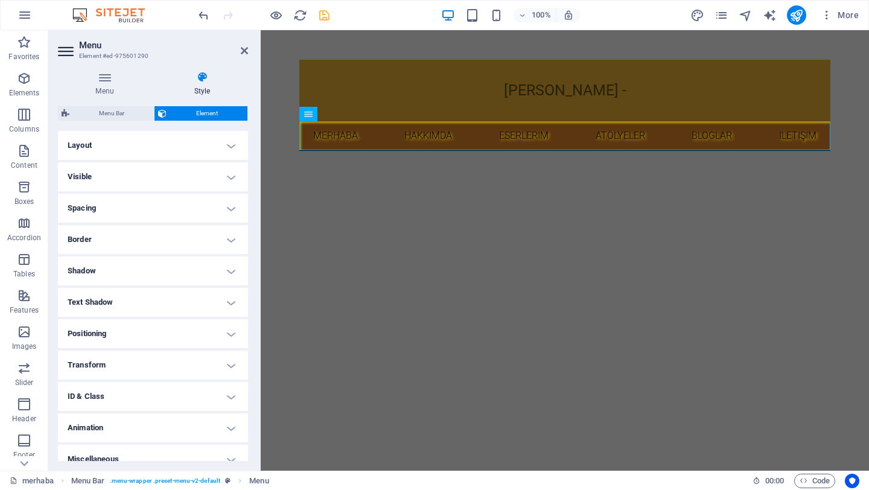
click at [193, 171] on h4 "Visible" at bounding box center [153, 176] width 190 height 29
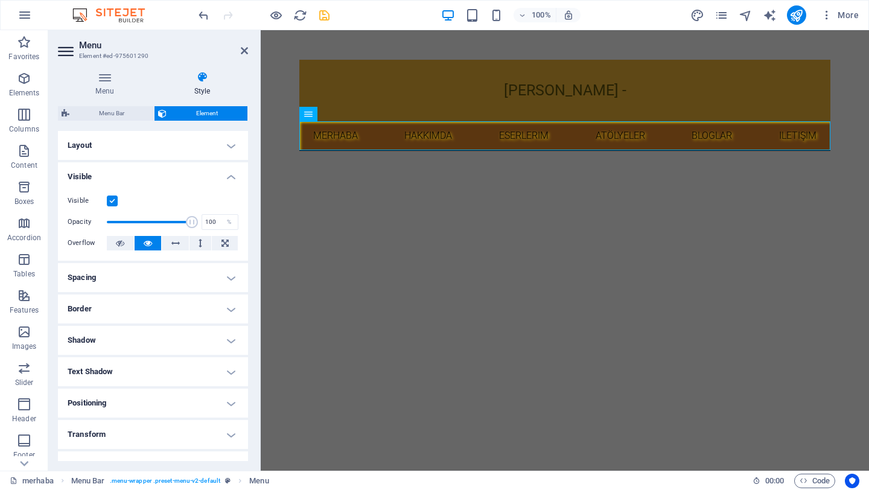
click at [221, 174] on h4 "Visible" at bounding box center [153, 173] width 190 height 22
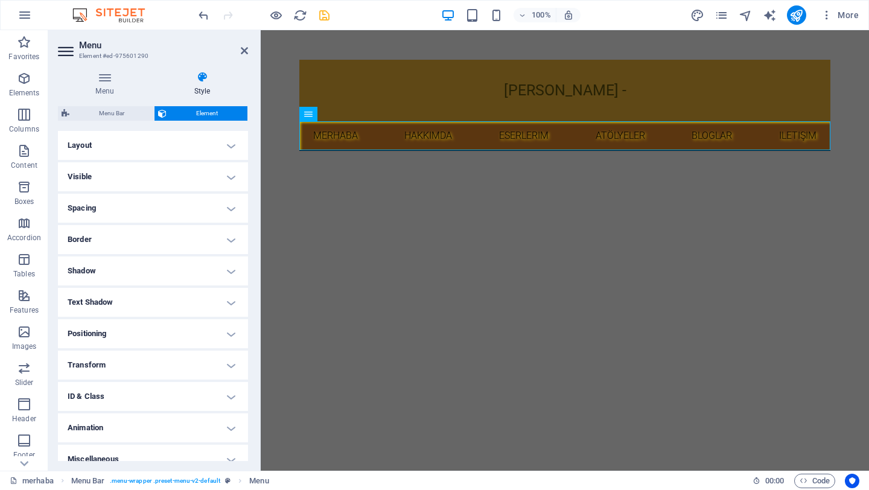
scroll to position [12, 0]
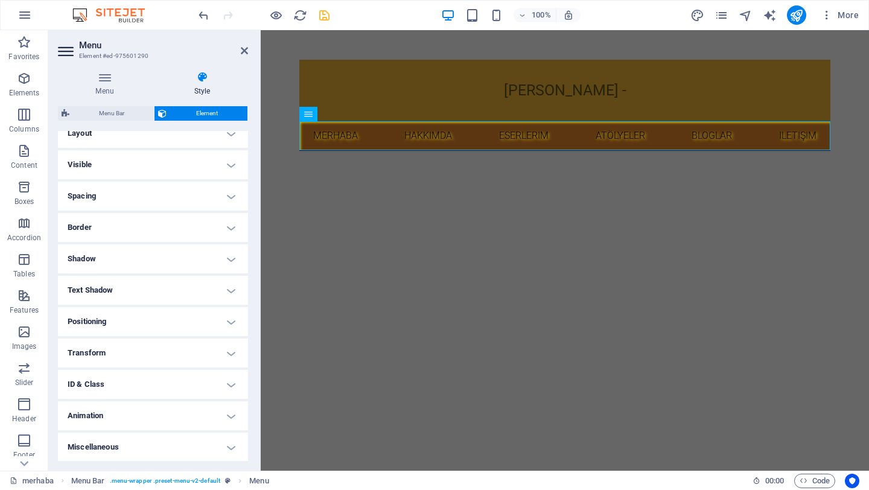
click at [243, 83] on h4 "Style" at bounding box center [202, 83] width 92 height 25
click at [410, 106] on div "[PERSON_NAME] -" at bounding box center [564, 91] width 531 height 62
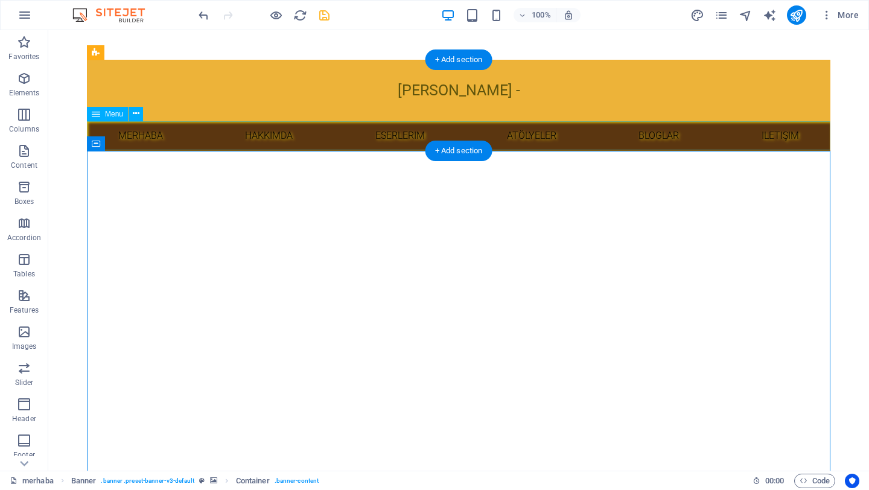
click at [418, 135] on nav "merhaba hakkımda eserlerim atölyeler BLOGLAR iletişim" at bounding box center [458, 135] width 743 height 29
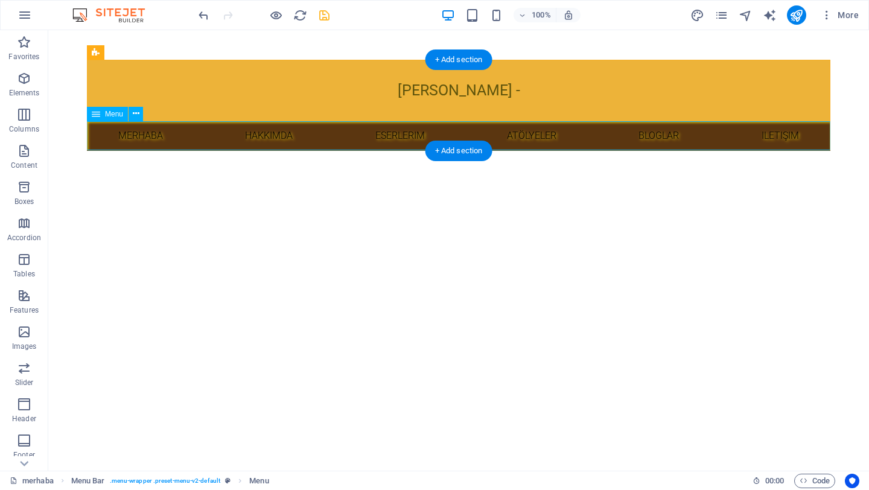
click at [216, 139] on nav "merhaba hakkımda eserlerim atölyeler BLOGLAR iletişim" at bounding box center [458, 135] width 743 height 29
click at [223, 91] on div "[PERSON_NAME] -" at bounding box center [458, 91] width 743 height 62
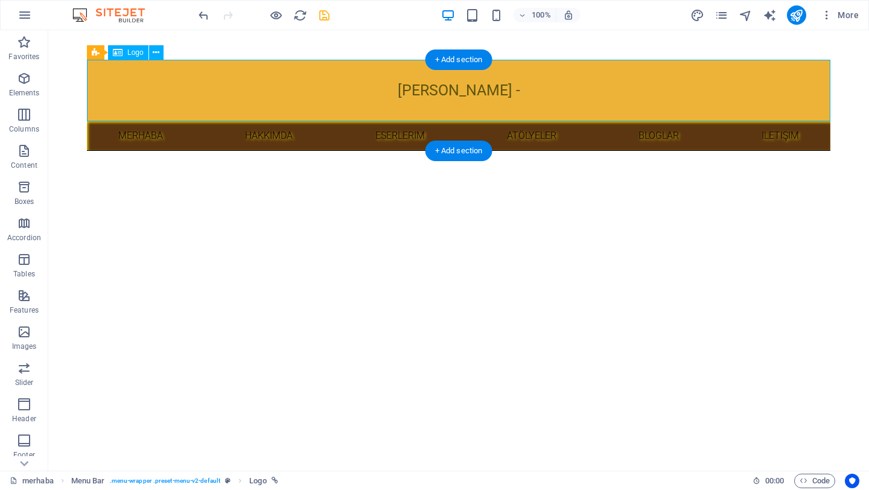
click at [209, 135] on nav "merhaba hakkımda eserlerim atölyeler BLOGLAR iletişim" at bounding box center [458, 135] width 743 height 29
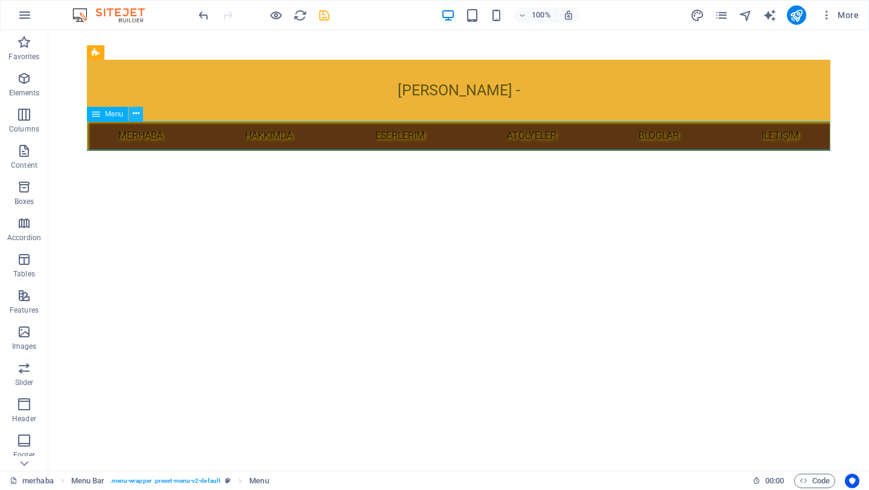
click at [136, 113] on icon at bounding box center [136, 113] width 7 height 13
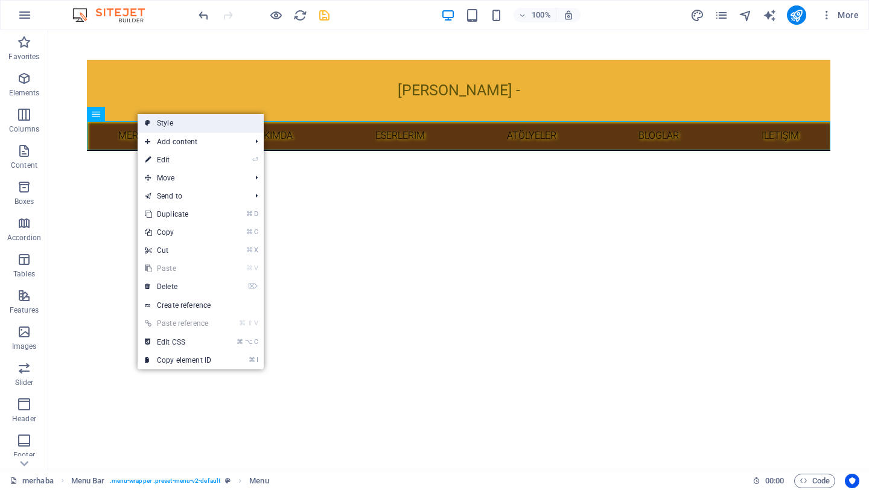
click at [169, 122] on link "Style" at bounding box center [201, 123] width 126 height 18
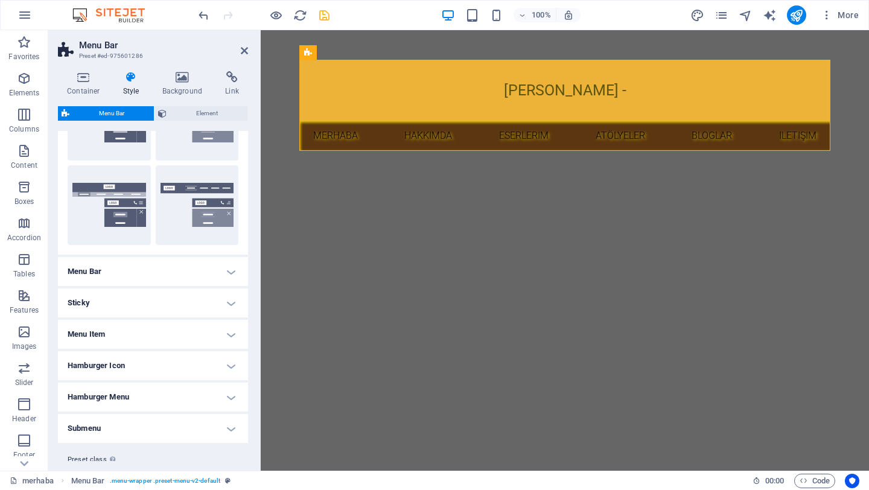
scroll to position [280, 0]
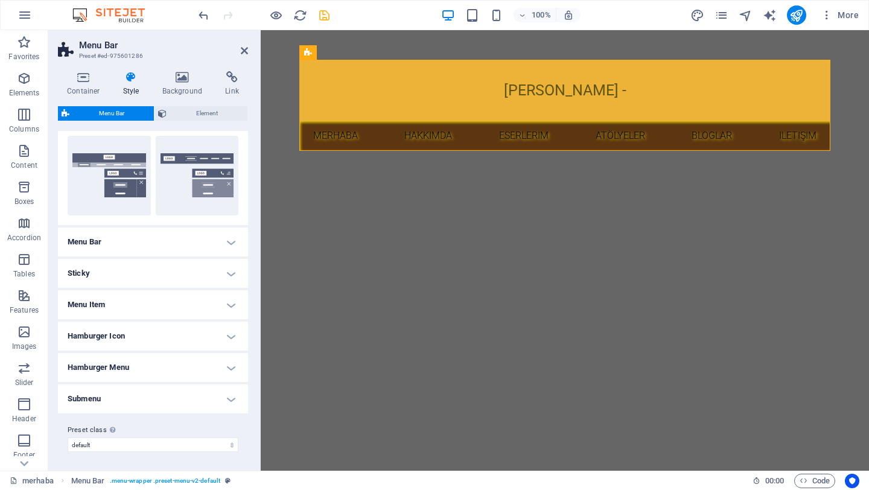
click at [157, 239] on h4 "Menu Bar" at bounding box center [153, 241] width 190 height 29
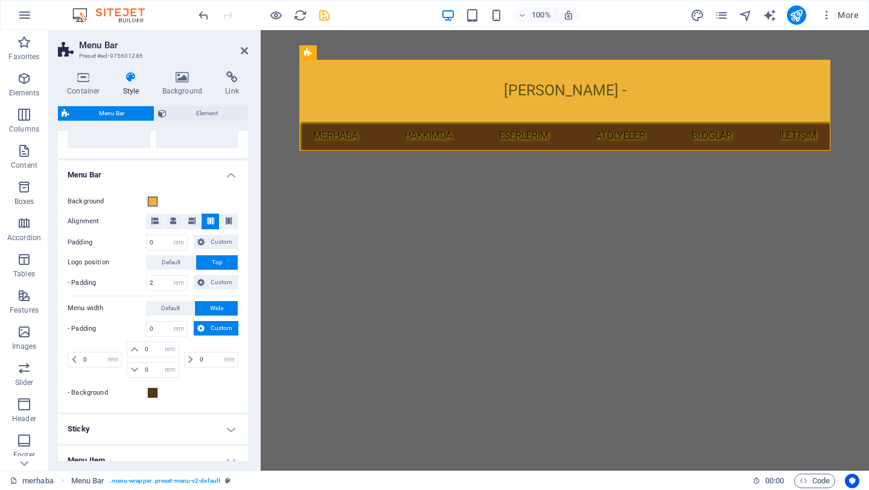
scroll to position [352, 0]
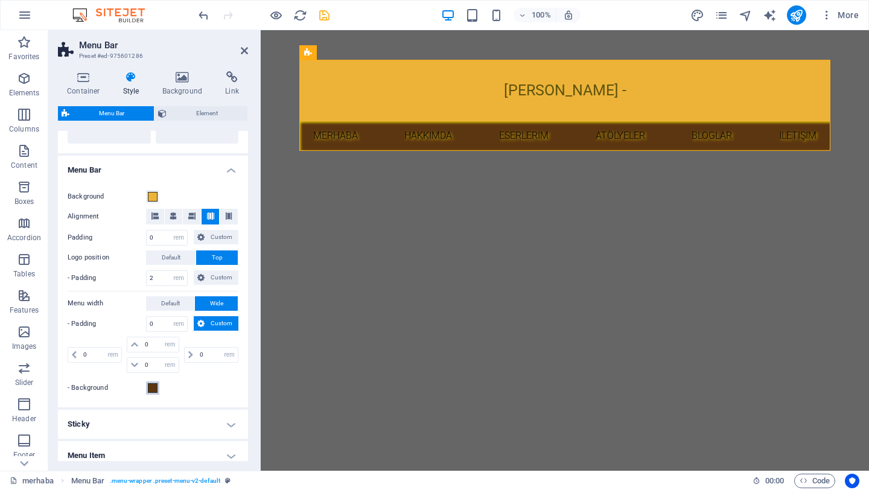
click at [153, 387] on span at bounding box center [153, 388] width 10 height 10
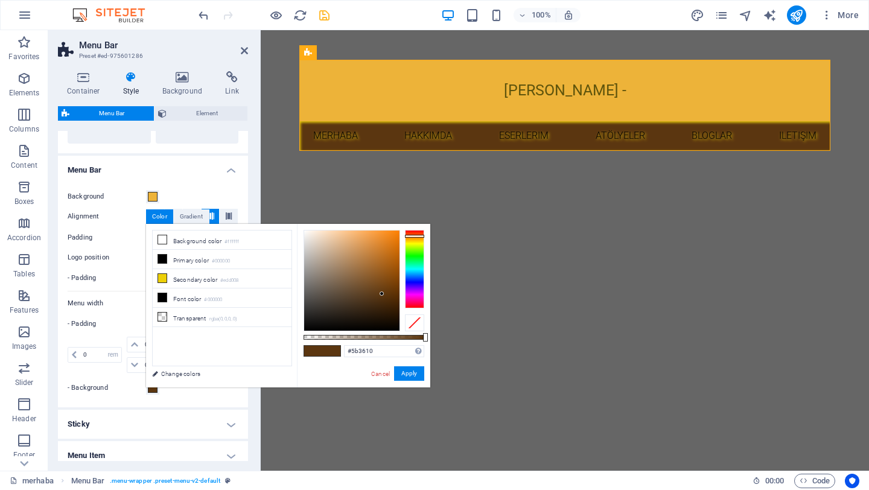
click at [166, 198] on div "Background" at bounding box center [153, 196] width 171 height 14
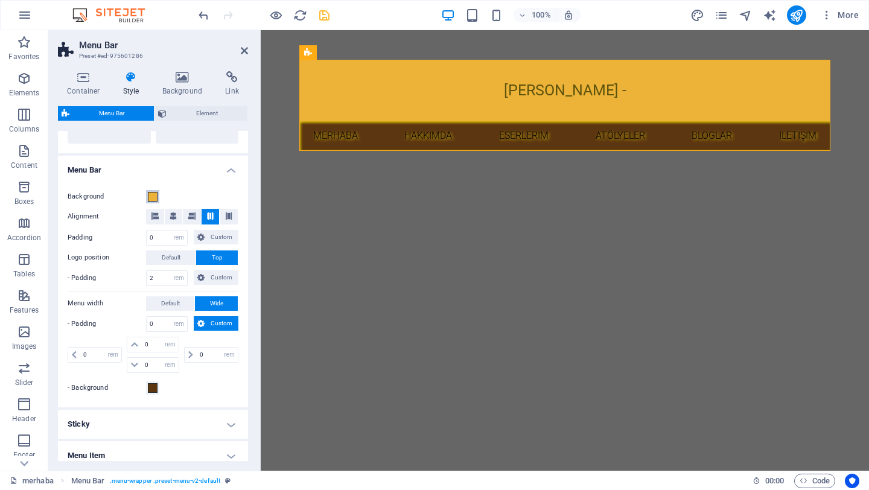
click at [154, 197] on span at bounding box center [153, 197] width 10 height 10
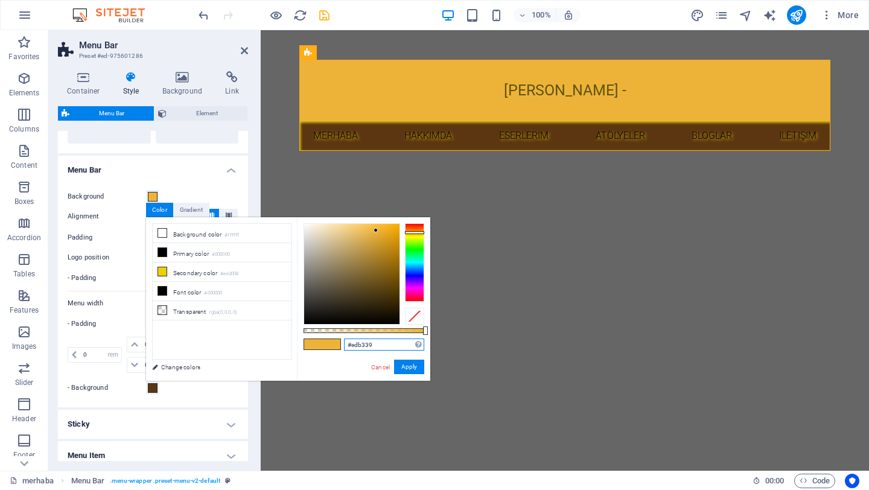
click at [373, 348] on input "#edb339" at bounding box center [384, 344] width 80 height 12
click at [384, 367] on link "Cancel" at bounding box center [380, 367] width 21 height 9
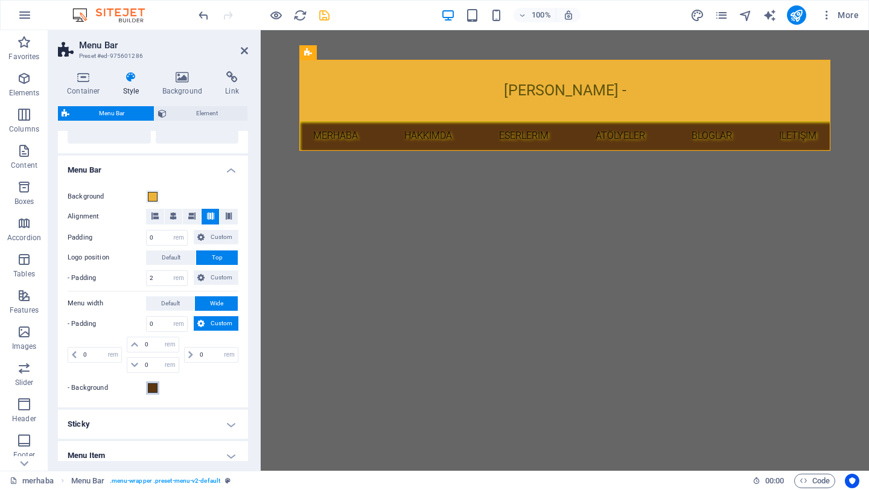
click at [151, 389] on span at bounding box center [153, 388] width 10 height 10
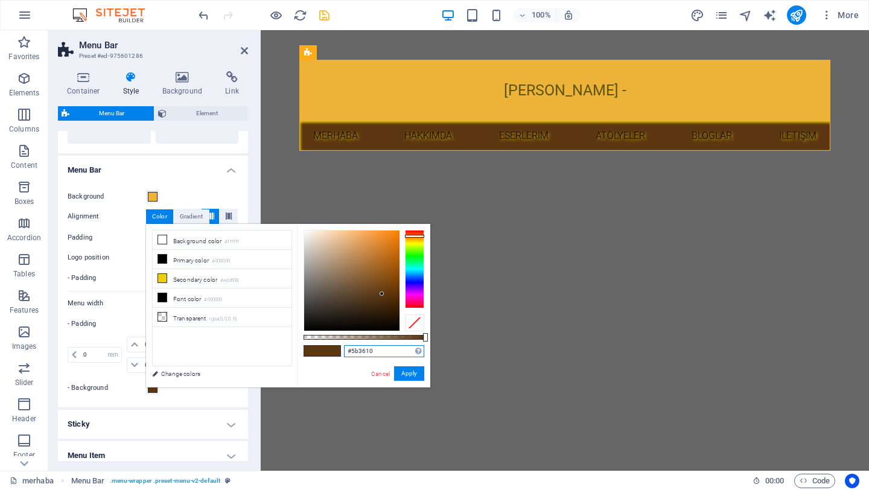
click at [370, 354] on input "#5b3610" at bounding box center [384, 351] width 80 height 12
paste input "edb339"
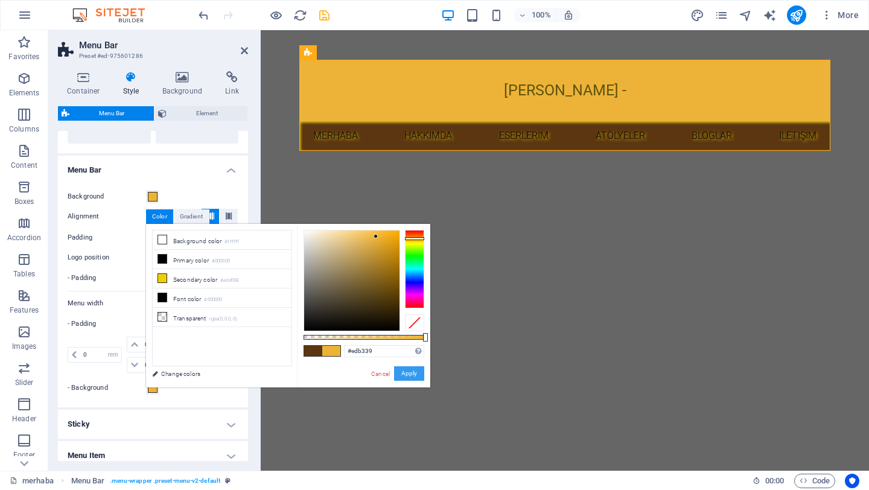
click at [410, 373] on button "Apply" at bounding box center [409, 373] width 30 height 14
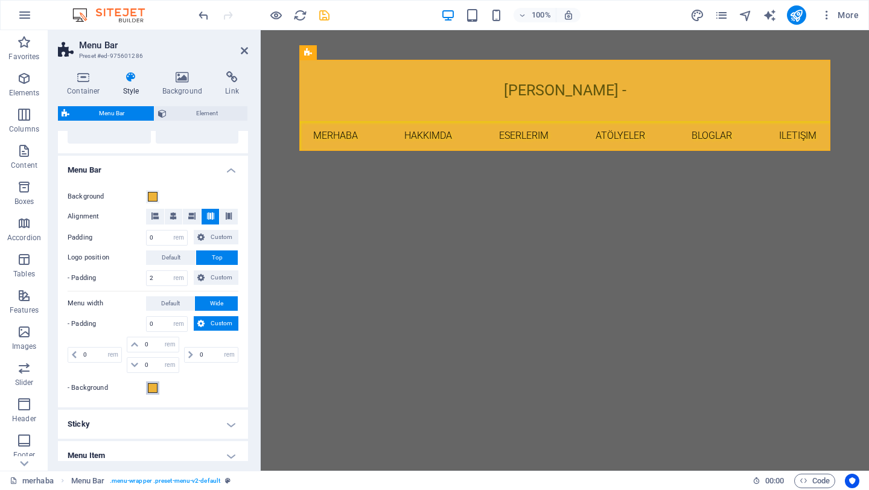
click at [153, 388] on span at bounding box center [153, 388] width 10 height 10
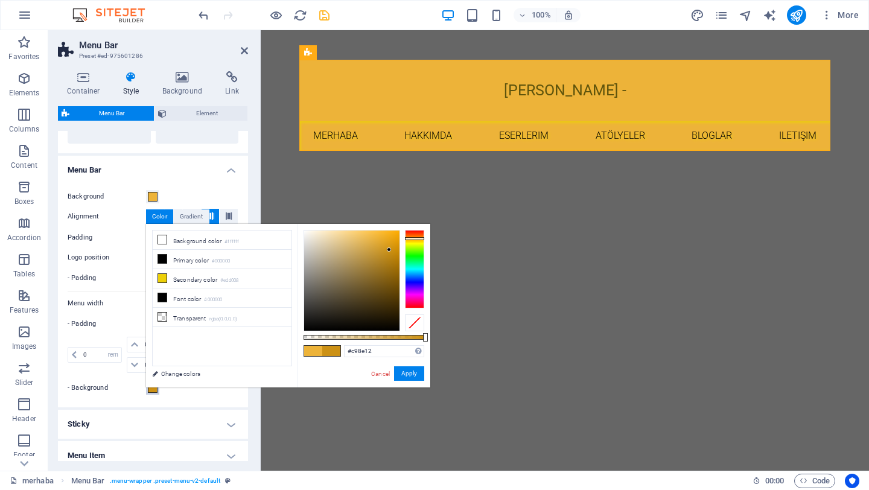
drag, startPoint x: 376, startPoint y: 238, endPoint x: 390, endPoint y: 251, distance: 19.6
click at [390, 251] on div at bounding box center [389, 249] width 4 height 4
click at [408, 373] on button "Apply" at bounding box center [409, 373] width 30 height 14
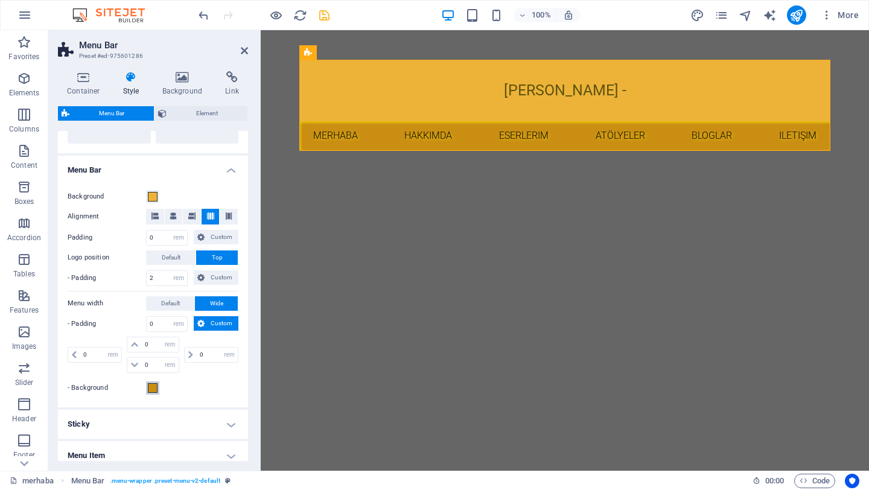
click at [150, 387] on span at bounding box center [153, 388] width 10 height 10
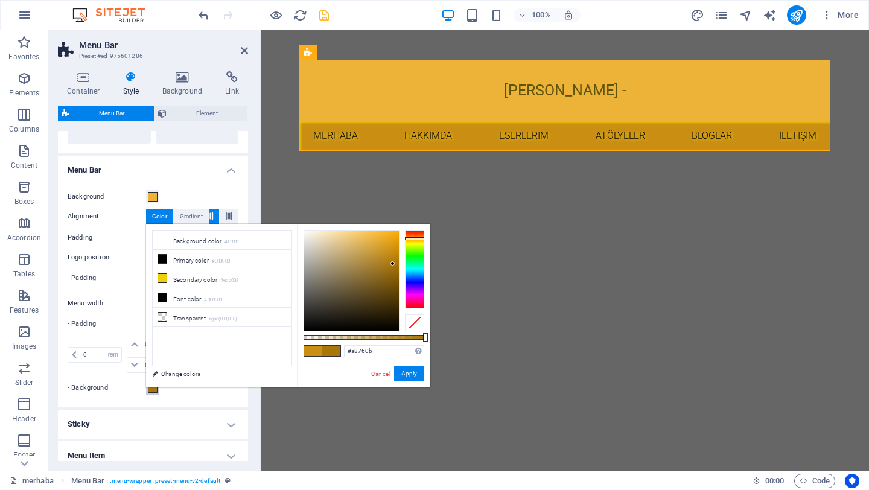
type input "#aa770b"
drag, startPoint x: 391, startPoint y: 253, endPoint x: 393, endPoint y: 263, distance: 10.4
click at [393, 263] on div at bounding box center [392, 263] width 4 height 4
click at [417, 374] on button "Apply" at bounding box center [409, 373] width 30 height 14
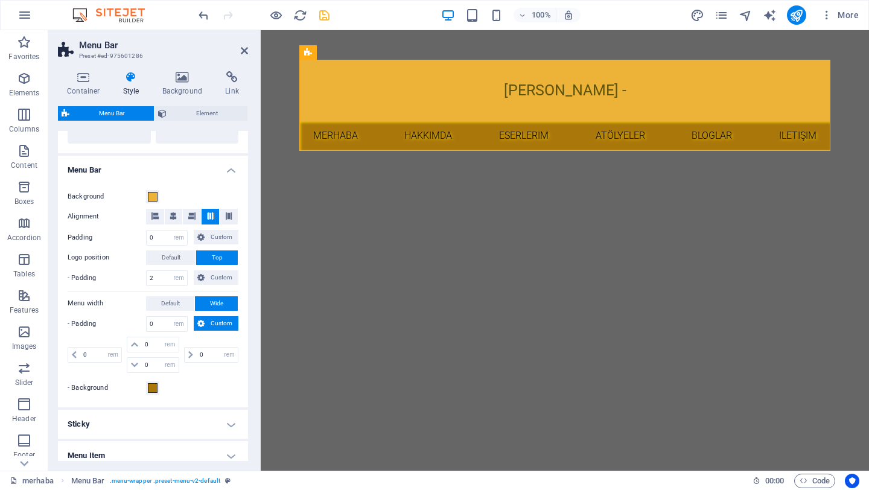
click at [242, 52] on icon at bounding box center [244, 51] width 7 height 10
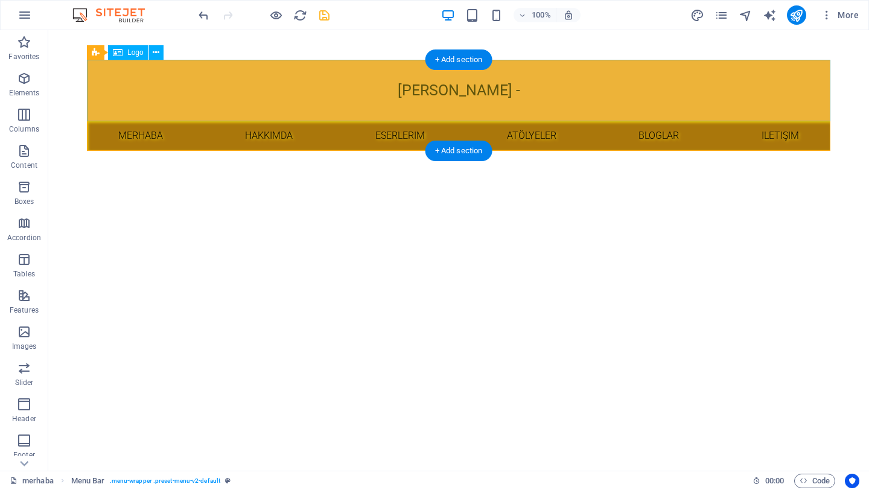
click at [499, 92] on div "[PERSON_NAME] -" at bounding box center [458, 91] width 743 height 62
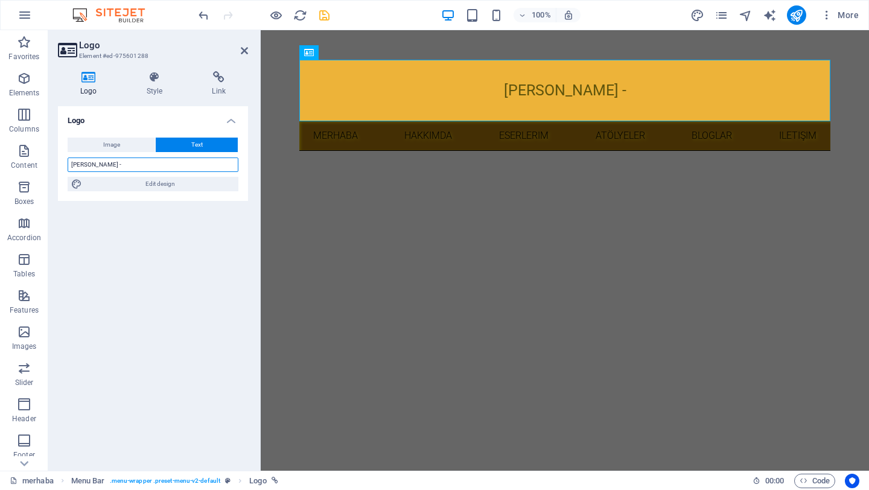
click at [136, 166] on input "[PERSON_NAME] -" at bounding box center [153, 164] width 171 height 14
type input "[PERSON_NAME]"
click at [194, 226] on div "Logo Image Text Drag files here, click to choose files or select files from Fil…" at bounding box center [153, 283] width 190 height 355
click at [244, 53] on icon at bounding box center [244, 51] width 7 height 10
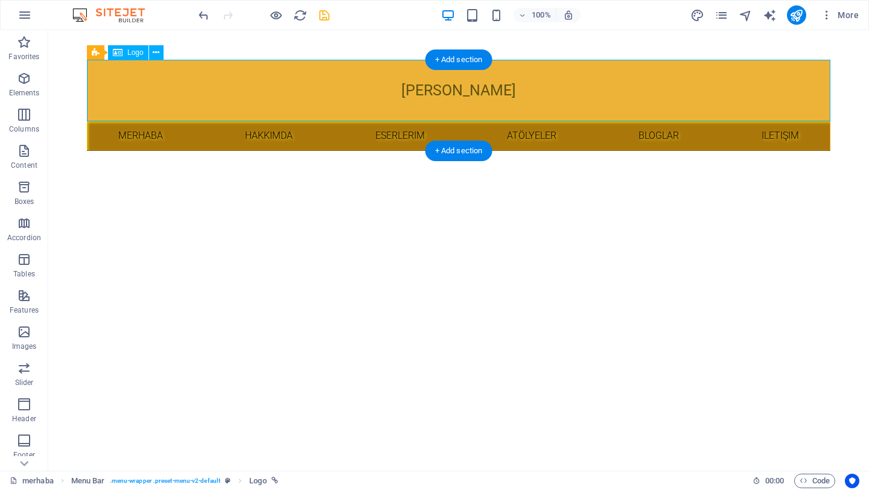
click at [445, 97] on div "[PERSON_NAME]" at bounding box center [458, 91] width 743 height 62
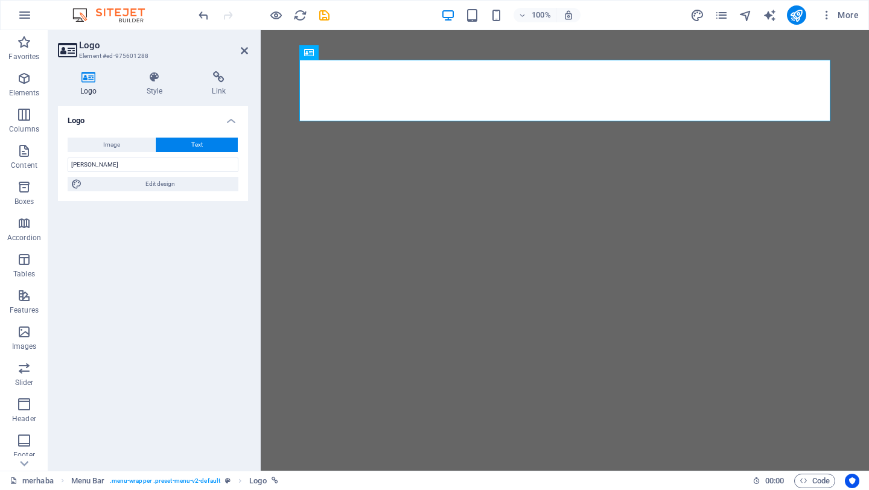
click at [124, 163] on input "[PERSON_NAME]" at bounding box center [153, 164] width 171 height 14
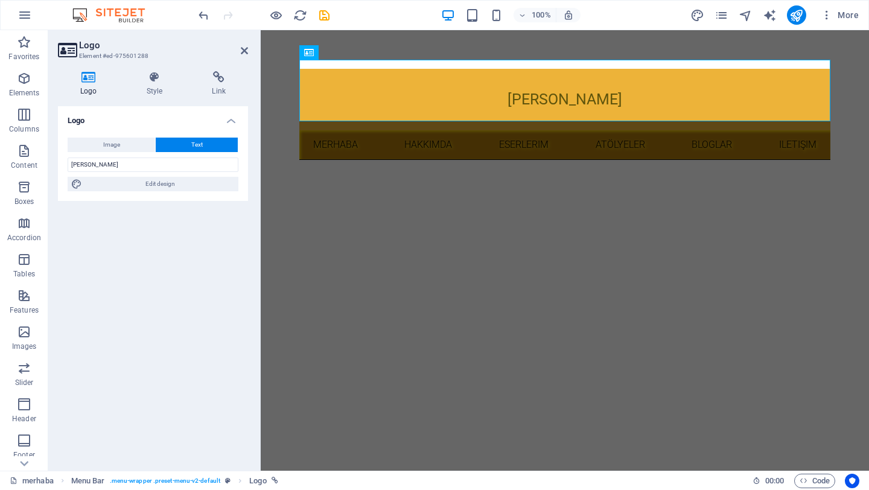
scroll to position [9, 0]
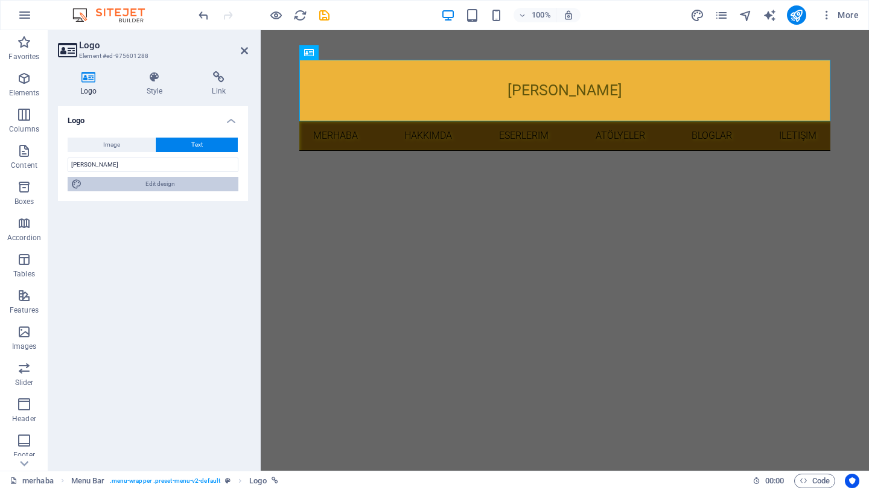
click at [136, 188] on span "Edit design" at bounding box center [160, 184] width 149 height 14
select select "px"
select select "300"
select select "px"
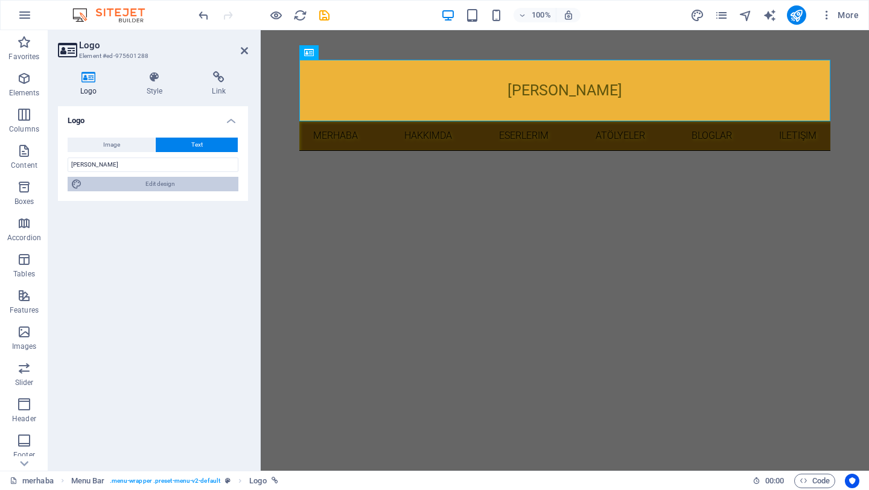
select select "400"
select select "px"
select select "rem"
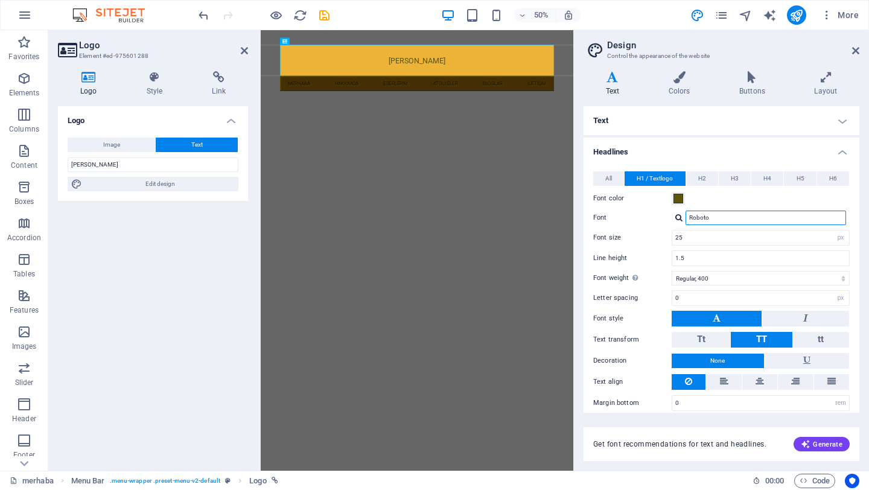
click at [743, 219] on input "Roboto" at bounding box center [765, 218] width 160 height 14
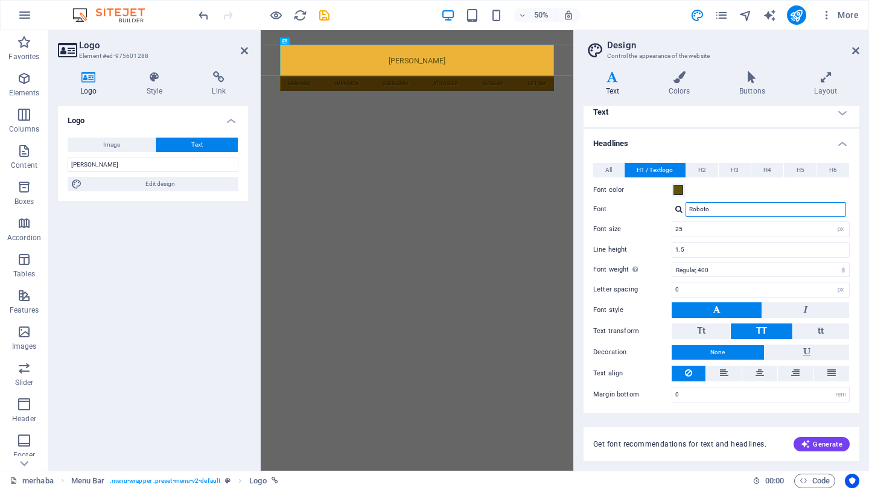
scroll to position [0, 0]
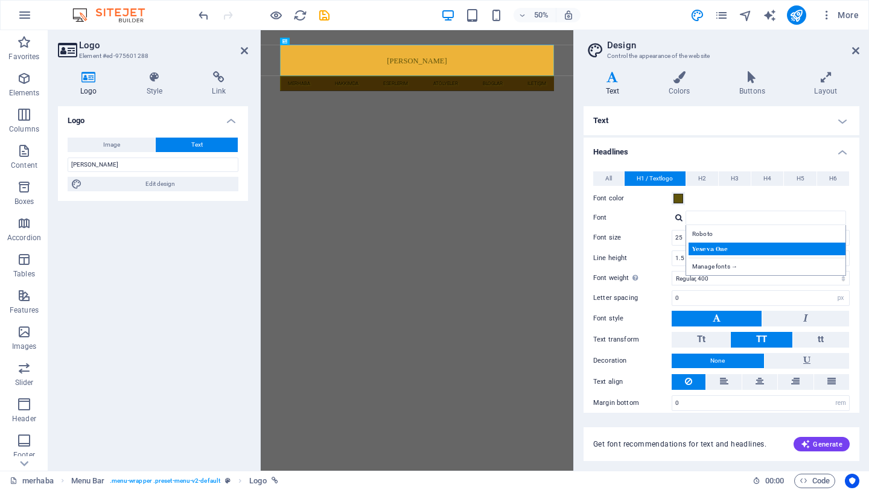
click at [712, 247] on div "Yeseva One" at bounding box center [767, 248] width 159 height 13
type input "Yeseva One"
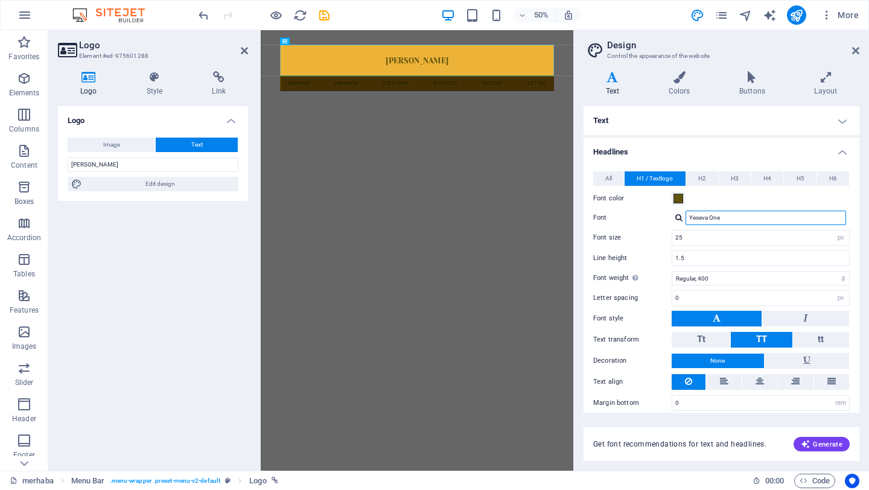
click at [719, 217] on input "Yeseva One" at bounding box center [765, 218] width 160 height 14
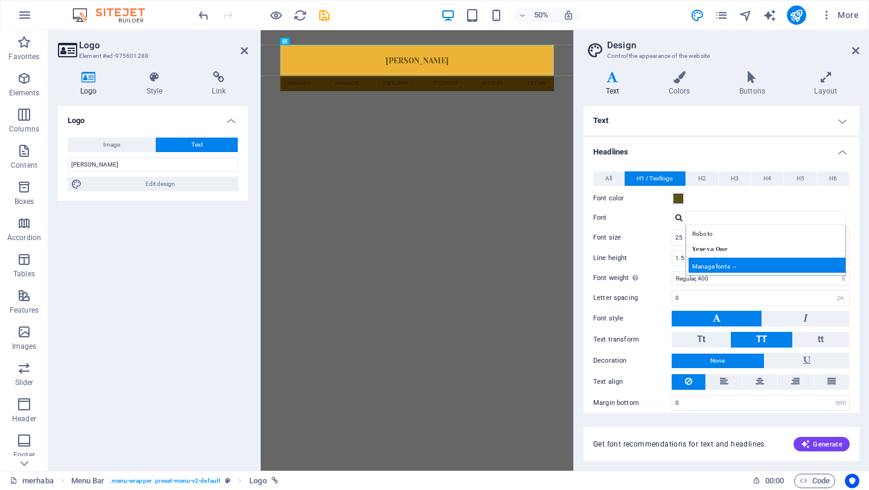
click at [732, 265] on div "Manage fonts →" at bounding box center [767, 265] width 159 height 15
select select "popularity"
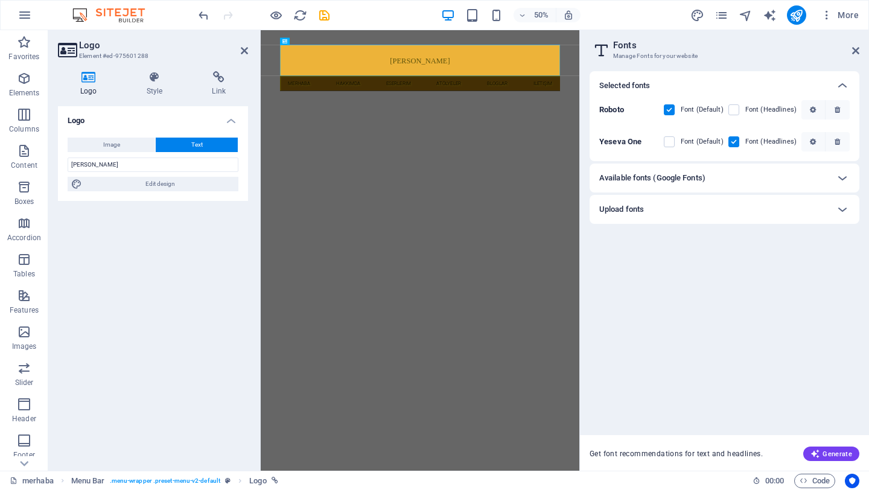
click at [752, 182] on div "Available fonts (Google Fonts)" at bounding box center [713, 178] width 229 height 14
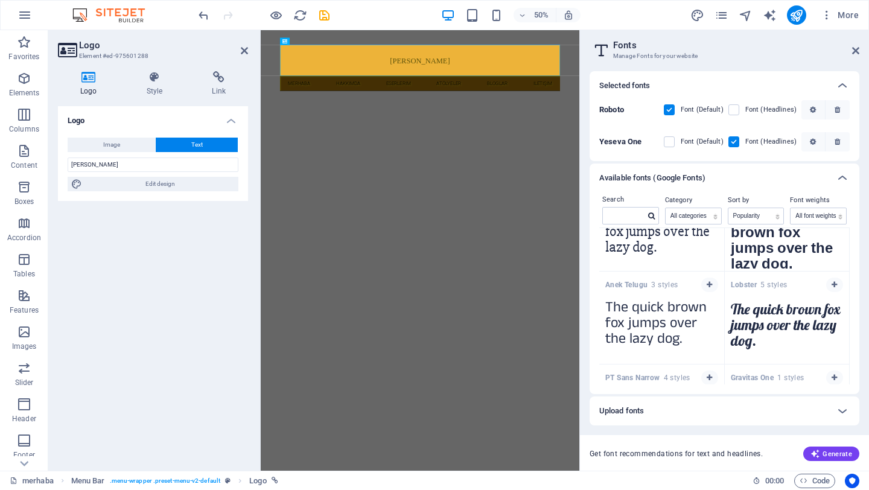
scroll to position [4239, 0]
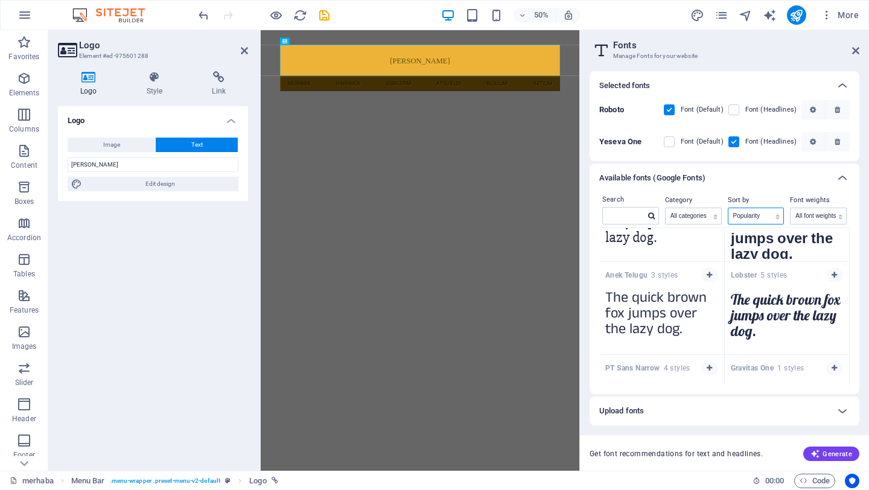
click at [755, 217] on select "Name Category Popularity" at bounding box center [755, 216] width 55 height 16
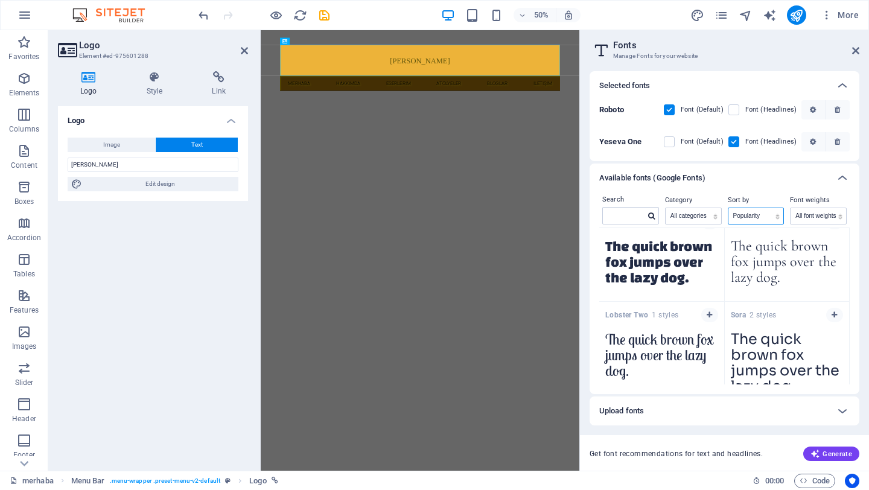
scroll to position [4942, 0]
click at [708, 318] on icon "button" at bounding box center [708, 315] width 5 height 7
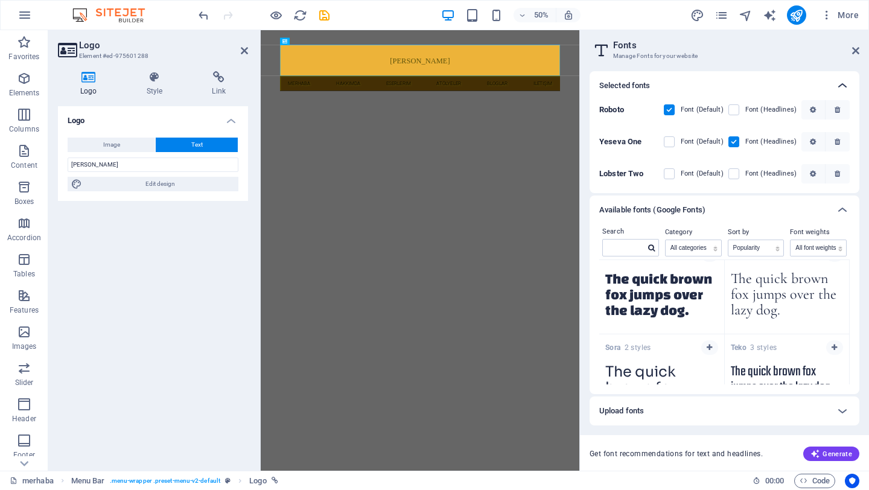
click at [845, 84] on icon at bounding box center [842, 85] width 14 height 14
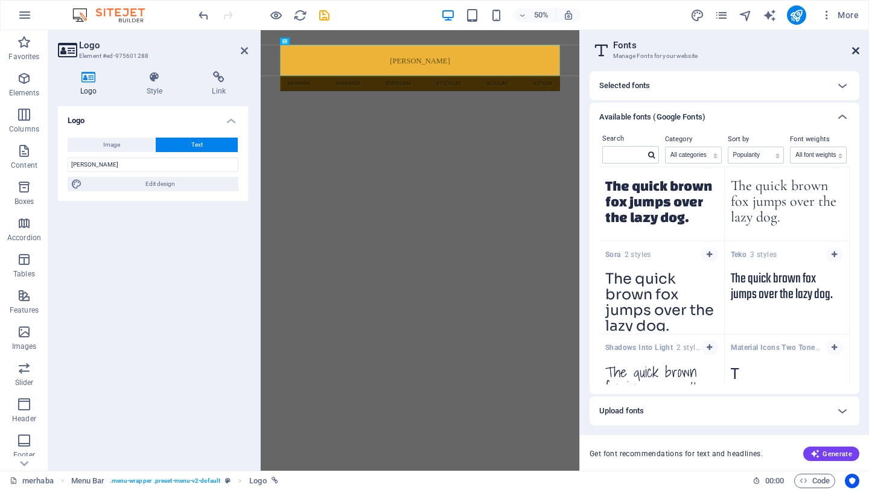
drag, startPoint x: 855, startPoint y: 52, endPoint x: 592, endPoint y: 24, distance: 264.0
click at [855, 52] on icon at bounding box center [855, 51] width 7 height 10
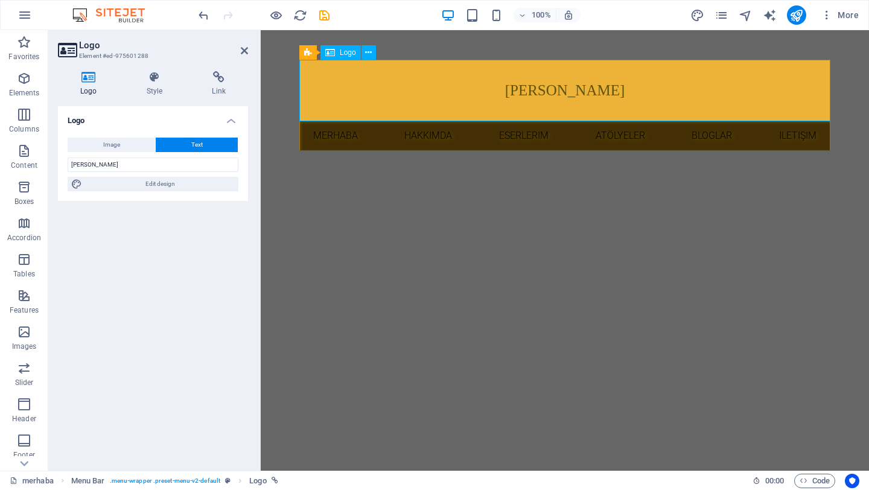
click at [588, 93] on div "[PERSON_NAME]" at bounding box center [564, 91] width 531 height 62
click at [561, 93] on div "[PERSON_NAME]" at bounding box center [564, 91] width 531 height 62
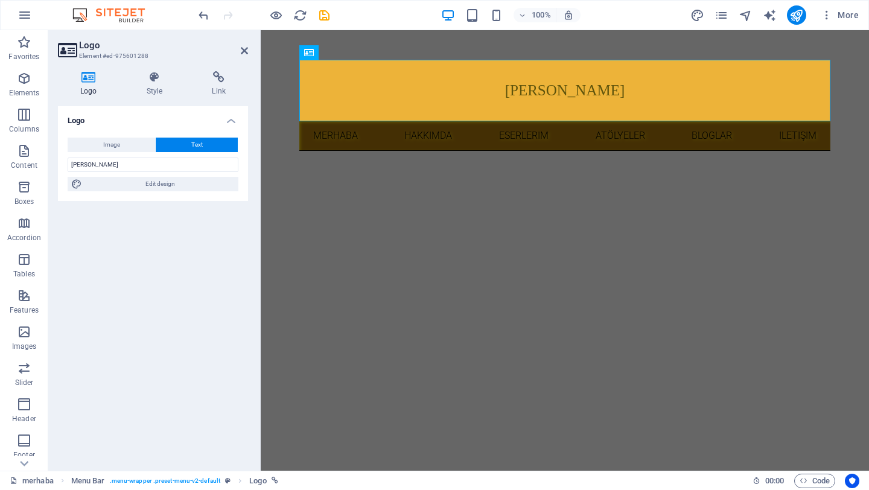
click at [203, 142] on button "Text" at bounding box center [197, 145] width 82 height 14
click at [179, 187] on span "Edit design" at bounding box center [160, 184] width 149 height 14
select select "px"
select select "400"
select select "px"
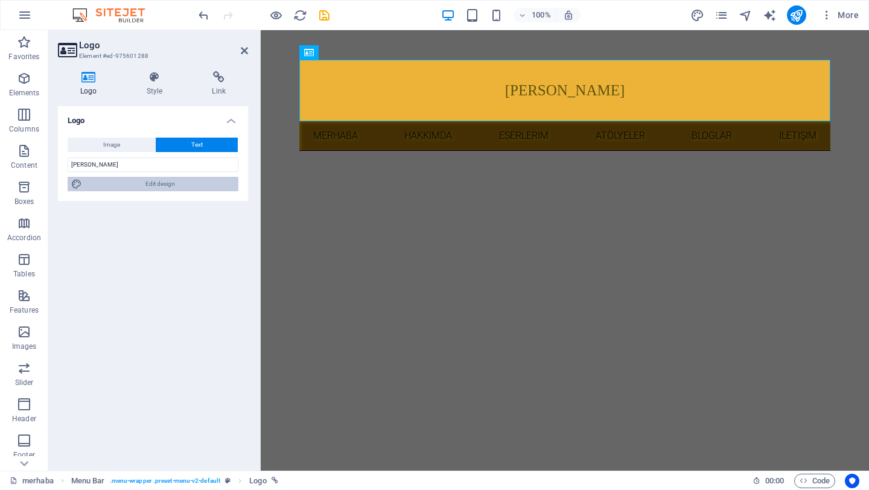
select select "rem"
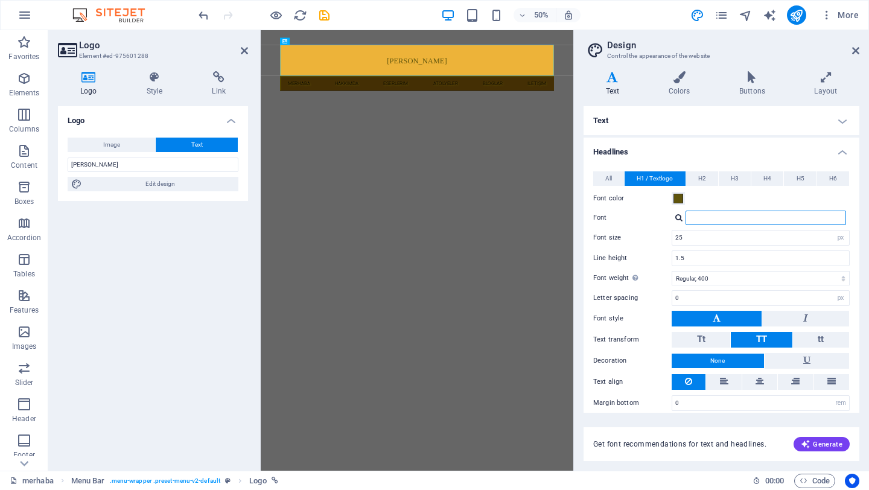
click at [752, 219] on input "Font" at bounding box center [765, 218] width 160 height 14
type input "a"
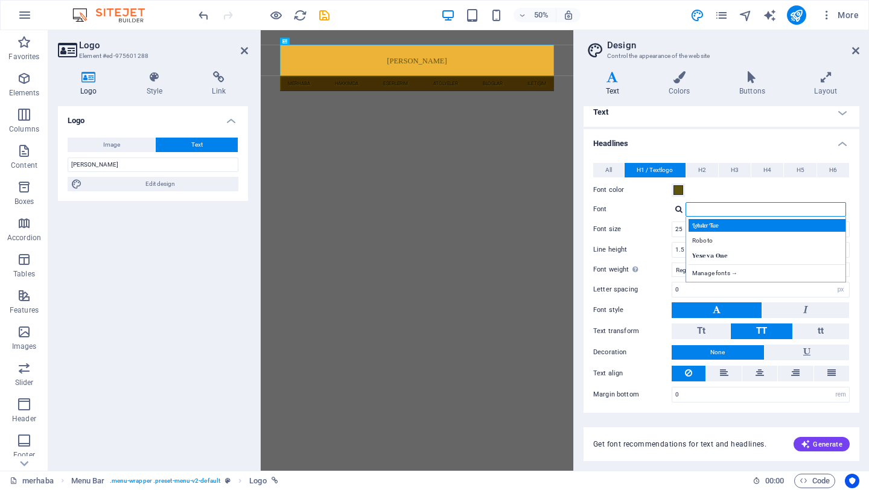
scroll to position [0, 0]
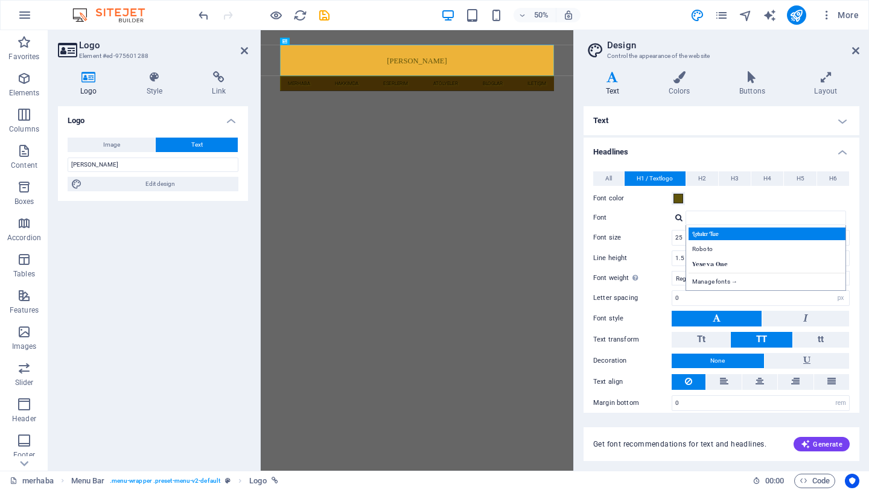
click at [727, 236] on div "Lobster Two" at bounding box center [767, 233] width 159 height 13
type input "Lobster Two"
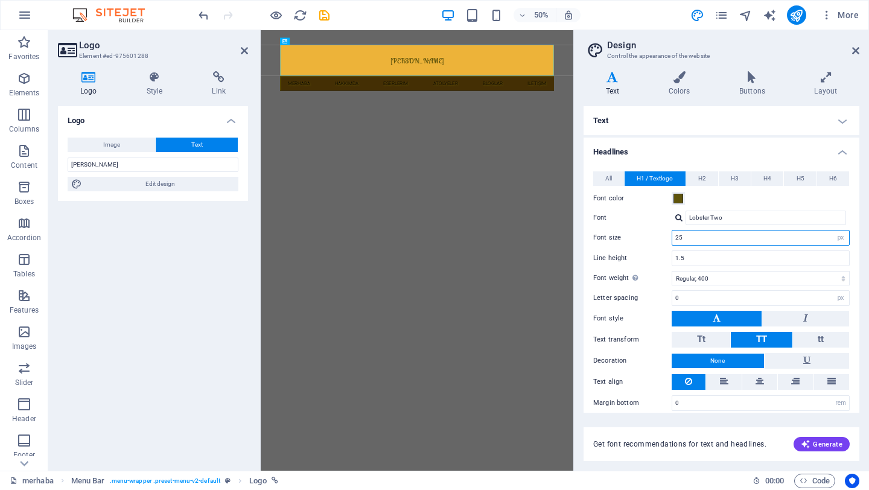
click at [733, 241] on input "25" at bounding box center [760, 237] width 177 height 14
type input "30"
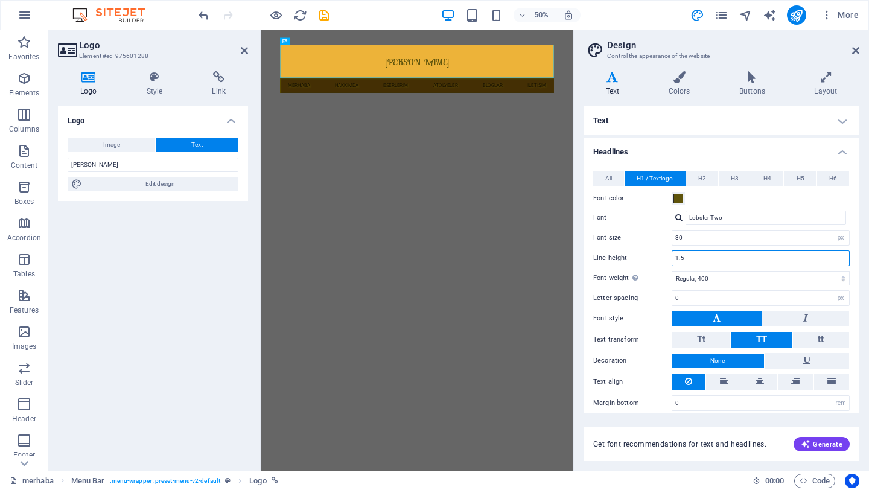
click at [706, 255] on input "1.5" at bounding box center [760, 258] width 177 height 14
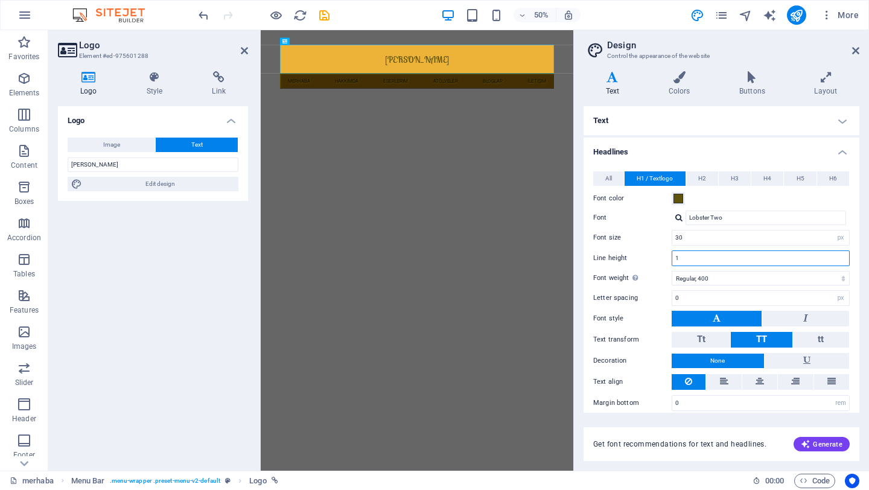
click at [706, 255] on input "1" at bounding box center [760, 258] width 177 height 14
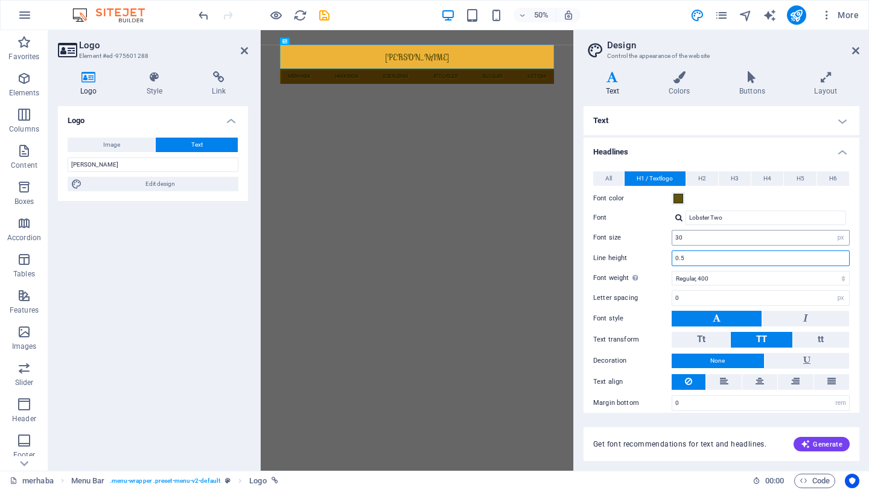
type input "0.5"
click at [726, 241] on input "30" at bounding box center [760, 237] width 177 height 14
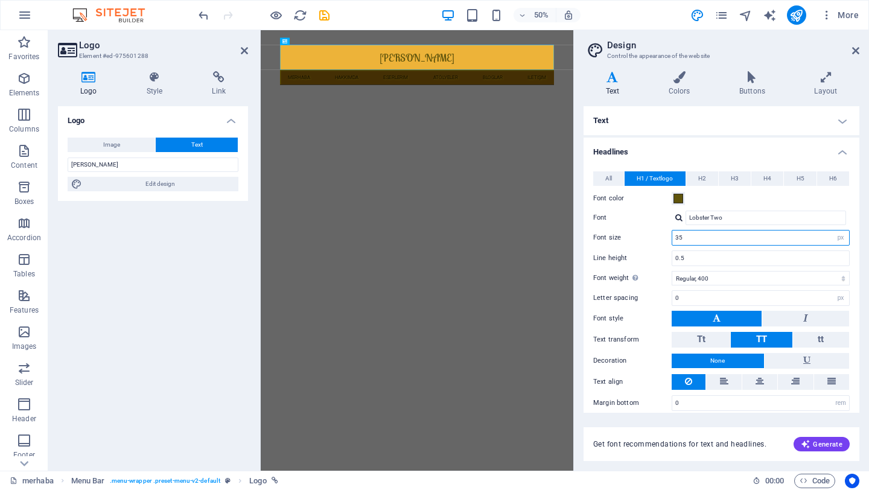
type input "35"
click at [847, 67] on div "Variants Text Colors Buttons Layout Text Standard Bold Links Font color Font Ro…" at bounding box center [721, 266] width 295 height 409
click at [856, 51] on icon at bounding box center [855, 51] width 7 height 10
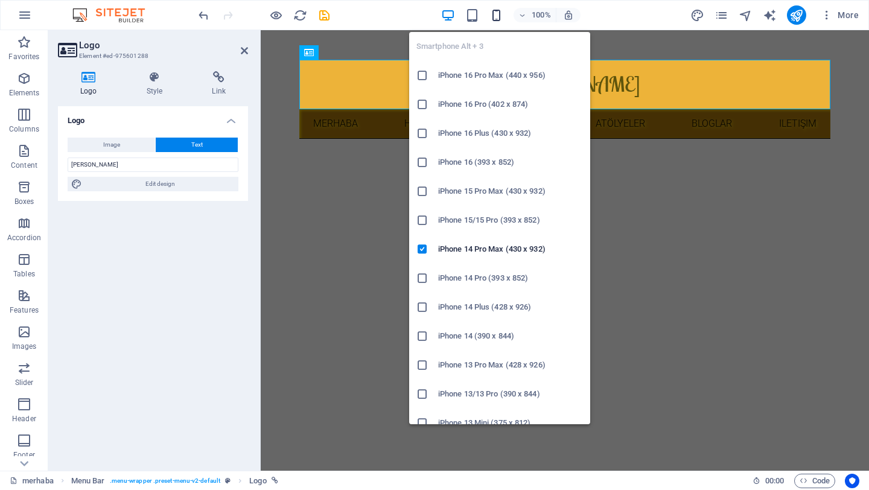
click at [499, 14] on icon "button" at bounding box center [496, 15] width 14 height 14
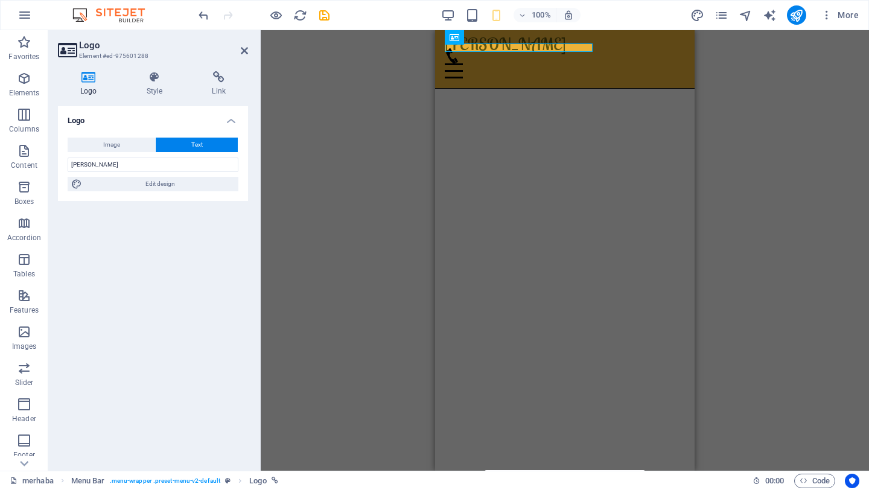
click at [752, 129] on div "H3 Preset Container Menu Menu Bar Container Image Container H3 Container Image …" at bounding box center [565, 250] width 608 height 440
click at [624, 48] on div "Menu" at bounding box center [565, 63] width 240 height 30
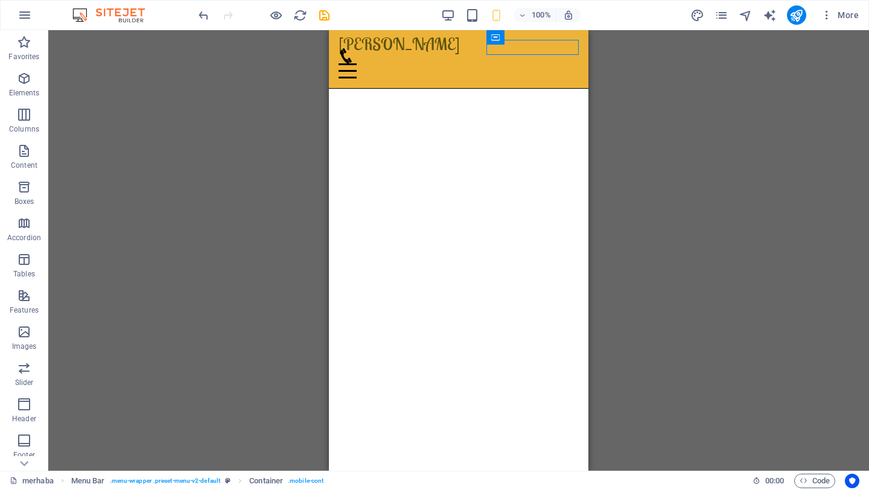
click at [650, 81] on div "H3 Preset Container Menu Menu Bar Container Image Container H3 Container Image …" at bounding box center [458, 250] width 820 height 440
click at [791, 165] on div "H3 Preset Container Menu Menu Bar Container Image Container H3 Container Image …" at bounding box center [458, 250] width 820 height 440
click at [730, 155] on div "H3 Preset Container Menu Menu Bar Container Image Container H3 Container Image …" at bounding box center [458, 250] width 820 height 440
click at [322, 17] on icon "save" at bounding box center [324, 15] width 14 height 14
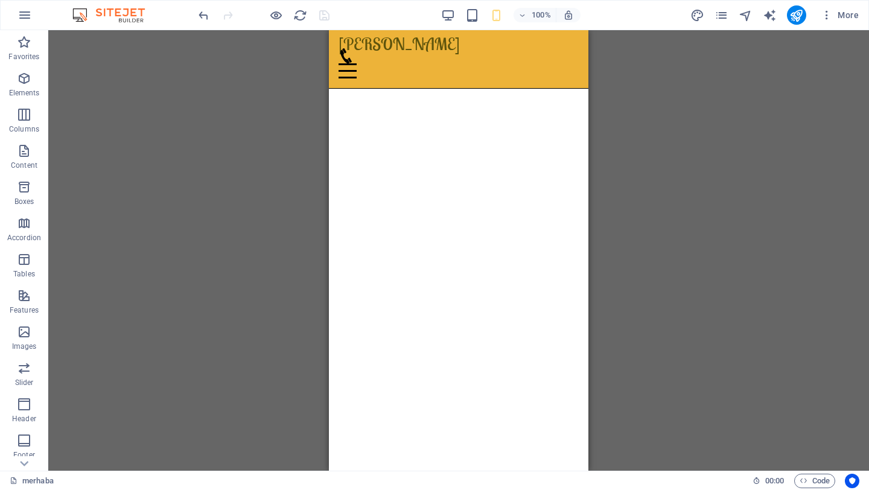
click at [99, 86] on div "H3 Preset Container Menu Menu Bar Container Image Container H3 Container Image …" at bounding box center [458, 250] width 820 height 440
